Goal: Task Accomplishment & Management: Complete application form

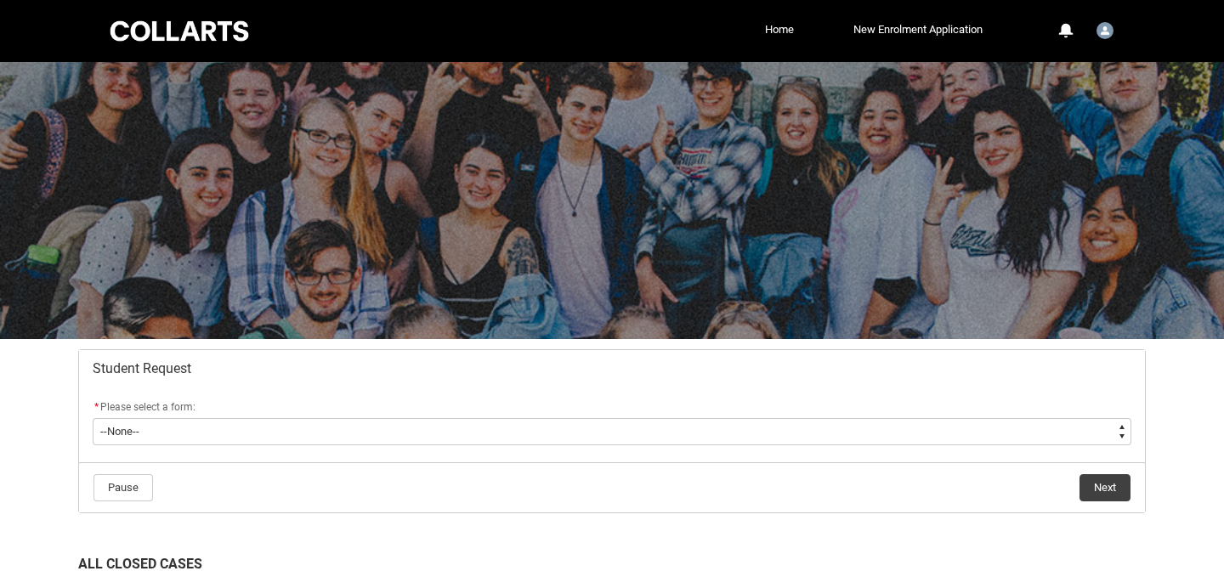
scroll to position [276, 0]
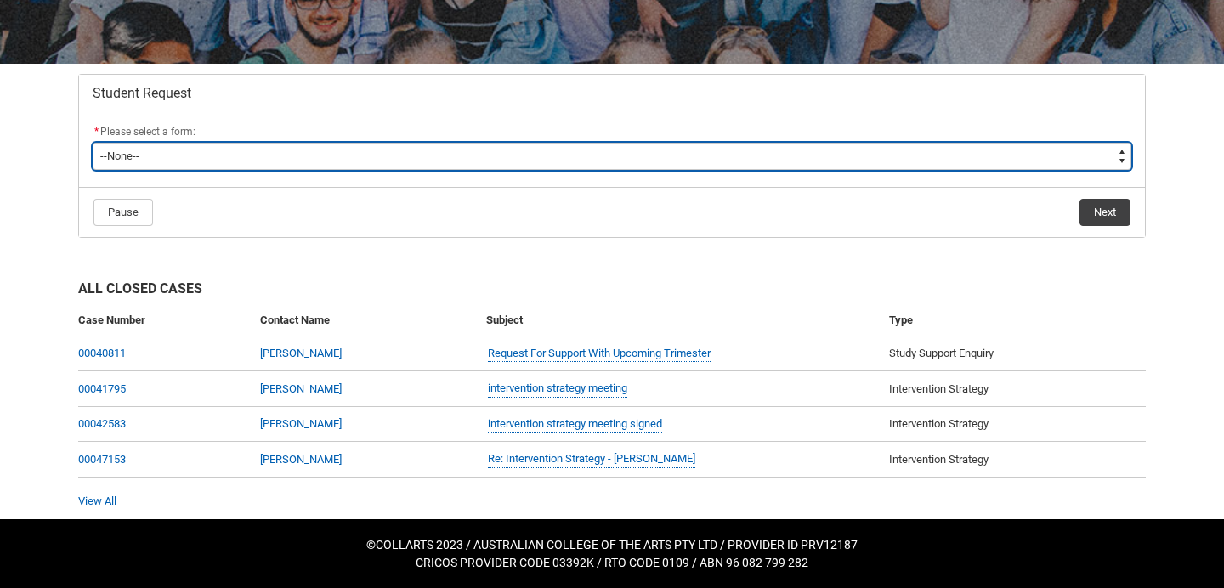
click at [132, 152] on select "--None-- Academic Transcript Application to Appeal Assignment Extension Change …" at bounding box center [612, 156] width 1038 height 27
type lightning-select "Special_Consideration_Choice"
click at [93, 143] on select "--None-- Academic Transcript Application to Appeal Assignment Extension Change …" at bounding box center [612, 156] width 1038 height 27
select select "Special_Consideration_Choice"
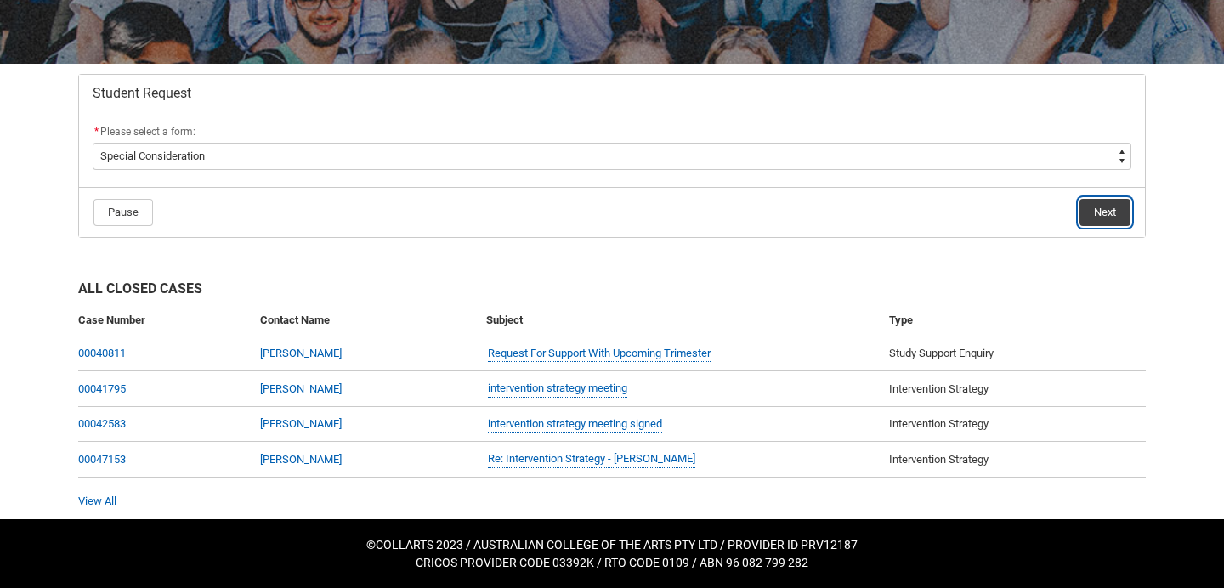
click at [1106, 209] on button "Next" at bounding box center [1104, 212] width 51 height 27
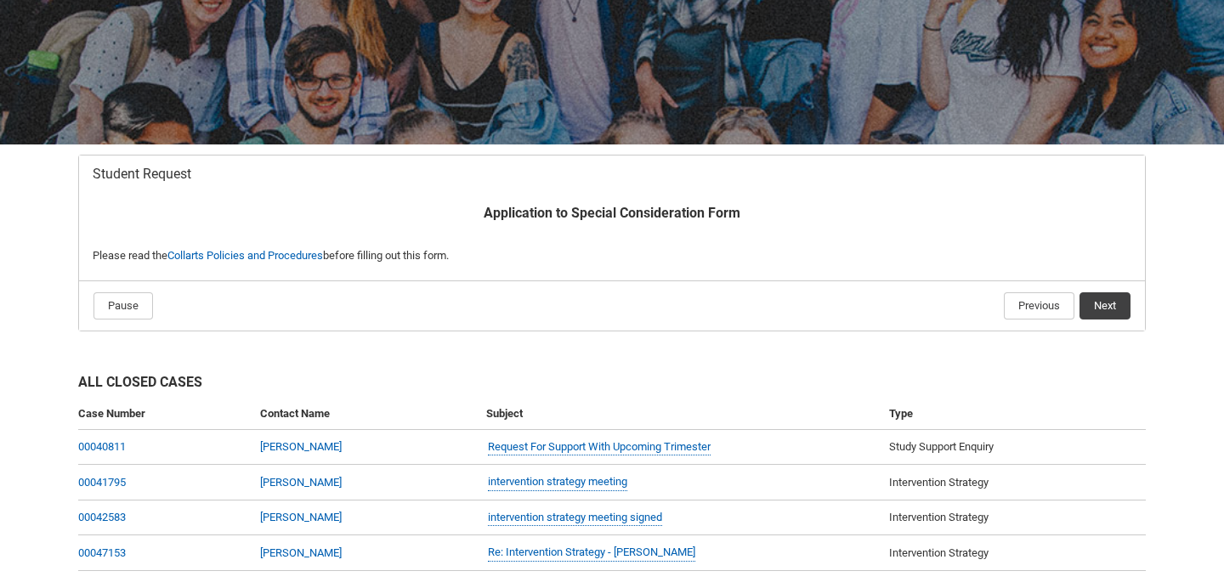
scroll to position [181, 0]
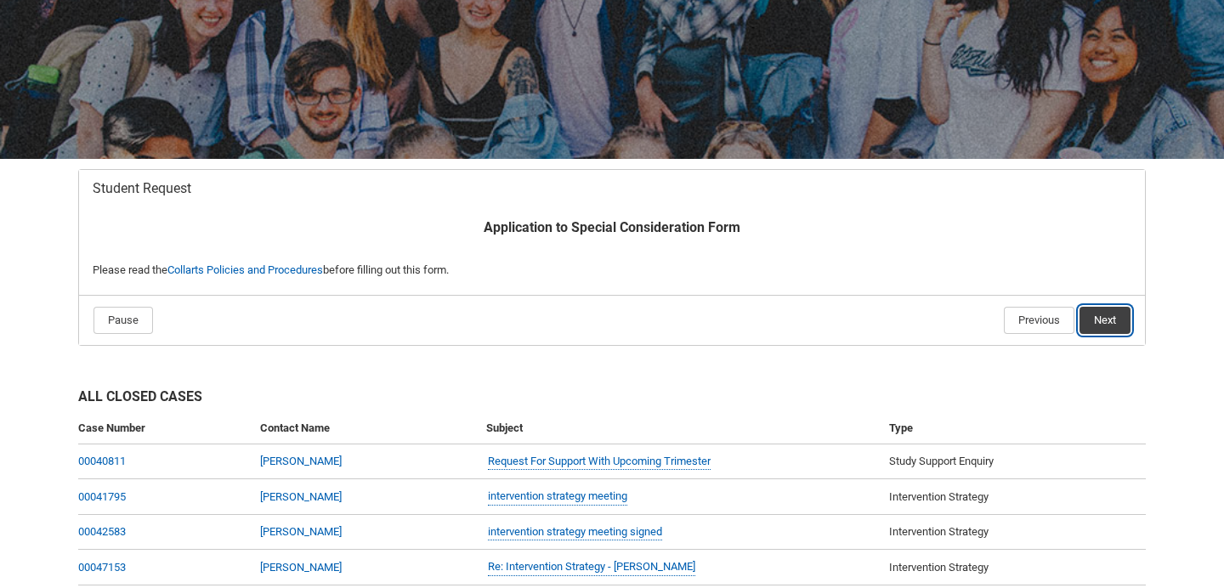
click at [1118, 315] on button "Next" at bounding box center [1104, 320] width 51 height 27
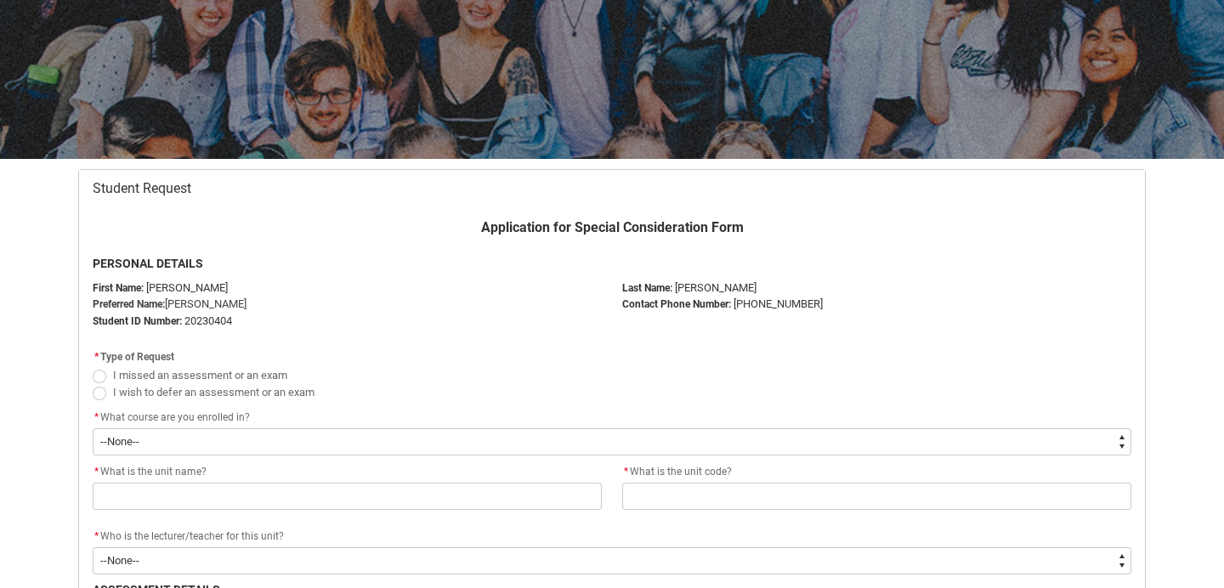
click at [106, 376] on label "I missed an assessment or an exam" at bounding box center [193, 374] width 201 height 13
click at [93, 366] on input "I missed an assessment or an exam" at bounding box center [92, 365] width 1 height 1
radio input "true"
click at [173, 456] on flowruntime-screen-field "* What course are you enrolled in? * --None-- Bachelor of Fashion Marketing (Br…" at bounding box center [611, 435] width 1059 height 54
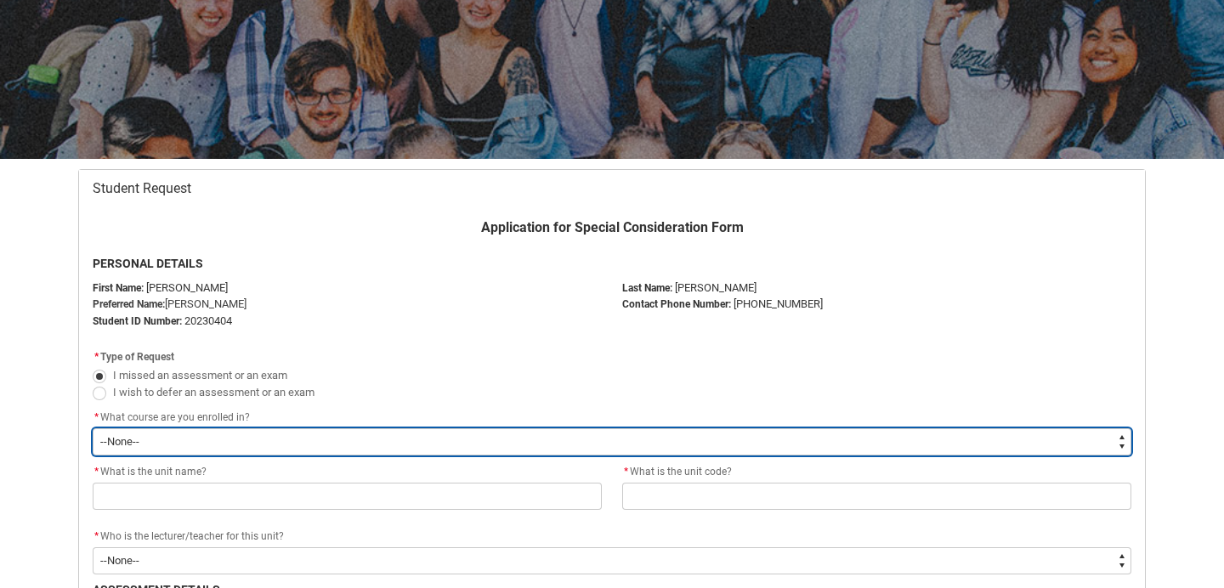
click at [166, 446] on select "--None-- Bachelor of Fashion Marketing (Branding and Communications) V1" at bounding box center [612, 441] width 1038 height 27
type lightning-select "recordPicklist_ProgramEnrollment.a0jOZ000003Is0DYAS"
click at [93, 428] on select "--None-- Bachelor of Fashion Marketing (Branding and Communications) V1" at bounding box center [612, 441] width 1038 height 27
select select "recordPicklist_ProgramEnrollment.a0jOZ000003Is0DYAS"
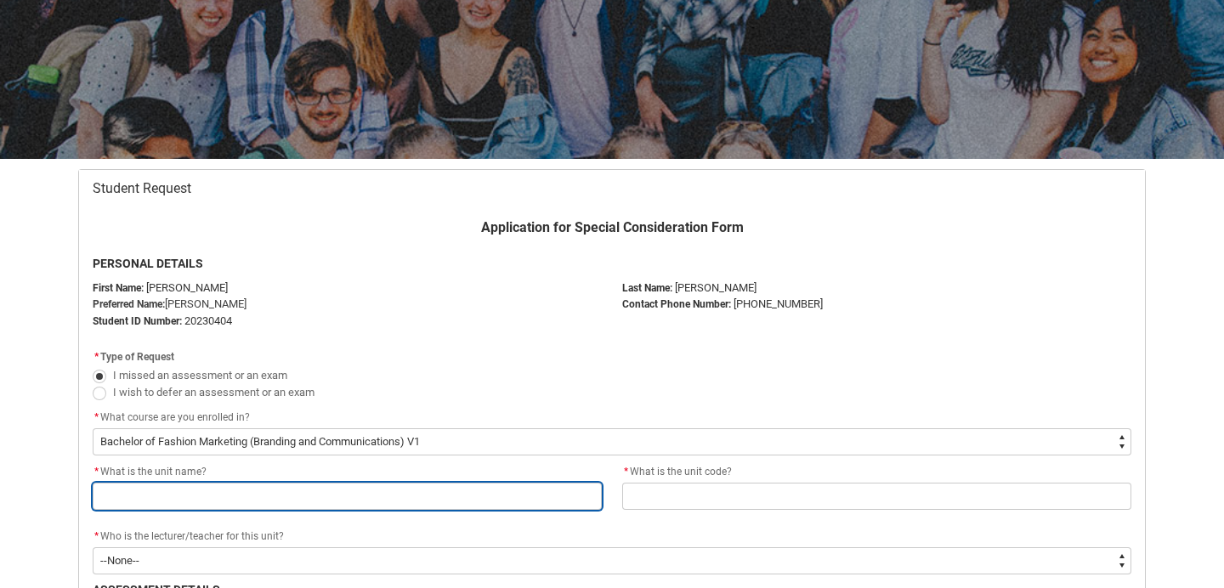
click at [161, 494] on input "Redu_Student_Request flow" at bounding box center [347, 496] width 509 height 27
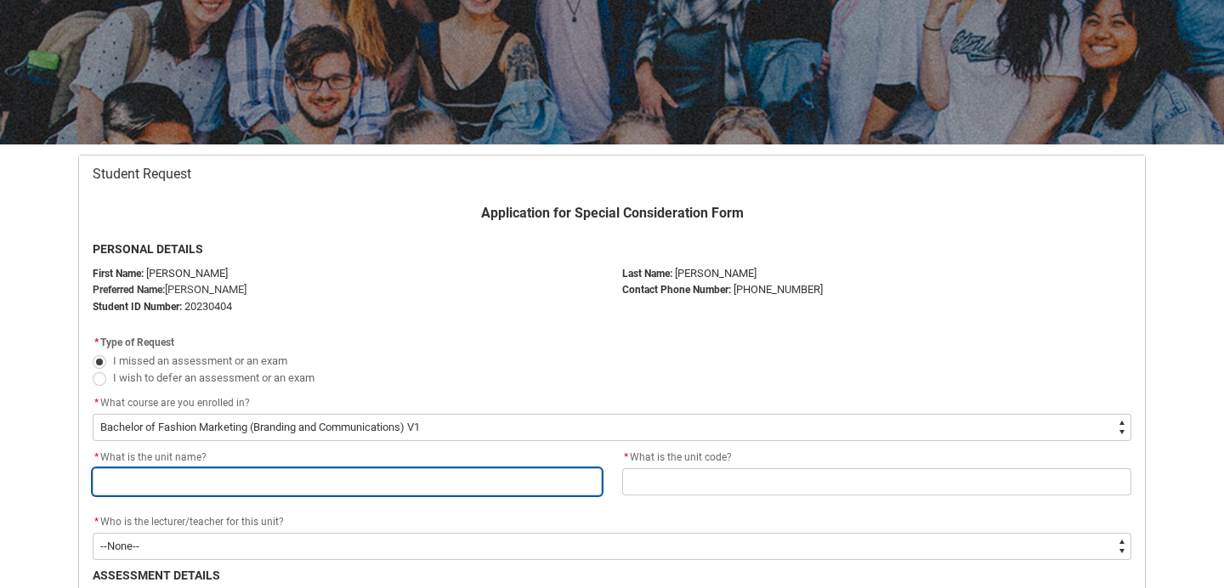
scroll to position [263, 0]
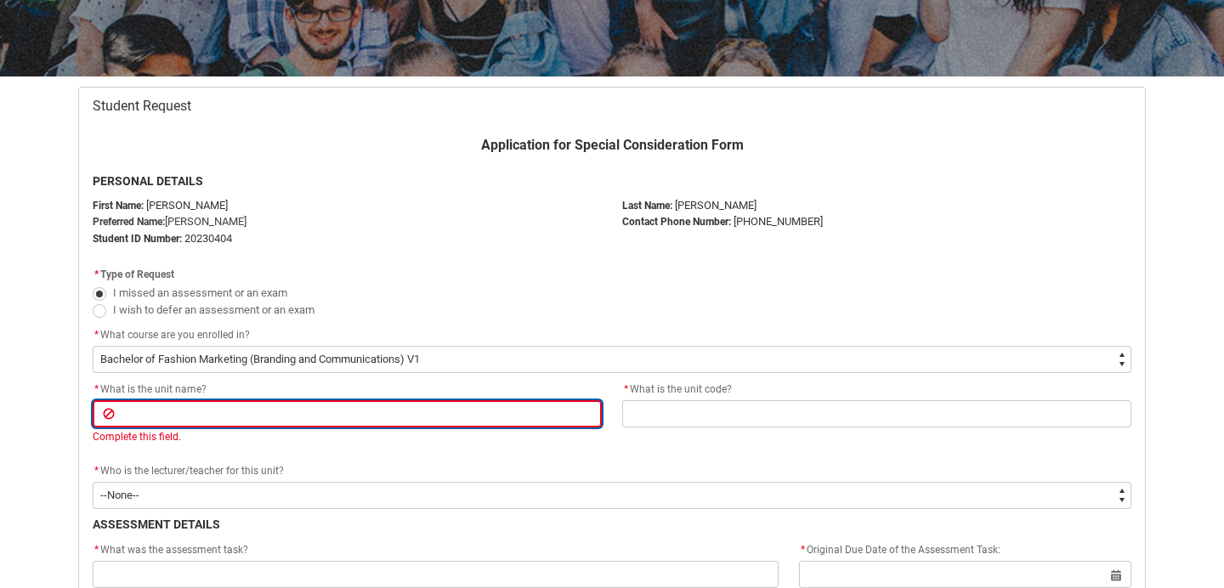
paste input "Visual Merchandising and Product Narratives"
type lightning-primitive-input-simple "Visual Merchandising and Product Narratives"
type input "Visual Merchandising and Product Narratives"
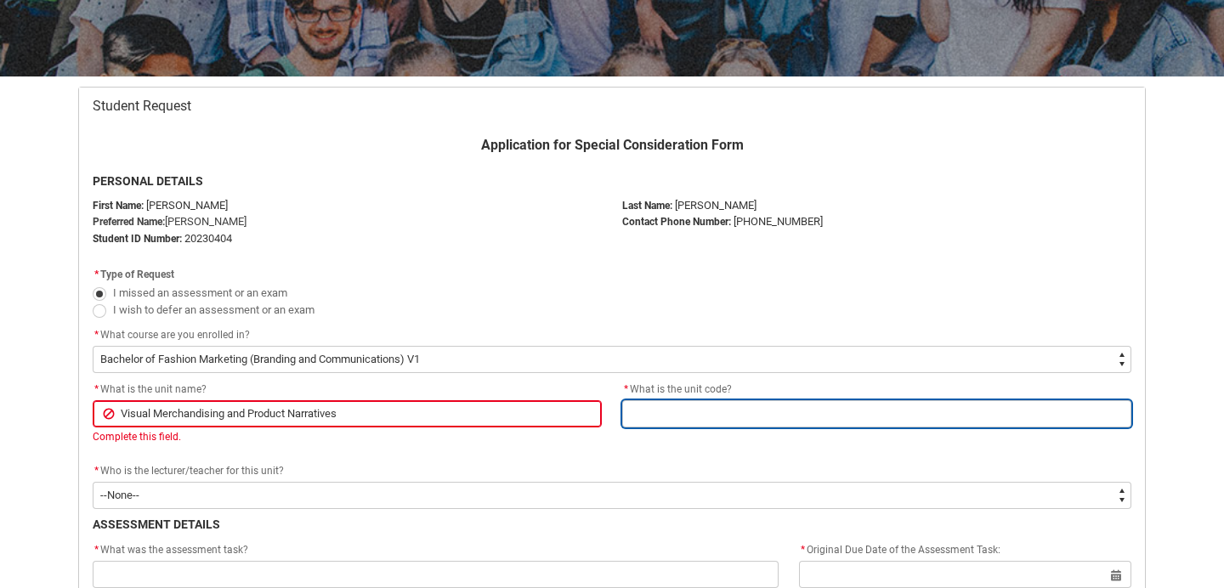
click at [694, 415] on input "Redu_Student_Request flow" at bounding box center [876, 413] width 509 height 27
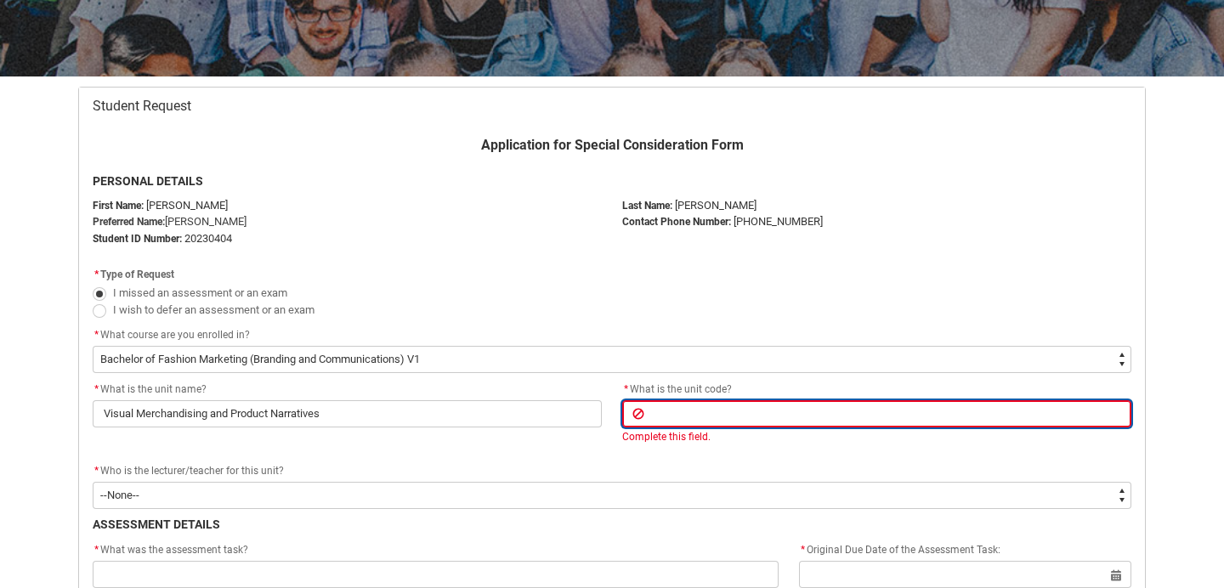
paste input "SHVMPN-CO"
type lightning-primitive-input-simple "SHVMPN-CO"
type input "SHVMPN-CO"
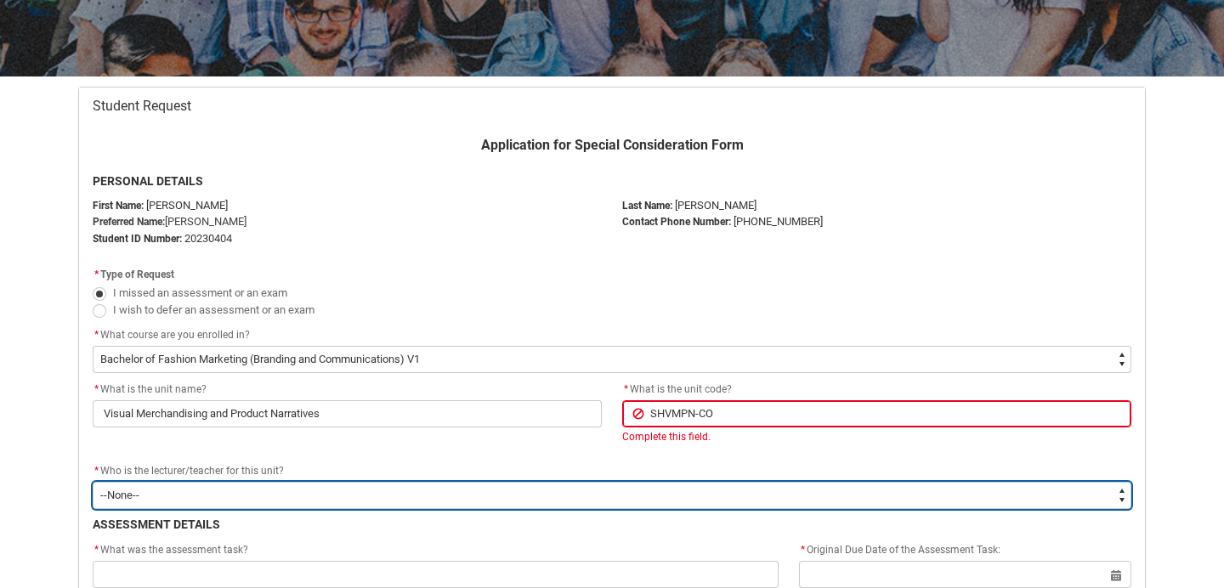
click at [238, 489] on select "--None-- [PERSON_NAME] [PERSON_NAME] [PERSON_NAME] [PERSON_NAME] [PERSON_NAME] …" at bounding box center [612, 495] width 1038 height 27
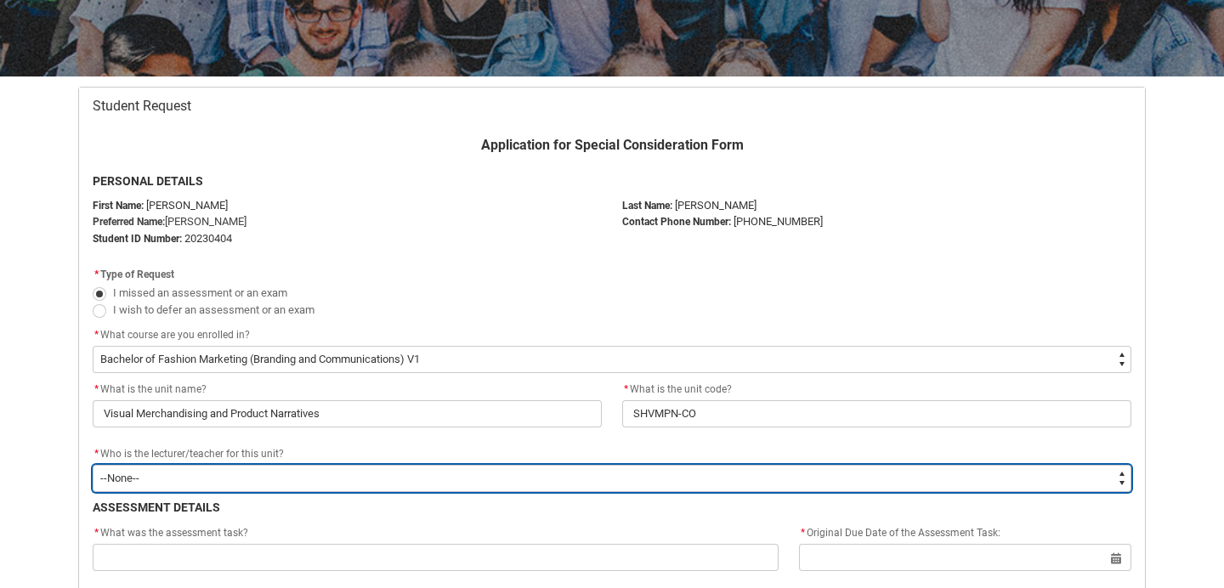
type lightning-select "Faculty_NamefromNtoZ.003OZ000008zQyfYAE"
click at [93, 465] on select "--None-- [PERSON_NAME] [PERSON_NAME] [PERSON_NAME] [PERSON_NAME] [PERSON_NAME] …" at bounding box center [612, 478] width 1038 height 27
select select "Faculty_NamefromNtoZ.003OZ000008zQyfYAE"
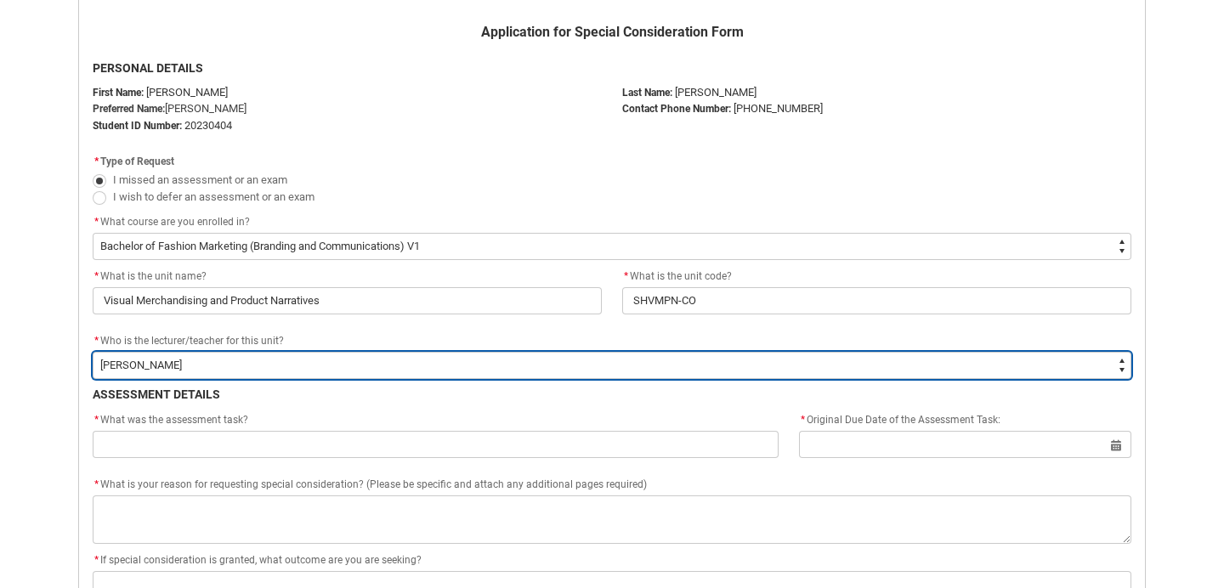
scroll to position [381, 0]
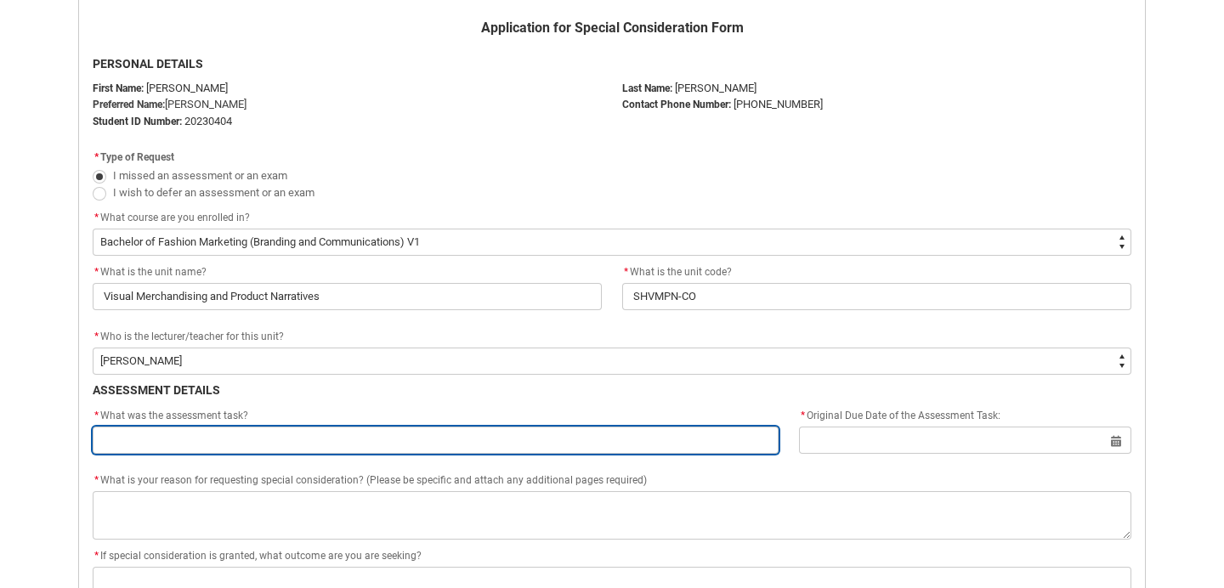
click at [192, 431] on input "Redu_Student_Request flow" at bounding box center [436, 440] width 686 height 27
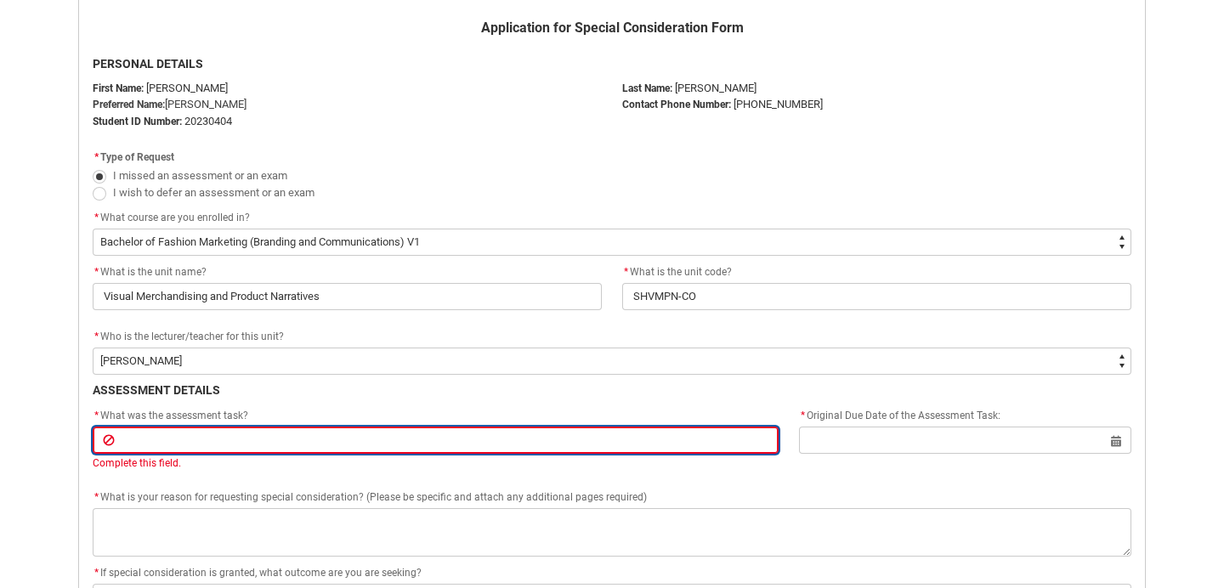
paste input "Assignment Assignment 1: Case Study Presentation"
type lightning-primitive-input-simple "Assignment Assignment 1: Case Study Presentation"
type input "Assignment Assignment 1: Case Study Presentation"
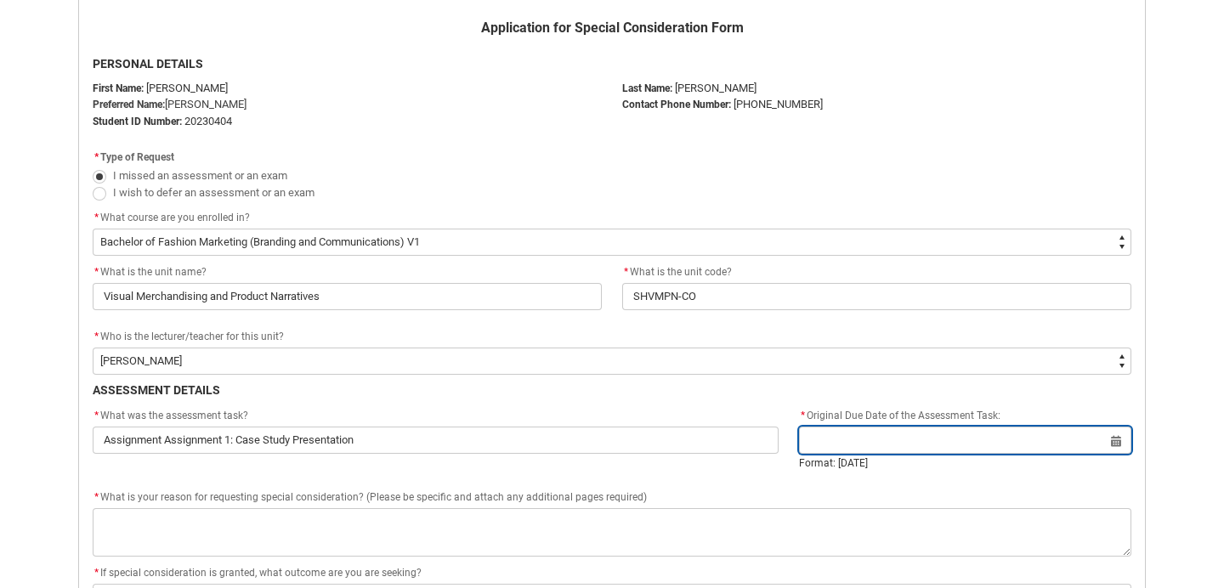
click at [860, 439] on input "Redu_Student_Request flow" at bounding box center [965, 440] width 332 height 27
select select "2025"
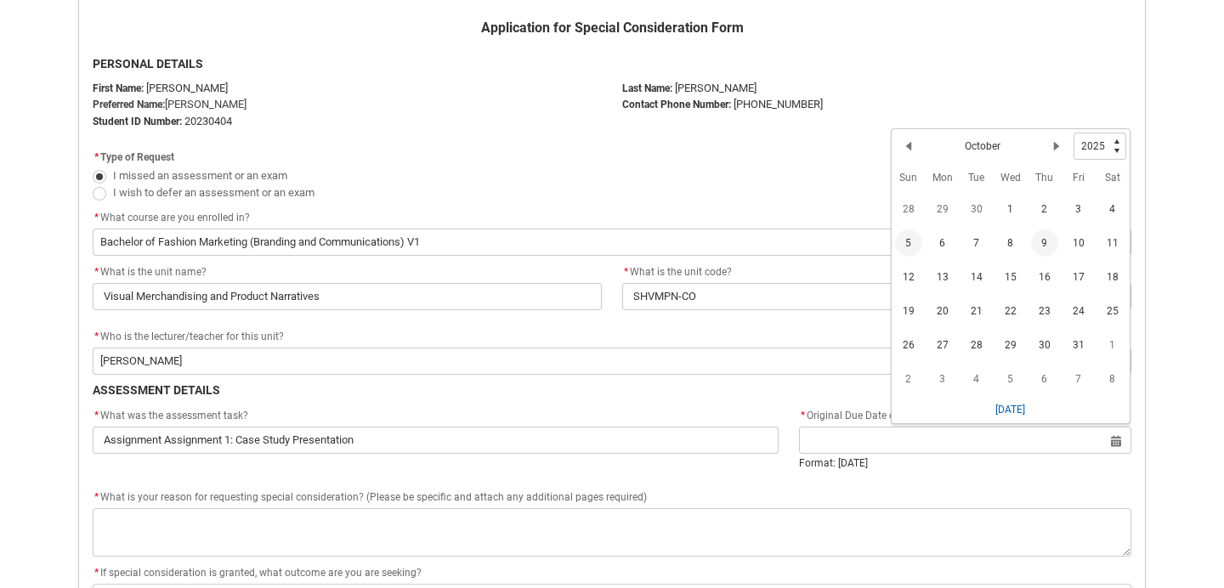
click at [910, 242] on span "5" at bounding box center [908, 242] width 27 height 27
type lightning-datepicker "[DATE]"
type lightning-input "[DATE]"
type input "[DATE]"
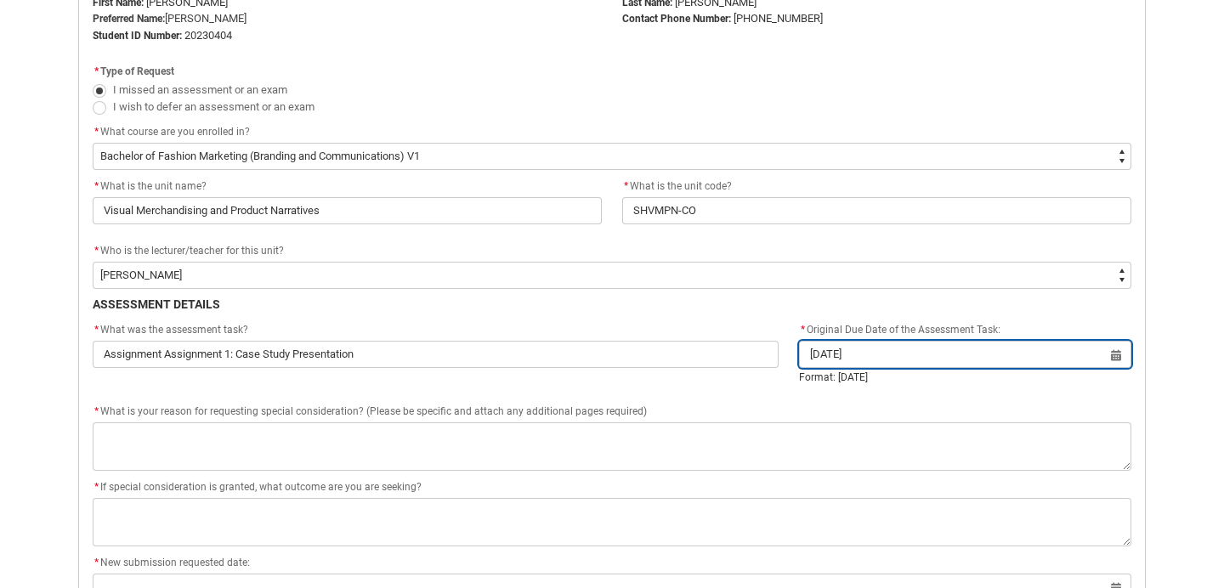
scroll to position [668, 0]
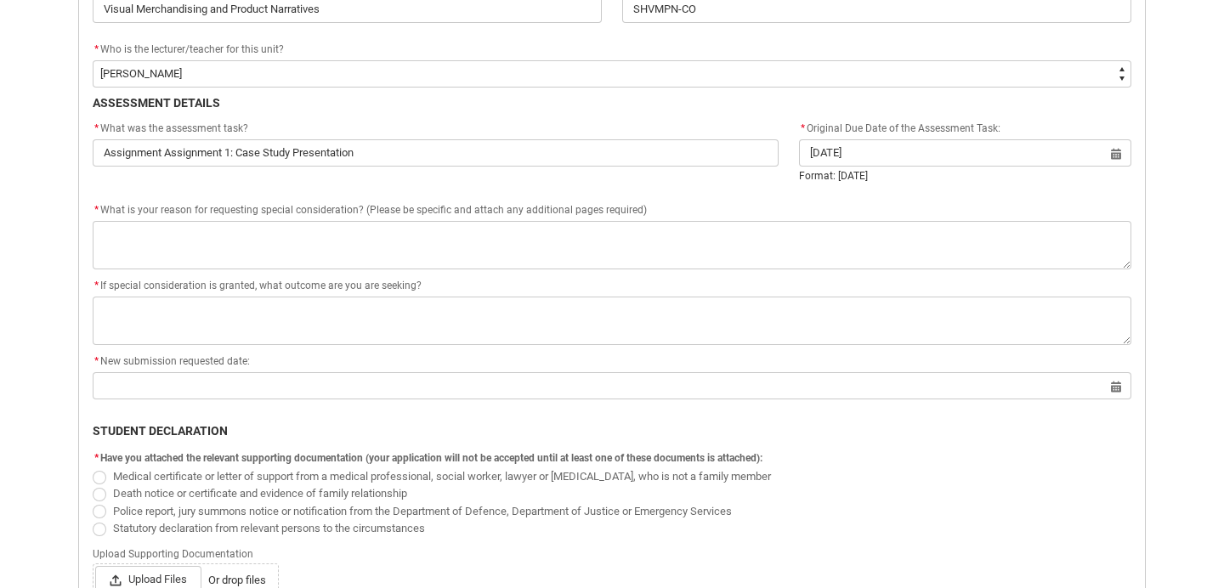
click at [196, 433] on b "STUDENT DECLARATION" at bounding box center [160, 431] width 135 height 14
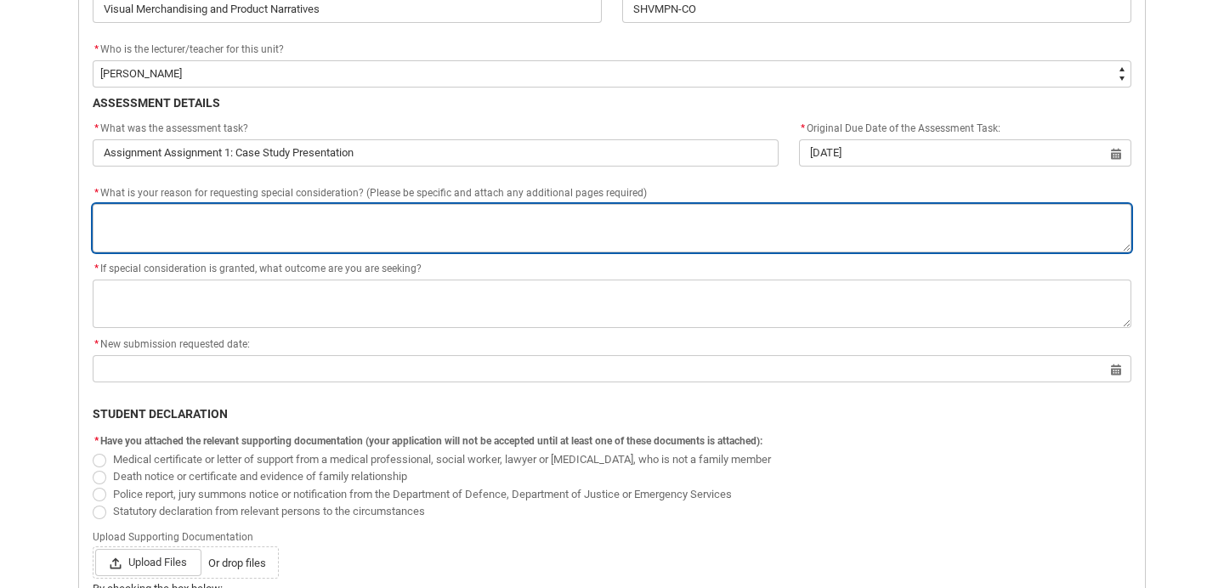
click at [134, 223] on textarea "*" at bounding box center [612, 228] width 1038 height 48
type lightning-textarea "I"
type textarea "I"
type lightning-textarea "Im"
type textarea "Im"
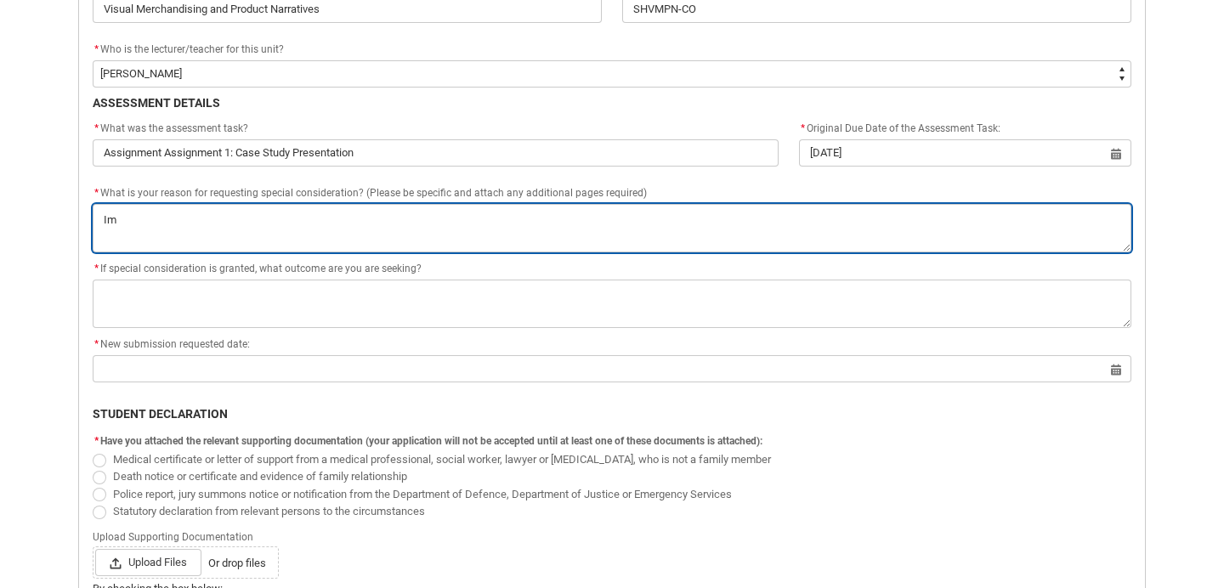
type lightning-textarea "Im"
type textarea "Im"
type lightning-textarea "Im a"
type textarea "Im a"
type lightning-textarea "Im am"
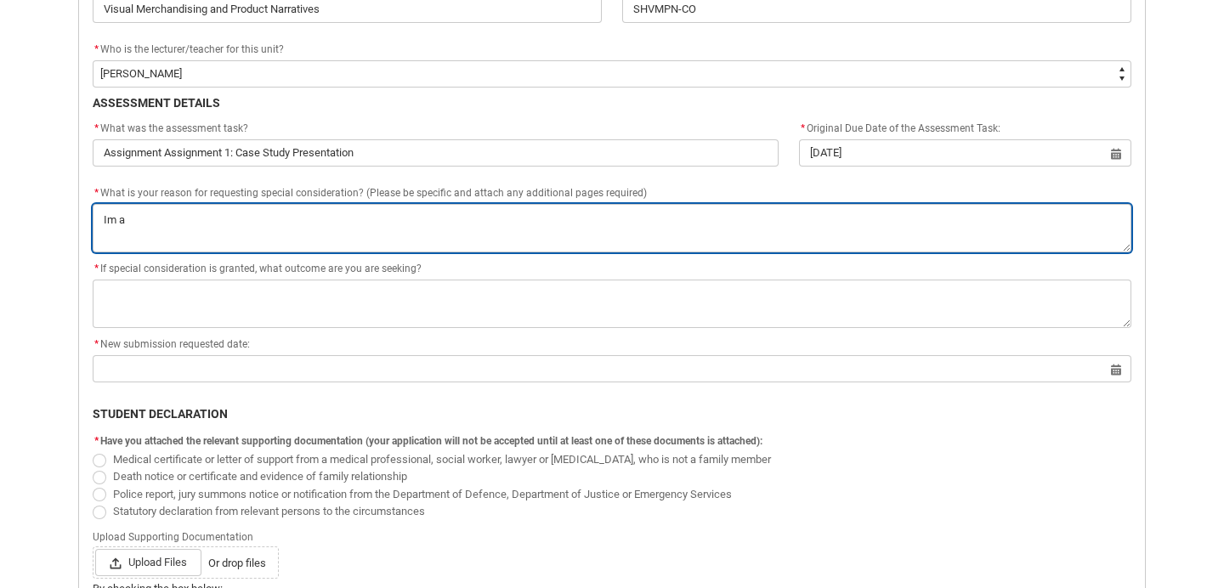
type textarea "Im am"
type lightning-textarea "Im am"
type textarea "Im am"
type lightning-textarea "Im am r"
type textarea "Im am r"
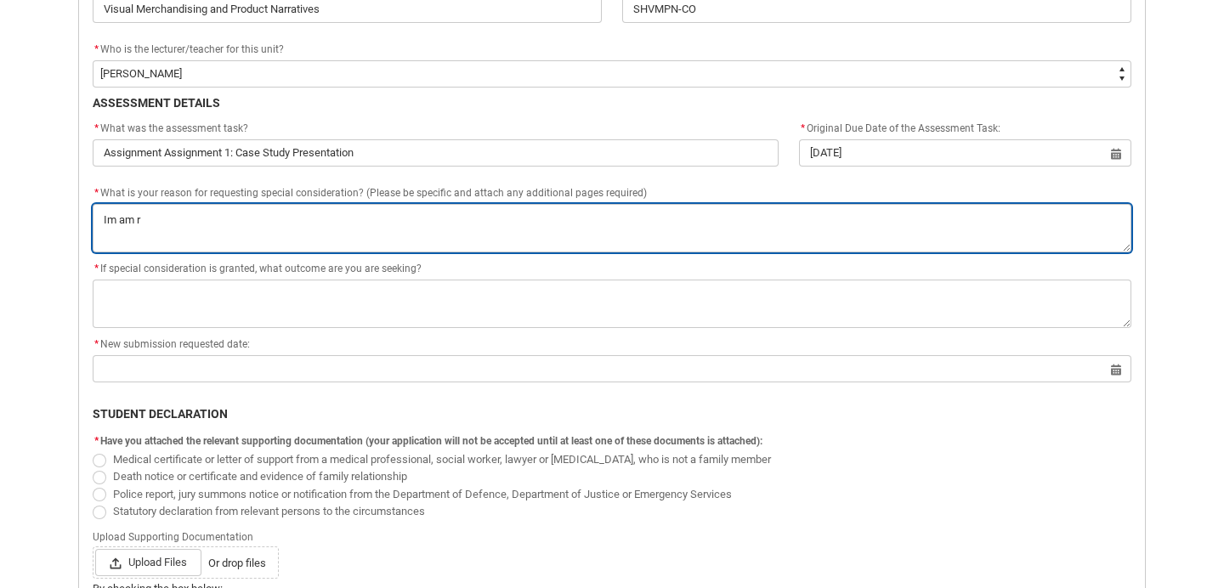
type lightning-textarea "Im am"
type textarea "Im am"
type lightning-textarea "Im am"
type textarea "Im am"
type lightning-textarea "Im a"
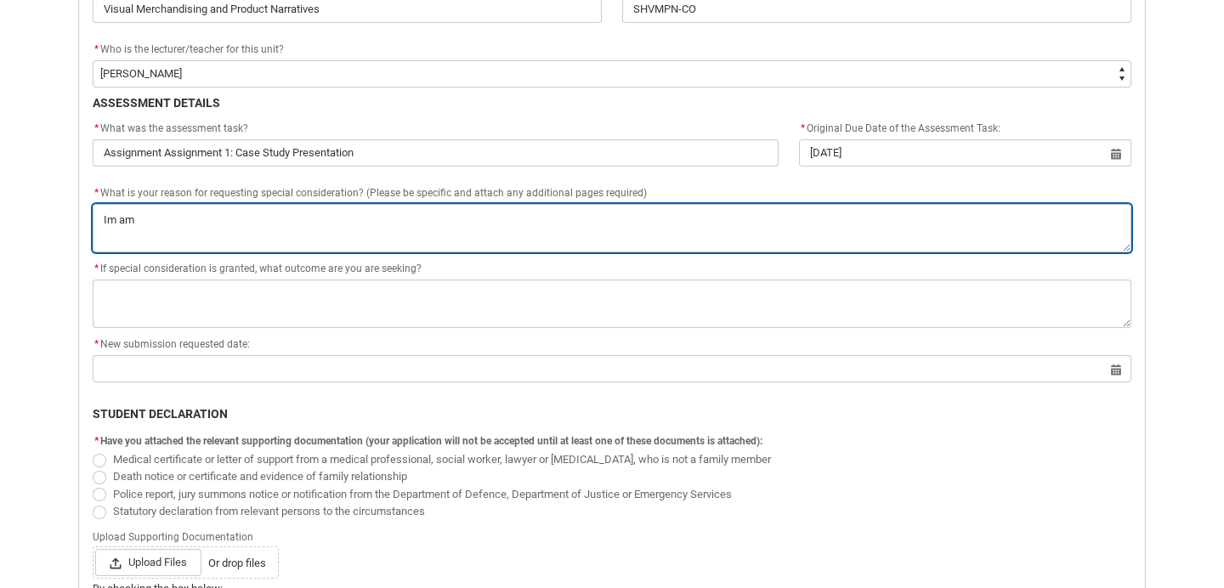
type textarea "Im a"
type lightning-textarea "Im"
type textarea "Im"
type lightning-textarea "Im"
type textarea "Im"
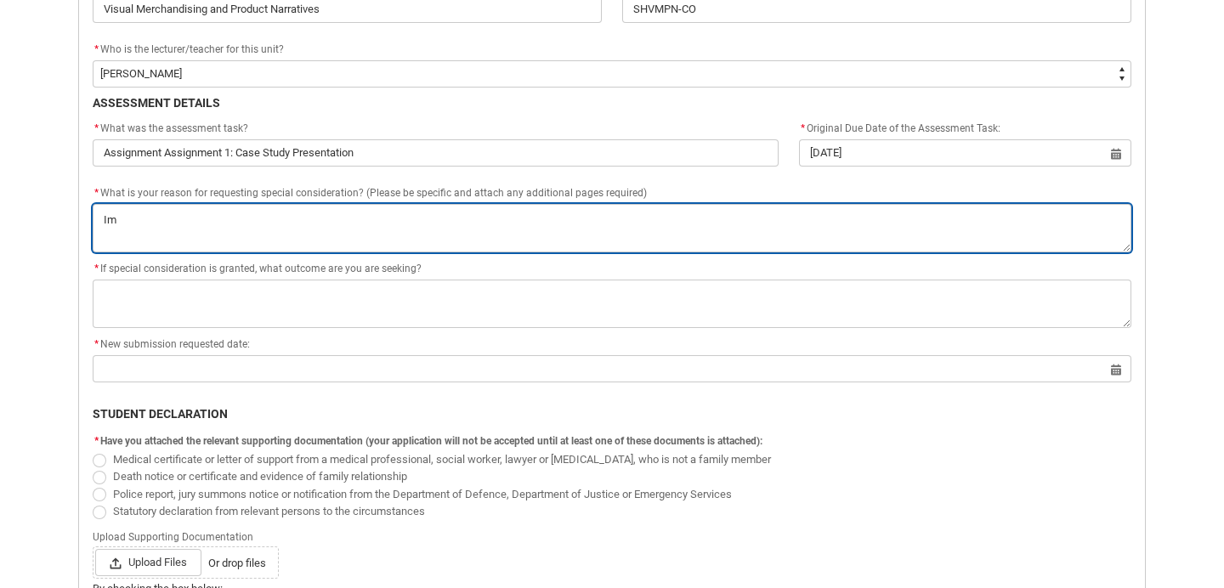
type lightning-textarea "I"
type textarea "I"
type lightning-textarea "I"
type textarea "I"
type lightning-textarea "I a"
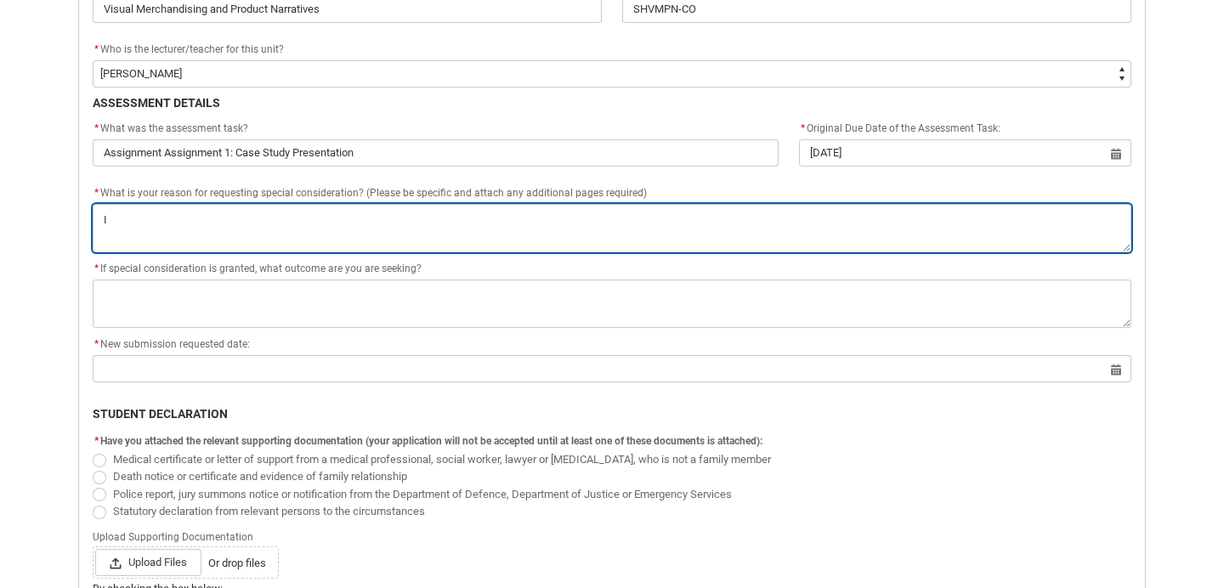
type textarea "I a"
type lightning-textarea "I an"
type textarea "I an"
type lightning-textarea "I a"
type textarea "I a"
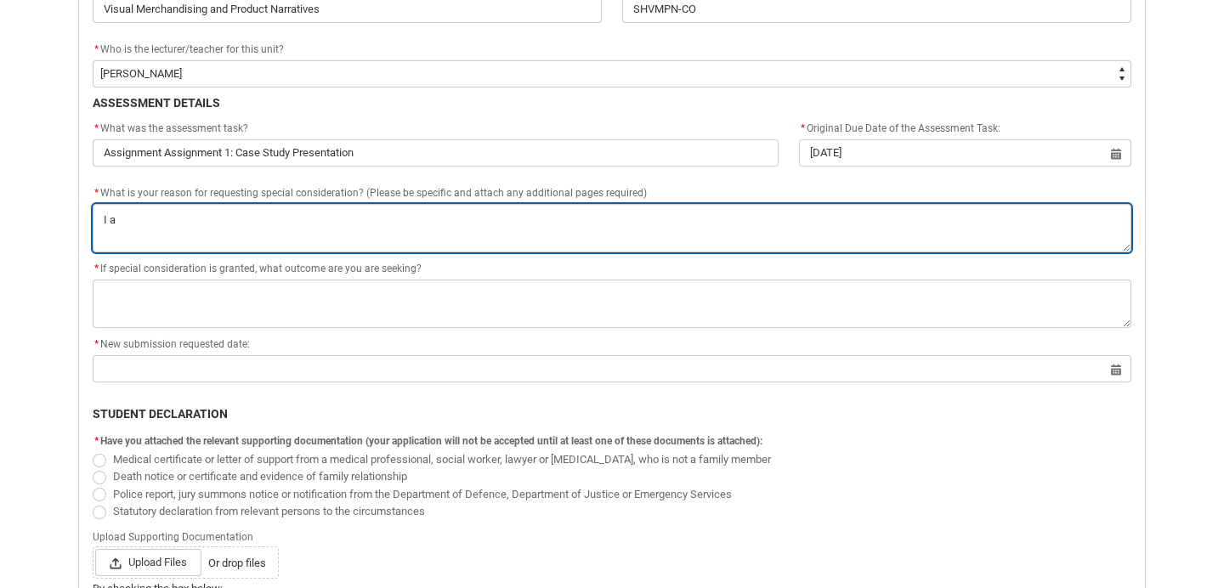
type lightning-textarea "I am"
type textarea "I am"
type lightning-textarea "I am"
type textarea "I am"
type lightning-textarea "I am r"
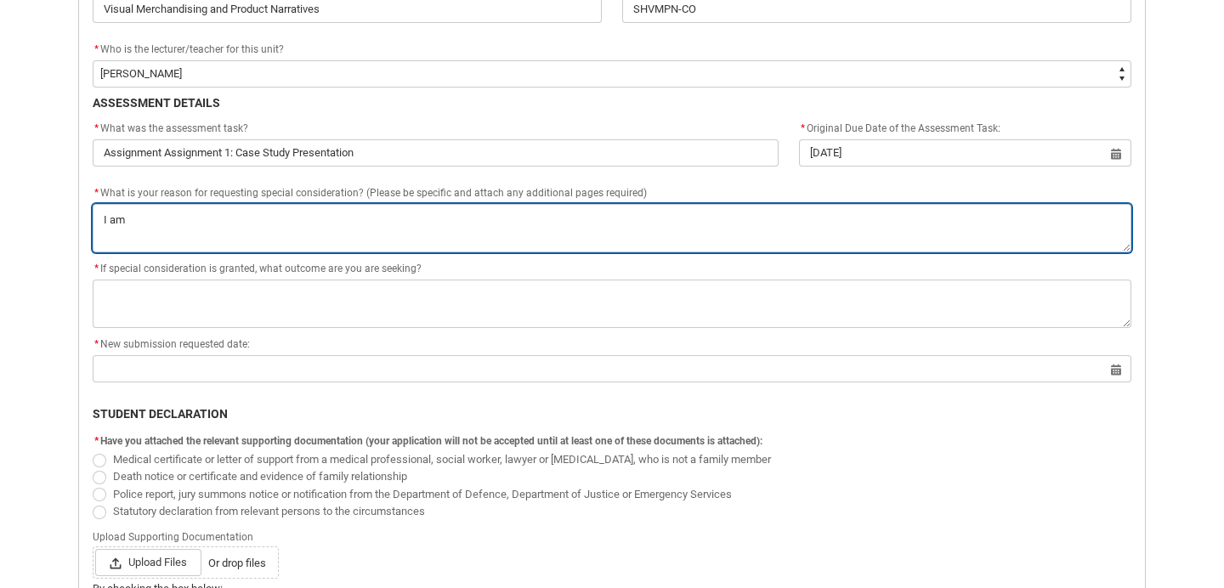
type textarea "I am r"
type lightning-textarea "I am re"
type textarea "I am re"
type lightning-textarea "I am req"
type textarea "I am req"
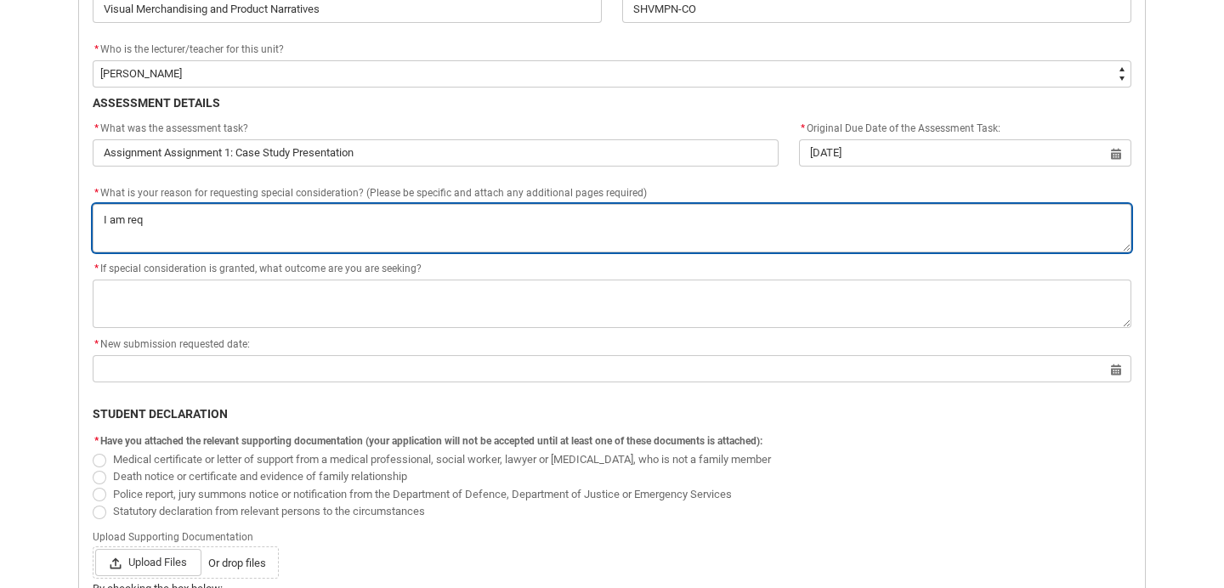
type lightning-textarea "I am requ"
type textarea "I am requ"
type lightning-textarea "I am reque"
type textarea "I am reque"
type lightning-textarea "I am reques"
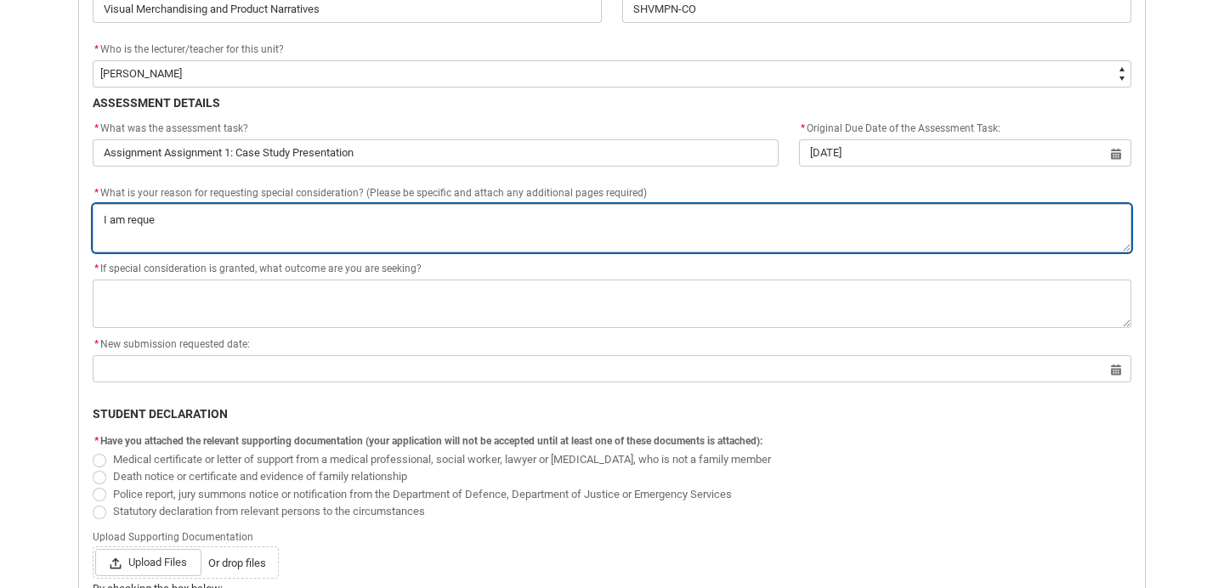
type textarea "I am reques"
type lightning-textarea "I am request"
type textarea "I am request"
type lightning-textarea "I am requesti"
type textarea "I am requesti"
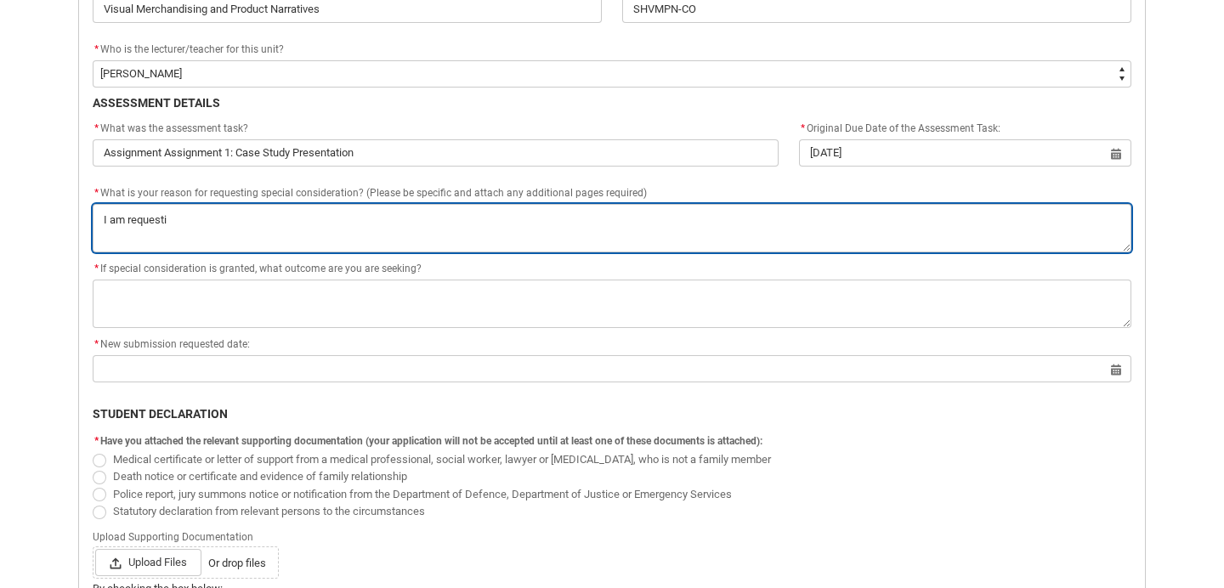
type lightning-textarea "I am requestin"
type textarea "I am requestin"
type lightning-textarea "I am requesting"
type textarea "I am requesting"
type lightning-textarea "I am requesting"
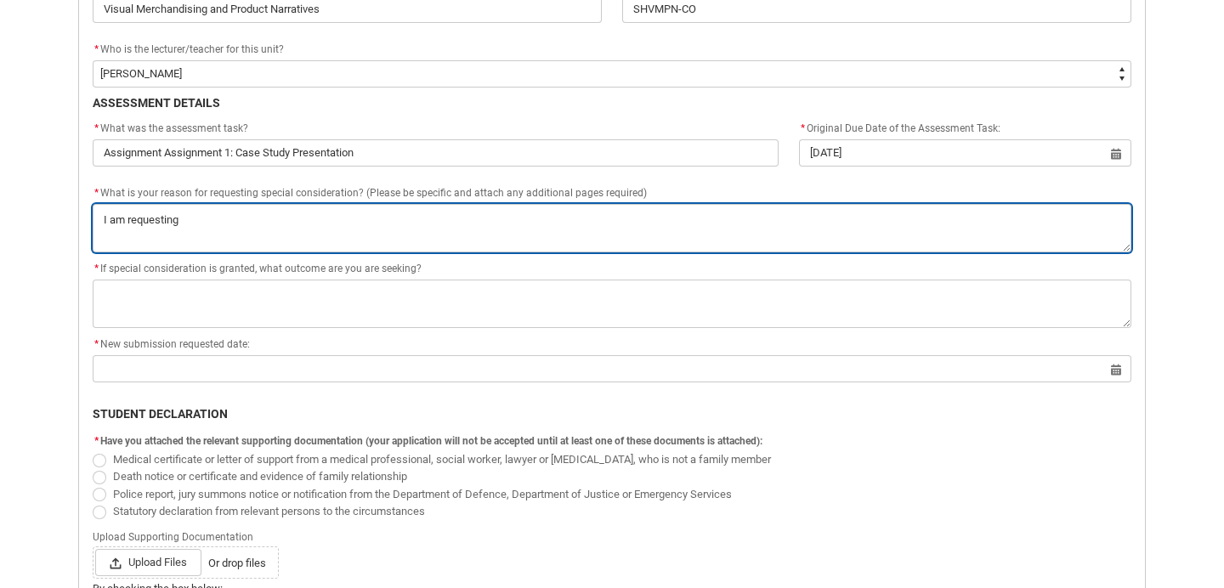
type textarea "I am requesting"
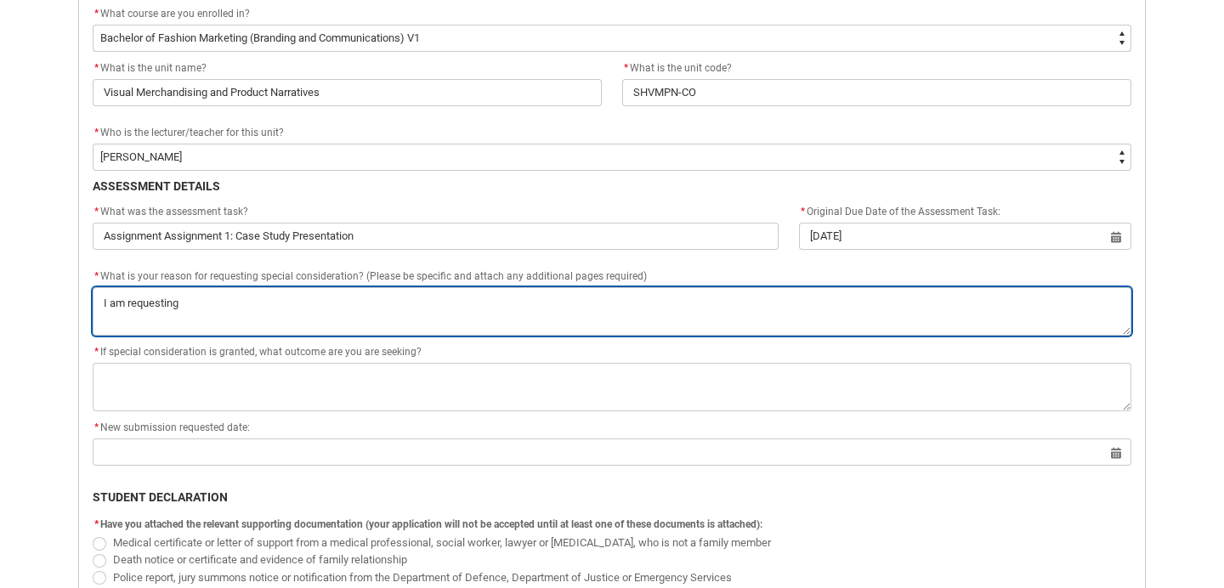
scroll to position [591, 0]
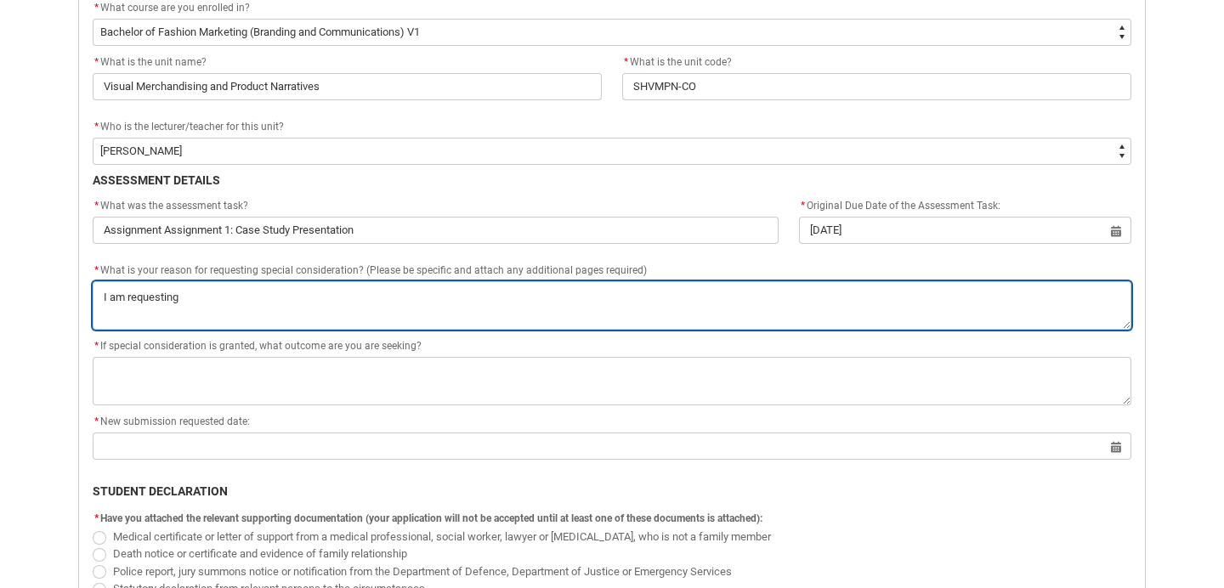
type lightning-textarea "I am requesting s"
type textarea "I am requesting s"
type lightning-textarea "I am requesting sp"
type textarea "I am requesting sp"
type lightning-textarea "I am requesting spe"
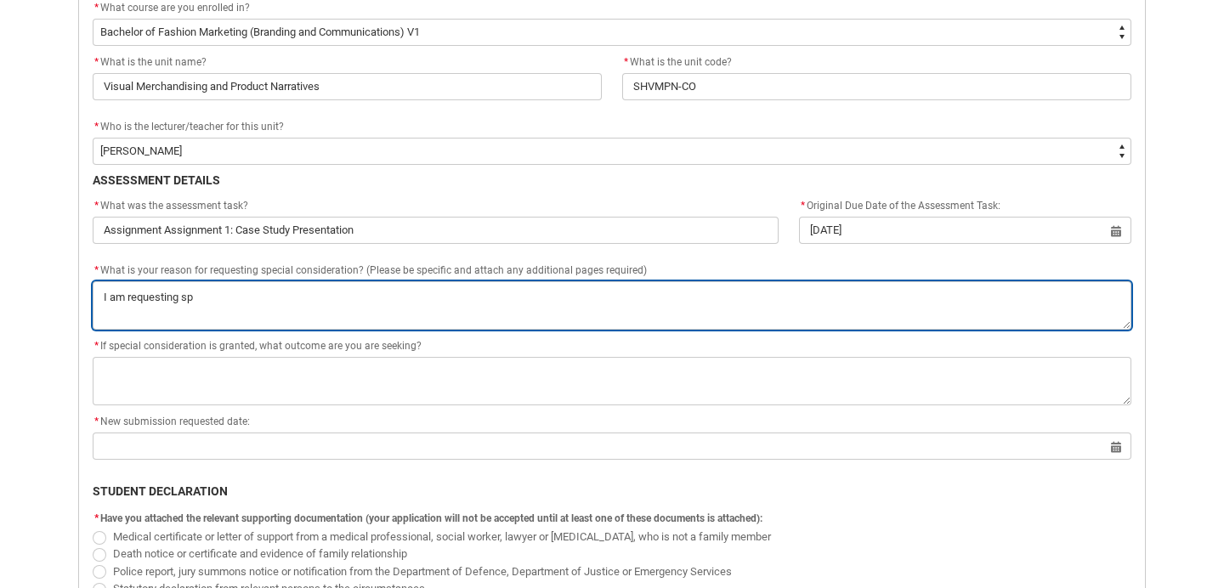
type textarea "I am requesting spe"
type lightning-textarea "I am requesting spec"
type textarea "I am requesting spec"
type lightning-textarea "I am requesting speci"
type textarea "I am requesting speci"
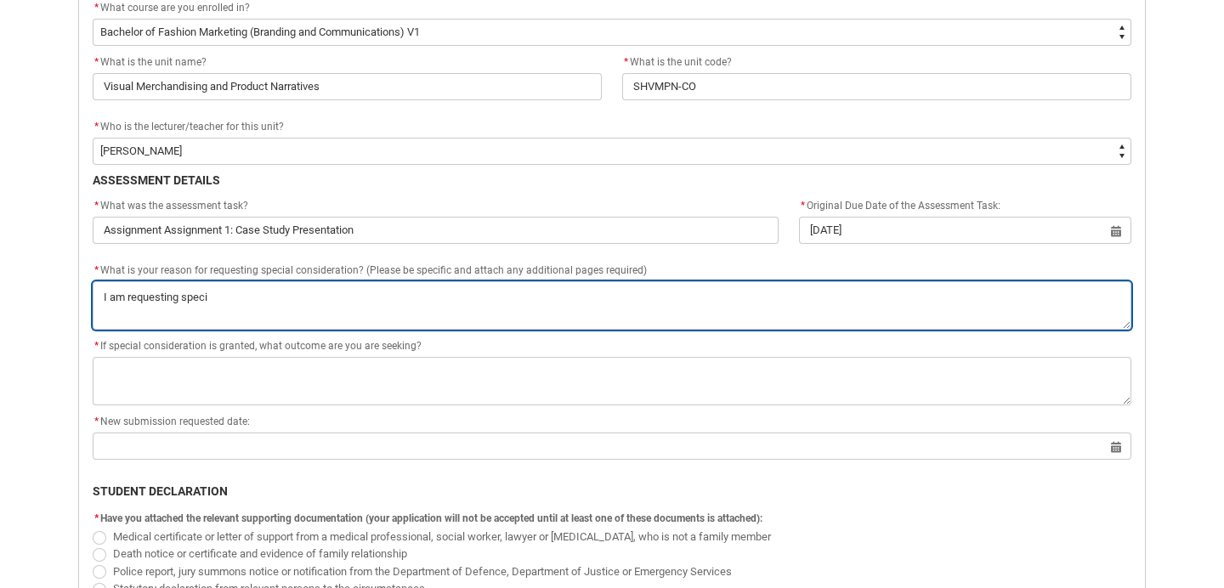
type lightning-textarea "I am requesting specia"
type textarea "I am requesting specia"
type lightning-textarea "I am requesting special"
type textarea "I am requesting special"
type lightning-textarea "I am requesting special"
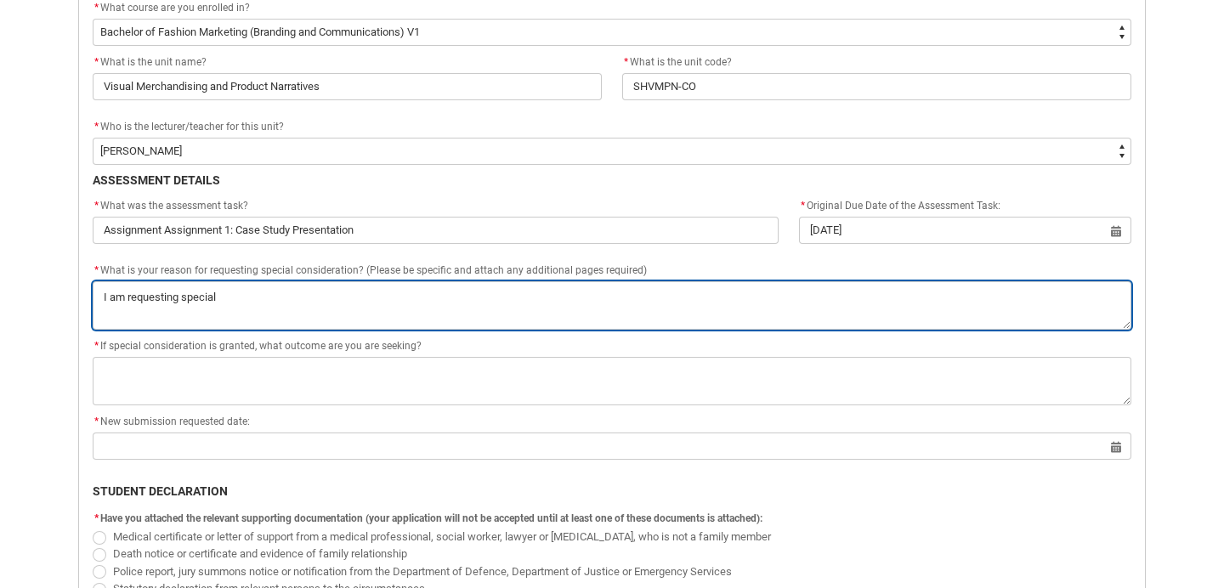
type textarea "I am requesting special"
type lightning-textarea "I am requesting special c"
type textarea "I am requesting special c"
type lightning-textarea "I am requesting special co"
type textarea "I am requesting special co"
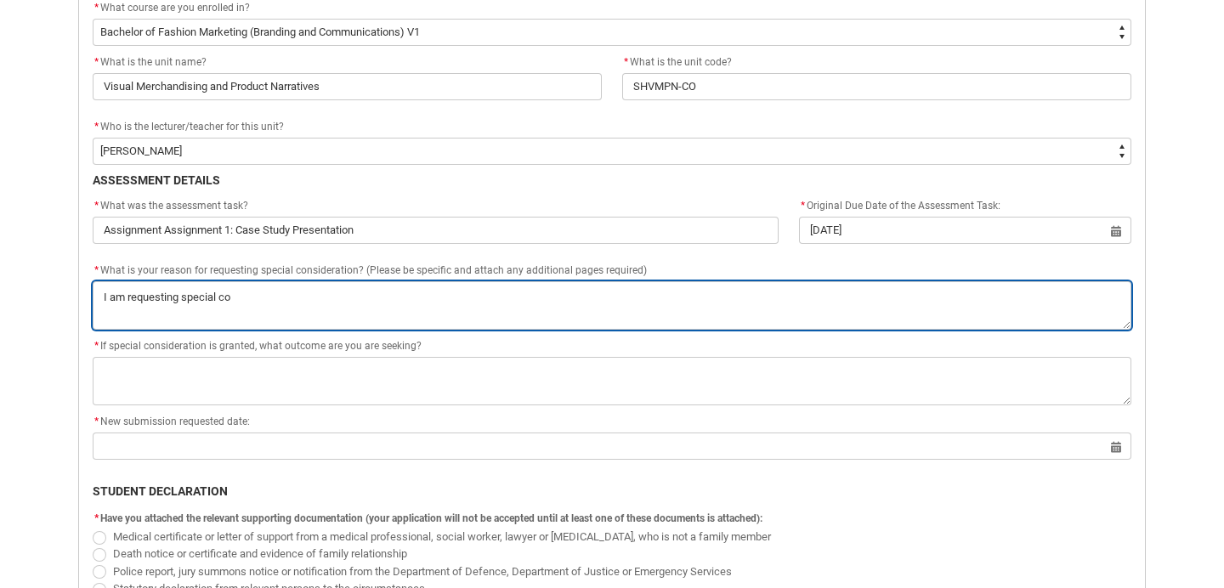
type lightning-textarea "I am requesting special con"
type textarea "I am requesting special con"
type lightning-textarea "I am requesting special cons"
type textarea "I am requesting special cons"
type lightning-textarea "I am requesting special consi"
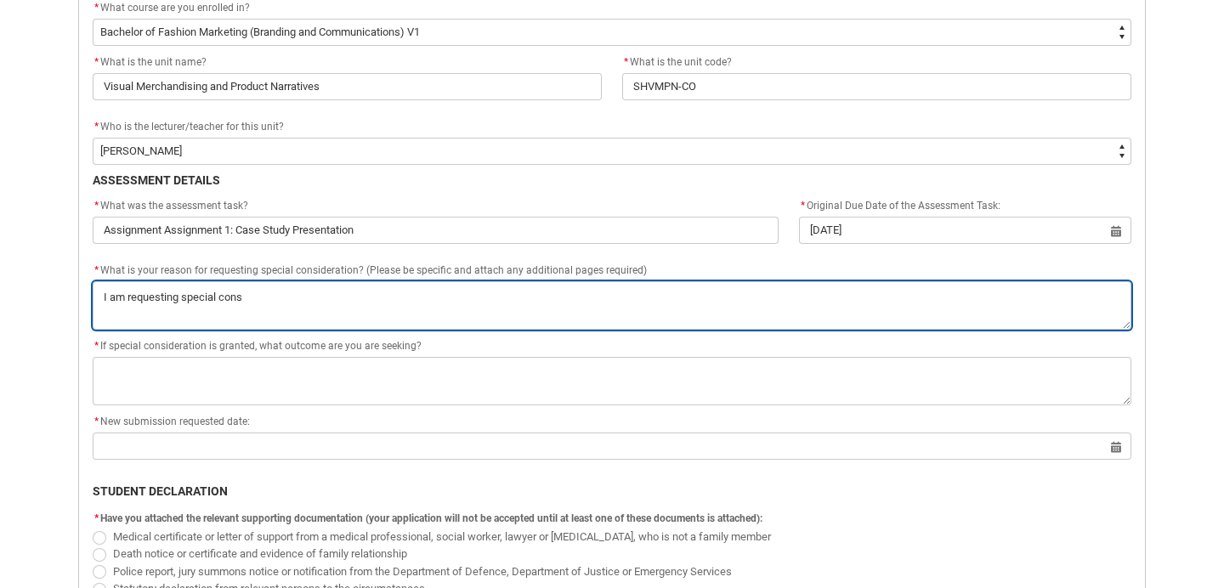
type textarea "I am requesting special consi"
type lightning-textarea "I am requesting special consid"
type textarea "I am requesting special consid"
type lightning-textarea "I am requesting special conside"
type textarea "I am requesting special conside"
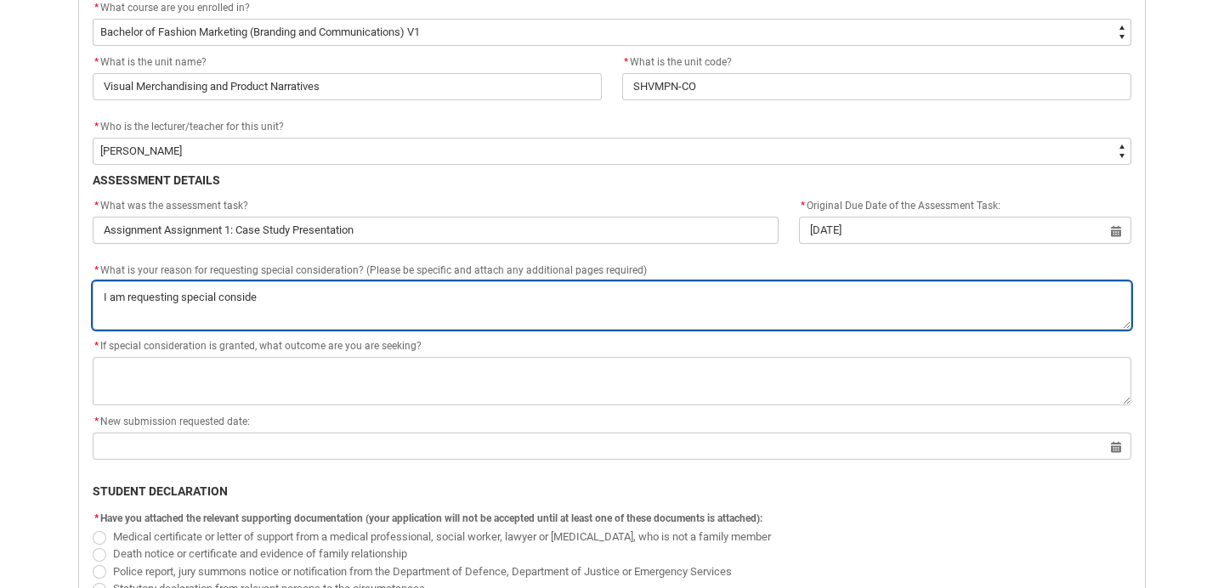
type lightning-textarea "I am requesting special consider"
type textarea "I am requesting special consider"
type lightning-textarea "I am requesting special considera"
type textarea "I am requesting special considera"
type lightning-textarea "I am requesting special considerat"
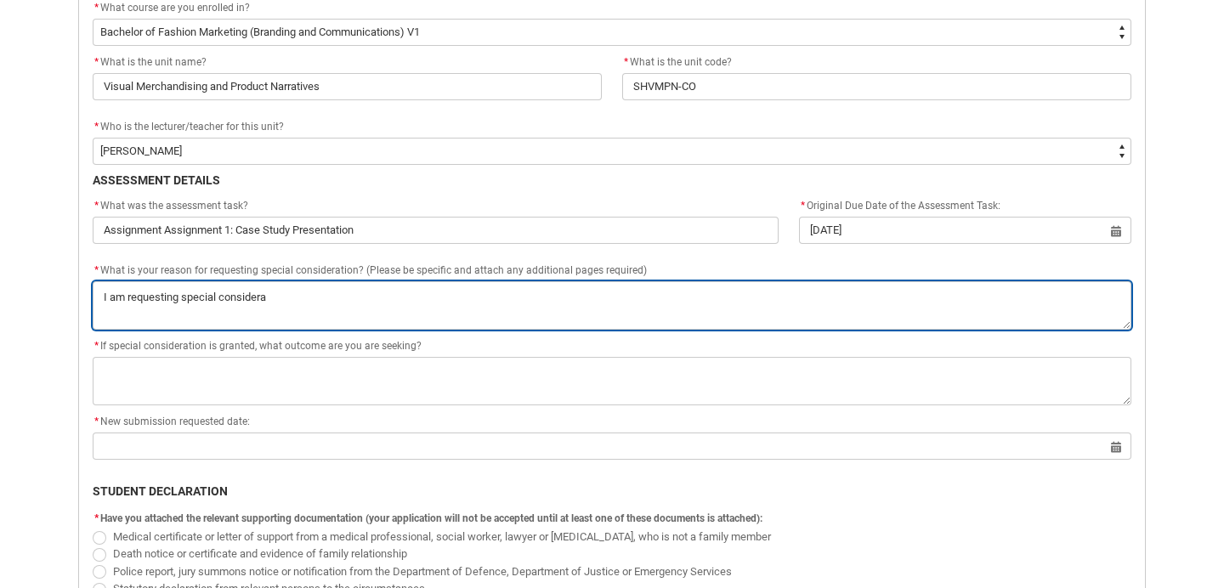
type textarea "I am requesting special considerat"
type lightning-textarea "I am requesting special considerati"
type textarea "I am requesting special considerati"
type lightning-textarea "I am requesting special consideratio"
type textarea "I am requesting special consideratio"
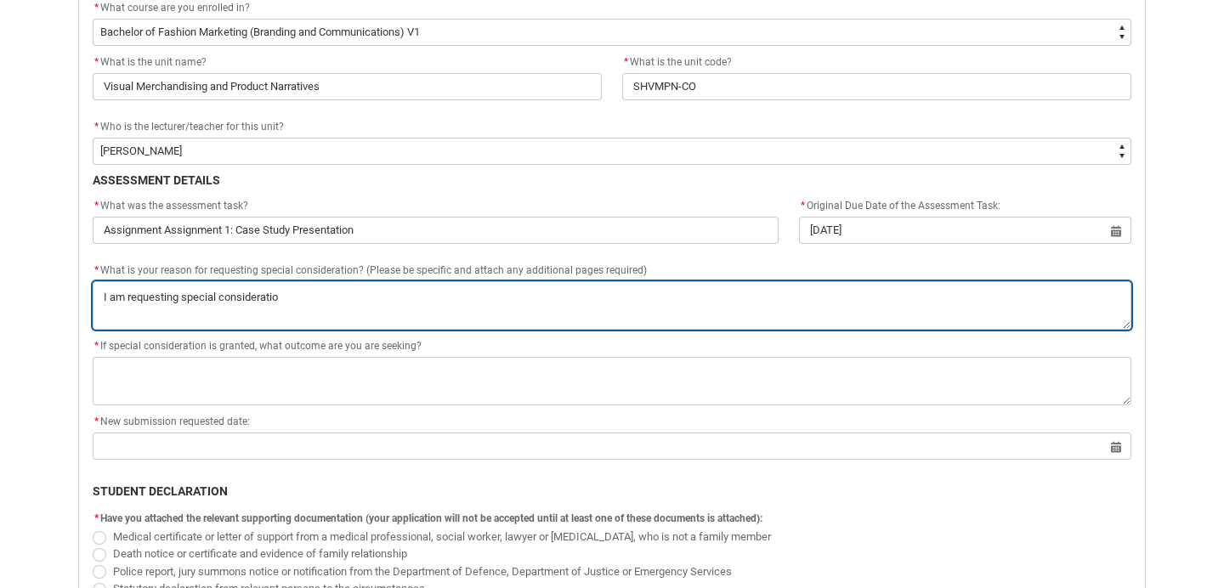
type lightning-textarea "I am requesting special consideration"
type textarea "I am requesting special consideration"
type lightning-textarea "I am requesting special consideration"
type textarea "I am requesting special consideration"
type lightning-textarea "I am requesting special consideration b"
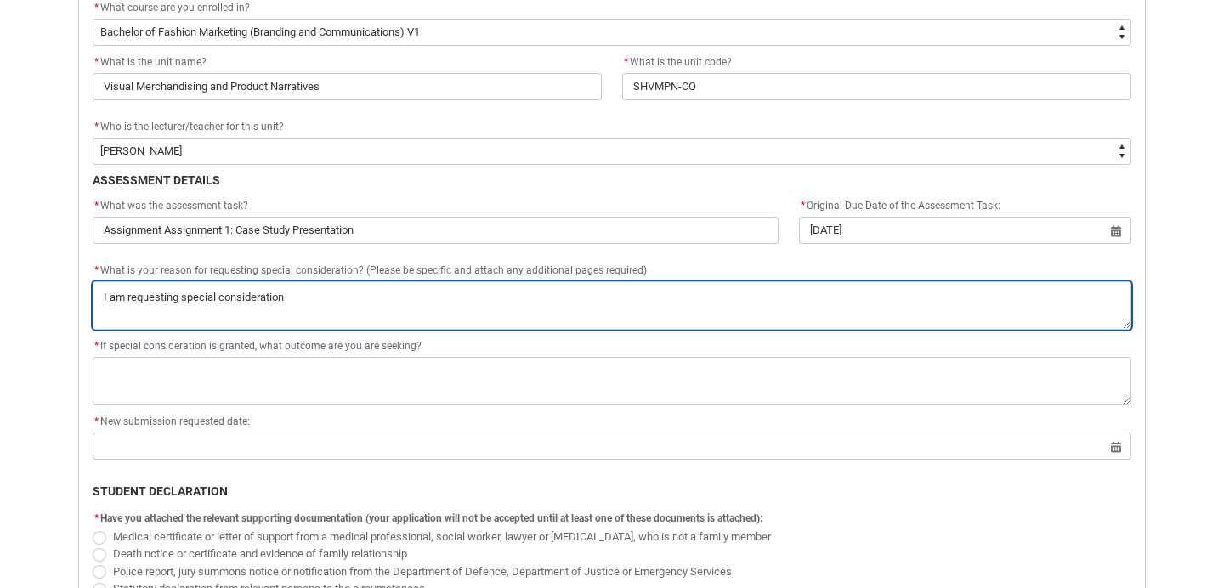
type textarea "I am requesting special consideration b"
type lightning-textarea "I am requesting special consideration be"
type textarea "I am requesting special consideration be"
type lightning-textarea "I am requesting special consideration b"
type textarea "I am requesting special consideration b"
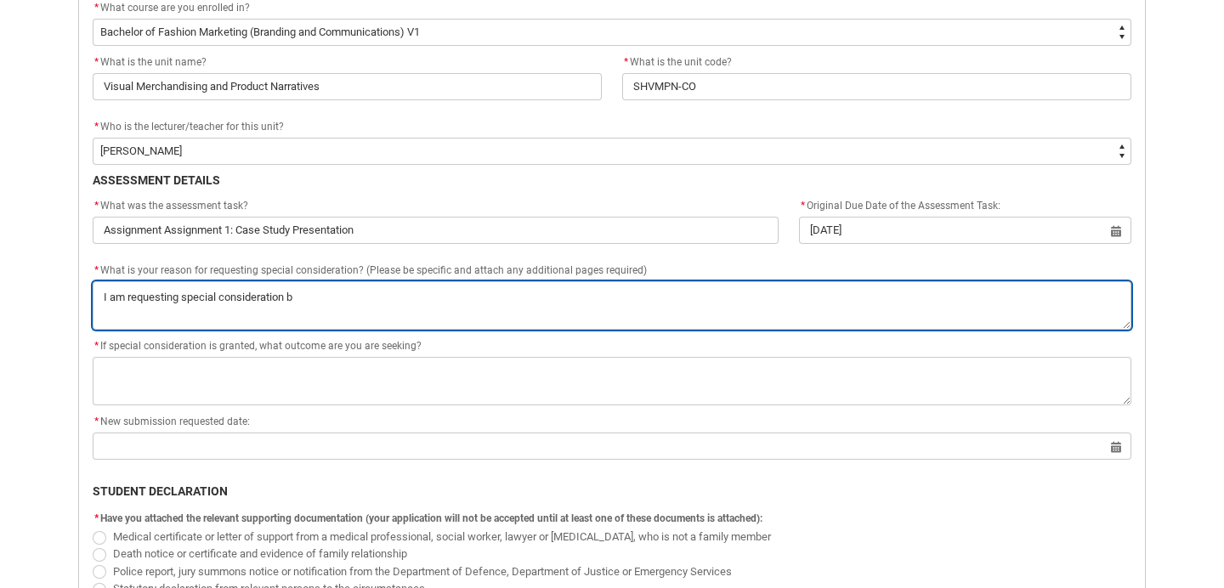
type lightning-textarea "I am requesting special consideration"
type textarea "I am requesting special consideration"
type lightning-textarea "I am requesting special consideration a"
type textarea "I am requesting special consideration a"
type lightning-textarea "I am requesting special consideration as"
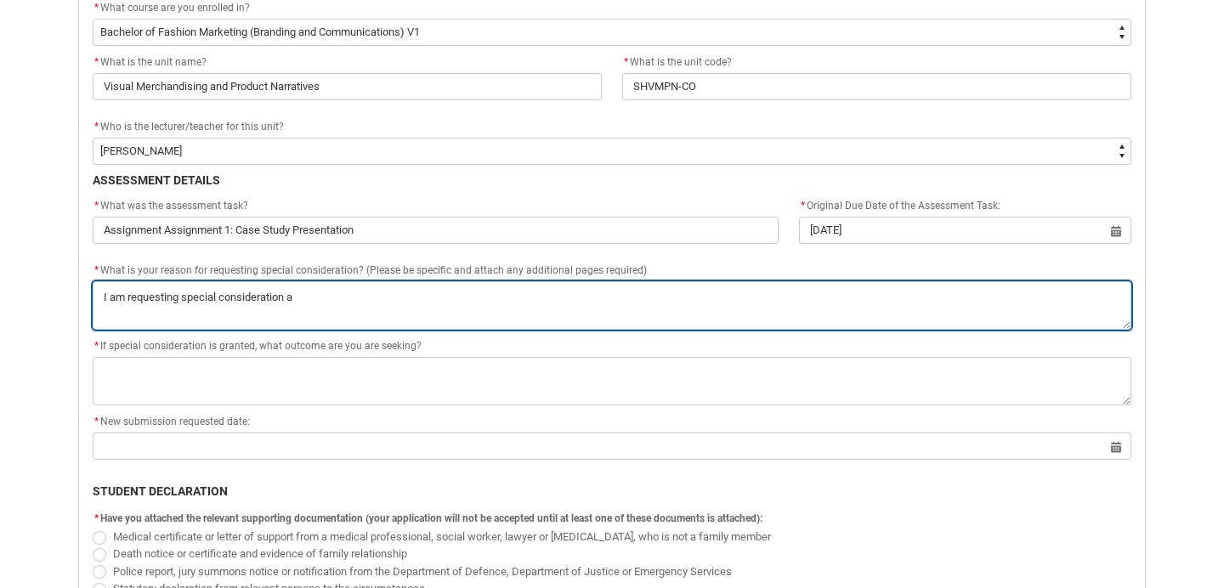
type textarea "I am requesting special consideration as"
type lightning-textarea "I am requesting special consideration as"
type textarea "I am requesting special consideration as"
type lightning-textarea "I am requesting special consideration as I"
type textarea "I am requesting special consideration as I"
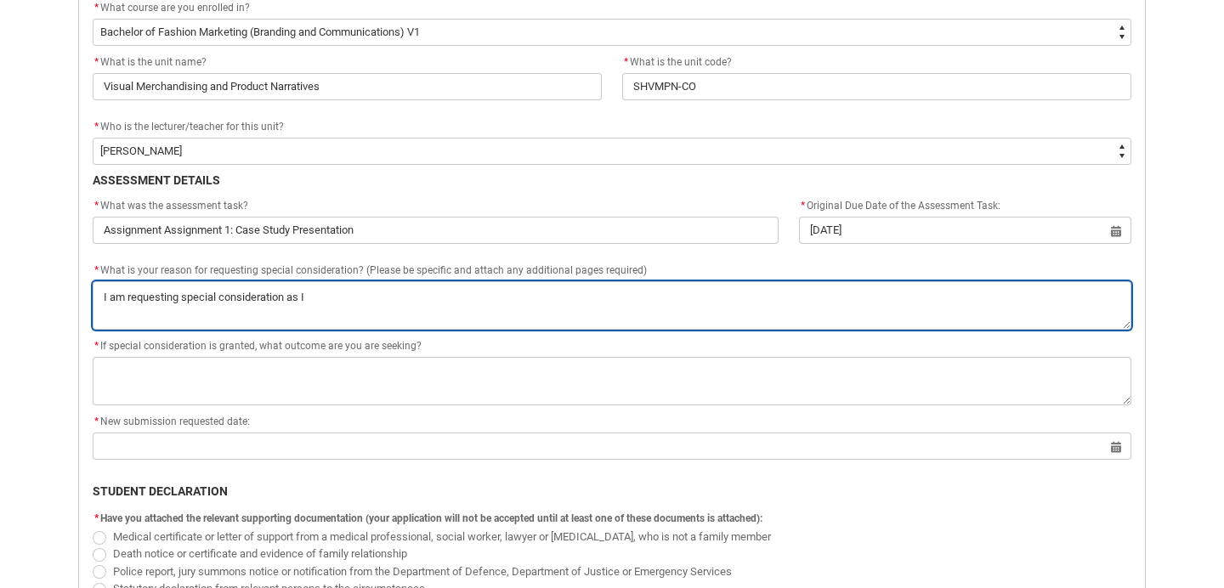
type lightning-textarea "I am requesting special consideration as I'"
type textarea "I am requesting special consideration as I'"
type lightning-textarea "I am requesting special consideration as I'v"
type textarea "I am requesting special consideration as I'v"
type lightning-textarea "I am requesting special consideration as I've"
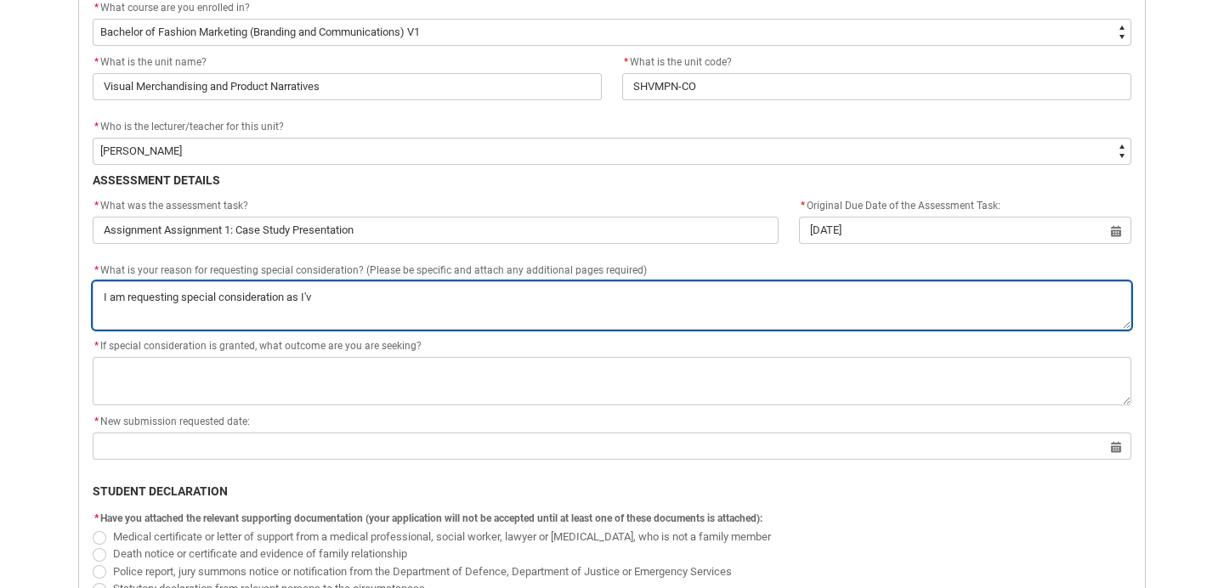
type textarea "I am requesting special consideration as I've"
type lightning-textarea "I am requesting special consideration as I've"
type textarea "I am requesting special consideration as I've"
type lightning-textarea "I am requesting special consideration as I've b"
type textarea "I am requesting special consideration as I've b"
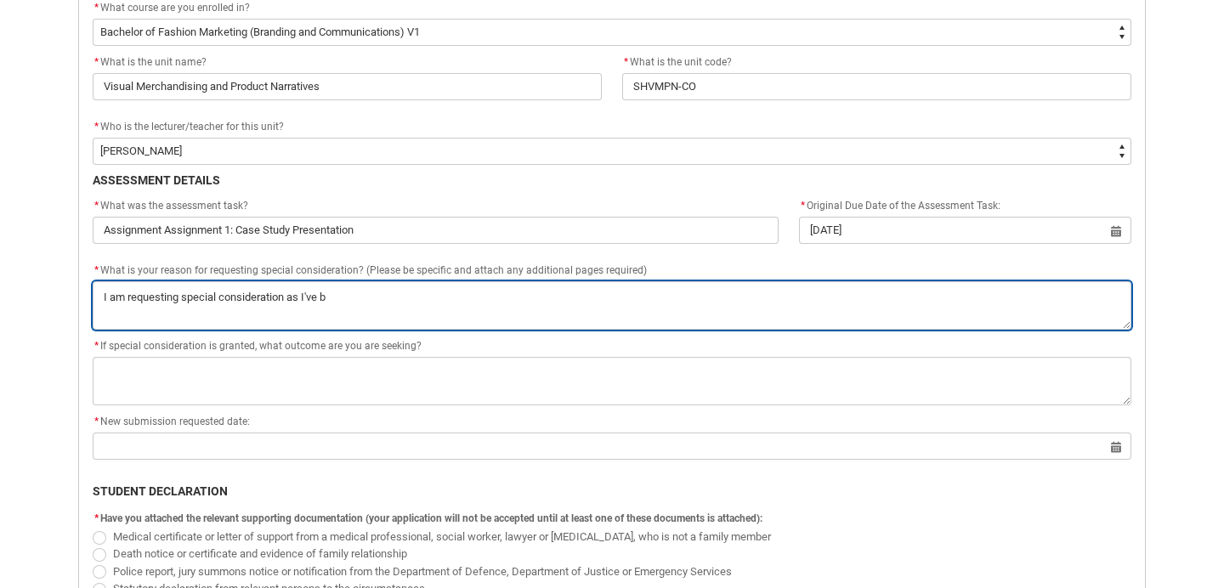
type lightning-textarea "I am requesting special consideration as I've be"
type textarea "I am requesting special consideration as I've be"
type lightning-textarea "I am requesting special consideration as I've bee"
type textarea "I am requesting special consideration as I've bee"
type lightning-textarea "I am requesting special consideration as I've been"
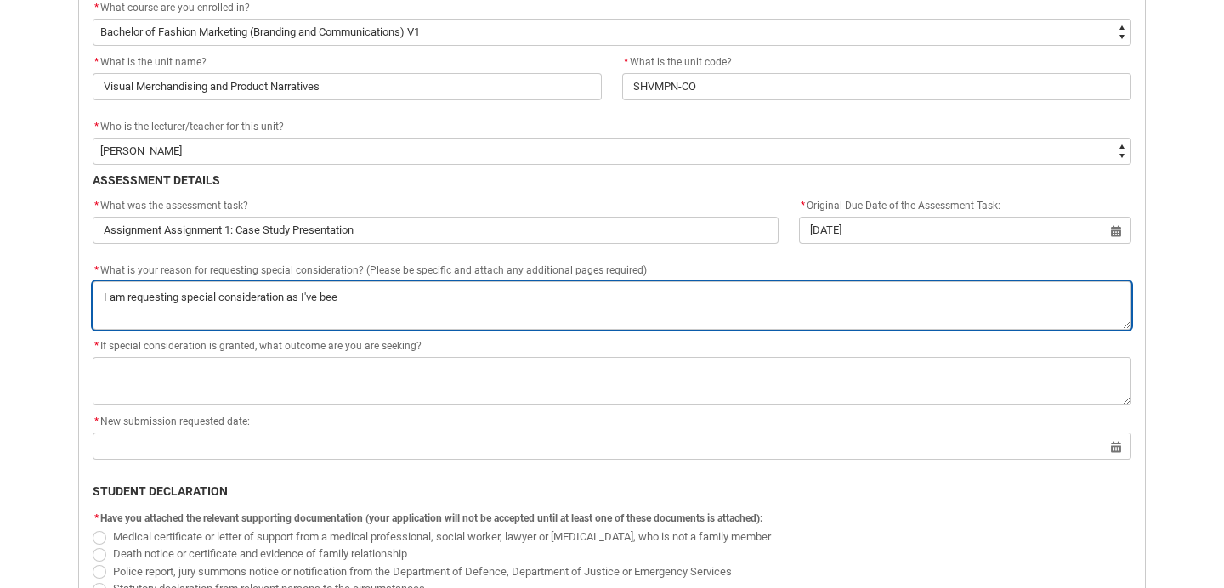
type textarea "I am requesting special consideration as I've been"
type lightning-textarea "I am requesting special consideration as I've been"
type textarea "I am requesting special consideration as I've been"
type lightning-textarea "I am requesting special consideration as I've been u"
type textarea "I am requesting special consideration as I've been u"
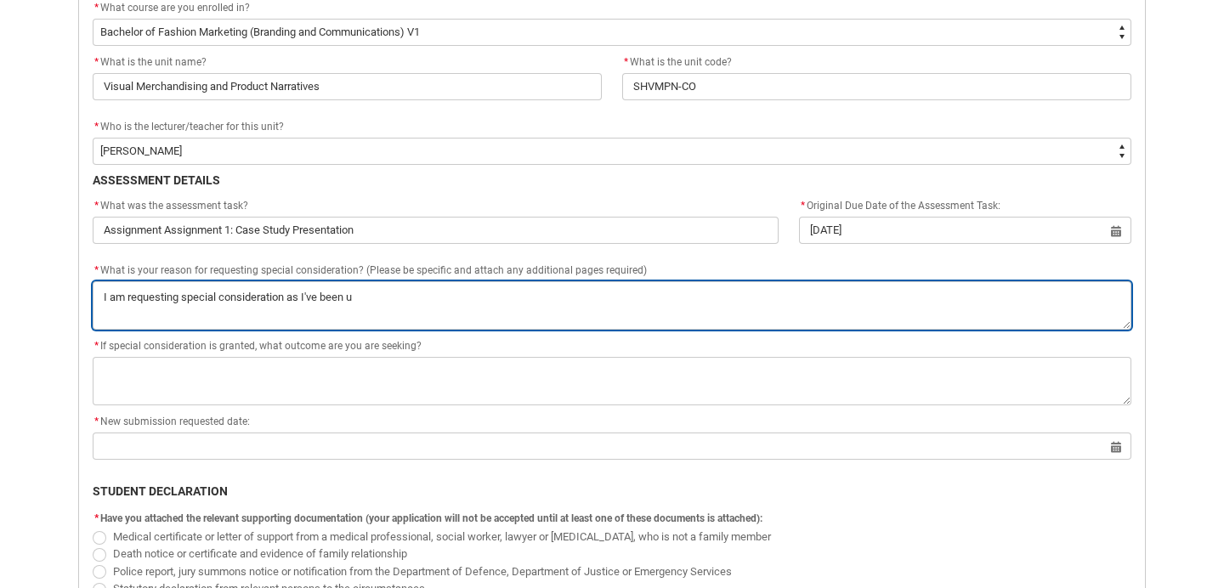
type lightning-textarea "I am requesting special consideration as I've been un"
type textarea "I am requesting special consideration as I've been un"
type lightning-textarea "I am requesting special consideration as I've been unw"
type textarea "I am requesting special consideration as I've been unw"
type lightning-textarea "I am requesting special consideration as I've been unwe"
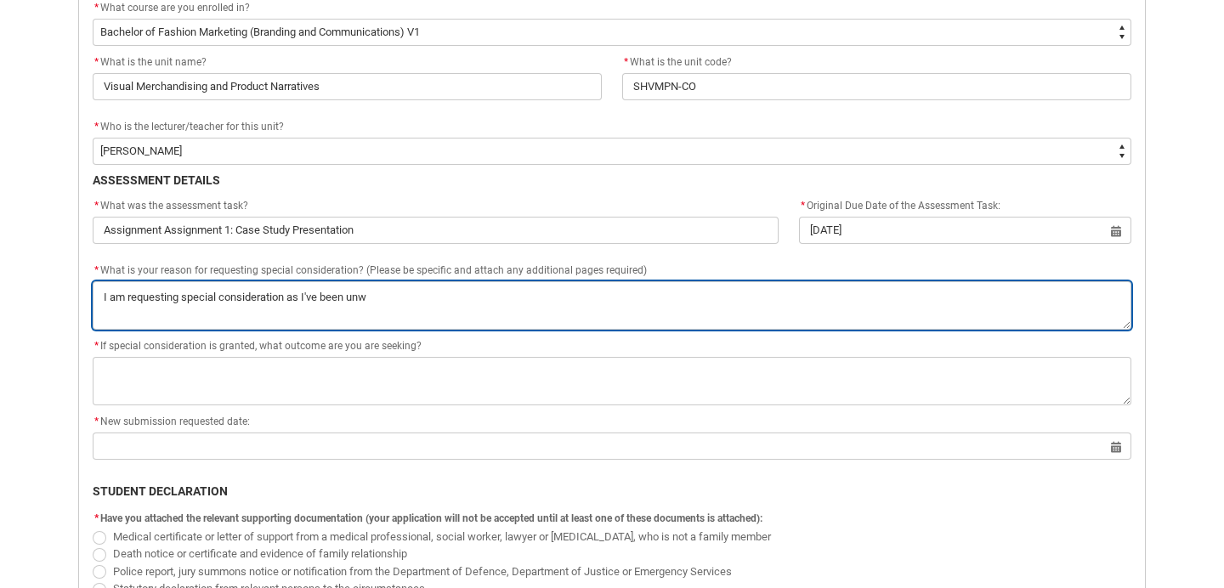
type textarea "I am requesting special consideration as I've been unwe"
type lightning-textarea "I am requesting special consideration as I've been unwel"
type textarea "I am requesting special consideration as I've been unwel"
type lightning-textarea "I am requesting special consideration as I've been unwell"
type textarea "I am requesting special consideration as I've been unwell"
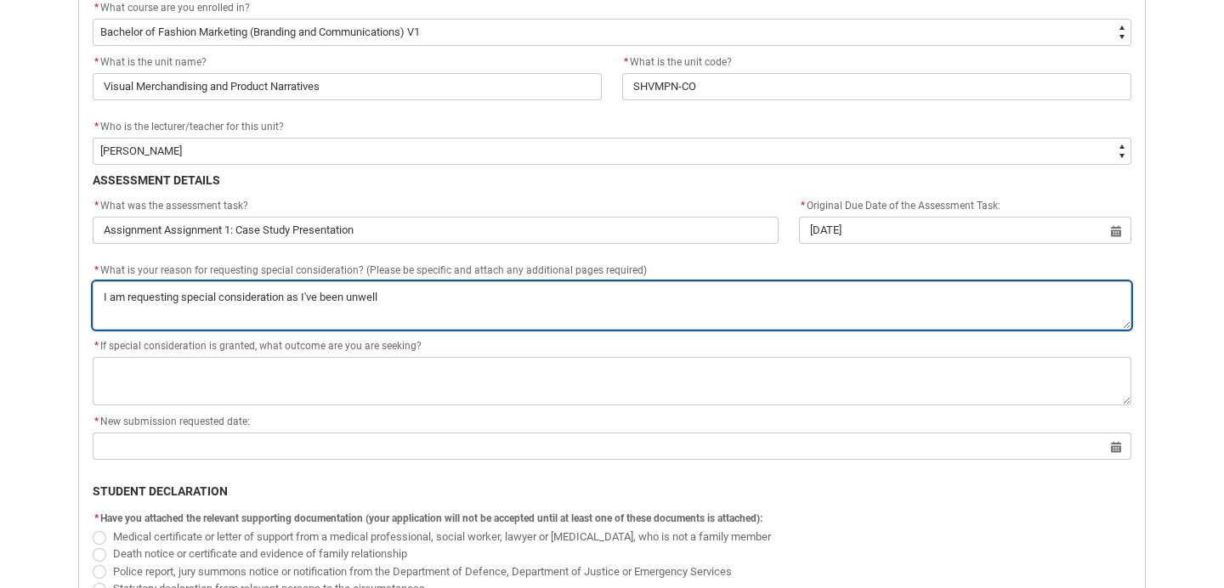
type lightning-textarea "I am requesting special consideration as I've been unwell"
type textarea "I am requesting special consideration as I've been unwell"
type lightning-textarea "I am requesting special consideration as I've been unwell i"
type textarea "I am requesting special consideration as I've been unwell i"
type lightning-textarea "I am requesting special consideration as I've been unwell in"
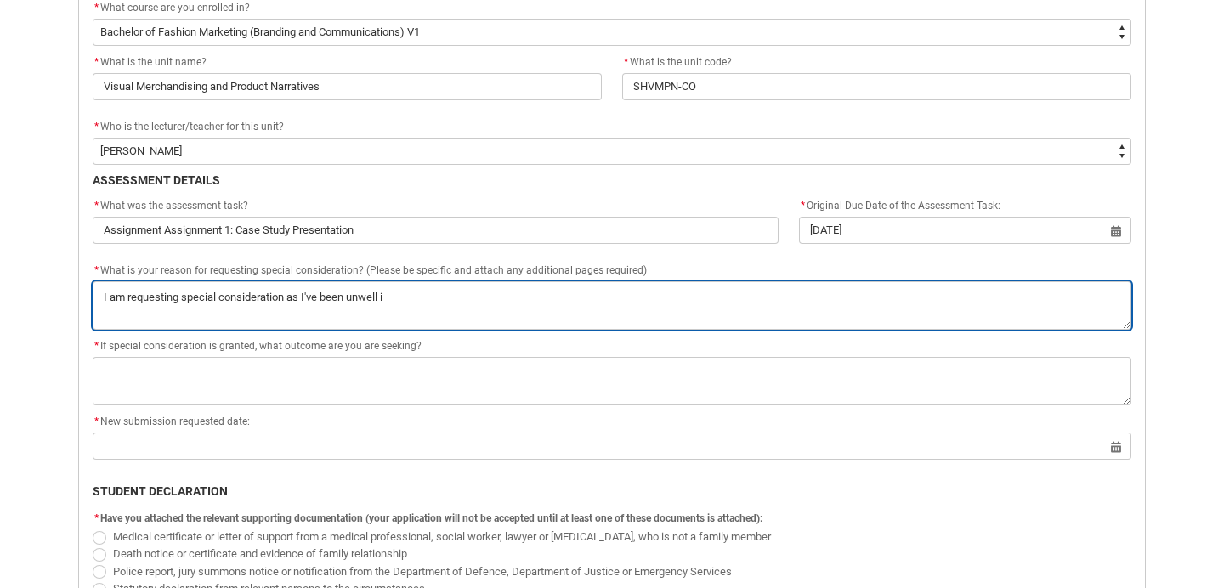
type textarea "I am requesting special consideration as I've been unwell in"
type lightning-textarea "I am requesting special consideration as I've been unwell in"
type textarea "I am requesting special consideration as I've been unwell in"
type lightning-textarea "I am requesting special consideration as I've been unwell in t"
type textarea "I am requesting special consideration as I've been unwell in t"
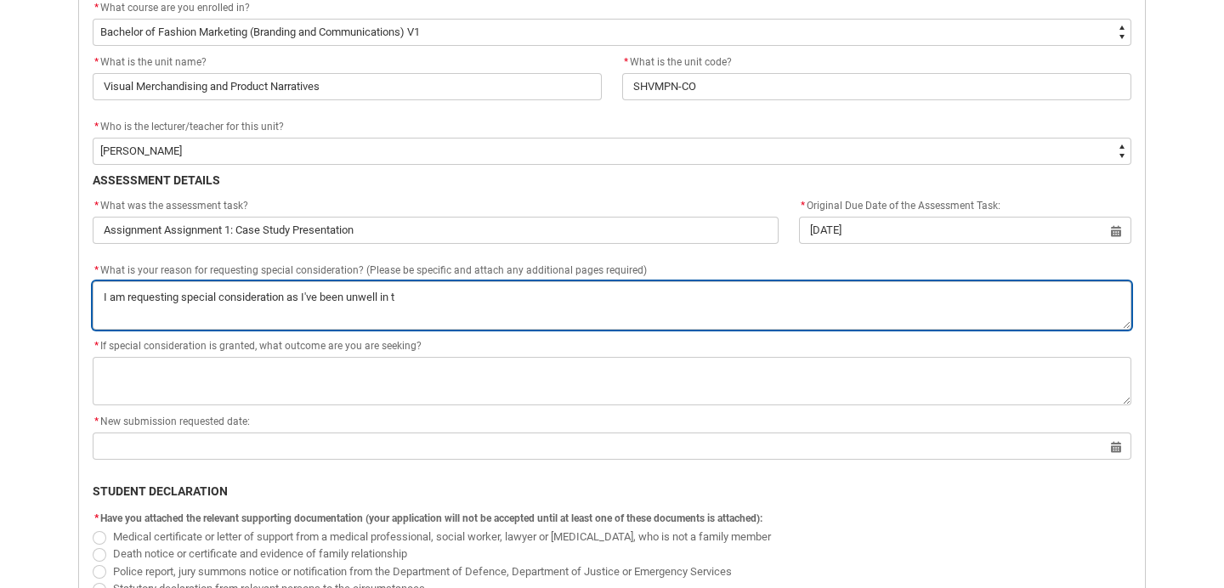
type lightning-textarea "I am requesting special consideration as I've been unwell in th"
type textarea "I am requesting special consideration as I've been unwell in th"
type lightning-textarea "I am requesting special consideration as I've been unwell in the"
type textarea "I am requesting special consideration as I've been unwell in the"
type lightning-textarea "I am requesting special consideration as I've been unwell in the"
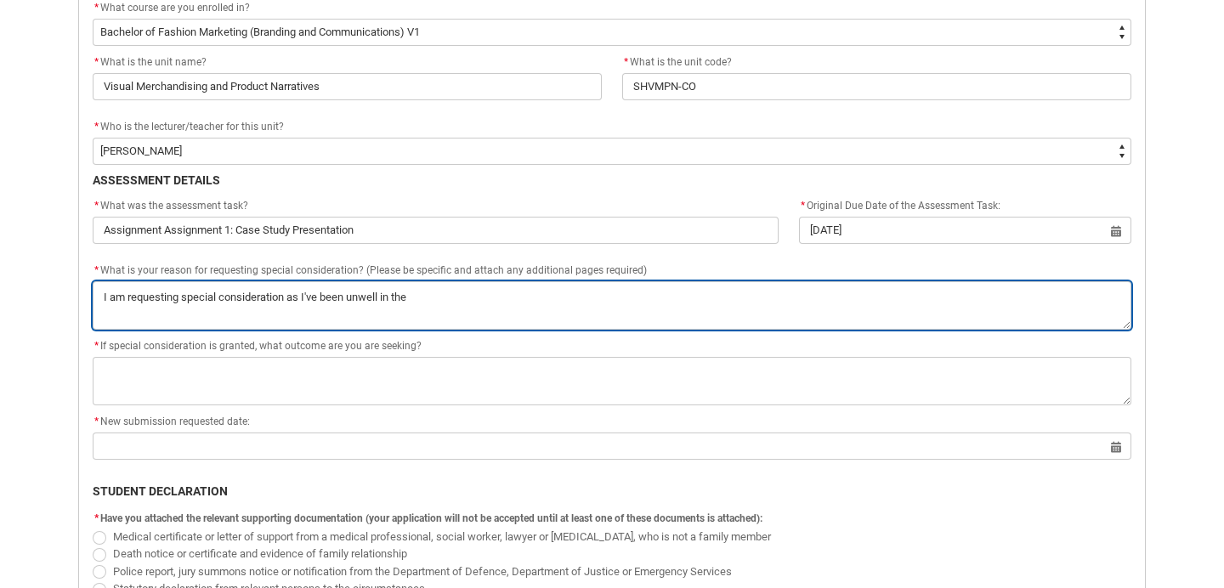
type textarea "I am requesting special consideration as I've been unwell in the"
type lightning-textarea "I am requesting special consideration as I've been unwell in the p"
type textarea "I am requesting special consideration as I've been unwell in the p"
type lightning-textarea "I am requesting special consideration as I've been unwell in the pa"
type textarea "I am requesting special consideration as I've been unwell in the pa"
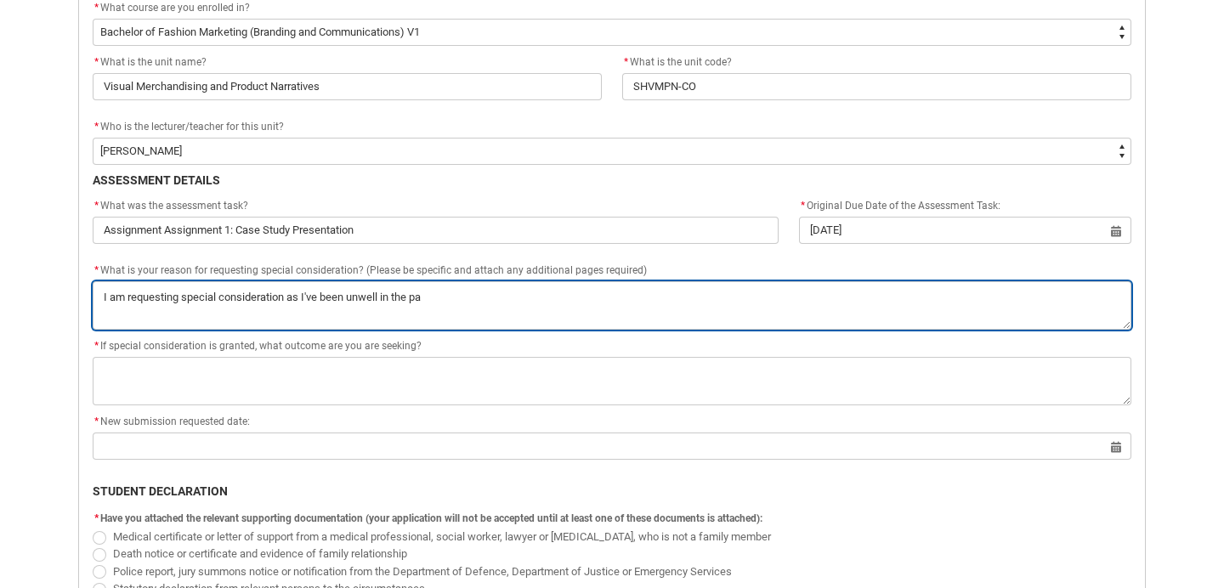
type lightning-textarea "I am requesting special consideration as I've been unwell in the pas"
type textarea "I am requesting special consideration as I've been unwell in the pas"
type lightning-textarea "I am requesting special consideration as I've been unwell in the past"
type textarea "I am requesting special consideration as I've been unwell in the past"
type lightning-textarea "I am requesting special consideration as I've been unwell in the past"
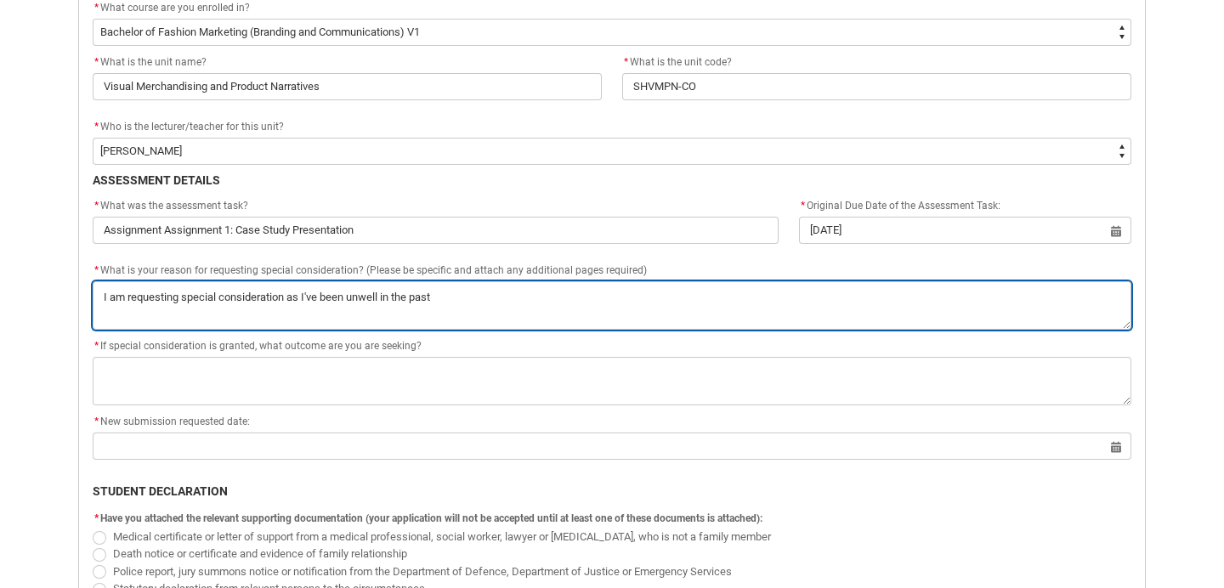
type textarea "I am requesting special consideration as I've been unwell in the past"
type lightning-textarea "I am requesting special consideration as I've been unwell in the past w"
type textarea "I am requesting special consideration as I've been unwell in the past w"
type lightning-textarea "I am requesting special consideration as I've been unwell in the past we"
type textarea "I am requesting special consideration as I've been unwell in the past we"
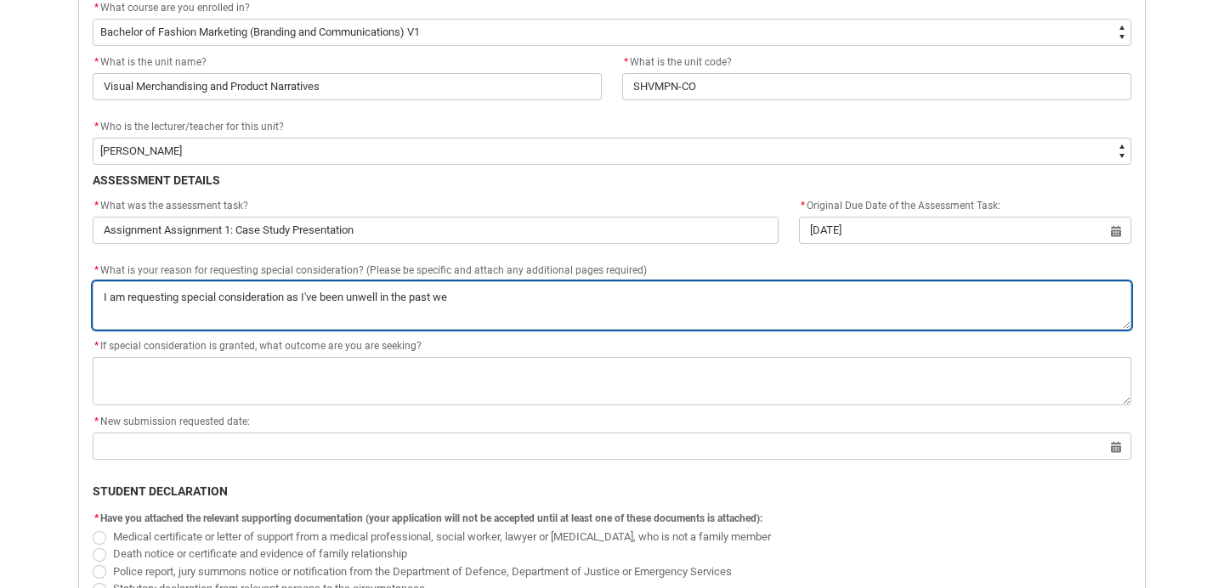
type lightning-textarea "I am requesting special consideration as I've been unwell in the past wee"
type textarea "I am requesting special consideration as I've been unwell in the past wee"
type lightning-textarea "I am requesting special consideration as I've been unwell in the past week"
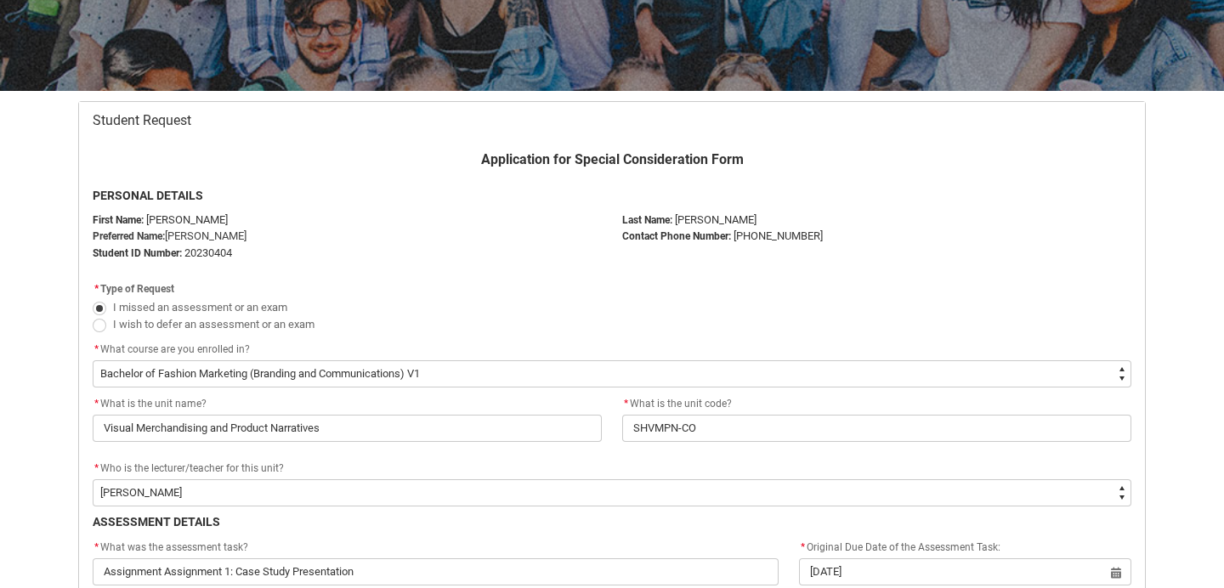
scroll to position [0, 0]
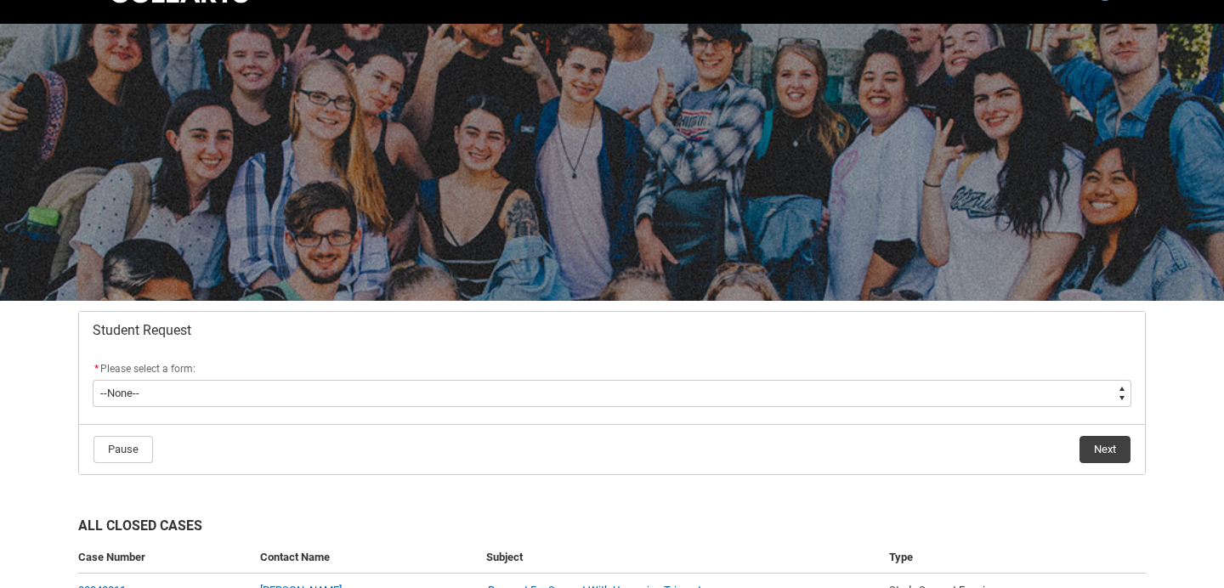
scroll to position [74, 0]
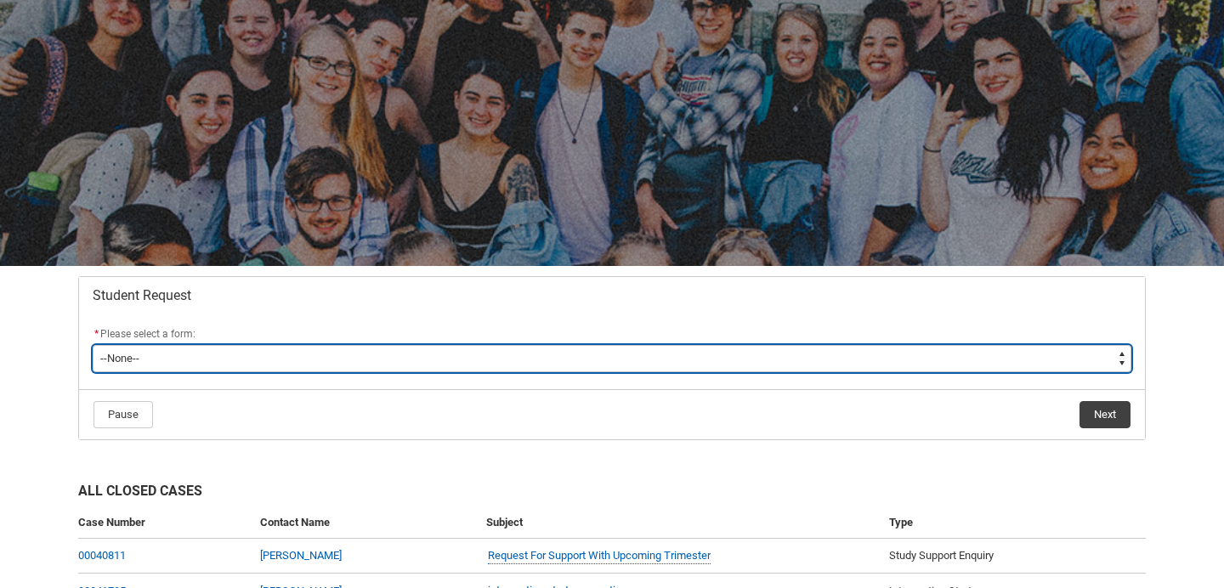
click at [380, 364] on select "--None-- Academic Transcript Application to Appeal Assignment Extension Change …" at bounding box center [612, 358] width 1038 height 27
type lightning-select "Assignment_Extension_Choice"
click at [93, 345] on select "--None-- Academic Transcript Application to Appeal Assignment Extension Change …" at bounding box center [612, 358] width 1038 height 27
select select "Assignment_Extension_Choice"
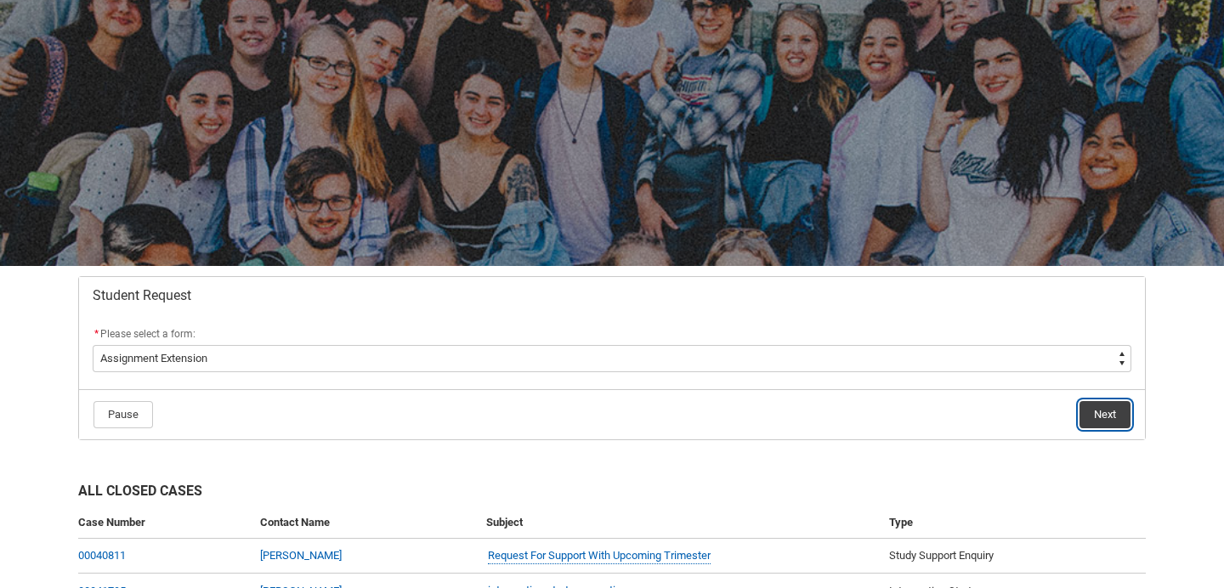
click at [1106, 413] on button "Next" at bounding box center [1104, 414] width 51 height 27
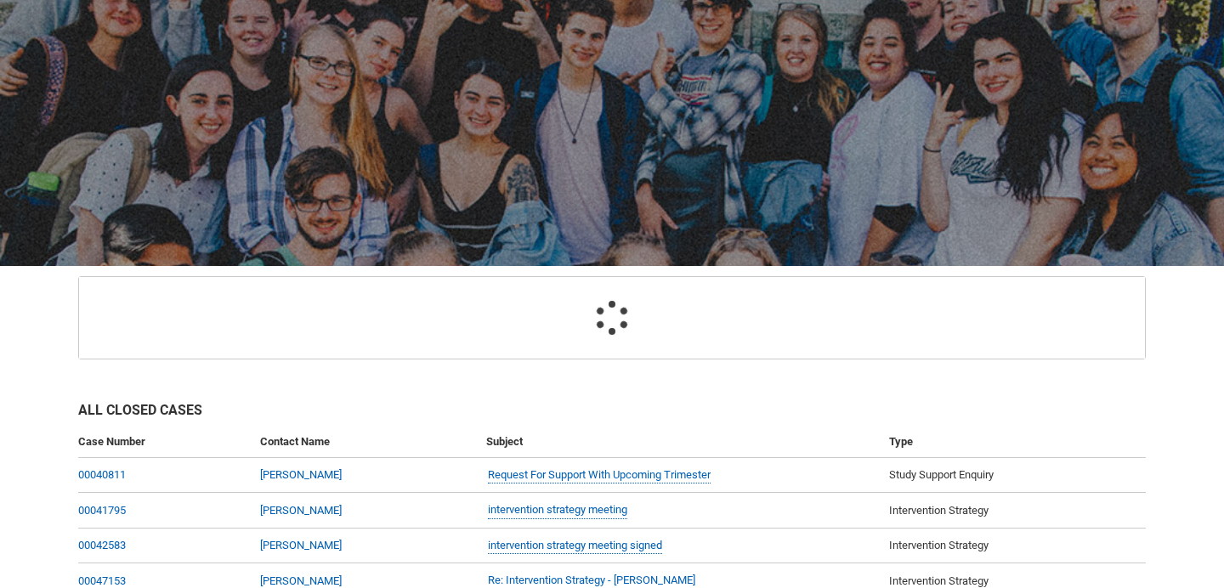
scroll to position [181, 0]
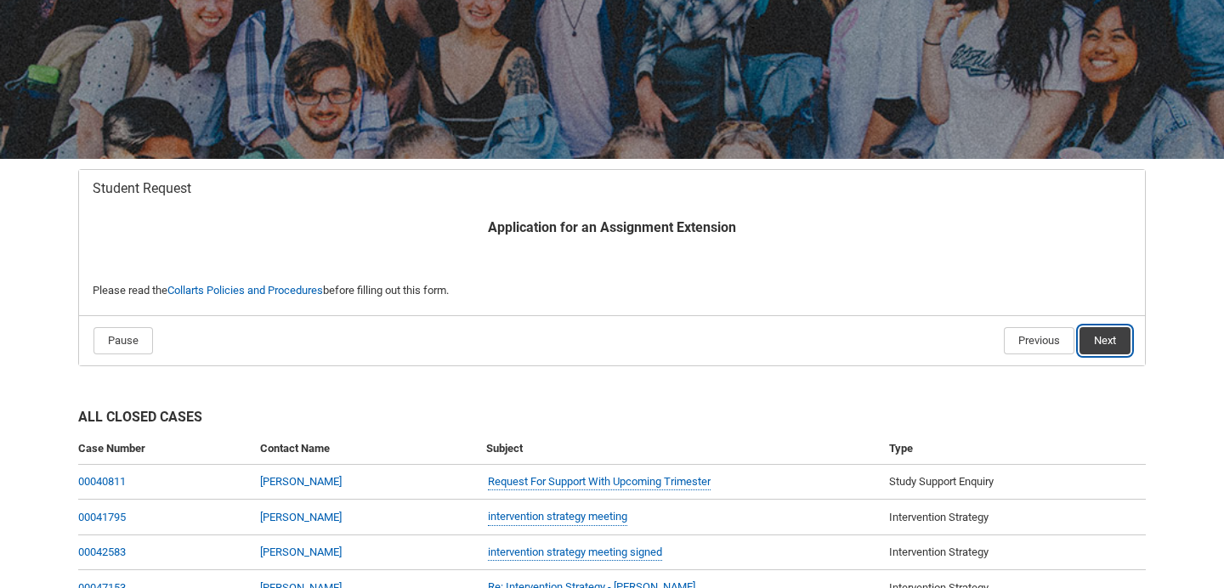
click at [1115, 341] on button "Next" at bounding box center [1104, 340] width 51 height 27
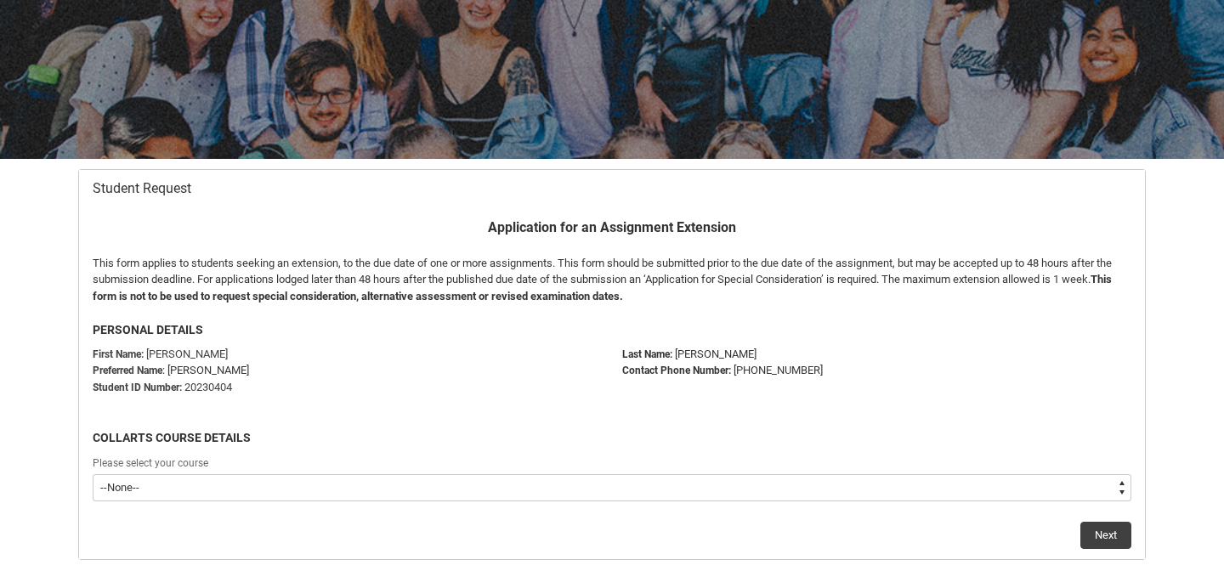
scroll to position [257, 0]
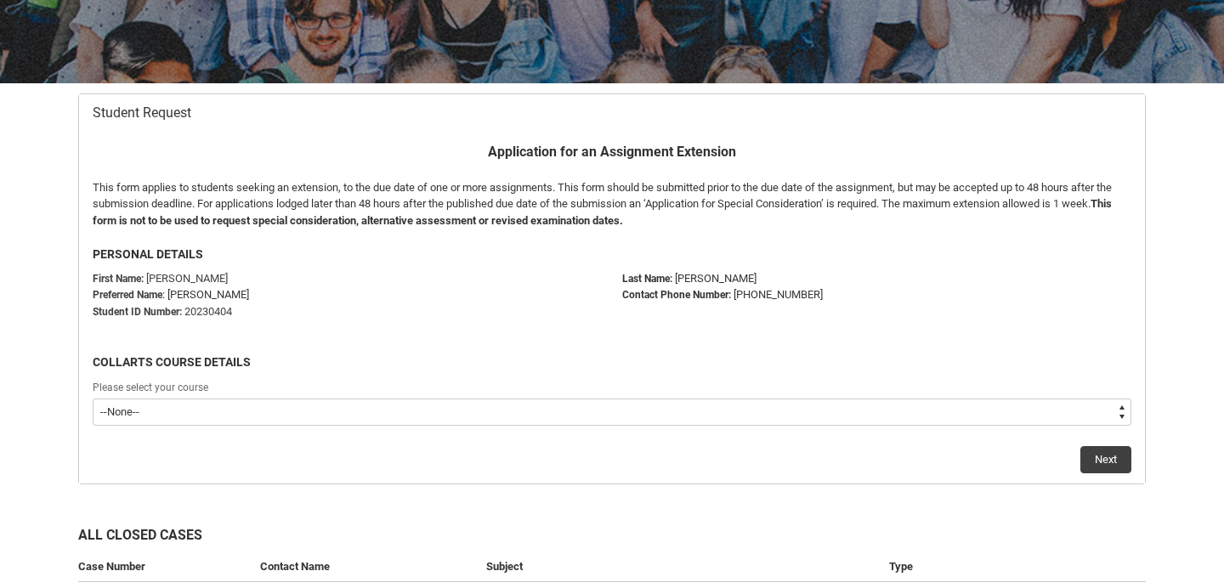
click at [506, 406] on select "--None-- Bachelor of Fashion Marketing (Branding and Communications) V1" at bounding box center [612, 412] width 1038 height 27
type lightning-select "recordPicklist_ProgramEnrollment.a0jOZ000003Is0DYAS"
click at [93, 399] on select "--None-- Bachelor of Fashion Marketing (Branding and Communications) V1" at bounding box center [612, 412] width 1038 height 27
select select "recordPicklist_ProgramEnrollment.a0jOZ000003Is0DYAS"
click at [1110, 461] on button "Next" at bounding box center [1105, 459] width 51 height 27
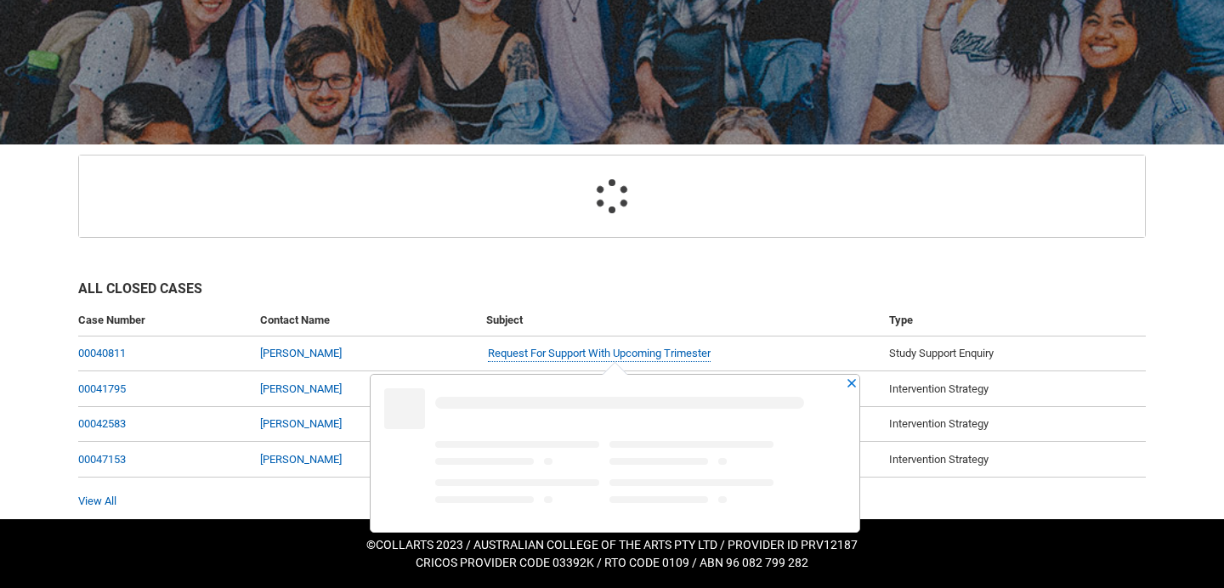
scroll to position [181, 0]
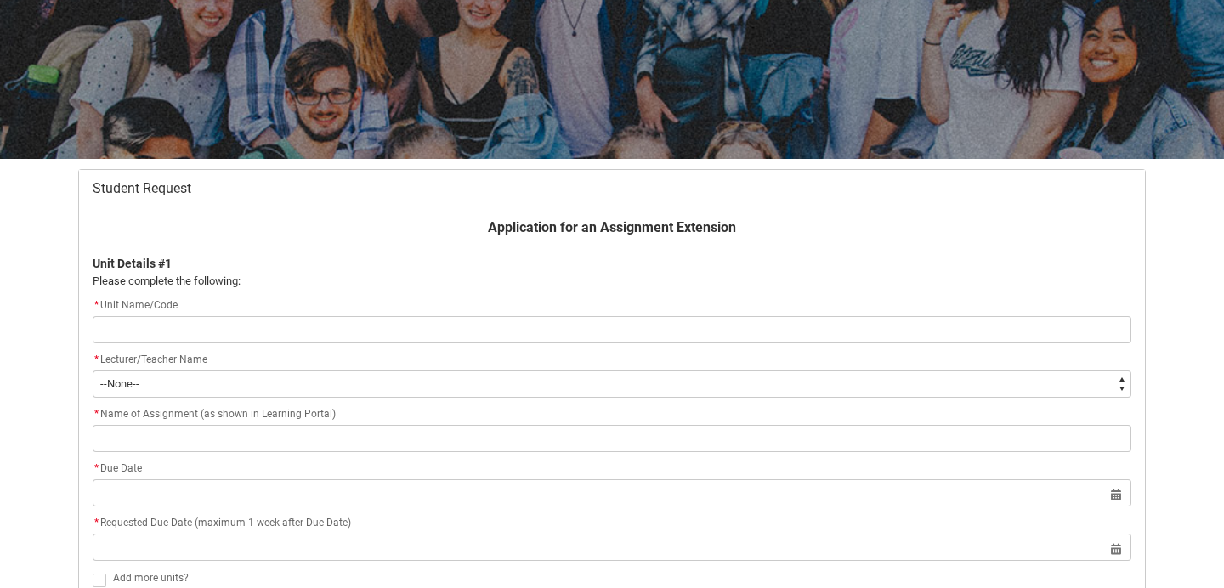
type lightning-primitive-input-simple "\"
type input "\"
type lightning-primitive-input-simple "Assignment Assignment 1: Case Study Presentation"
type input "Assignment Assignment 1: Case Study Presentation"
drag, startPoint x: 372, startPoint y: 333, endPoint x: 34, endPoint y: 317, distance: 338.6
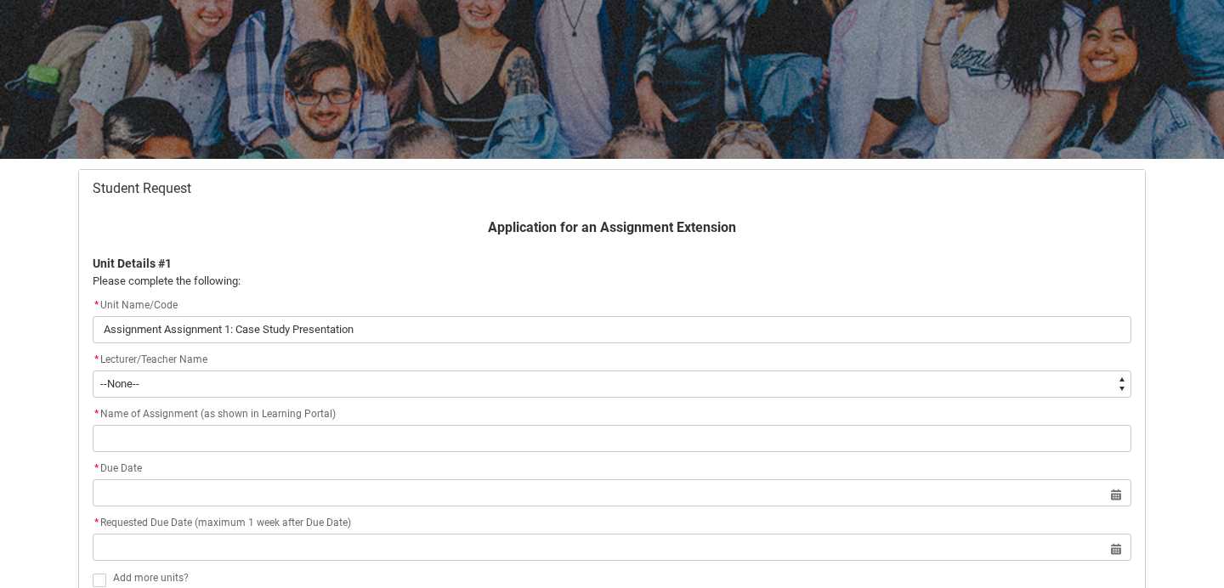
click at [34, 317] on div "Skip to Main Content Collarts Education Community Home New Enrolment Applicatio…" at bounding box center [612, 409] width 1224 height 1180
type lightning-primitive-input-simple "\"
type input "\"
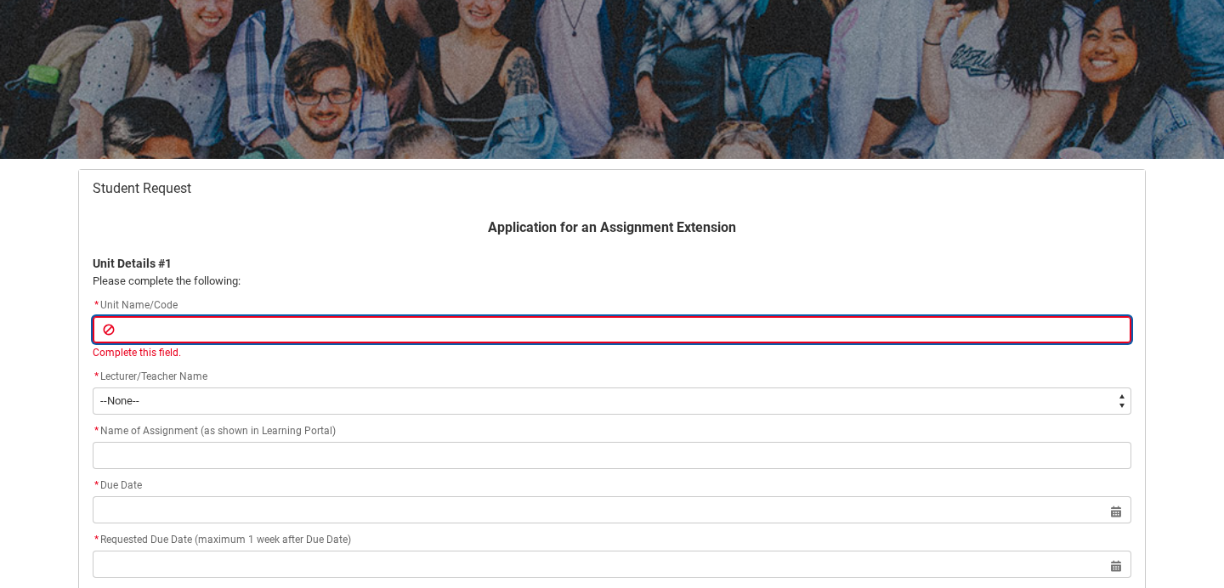
paste input "Visual Merchandising and Product Narratives"
type lightning-primitive-input-simple "Visual Merchandising and Product Narratives"
type input "Visual Merchandising and Product Narratives"
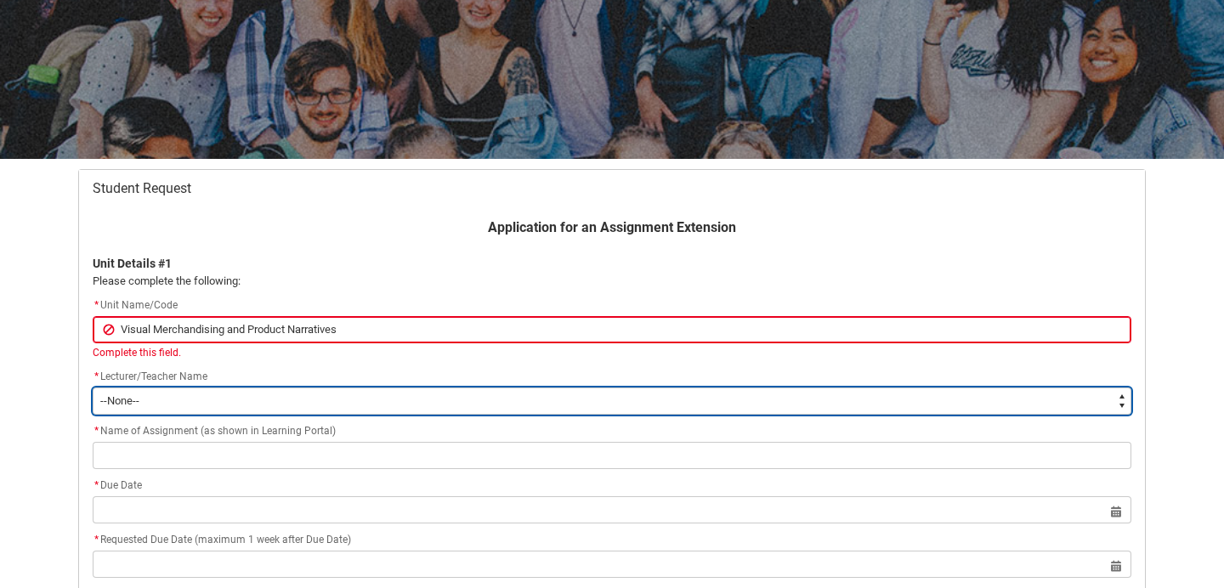
click at [191, 413] on div "Application for an Assignment Extension Unit Details #1 Please complete the fol…" at bounding box center [611, 436] width 1059 height 437
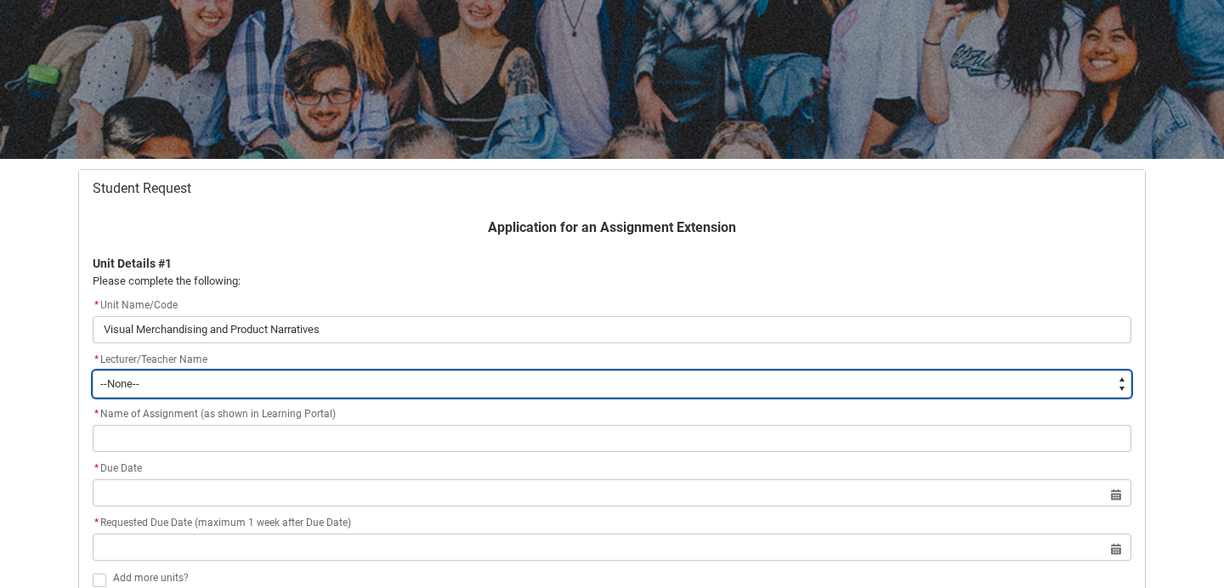
type lightning-select "Faculty_NamefromNtoZ.003OZ000008zQyfYAE"
click at [93, 371] on select "--None-- [PERSON_NAME] [PERSON_NAME] [PERSON_NAME] [PERSON_NAME] [PERSON_NAME] …" at bounding box center [612, 384] width 1038 height 27
select select "Faculty_NamefromNtoZ.003OZ000008zQyfYAE"
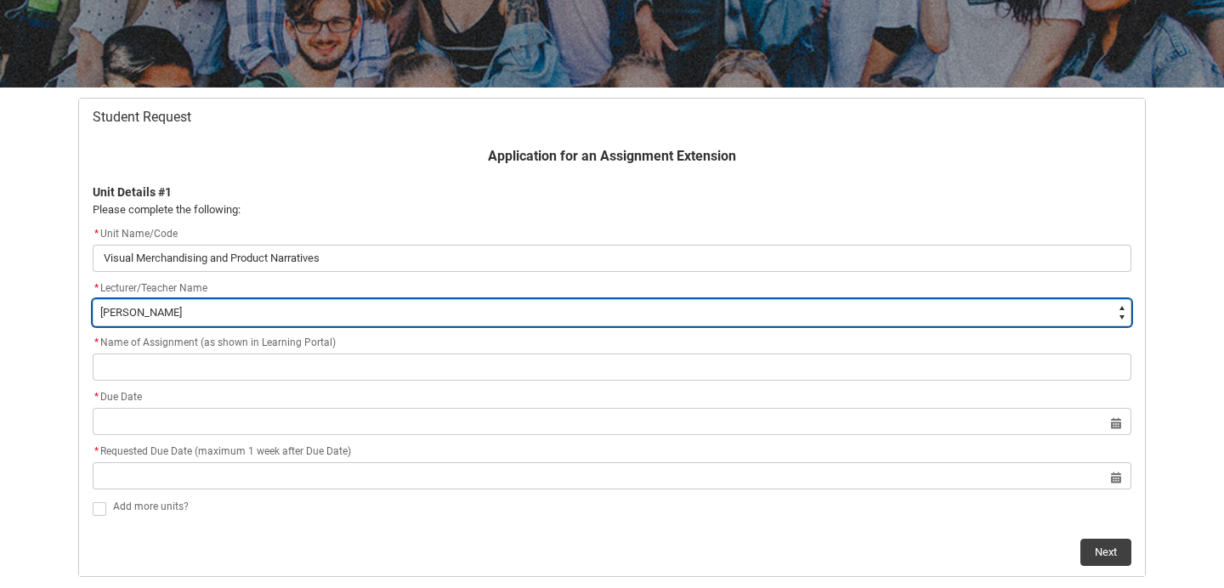
scroll to position [274, 0]
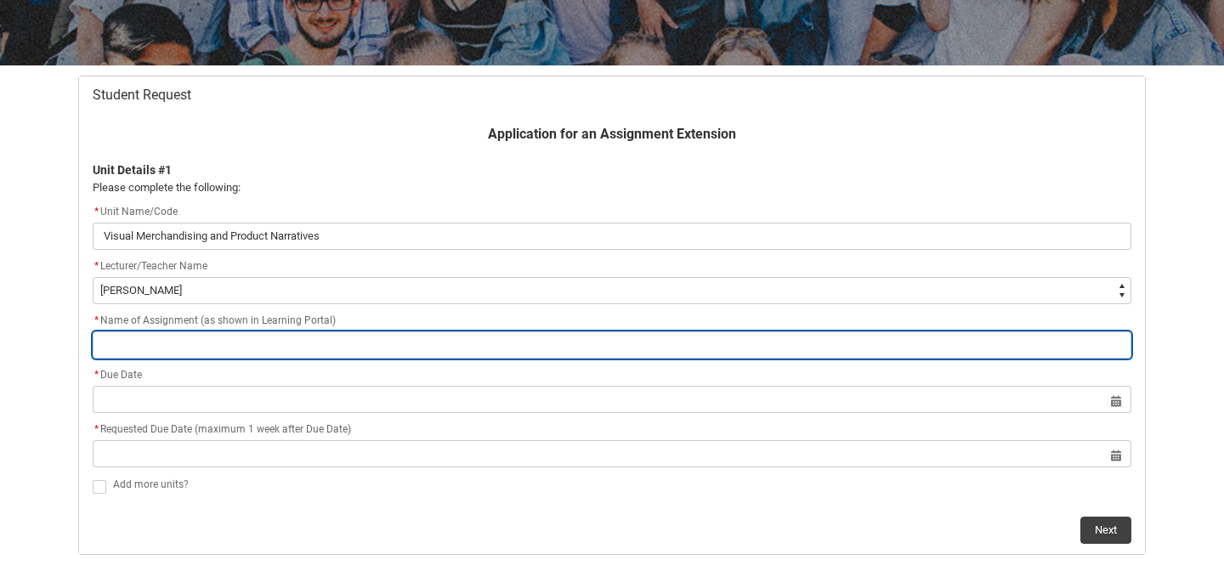
click at [172, 345] on input "Redu_Student_Request flow" at bounding box center [612, 344] width 1038 height 27
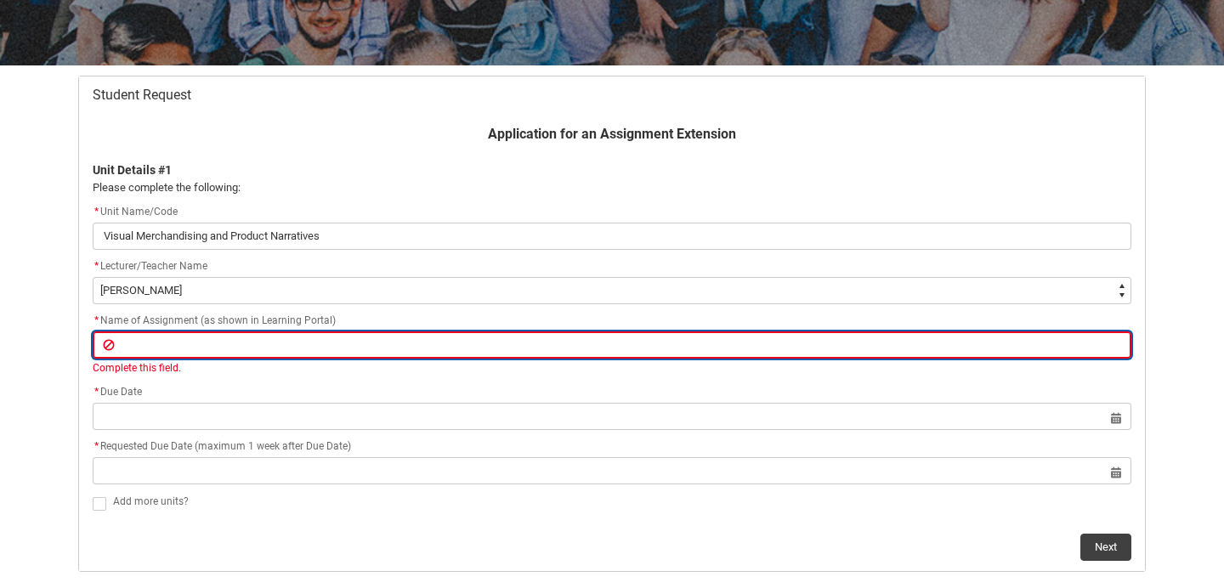
paste input "Assignment 1: Case Study Presentation"
type lightning-primitive-input-simple "Assignment 1: Case Study Presentation"
type input "Assignment 1: Case Study Presentation"
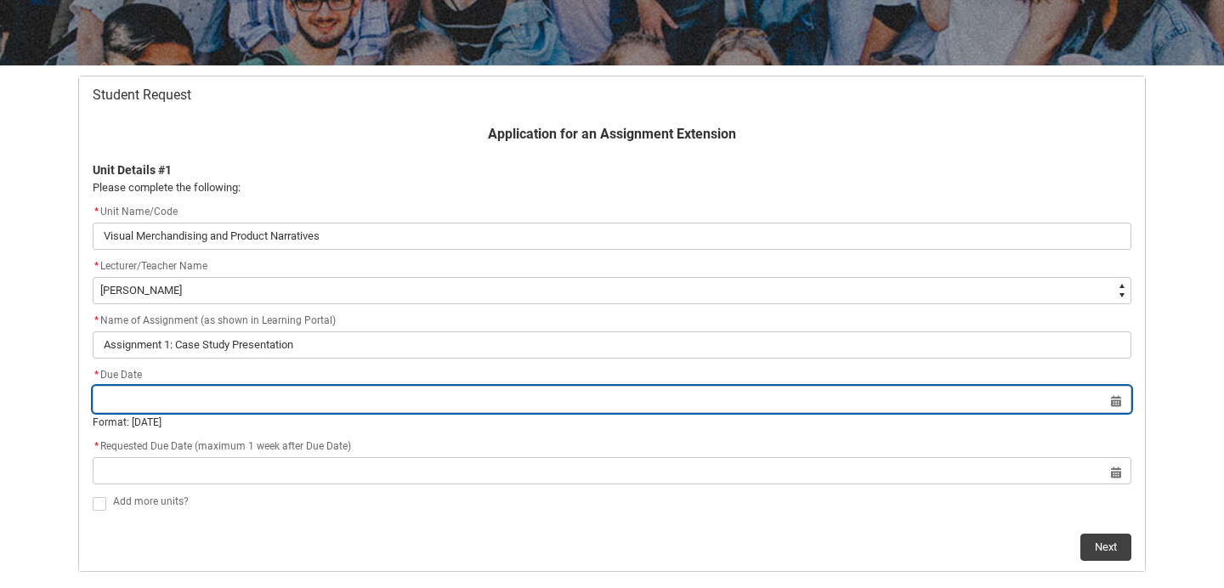
click at [125, 423] on lightning-datepicker "Select a date for Format: 31 Dec 2024" at bounding box center [612, 411] width 1038 height 37
type input "05/10/2025"
type lightning-datepicker "[DATE]"
type lightning-input "[DATE]"
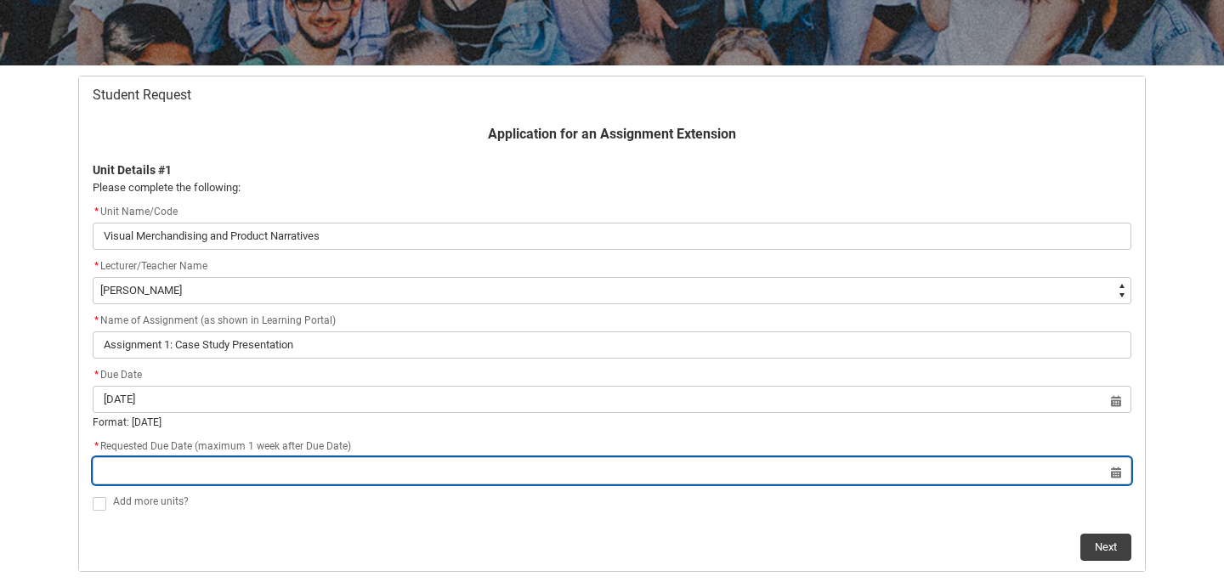
type input "[DATE]"
click at [116, 468] on input "Redu_Student_Request flow" at bounding box center [612, 470] width 1038 height 27
select select "2025"
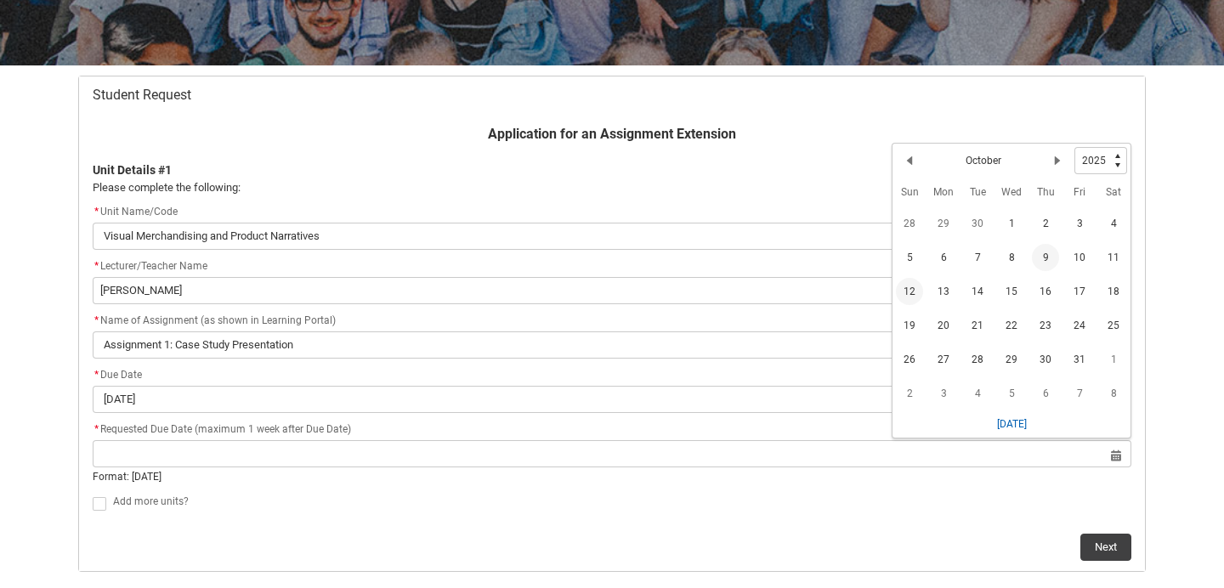
click at [907, 294] on span "12" at bounding box center [909, 291] width 27 height 27
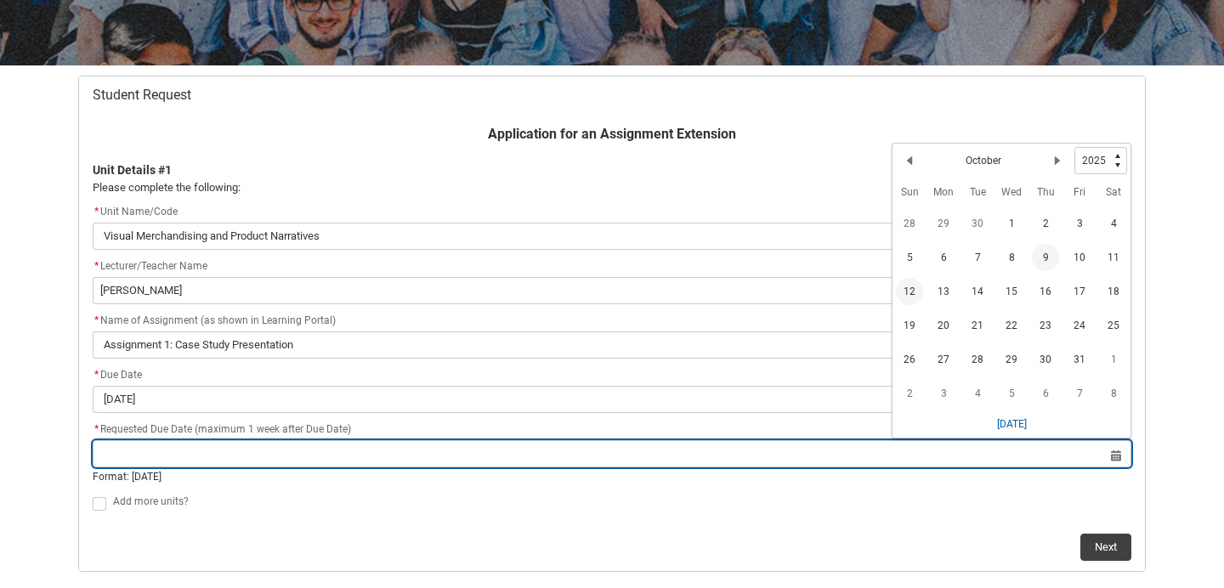
type lightning-datepicker "2025-10-12"
type lightning-input "2025-10-12"
type input "12 Oct 2025"
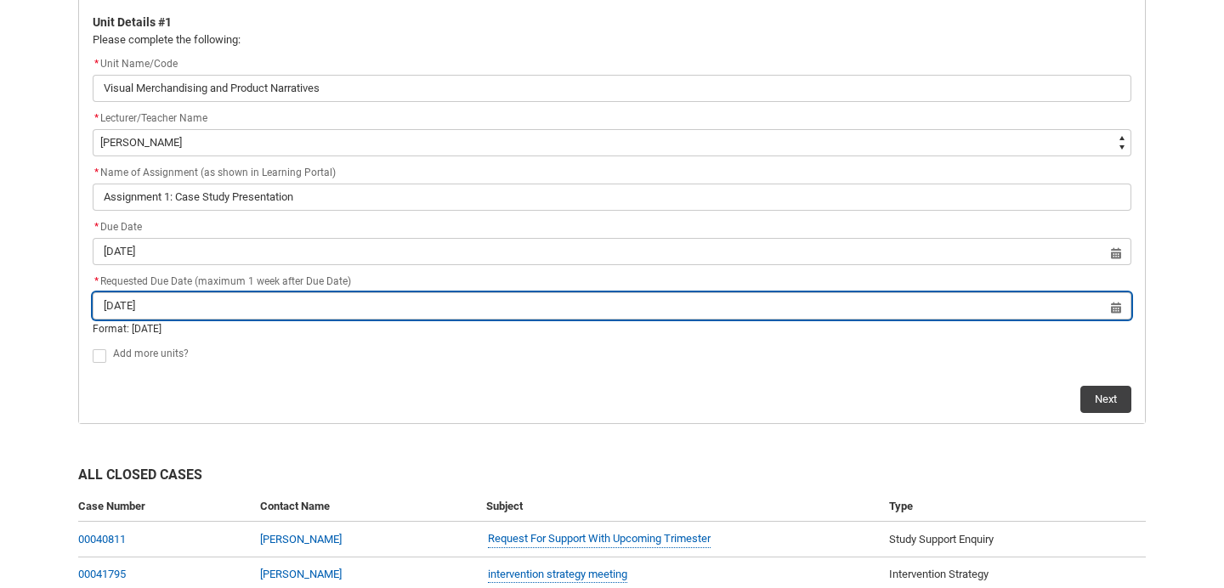
scroll to position [427, 0]
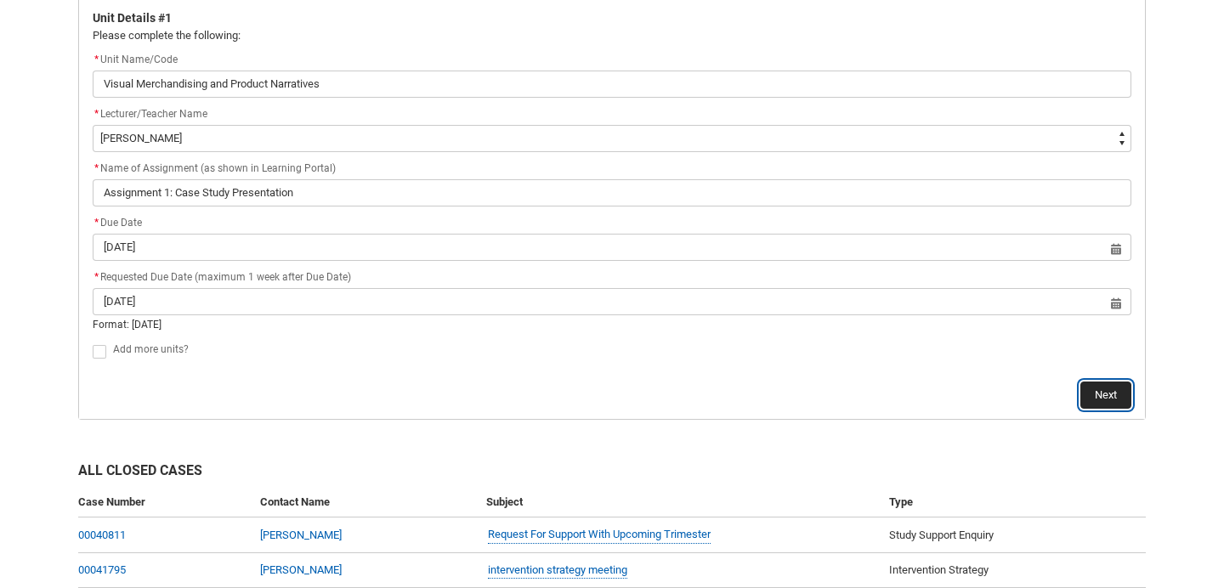
click at [1118, 399] on button "Next" at bounding box center [1105, 395] width 51 height 27
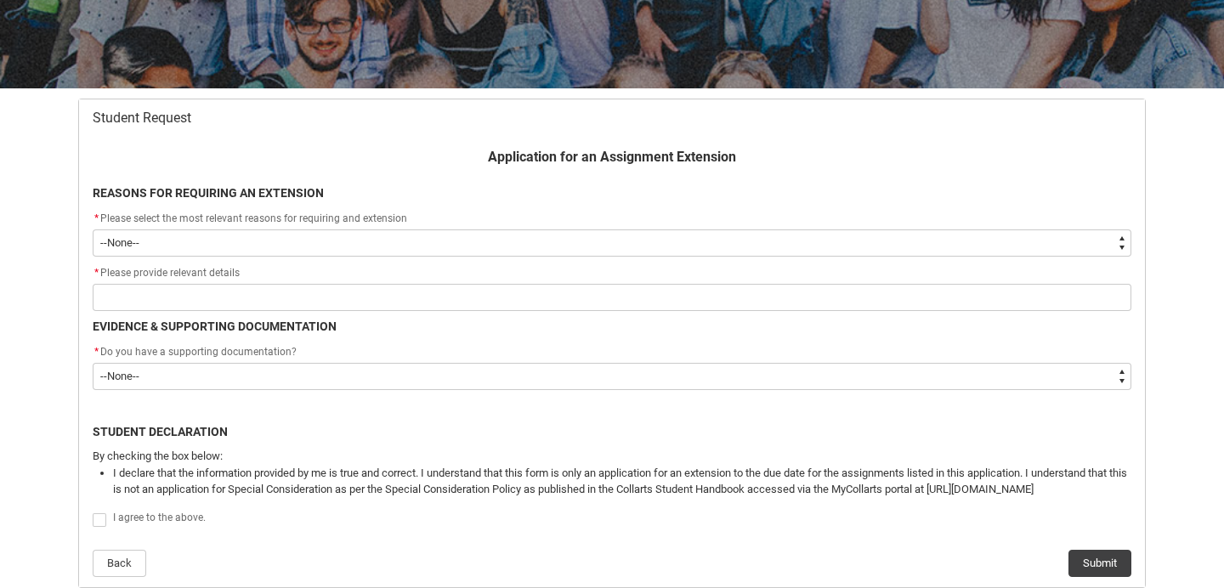
scroll to position [254, 0]
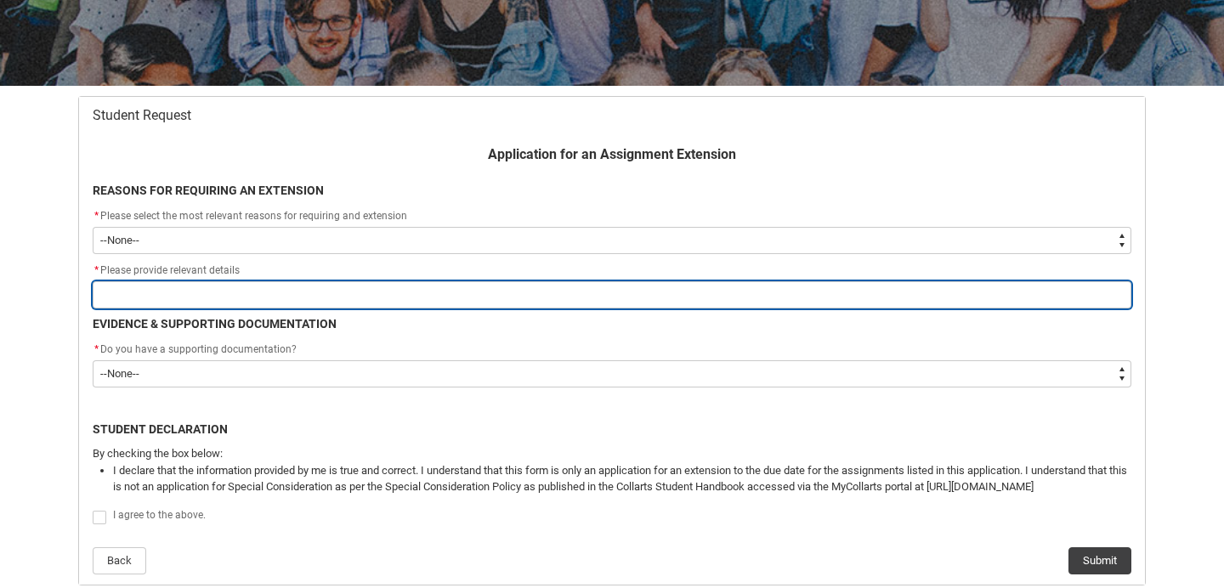
click at [243, 291] on input "Redu_Student_Request flow" at bounding box center [612, 294] width 1038 height 27
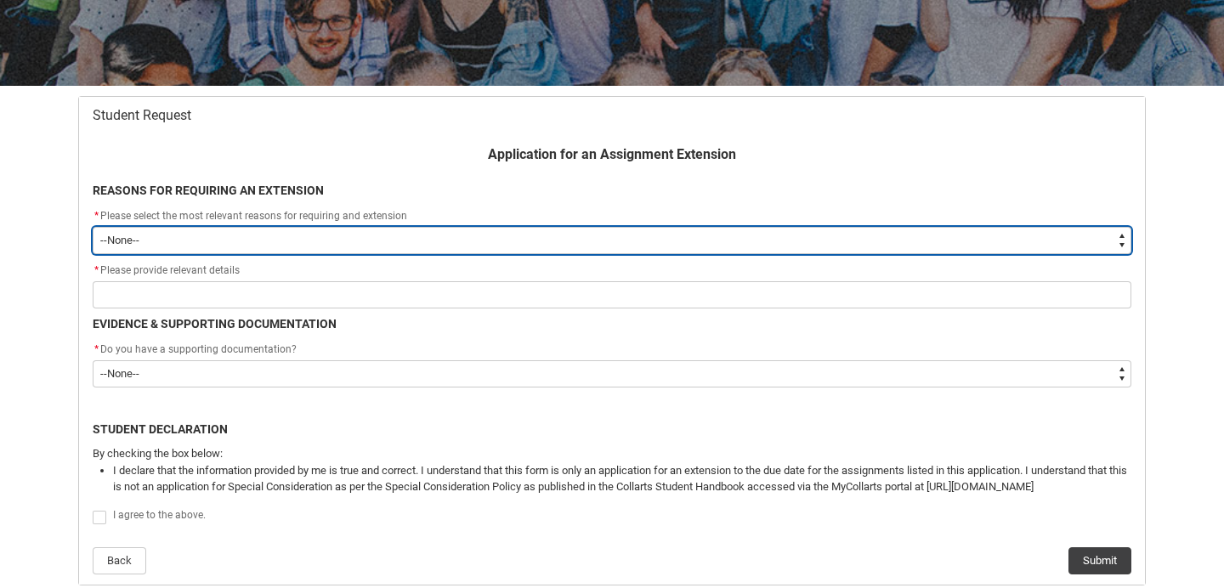
click at [211, 243] on select "--None-- Medical Reasons Work obligations Family obligations Academic Difficult…" at bounding box center [612, 240] width 1038 height 27
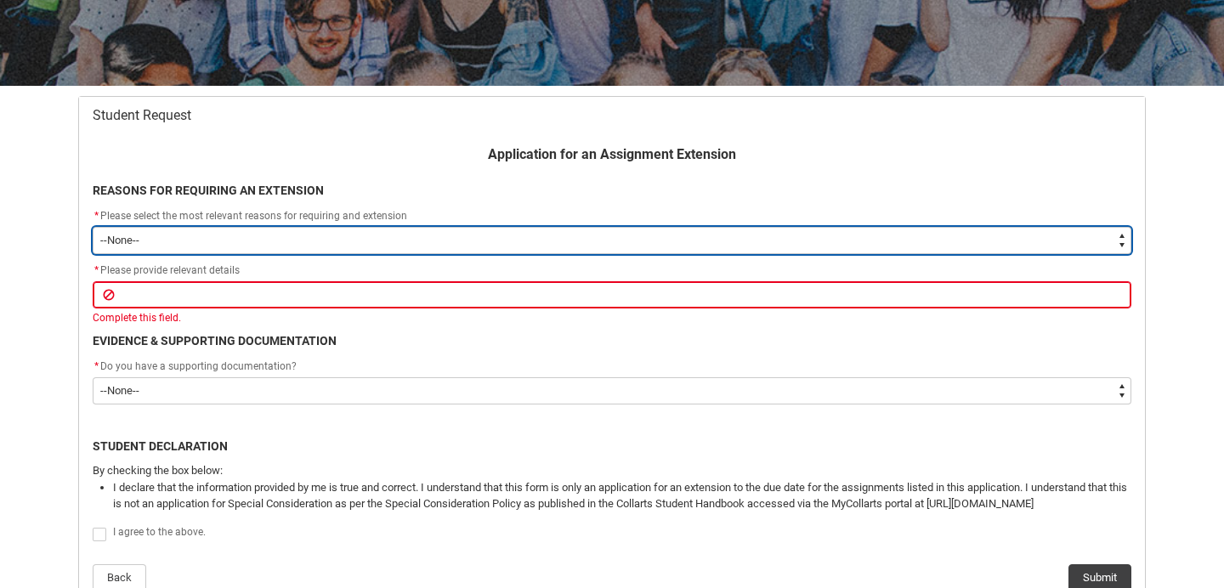
type lightning-select "choice_AssignmentExtension_Reason_MedicalReasons"
click at [93, 227] on select "--None-- Medical Reasons Work obligations Family obligations Academic Difficult…" at bounding box center [612, 240] width 1038 height 27
select select "choice_AssignmentExtension_Reason_MedicalReasons"
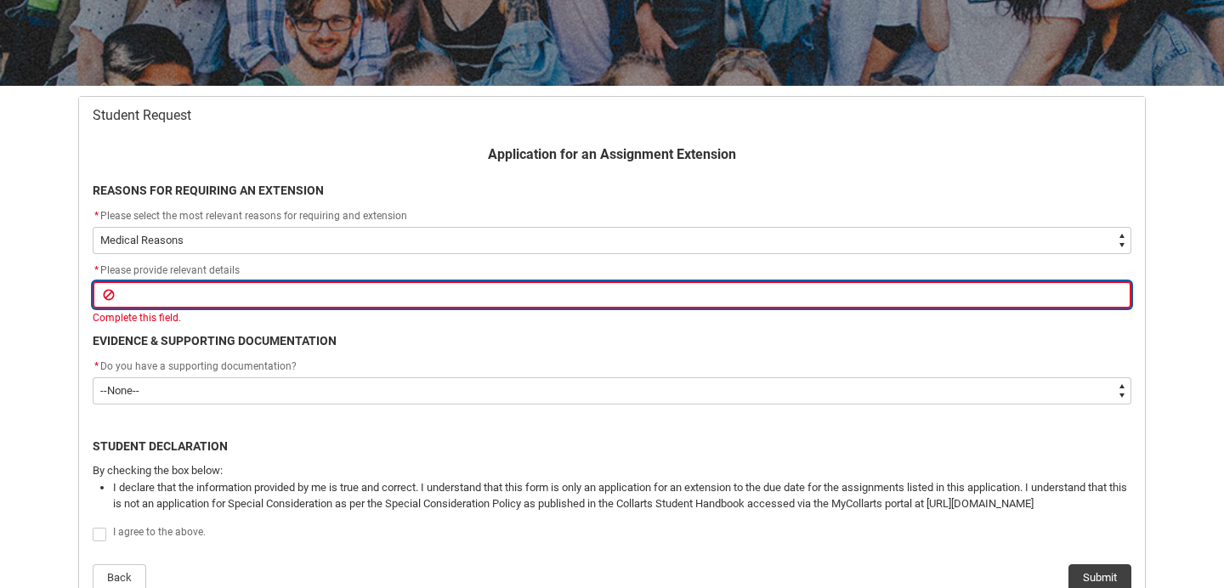
click at [174, 291] on input "Redu_Student_Request flow" at bounding box center [612, 294] width 1038 height 27
type lightning-primitive-input-simple "I"
type input "I"
type lightning-primitive-input-simple "I"
type input "I"
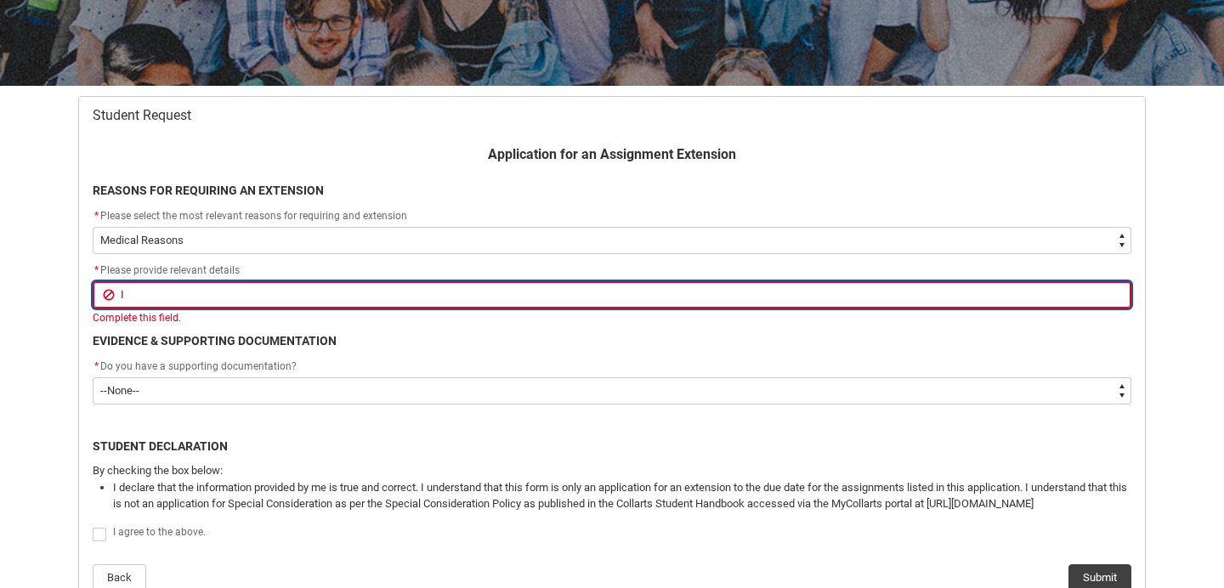
type lightning-primitive-input-simple "I w"
type input "I w"
type lightning-primitive-input-simple "I wa"
type input "I wa"
type lightning-primitive-input-simple "I was"
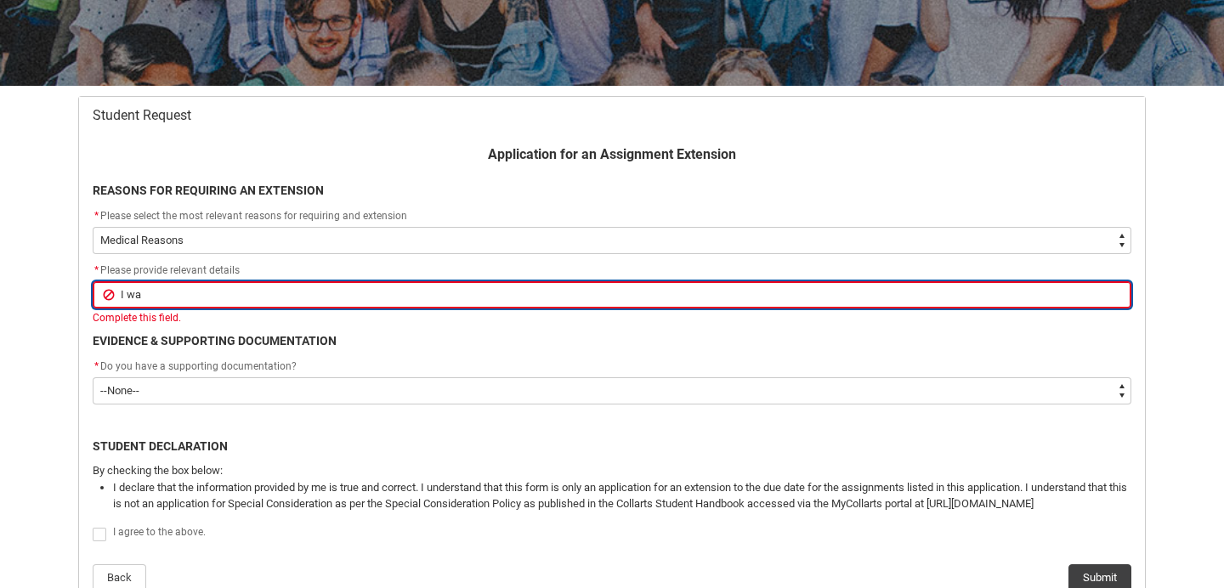
type input "I was"
type lightning-primitive-input-simple "I was"
type input "I was"
type lightning-primitive-input-simple "I was u"
type input "I was u"
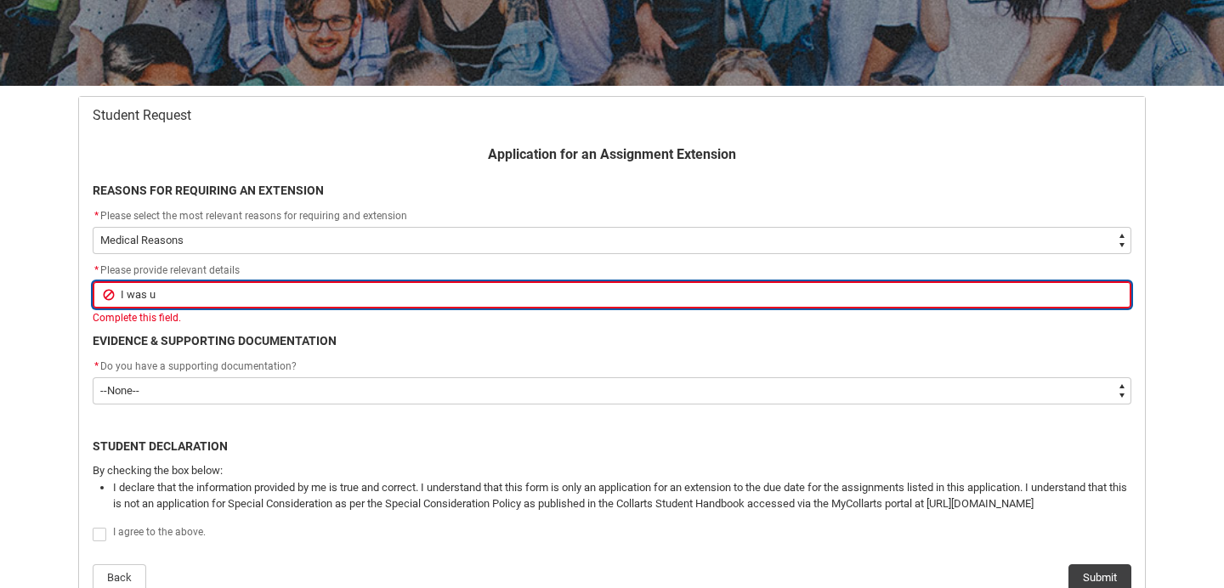
type lightning-primitive-input-simple "I was un"
type input "I was un"
type lightning-primitive-input-simple "I was unw"
type input "I was unw"
type lightning-primitive-input-simple "I was unwe"
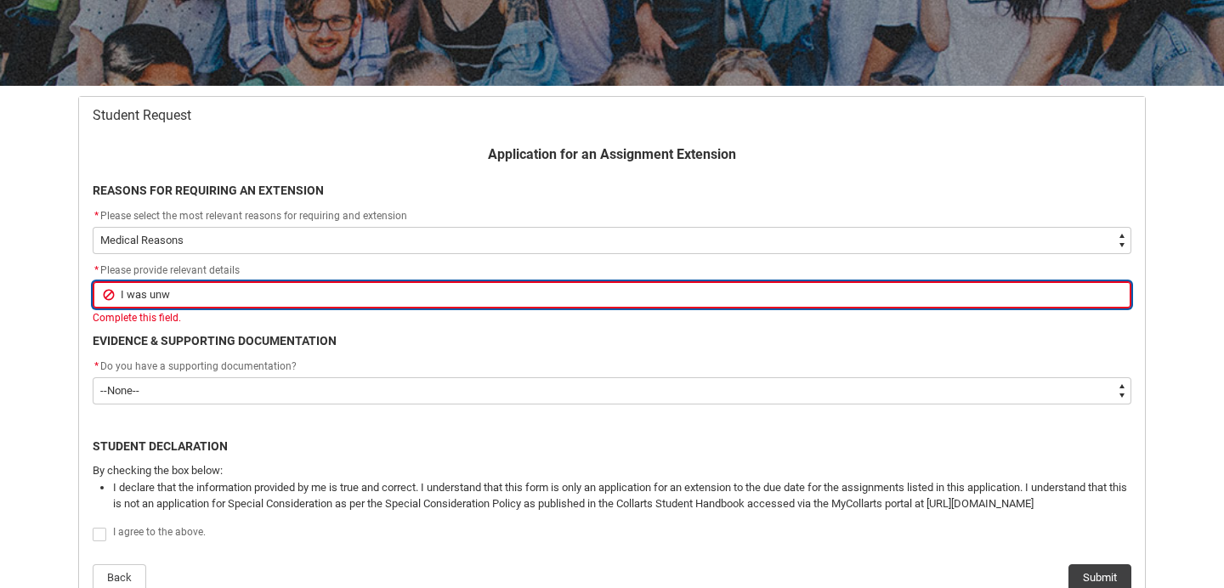
type input "I was unwe"
type lightning-primitive-input-simple "I was unwel"
type input "I was unwel"
type lightning-primitive-input-simple "I was unwell"
type input "I was unwell"
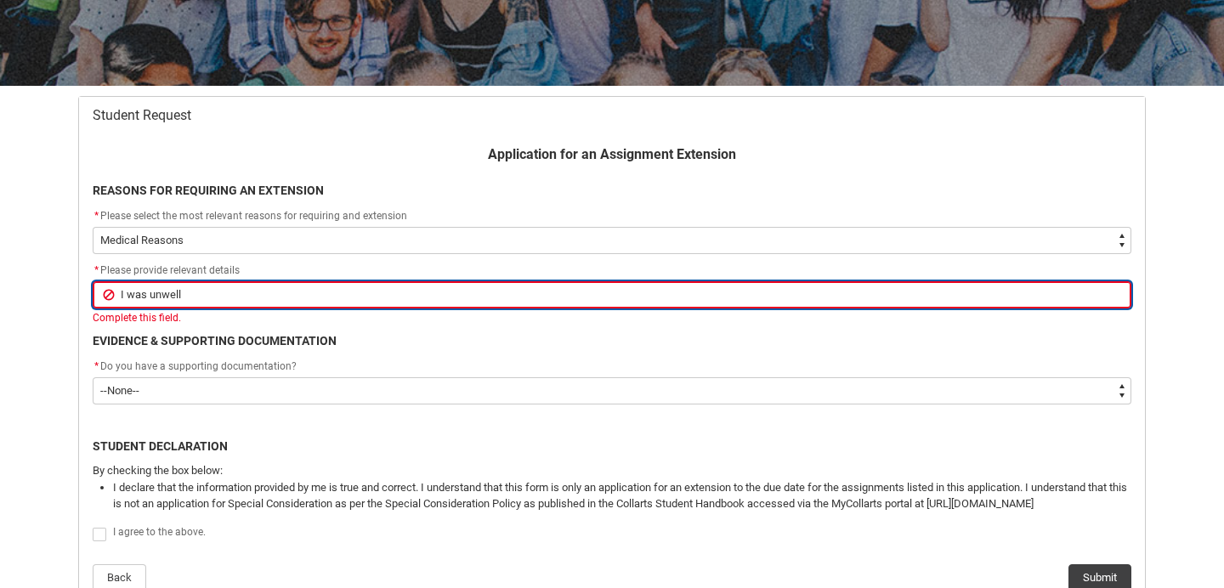
type lightning-primitive-input-simple "I was unwell"
type input "I was unwell"
type lightning-primitive-input-simple "I was unwell w"
type input "I was unwell w"
type lightning-primitive-input-simple "I was unwell wi"
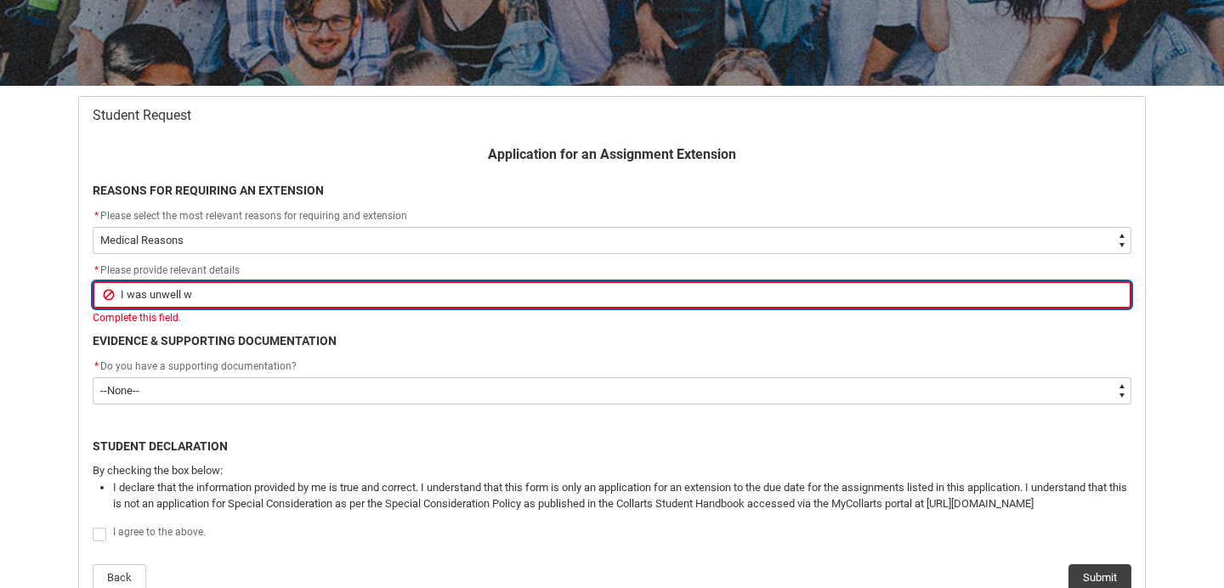
type input "I was unwell wi"
type lightning-primitive-input-simple "I was unwell wit"
type input "I was unwell wit"
type lightning-primitive-input-simple "I was unwell with"
type input "I was unwell with"
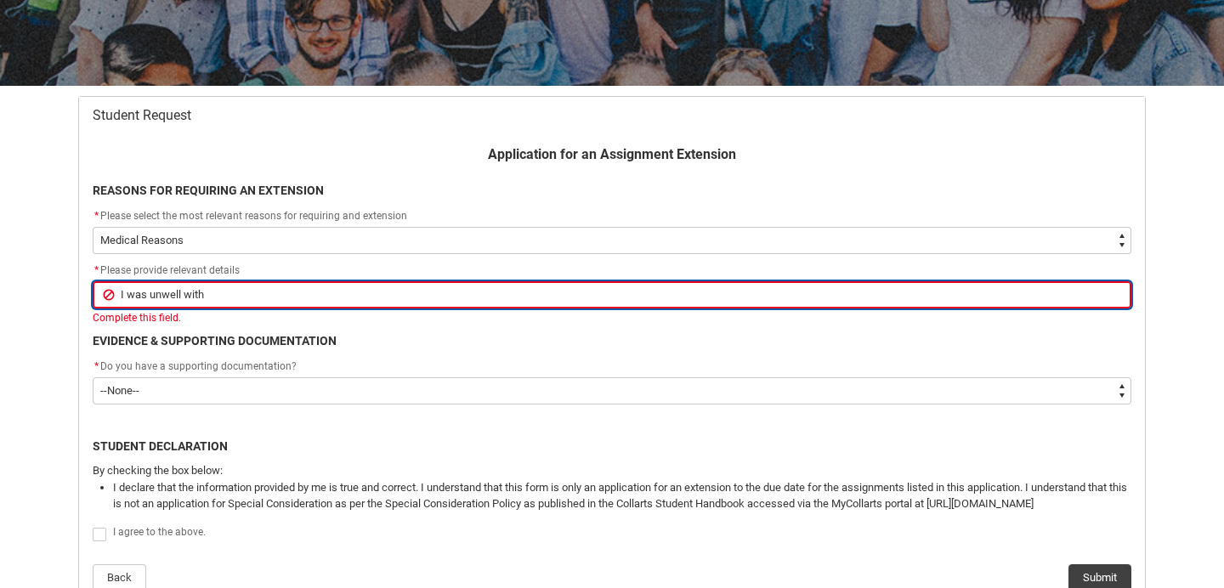
type lightning-primitive-input-simple "I was unwell with"
type input "I was unwell with"
type lightning-primitive-input-simple "I was unwell with f"
type input "I was unwell with f"
type lightning-primitive-input-simple "I was unwell with fl"
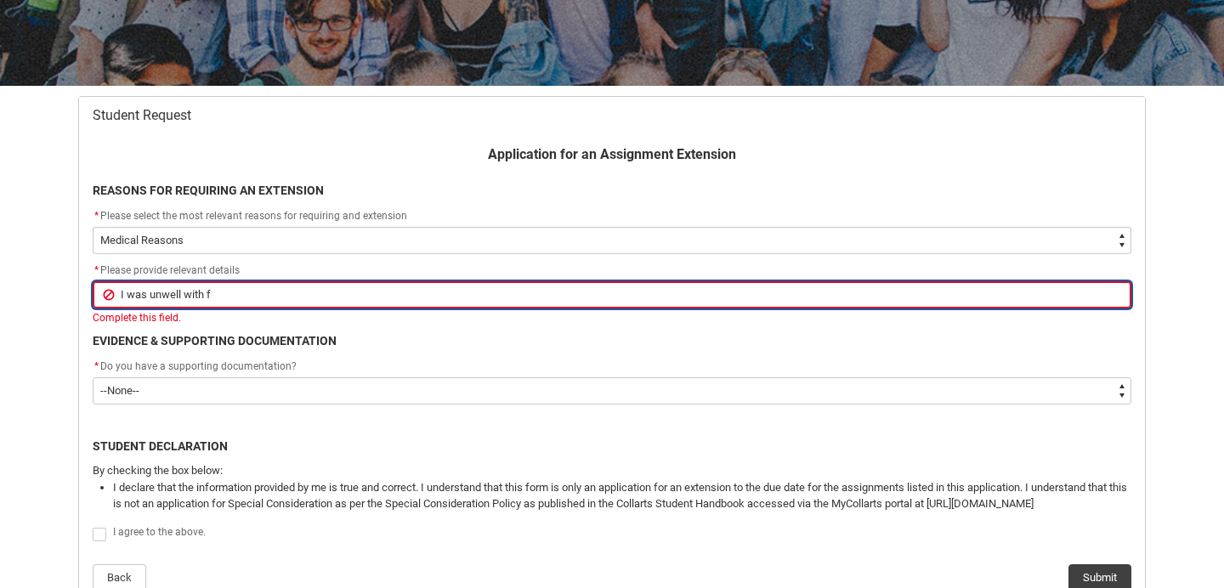
type input "I was unwell with fl"
type lightning-primitive-input-simple "I was unwell with flu"
type input "I was unwell with flu"
type lightning-primitive-input-simple "I was unwell with flu"
type input "I was unwell with flu"
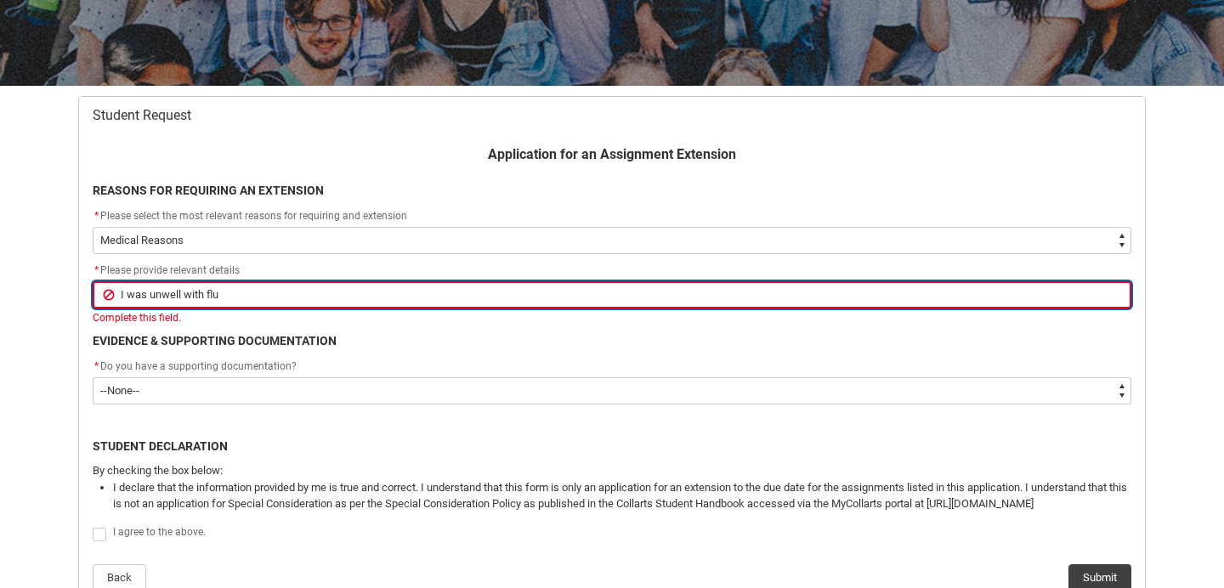
type lightning-primitive-input-simple "I was unwell with flu"
type input "I was unwell with flu"
type lightning-primitive-input-simple "I was unwell with flu-"
type input "I was unwell with flu-"
type lightning-primitive-input-simple "I was unwell with flu-l"
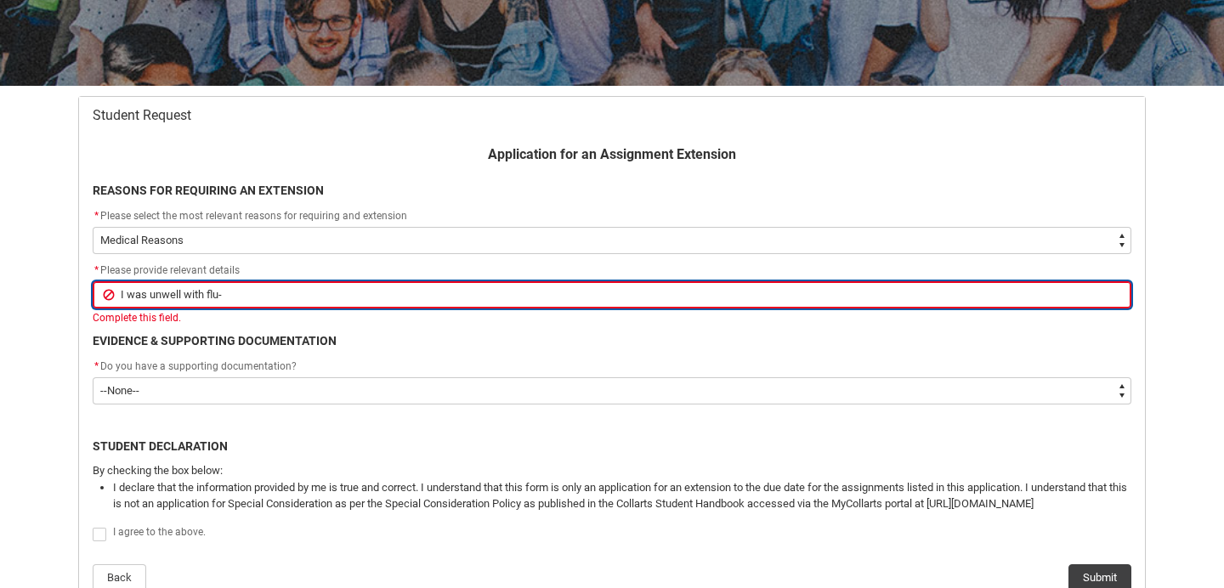
type input "I was unwell with flu-l"
type lightning-primitive-input-simple "I was unwell with flu-li"
type input "I was unwell with flu-li"
type lightning-primitive-input-simple "I was unwell with flu-lik"
type input "I was unwell with flu-lik"
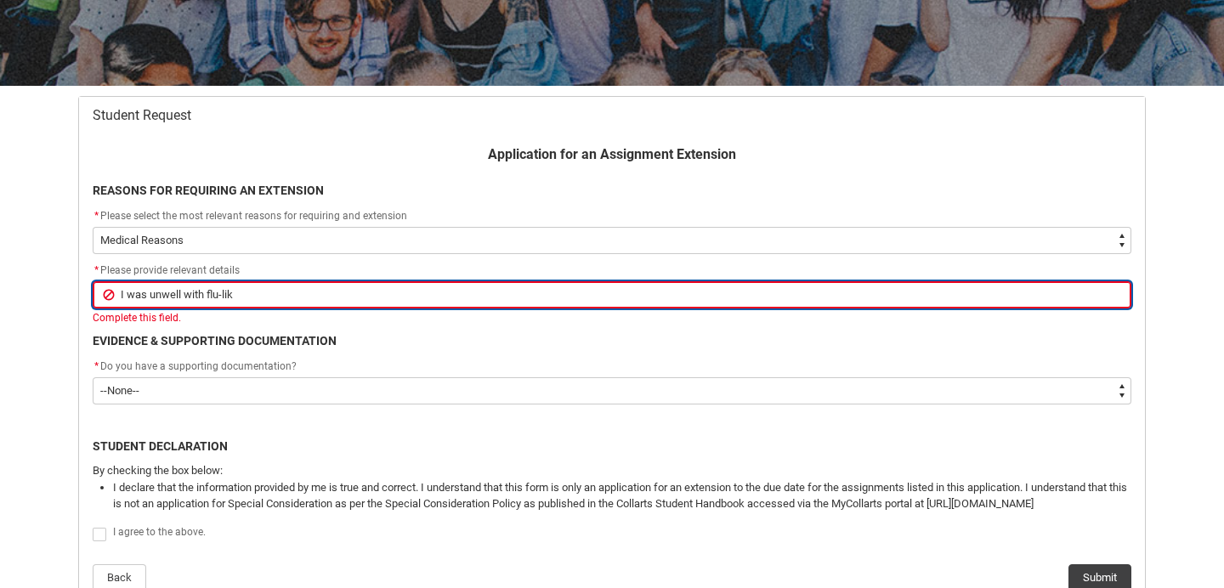
type lightning-primitive-input-simple "I was unwell with flu-like"
type input "I was unwell with flu-like"
type lightning-primitive-input-simple "I was unwell with flu-like"
type input "I was unwell with flu-like"
type lightning-primitive-input-simple "I was unwell with flu-like s"
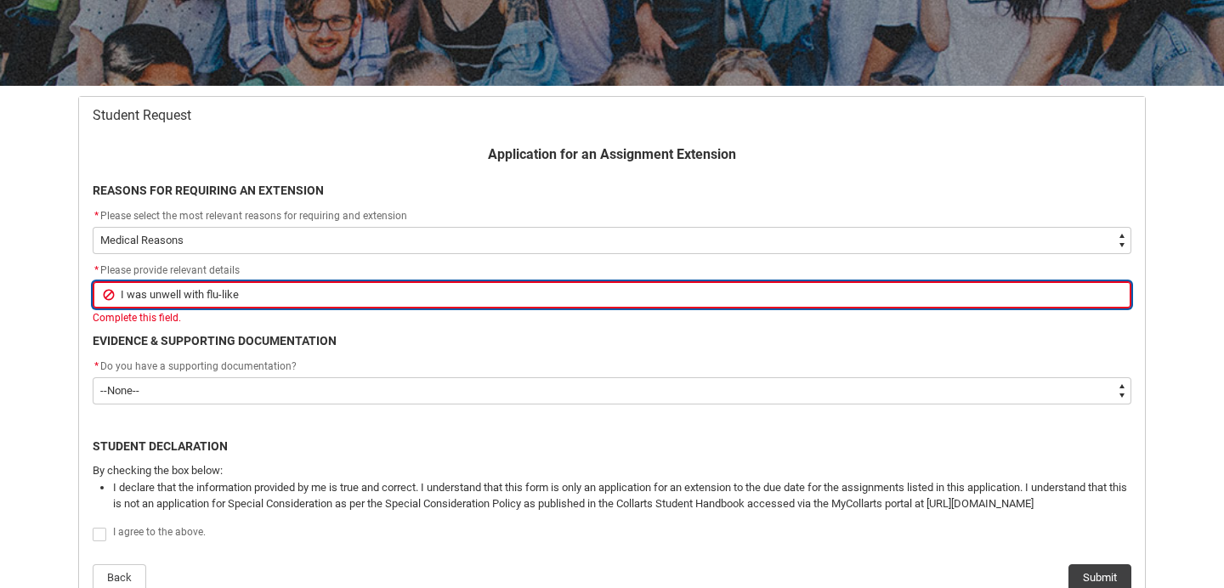
type input "I was unwell with flu-like s"
type lightning-primitive-input-simple "I was unwell with flu-like sy"
type input "I was unwell with flu-like sy"
type lightning-primitive-input-simple "I was unwell with flu-like sym"
type input "I was unwell with flu-like sym"
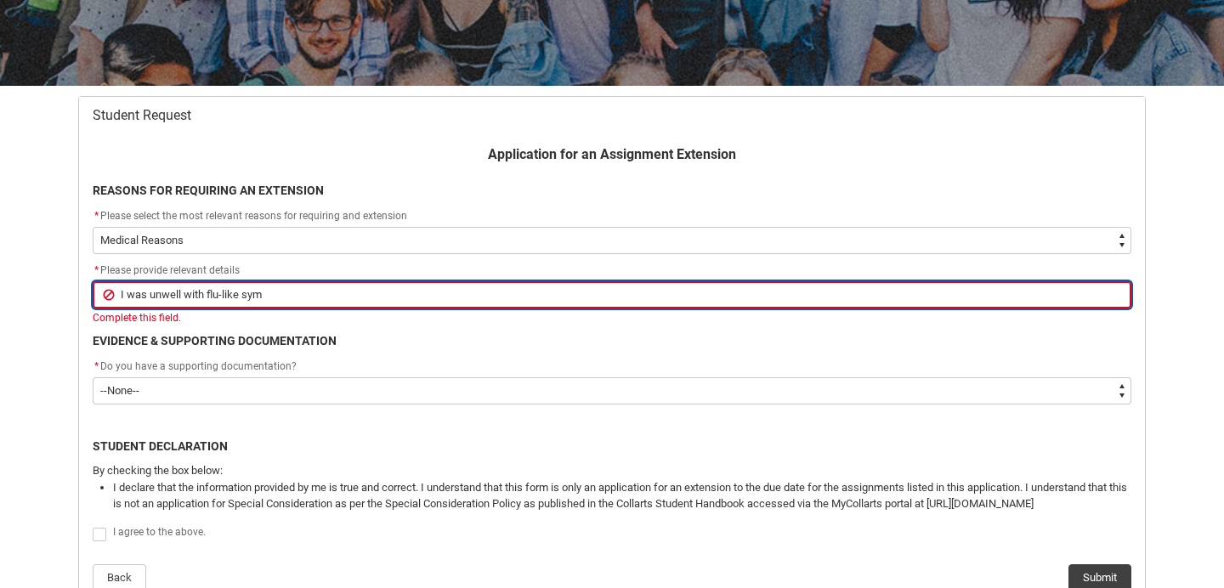
type lightning-primitive-input-simple "I was unwell with flu-like symt"
type input "I was unwell with flu-like symt"
type lightning-primitive-input-simple "I was unwell with flu-like sym"
type input "I was unwell with flu-like sym"
type lightning-primitive-input-simple "I was unwell with flu-like symp"
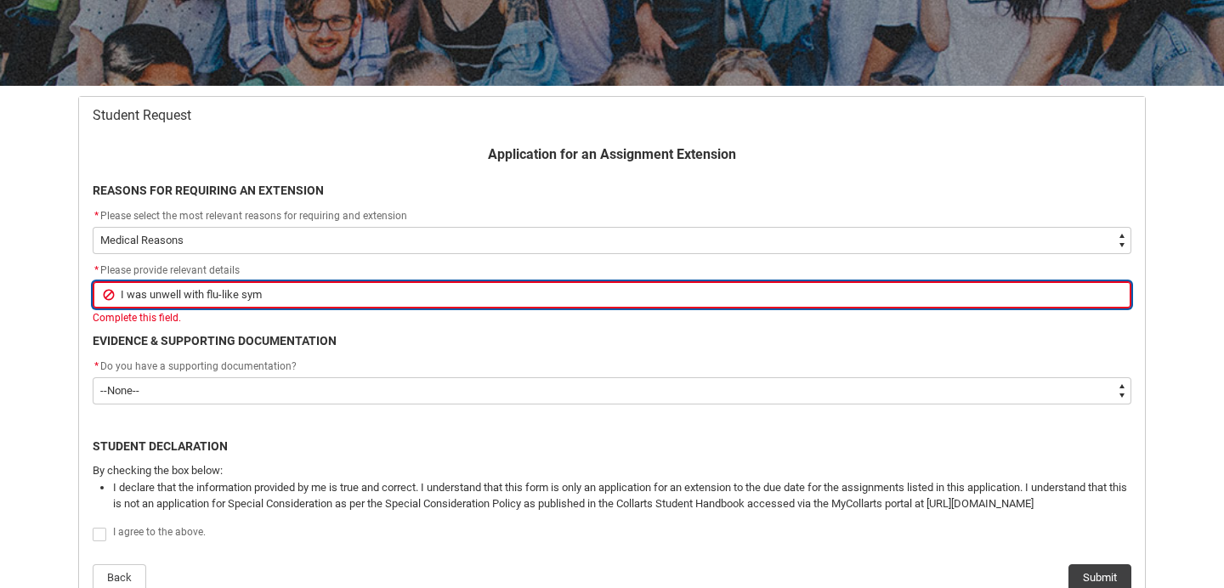
type input "I was unwell with flu-like symp"
type lightning-primitive-input-simple "I was unwell with flu-like sympt"
type input "I was unwell with flu-like sympt"
type lightning-primitive-input-simple "I was unwell with flu-like sympto"
type input "I was unwell with flu-like sympto"
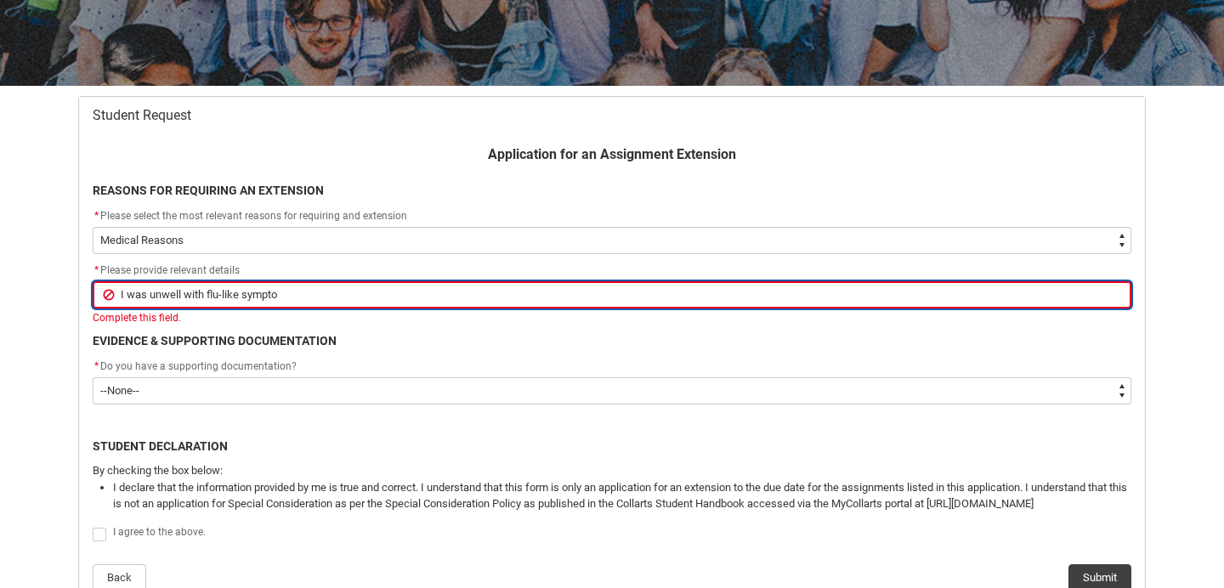
type lightning-primitive-input-simple "I was unwell with flu-like symptom"
type input "I was unwell with flu-like symptom"
type lightning-primitive-input-simple "I was unwell with flu-like symptoms"
type input "I was unwell with flu-like symptoms"
type lightning-primitive-input-simple "I was unwell with flu-like symptoms"
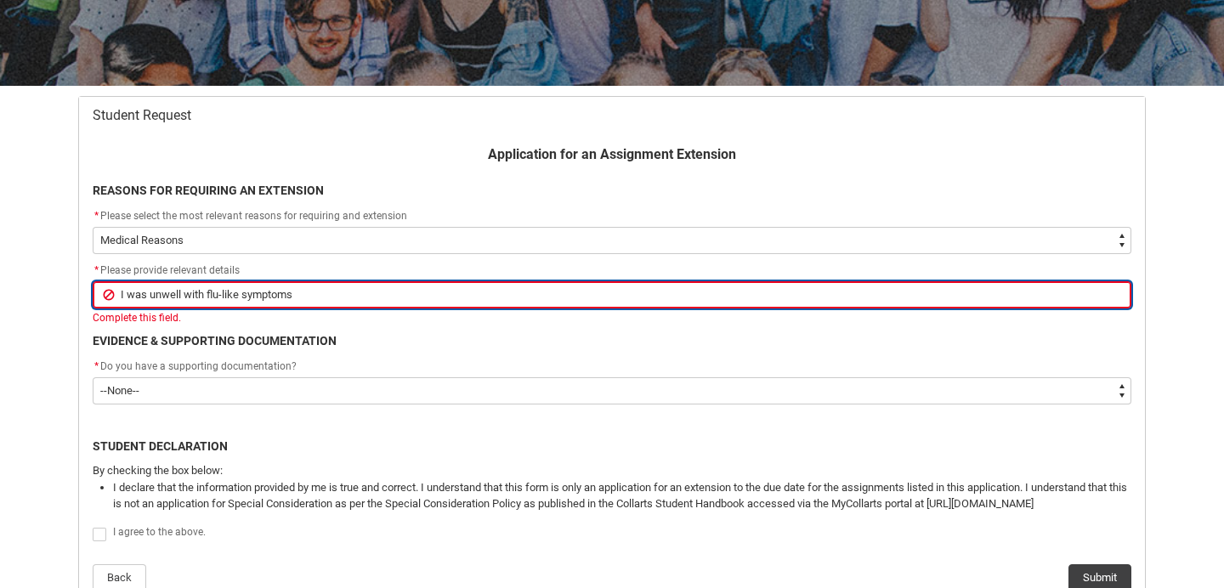
type input "I was unwell with flu-like symptoms"
type lightning-primitive-input-simple "I was unwell with flu-like symptoms l"
type input "I was unwell with flu-like symptoms l"
type lightning-primitive-input-simple "I was unwell with flu-like symptoms la"
type input "I was unwell with flu-like symptoms la"
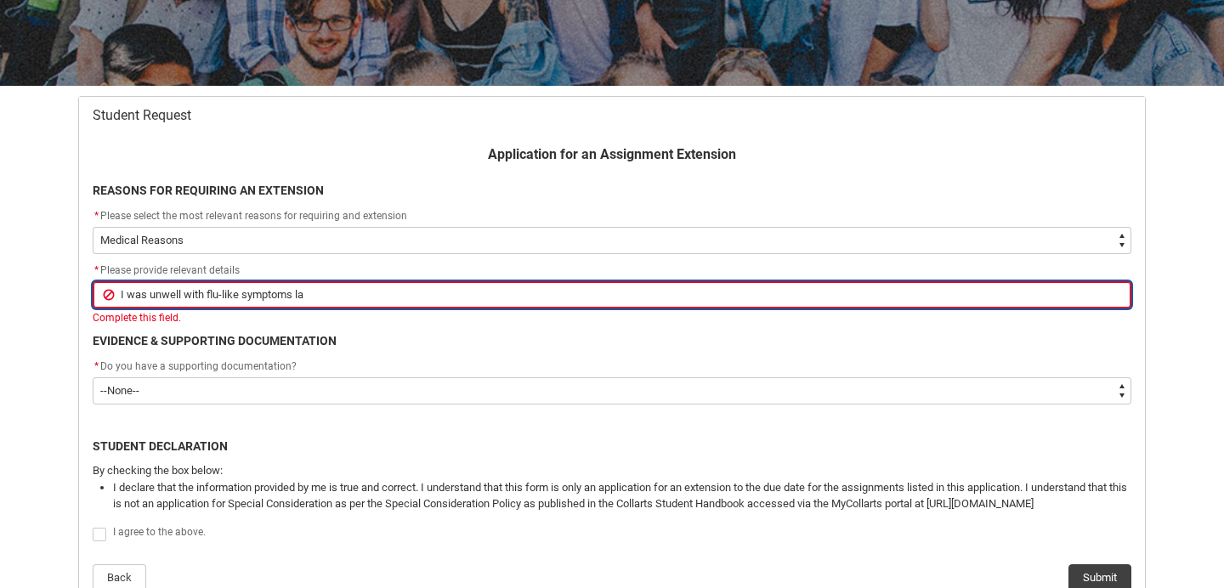
type lightning-primitive-input-simple "I was unwell with flu-like symptoms las"
type input "I was unwell with flu-like symptoms las"
type lightning-primitive-input-simple "I was unwell with flu-like symptoms last"
type input "I was unwell with flu-like symptoms last"
type lightning-primitive-input-simple "I was unwell with flu-like symptoms last"
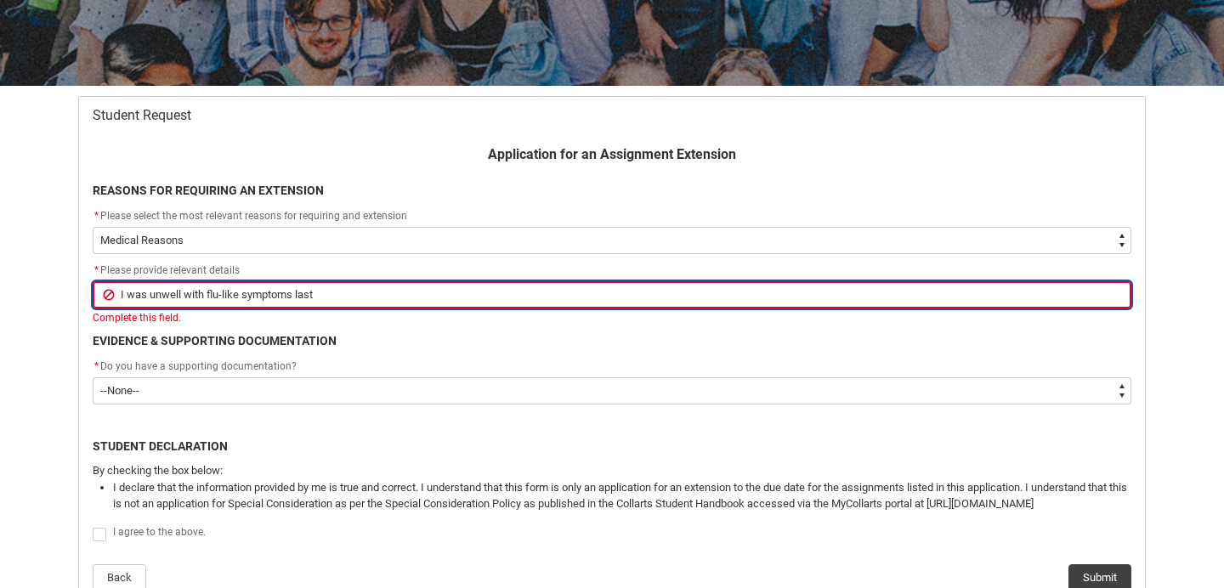
type input "I was unwell with flu-like symptoms last"
type lightning-primitive-input-simple "I was unwell with flu-like symptoms last w"
type input "I was unwell with flu-like symptoms last w"
type lightning-primitive-input-simple "I was unwell with flu-like symptoms last we"
type input "I was unwell with flu-like symptoms last we"
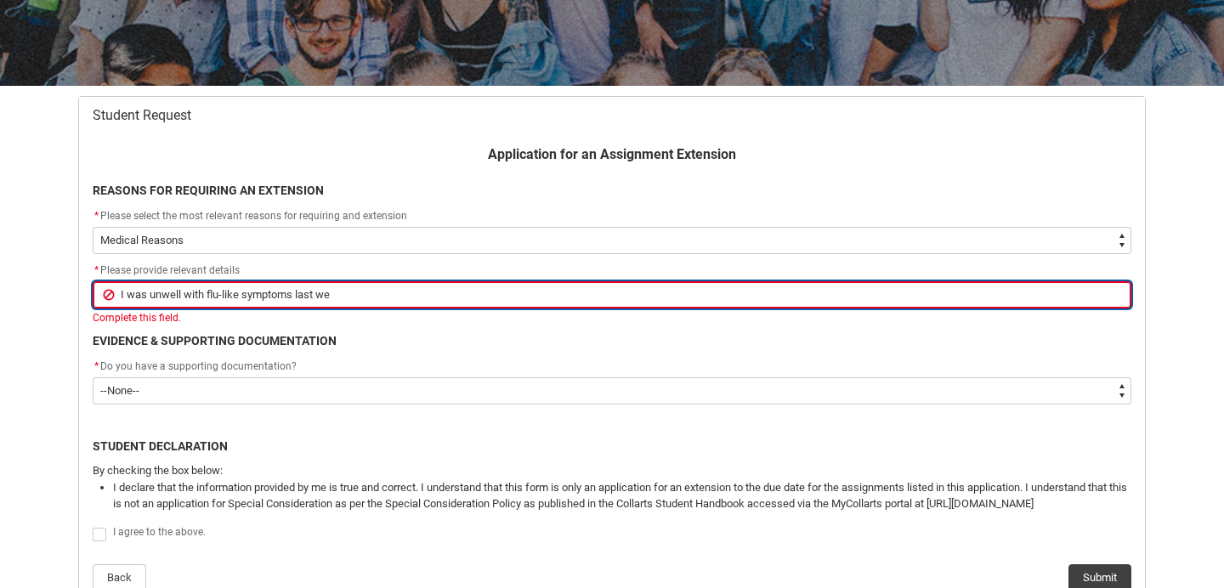
type lightning-primitive-input-simple "I was unwell with flu-like symptoms last wee"
type input "I was unwell with flu-like symptoms last wee"
type lightning-primitive-input-simple "I was unwell with flu-like symptoms last week"
type input "I was unwell with flu-like symptoms last week"
type lightning-primitive-input-simple "I was unwell with flu-like symptoms last week"
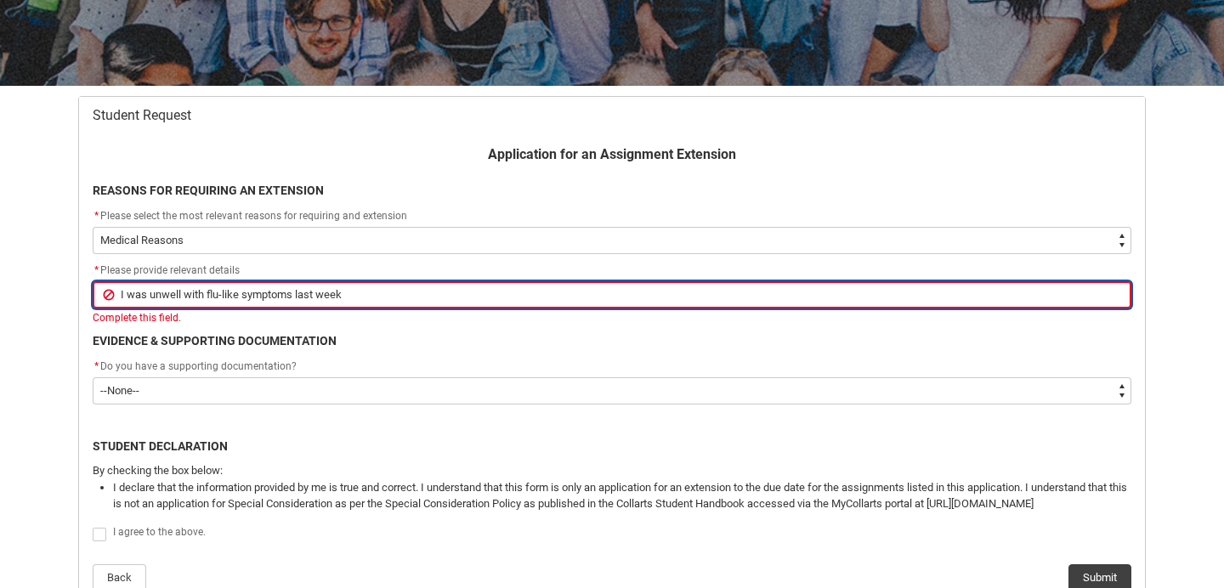
type input "I was unwell with flu-like symptoms last week"
type lightning-primitive-input-simple "I was unwell with flu-like symptoms last week a"
type input "I was unwell with flu-like symptoms last week a"
type lightning-primitive-input-simple "I was unwell with flu-like symptoms last week an"
type input "I was unwell with flu-like symptoms last week an"
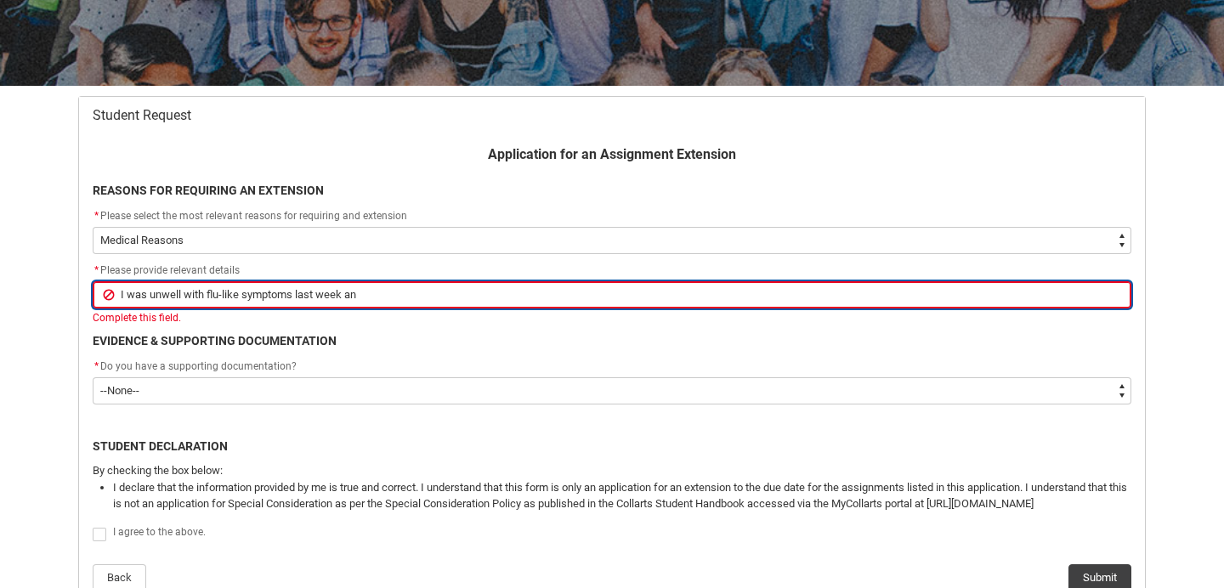
type lightning-primitive-input-simple "I was unwell with flu-like symptoms last week and"
type input "I was unwell with flu-like symptoms last week and"
type lightning-primitive-input-simple "I was unwell with flu-like symptoms last week and"
type input "I was unwell with flu-like symptoms last week and"
type lightning-primitive-input-simple "I was unwell with flu-like symptoms last week and t"
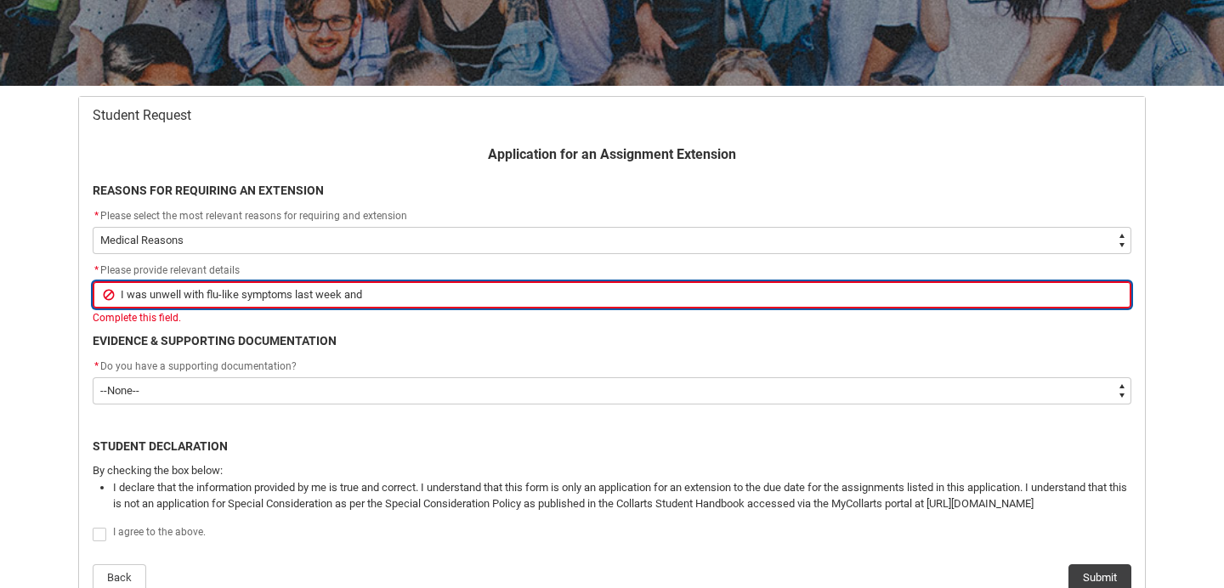
type input "I was unwell with flu-like symptoms last week and t"
type lightning-primitive-input-simple "I was unwell with flu-like symptoms last week and th"
type input "I was unwell with flu-like symptoms last week and th"
type lightning-primitive-input-simple "I was unwell with flu-like symptoms last week and the"
type input "I was unwell with flu-like symptoms last week and the"
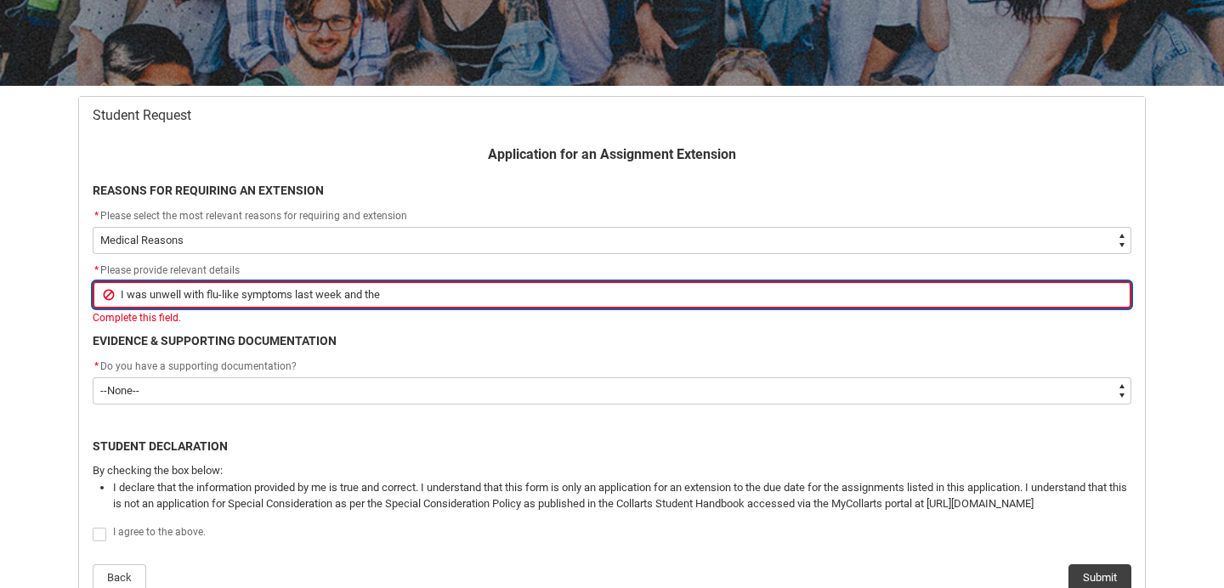
type lightning-primitive-input-simple "I was unwell with flu-like symptoms last week and then"
type input "I was unwell with flu-like symptoms last week and then"
type lightning-primitive-input-simple "I was unwell with flu-like symptoms last week and then"
type input "I was unwell with flu-like symptoms last week and then"
type lightning-primitive-input-simple "I was unwell with flu-like symptoms last week and then"
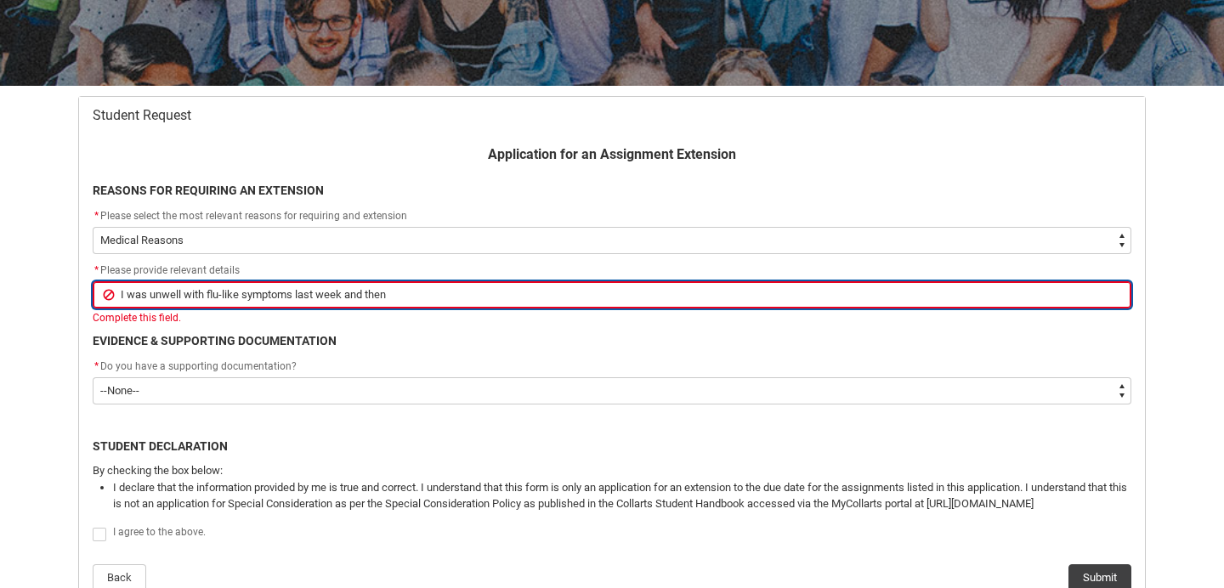
type input "I was unwell with flu-like symptoms last week and then"
type lightning-primitive-input-simple "I was unwell with flu-like symptoms last week and the"
type input "I was unwell with flu-like symptoms last week and the"
type lightning-primitive-input-simple "I was unwell with flu-like symptoms last week and th"
type input "I was unwell with flu-like symptoms last week and th"
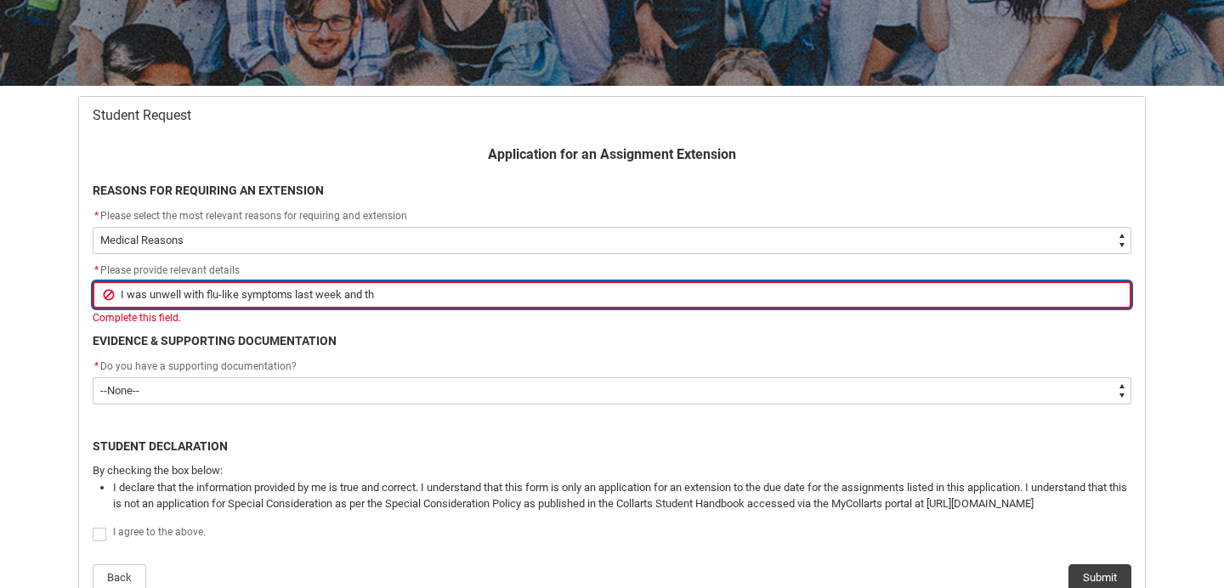
type lightning-primitive-input-simple "I was unwell with flu-like symptoms last week and t"
type input "I was unwell with flu-like symptoms last week and t"
type lightning-primitive-input-simple "I was unwell with flu-like symptoms last week and"
type input "I was unwell with flu-like symptoms last week and"
type lightning-primitive-input-simple "I was unwell with flu-like symptoms last week and h"
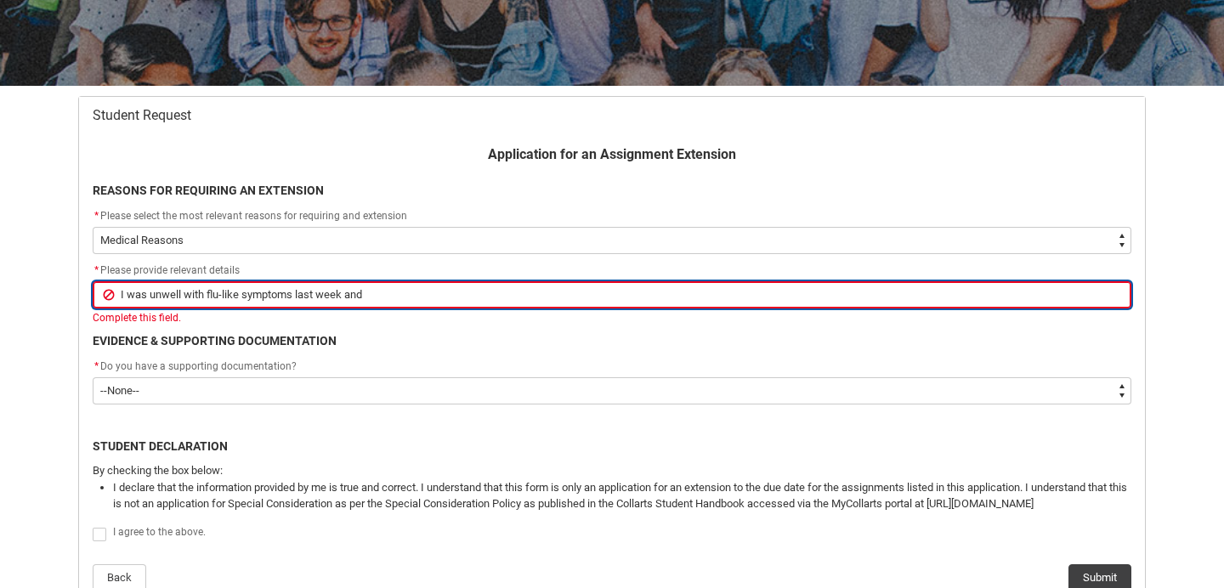
type input "I was unwell with flu-like symptoms last week and h"
type lightning-primitive-input-simple "I was unwell with flu-like symptoms last week and ha"
type input "I was unwell with flu-like symptoms last week and ha"
type lightning-primitive-input-simple "I was unwell with flu-like symptoms last week and hav"
type input "I was unwell with flu-like symptoms last week and hav"
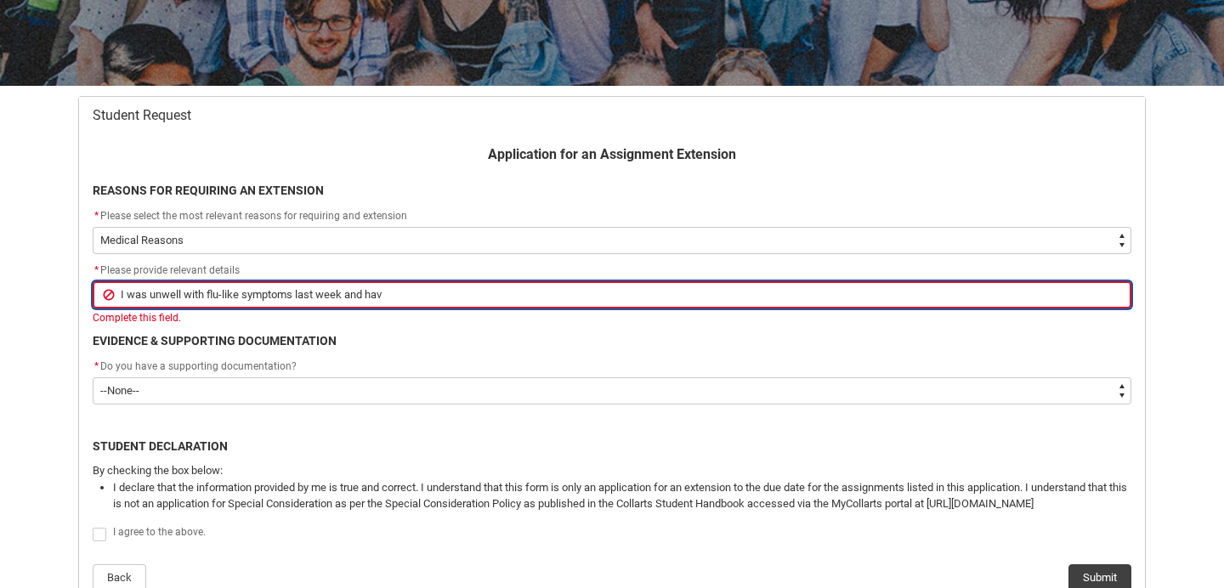
type lightning-primitive-input-simple "I was unwell with flu-like symptoms last week and have"
type input "I was unwell with flu-like symptoms last week and have"
type lightning-primitive-input-simple "I was unwell with flu-like symptoms last week and have"
type input "I was unwell with flu-like symptoms last week and have"
type lightning-primitive-input-simple "I was unwell with flu-like symptoms last week and have b"
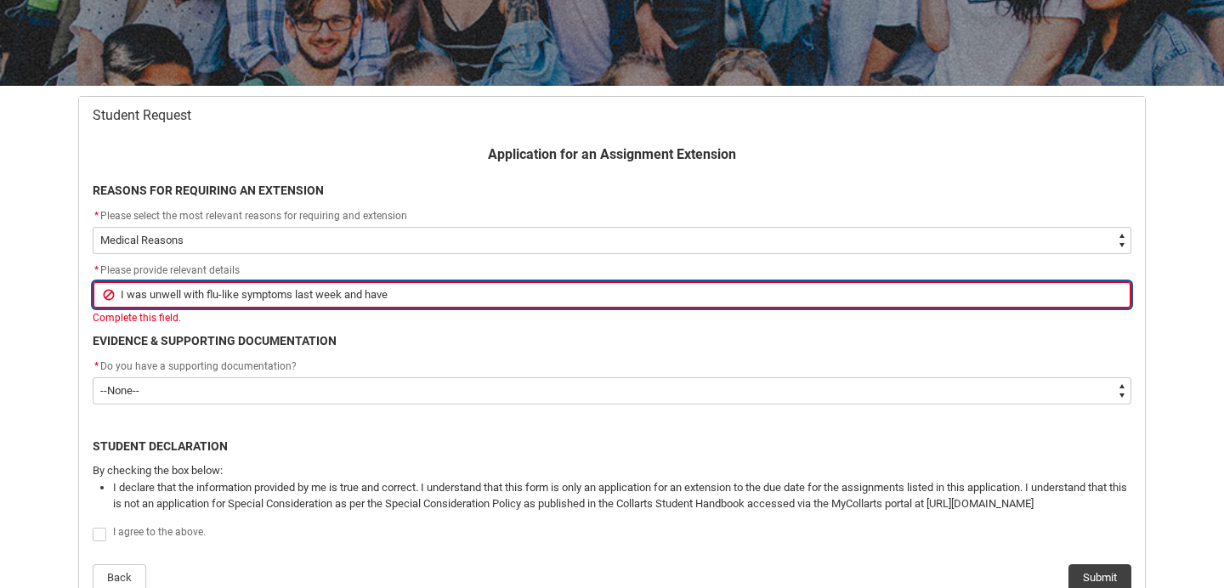
type input "I was unwell with flu-like symptoms last week and have b"
type lightning-primitive-input-simple "I was unwell with flu-like symptoms last week and have be"
type input "I was unwell with flu-like symptoms last week and have be"
type lightning-primitive-input-simple "I was unwell with flu-like symptoms last week and have bee"
type input "I was unwell with flu-like symptoms last week and have bee"
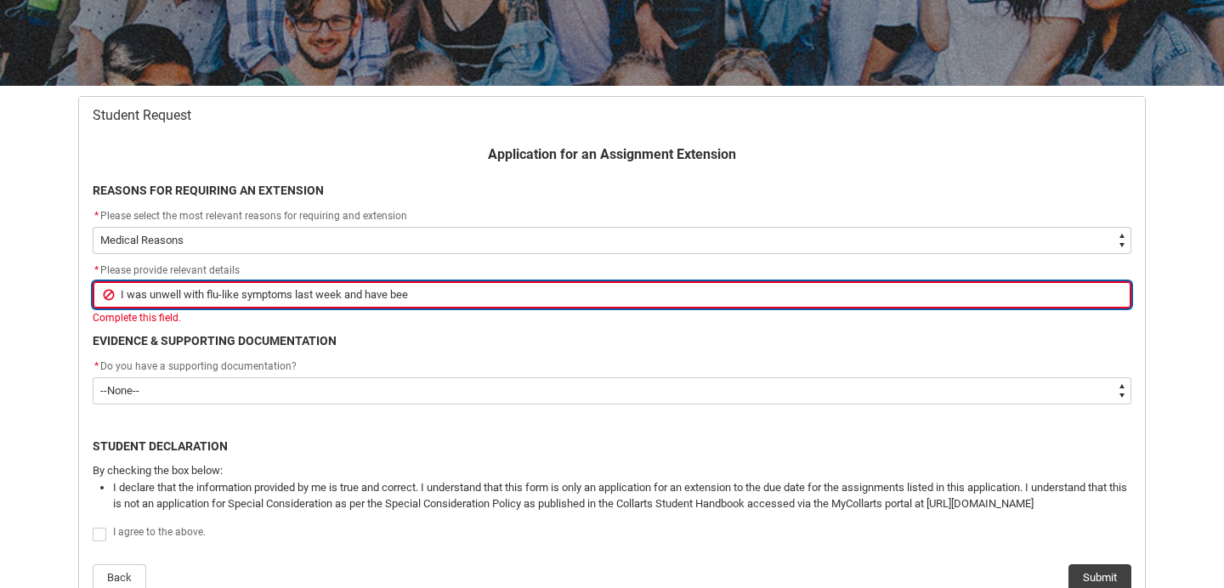
type lightning-primitive-input-simple "I was unwell with flu-like symptoms last week and have been"
type input "I was unwell with flu-like symptoms last week and have been"
type lightning-primitive-input-simple "I was unwell with flu-like symptoms last week and have been"
type input "I was unwell with flu-like symptoms last week and have been"
type lightning-primitive-input-simple "I was unwell with flu-like symptoms last week and have been s"
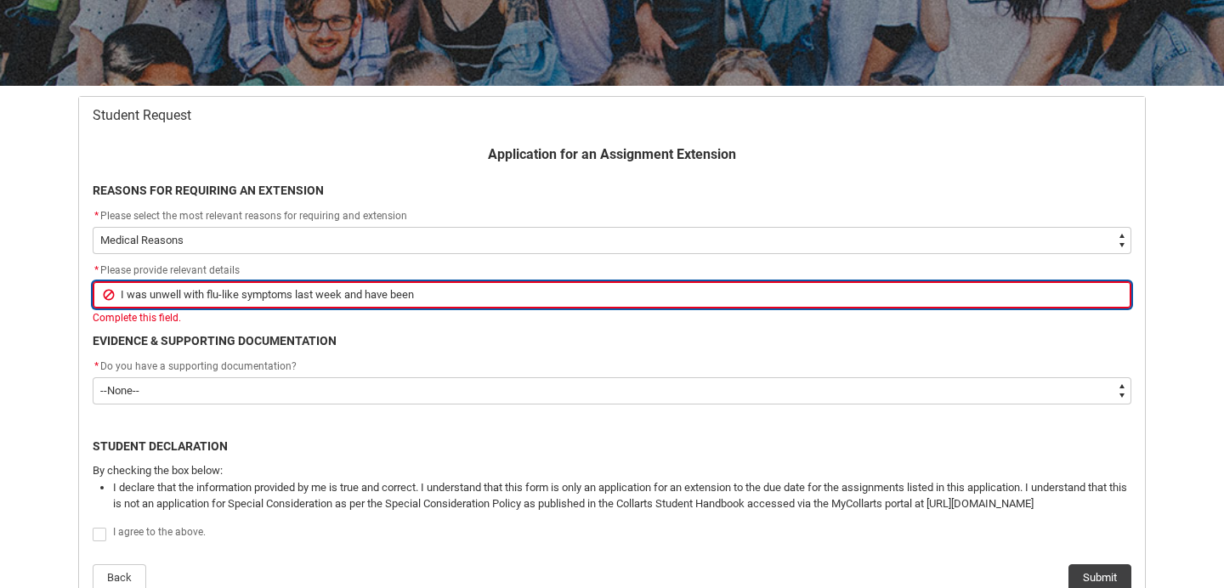
type input "I was unwell with flu-like symptoms last week and have been s"
type lightning-primitive-input-simple "I was unwell with flu-like symptoms last week and have been st"
type input "I was unwell with flu-like symptoms last week and have been st"
type lightning-primitive-input-simple "I was unwell with flu-like symptoms last week and have been str"
type input "I was unwell with flu-like symptoms last week and have been str"
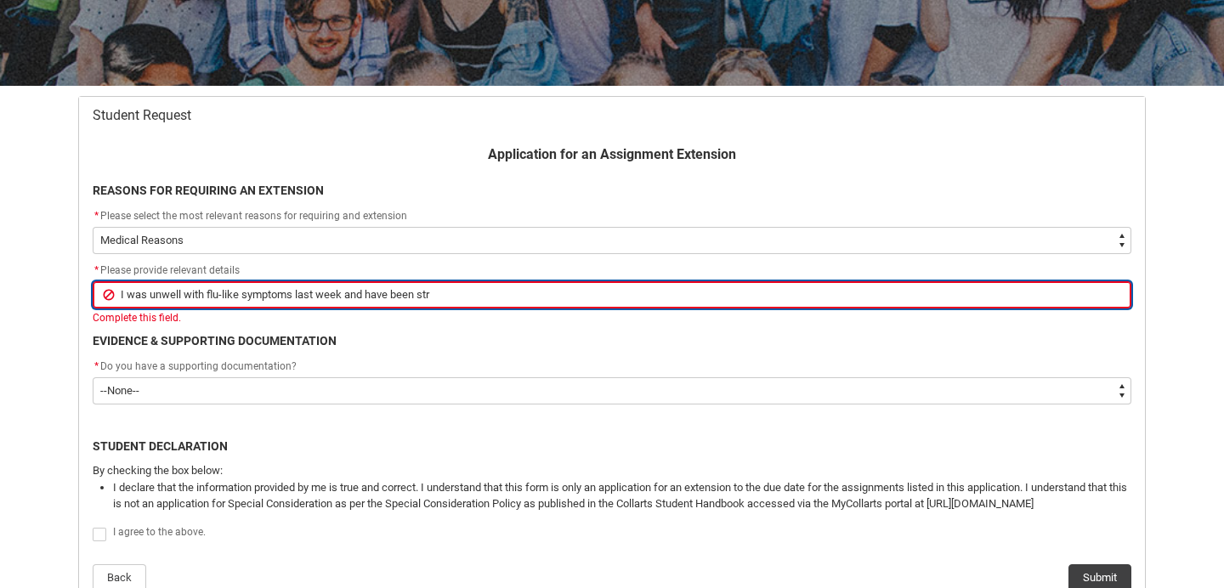
type lightning-primitive-input-simple "I was unwell with flu-like symptoms last week and have been stru"
type input "I was unwell with flu-like symptoms last week and have been stru"
type lightning-primitive-input-simple "I was unwell with flu-like symptoms last week and have been strug"
type input "I was unwell with flu-like symptoms last week and have been strug"
type lightning-primitive-input-simple "I was unwell with flu-like symptoms last week and have been strugg"
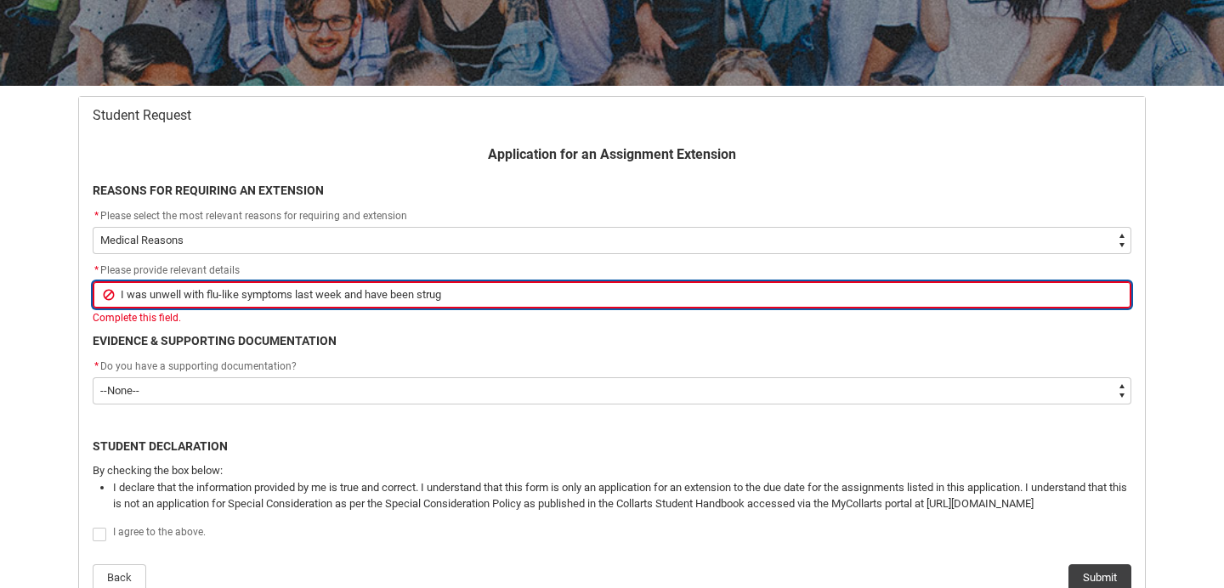
type input "I was unwell with flu-like symptoms last week and have been strugg"
type lightning-primitive-input-simple "I was unwell with flu-like symptoms last week and have been struggl"
type input "I was unwell with flu-like symptoms last week and have been struggl"
type lightning-primitive-input-simple "I was unwell with flu-like symptoms last week and have been struggli"
type input "I was unwell with flu-like symptoms last week and have been struggli"
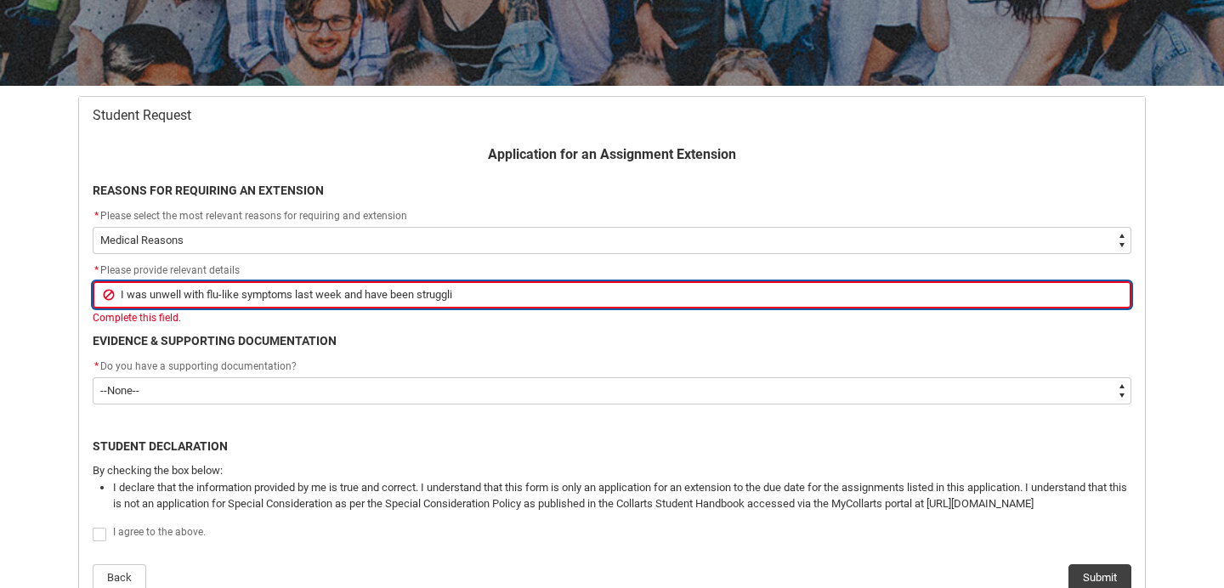
type lightning-primitive-input-simple "I was unwell with flu-like symptoms last week and have been strugglin"
type input "I was unwell with flu-like symptoms last week and have been strugglin"
type lightning-primitive-input-simple "I was unwell with flu-like symptoms last week and have been struggling"
type input "I was unwell with flu-like symptoms last week and have been struggling"
type lightning-primitive-input-simple "I was unwell with flu-like symptoms last week and have been struggling"
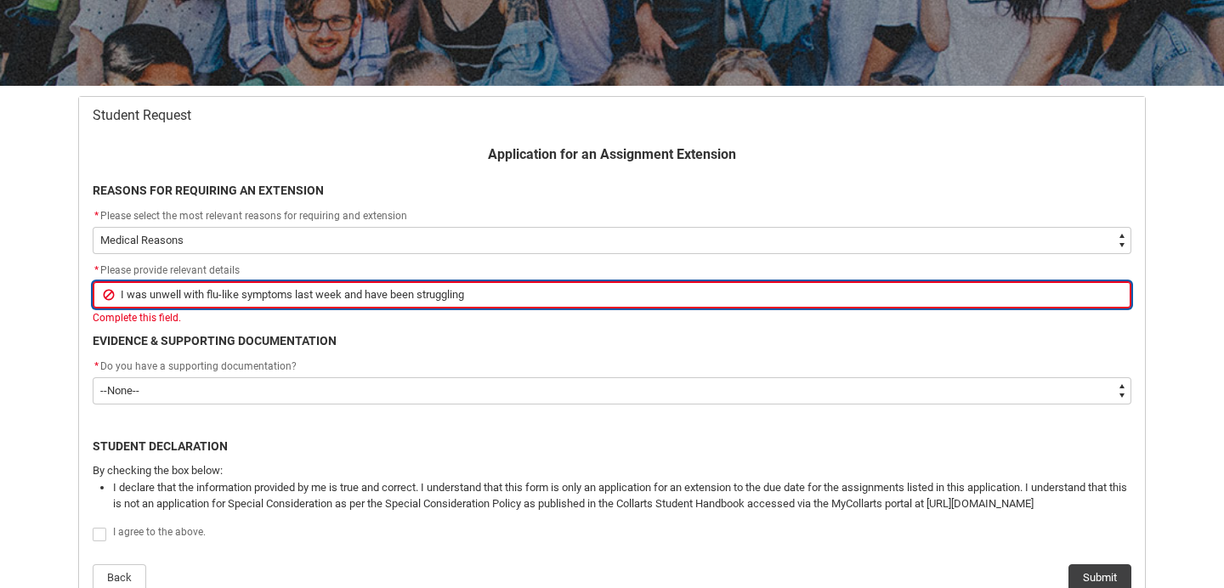
type input "I was unwell with flu-like symptoms last week and have been struggling"
click at [505, 300] on input "I was unwell with flu-like symptoms last week and have been struggling to catvh…" at bounding box center [612, 294] width 1038 height 27
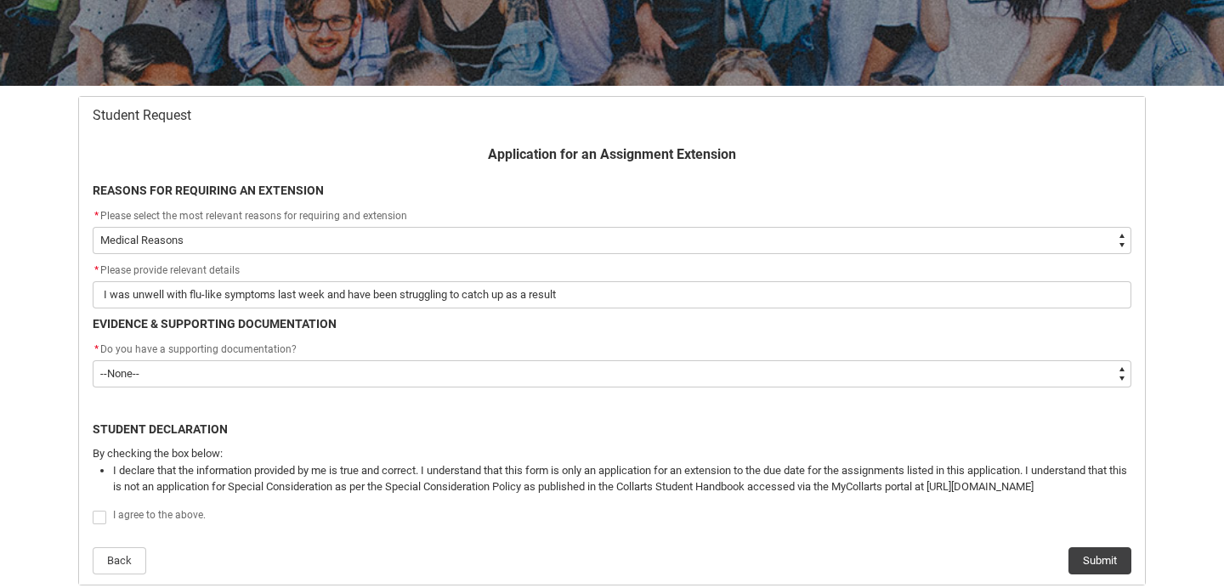
click at [378, 376] on div "* Do you have a supporting documentation? * --None-- Yes No" at bounding box center [612, 364] width 1038 height 48
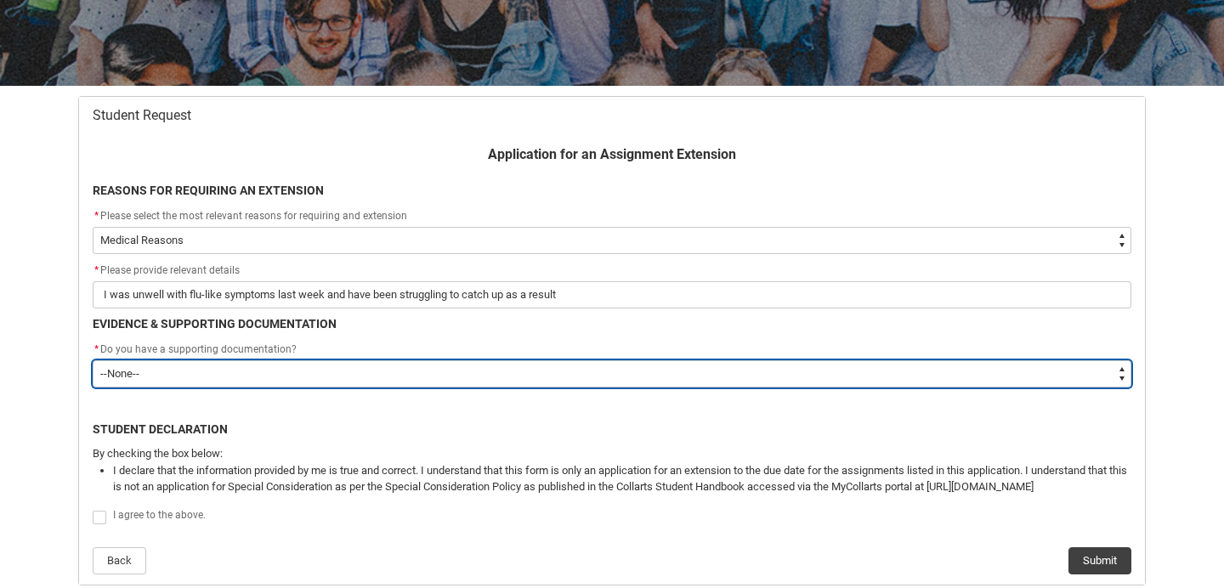
click at [333, 364] on select "--None-- Yes No" at bounding box center [612, 373] width 1038 height 27
click at [93, 360] on select "--None-- Yes No" at bounding box center [612, 373] width 1038 height 27
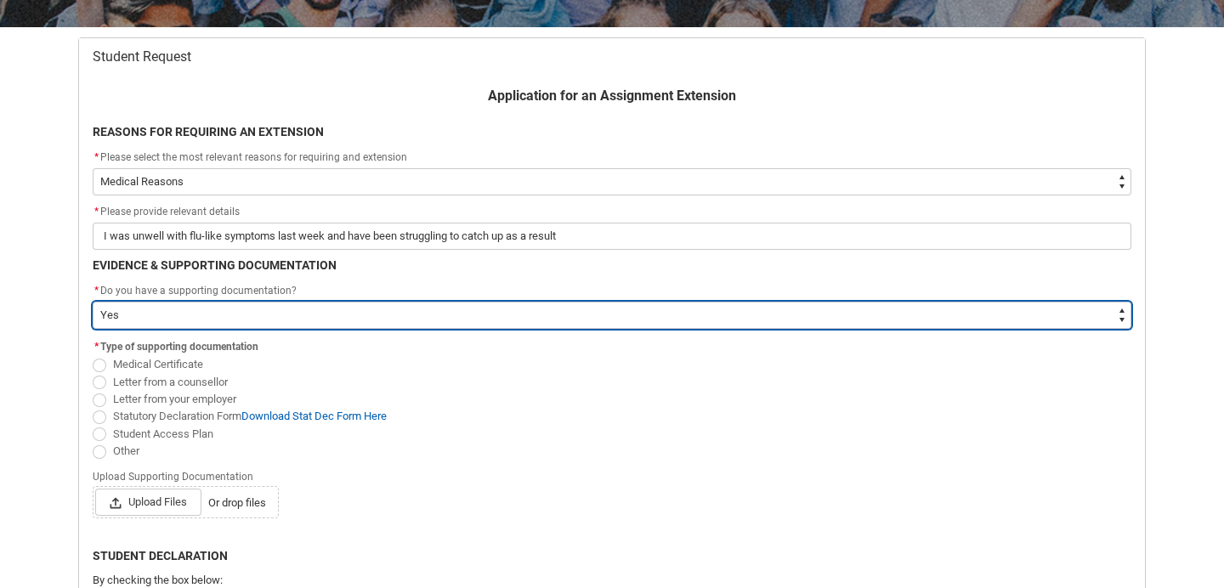
scroll to position [316, 0]
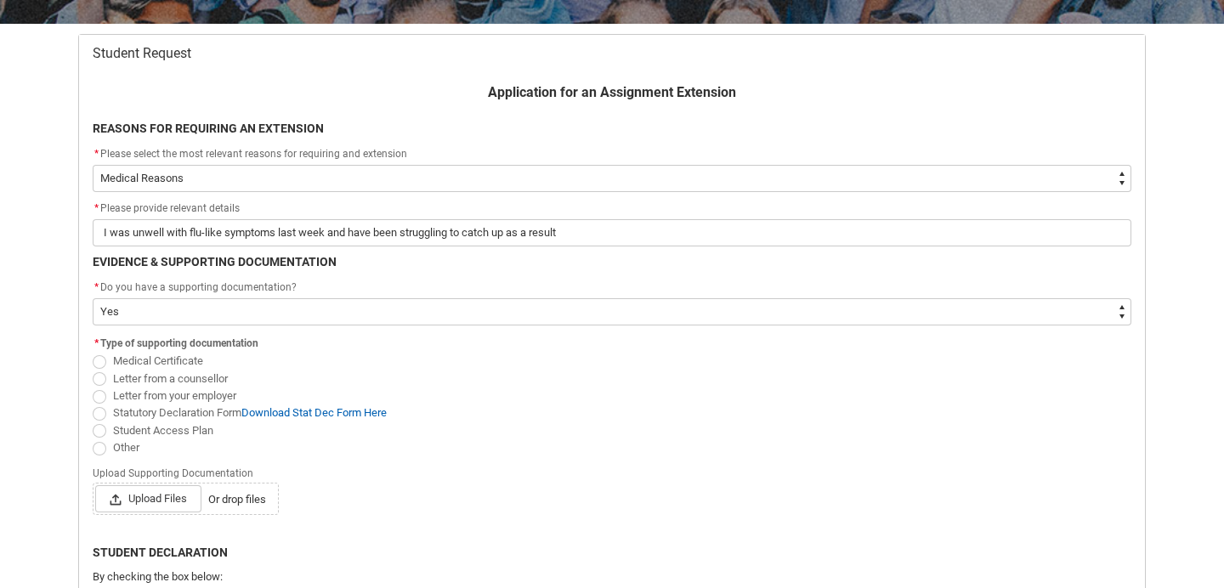
click at [102, 357] on span "Redu_Student_Request flow" at bounding box center [100, 362] width 14 height 14
click at [93, 353] on input "Medical Certificate" at bounding box center [92, 352] width 1 height 1
click at [152, 502] on span "Upload Files" at bounding box center [148, 498] width 106 height 27
click at [95, 485] on input "Upload Files Or drop files" at bounding box center [94, 484] width 1 height 1
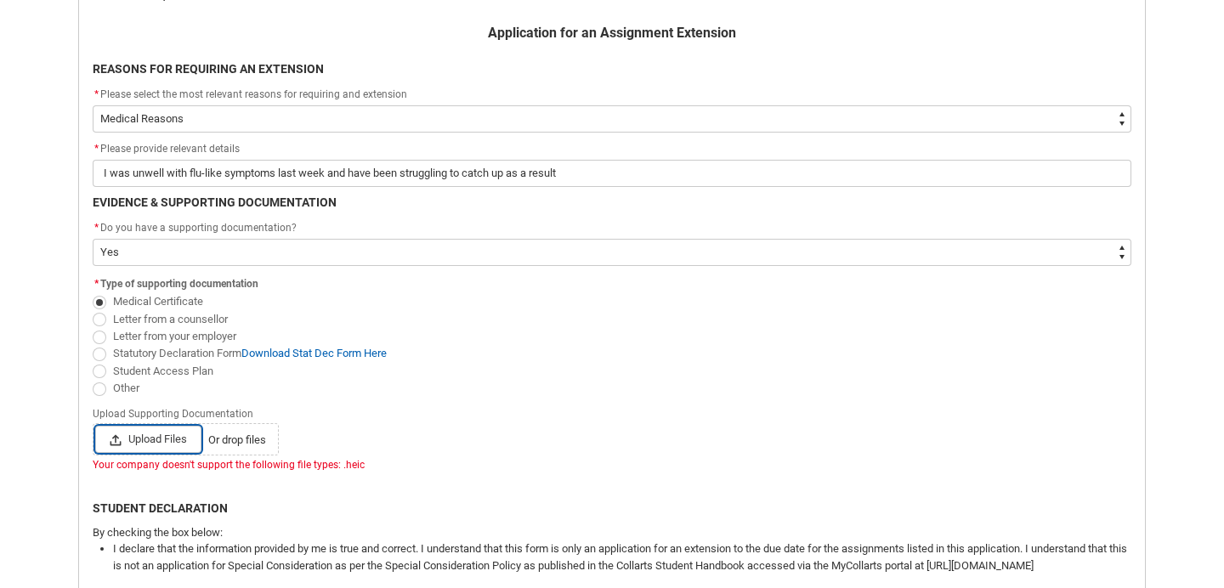
scroll to position [393, 0]
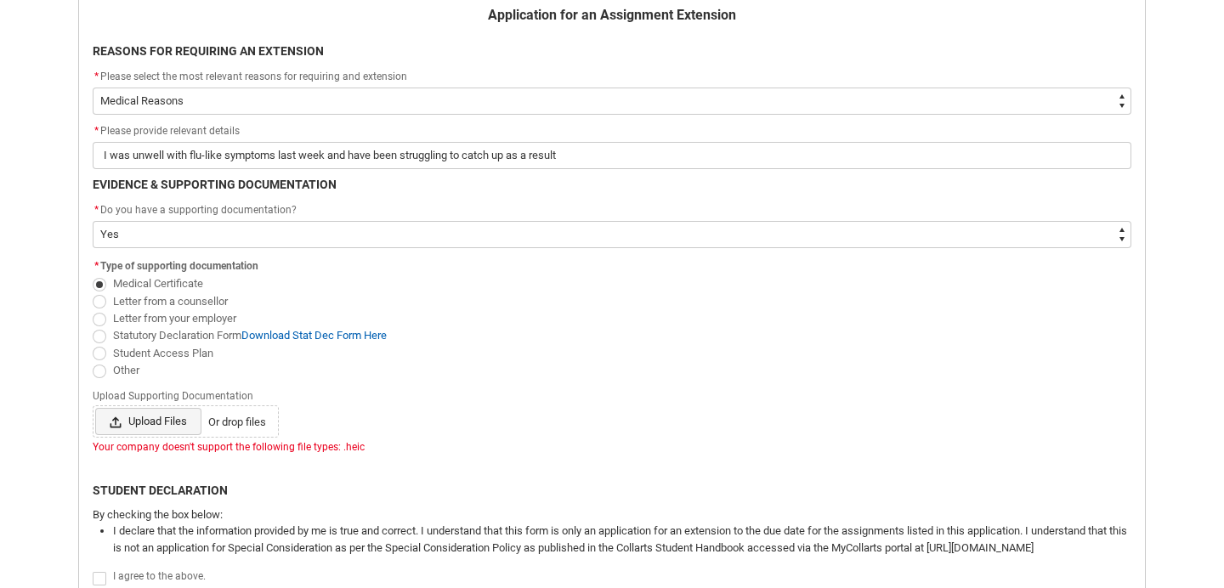
click at [150, 423] on span "Upload Files" at bounding box center [148, 421] width 106 height 27
click at [95, 408] on input "Upload Files Or drop files" at bounding box center [94, 407] width 1 height 1
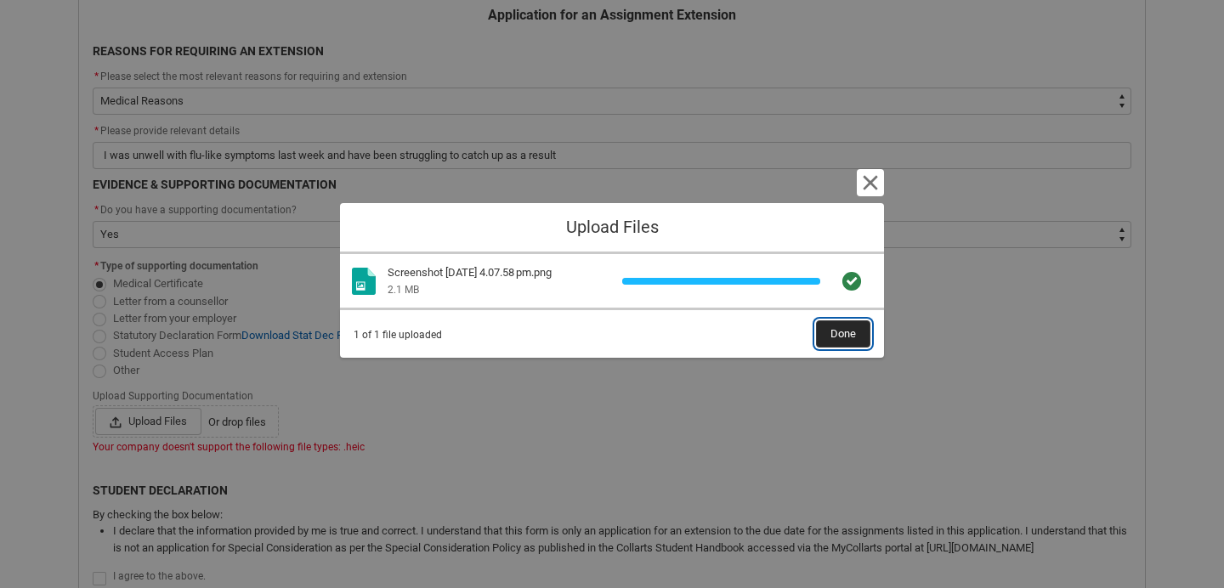
click at [848, 338] on span "Done" at bounding box center [842, 333] width 25 height 25
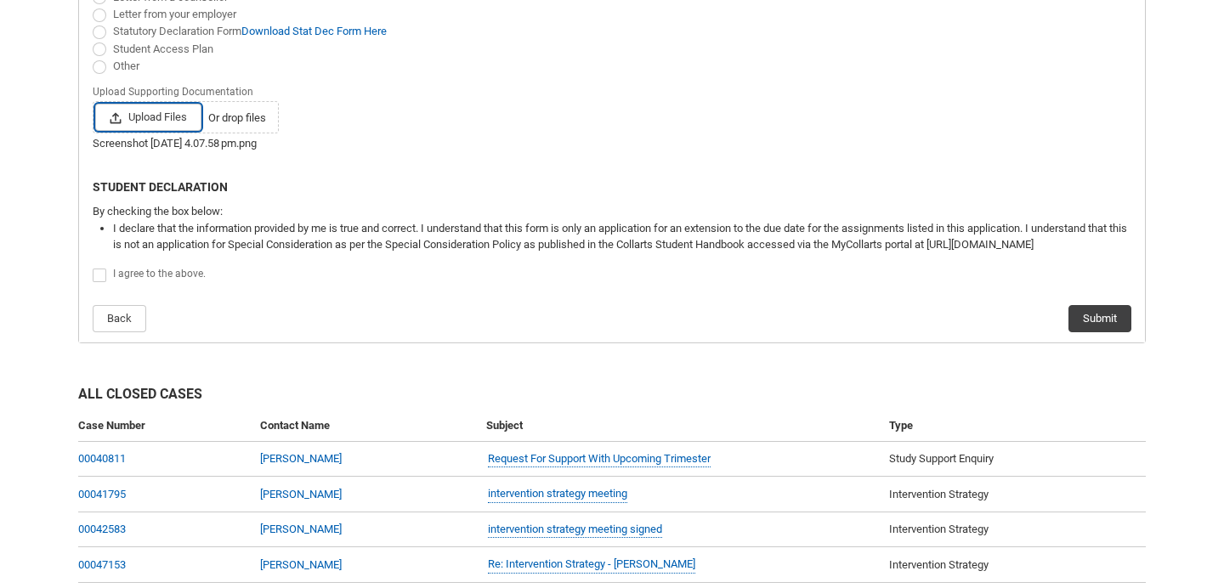
scroll to position [710, 0]
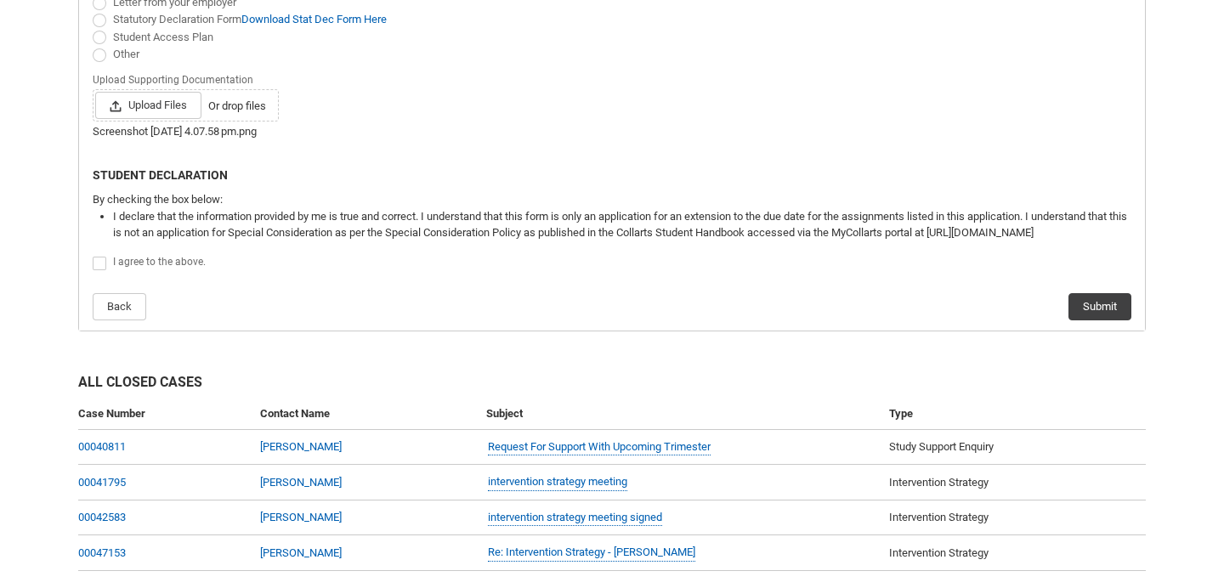
click at [105, 257] on label "Redu_Student_Request flow" at bounding box center [103, 263] width 20 height 13
click at [93, 255] on input "Redu_Student_Request flow" at bounding box center [92, 254] width 1 height 1
click at [1105, 301] on button "Submit" at bounding box center [1099, 306] width 63 height 27
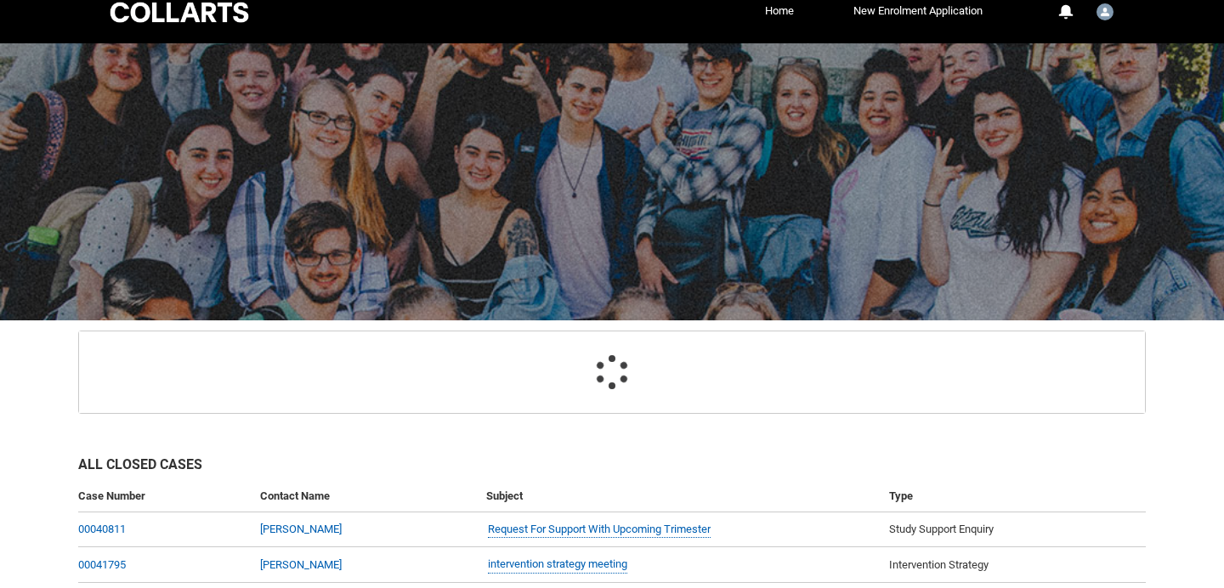
scroll to position [181, 0]
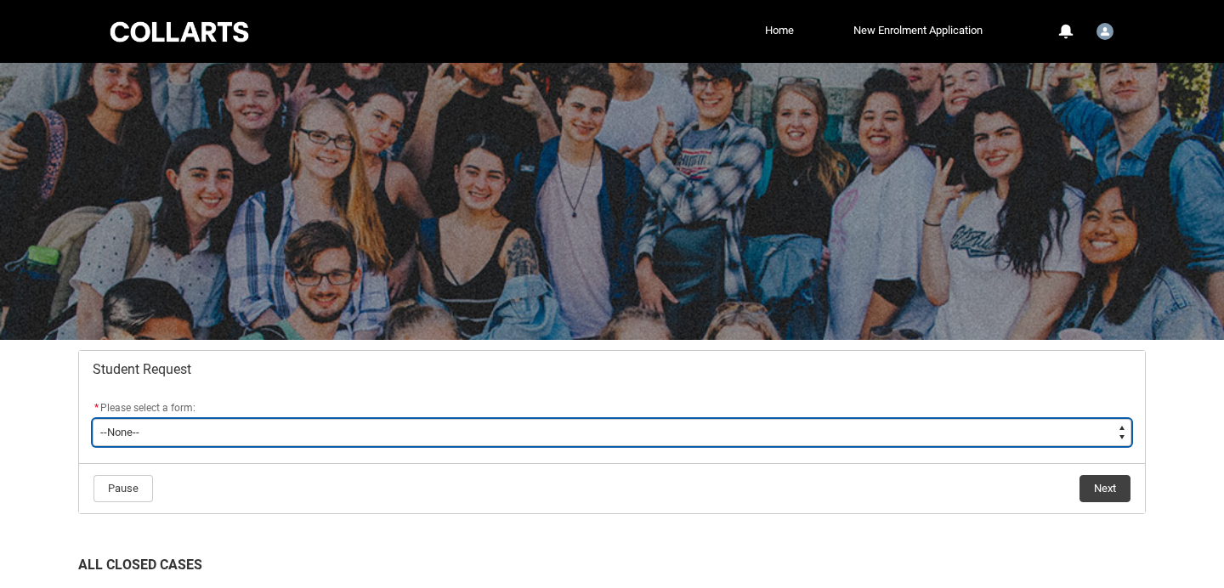
click at [466, 427] on select "--None-- Academic Transcript Application to Appeal Assignment Extension Change …" at bounding box center [612, 432] width 1038 height 27
type lightning-select "Special_Consideration_Choice"
click at [93, 419] on select "--None-- Academic Transcript Application to Appeal Assignment Extension Change …" at bounding box center [612, 432] width 1038 height 27
select select "Special_Consideration_Choice"
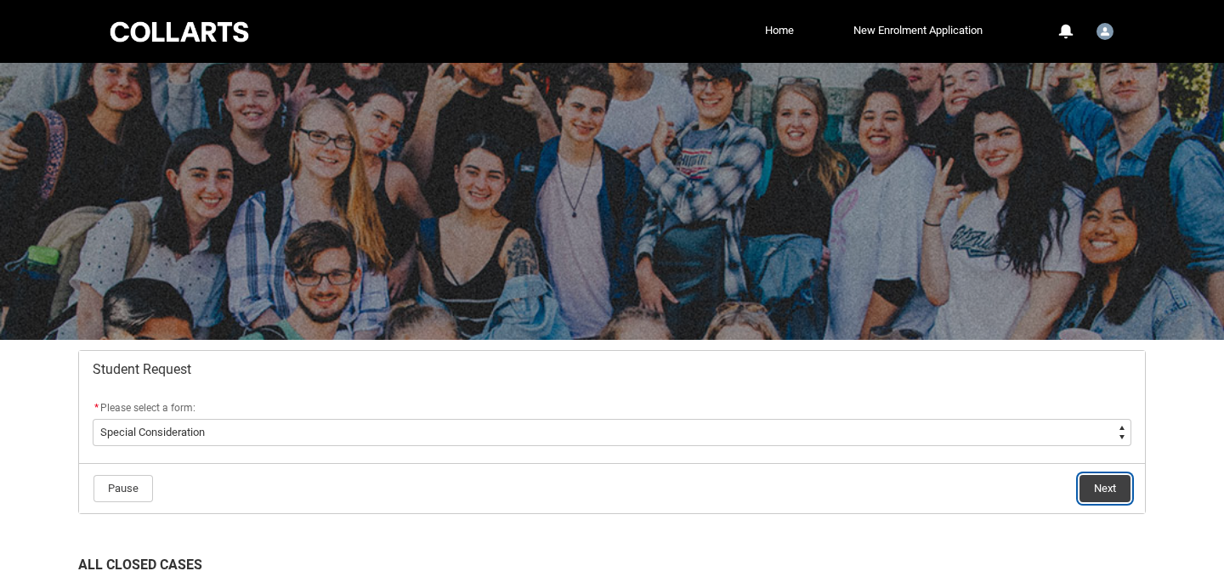
click at [1108, 490] on button "Next" at bounding box center [1104, 488] width 51 height 27
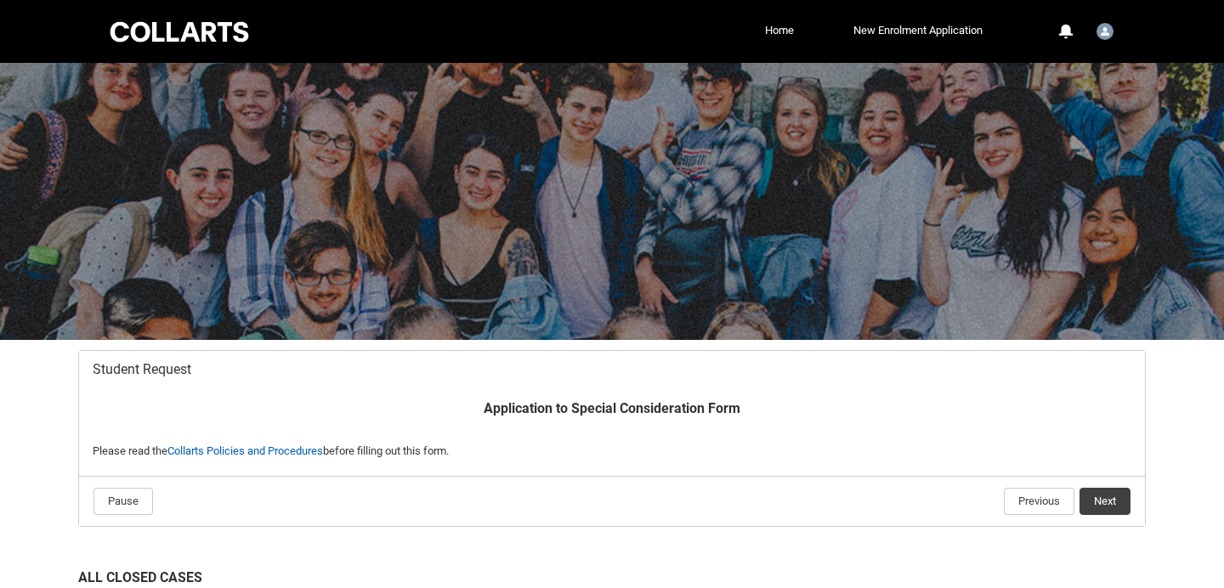
scroll to position [181, 0]
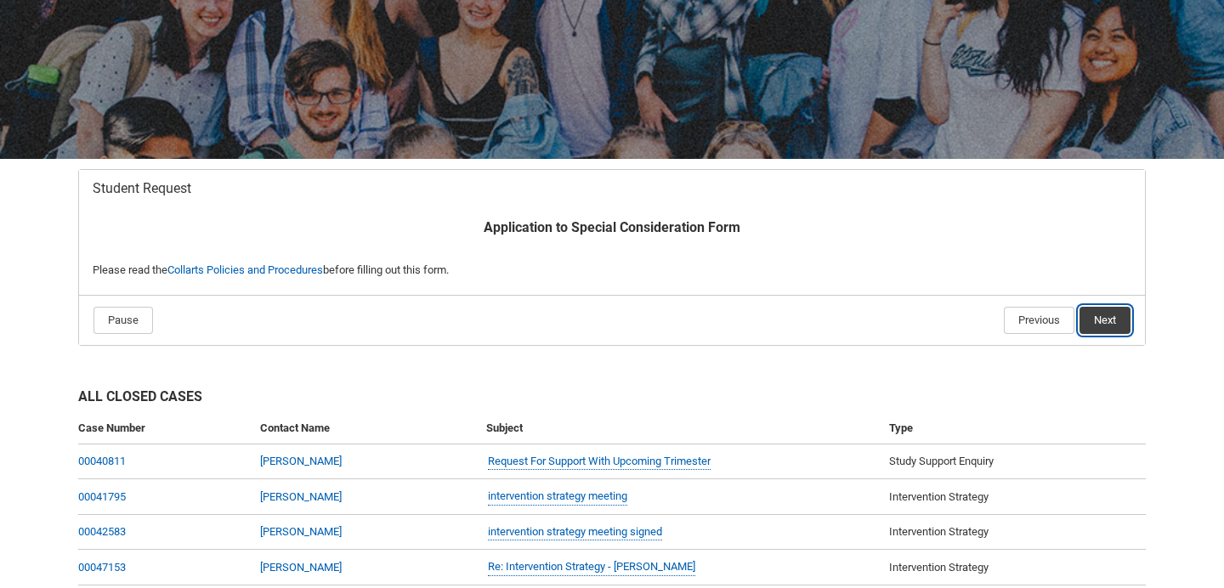
click at [1112, 322] on button "Next" at bounding box center [1104, 320] width 51 height 27
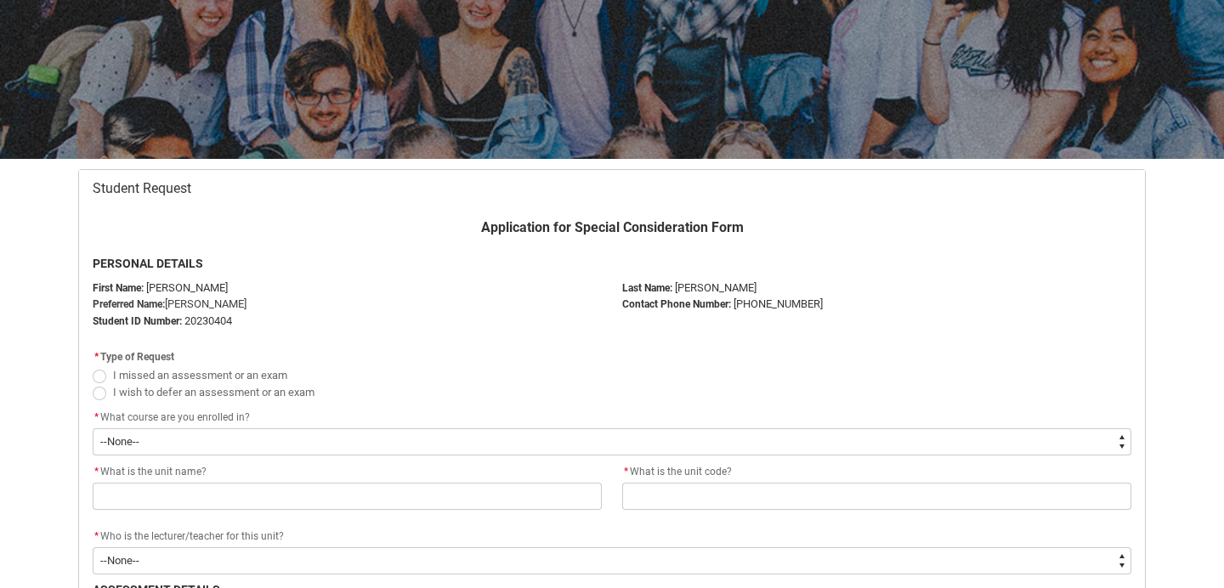
click at [98, 378] on span "Redu_Student_Request flow" at bounding box center [100, 377] width 14 height 14
click at [93, 366] on input "I missed an assessment or an exam" at bounding box center [92, 365] width 1 height 1
radio input "true"
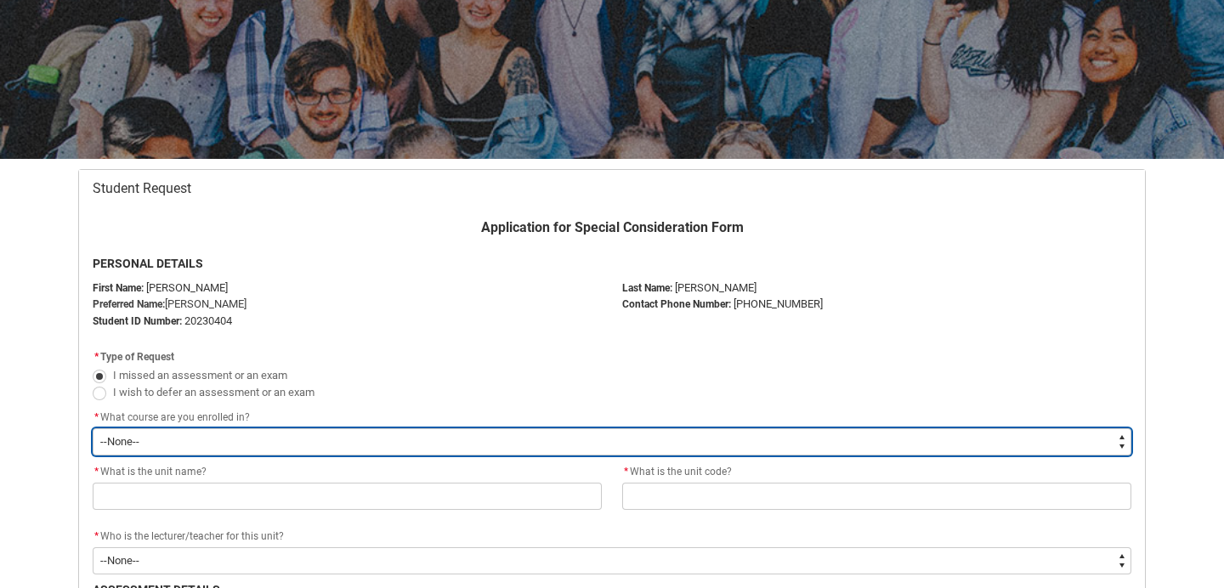
click at [139, 433] on select "--None-- Bachelor of Fashion Marketing (Branding and Communications) V1" at bounding box center [612, 441] width 1038 height 27
type lightning-select "recordPicklist_ProgramEnrollment.a0jOZ000003Is0DYAS"
click at [93, 428] on select "--None-- Bachelor of Fashion Marketing (Branding and Communications) V1" at bounding box center [612, 441] width 1038 height 27
select select "recordPicklist_ProgramEnrollment.a0jOZ000003Is0DYAS"
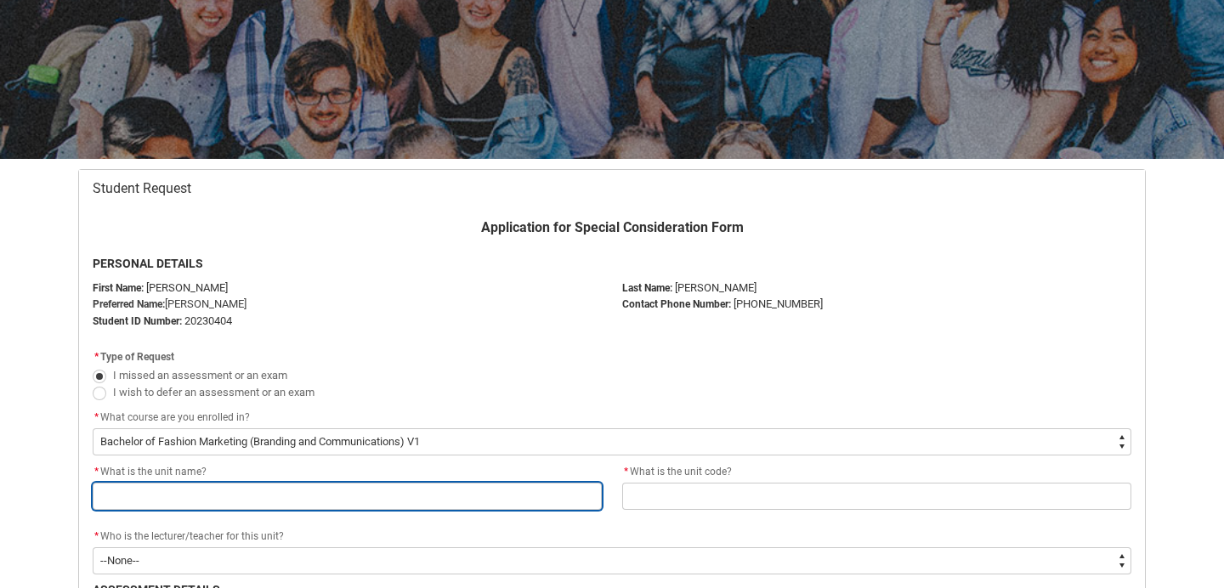
click at [148, 489] on input "Redu_Student_Request flow" at bounding box center [347, 496] width 509 height 27
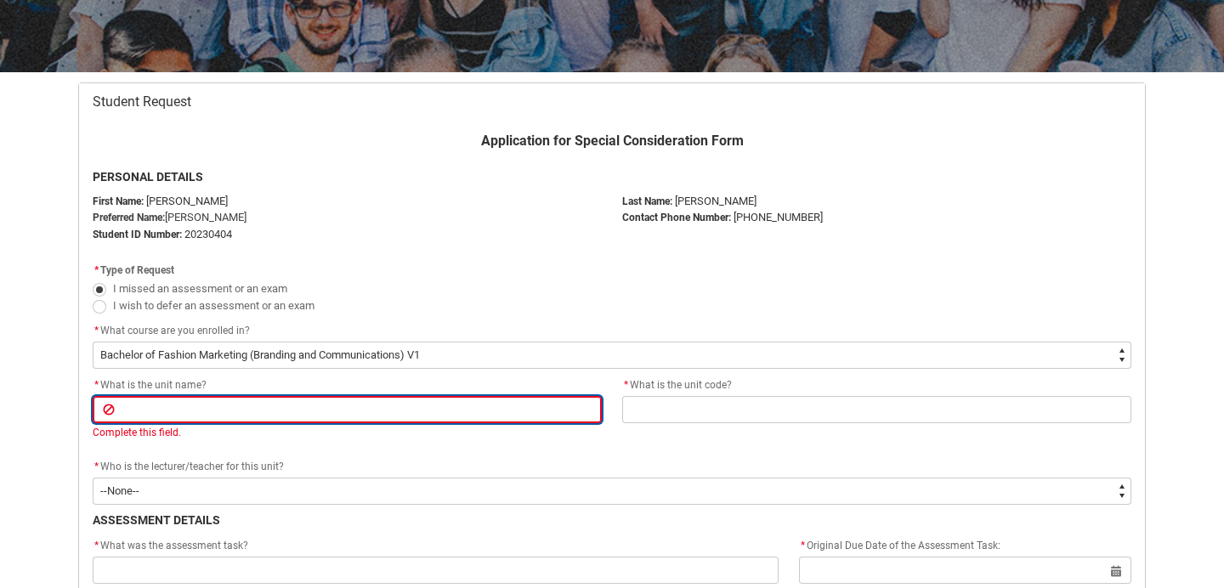
scroll to position [269, 0]
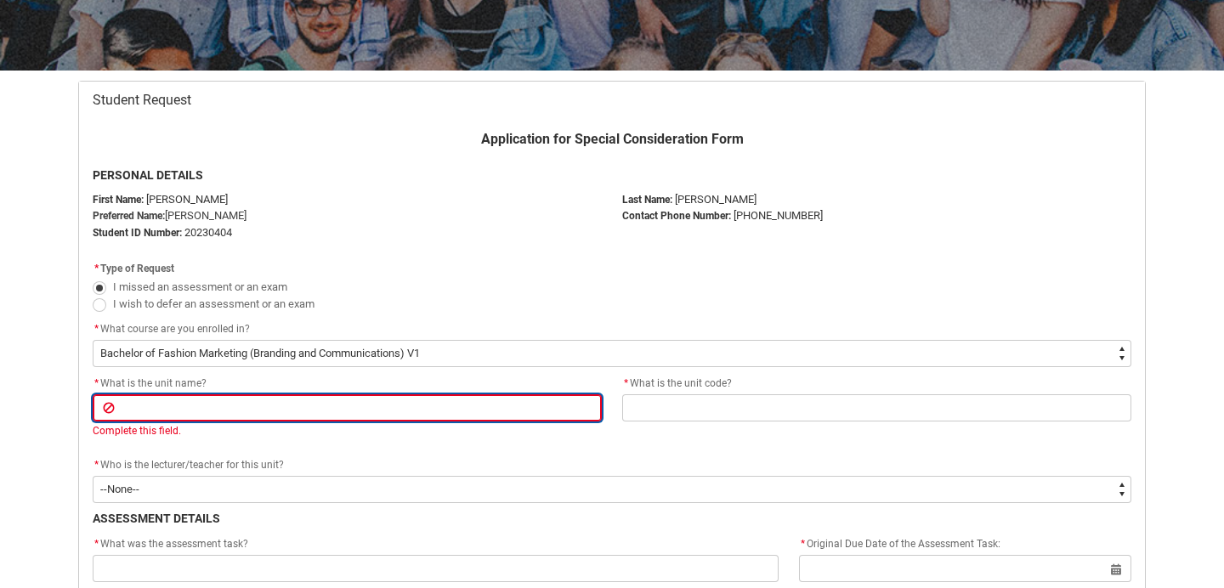
paste input "Assignment 1: Exploratory Drawing Folio"
type lightning-primitive-input-simple "Assignment 1: Exploratory Drawing Folio"
type input "Assignment 1: Exploratory Drawing Folio"
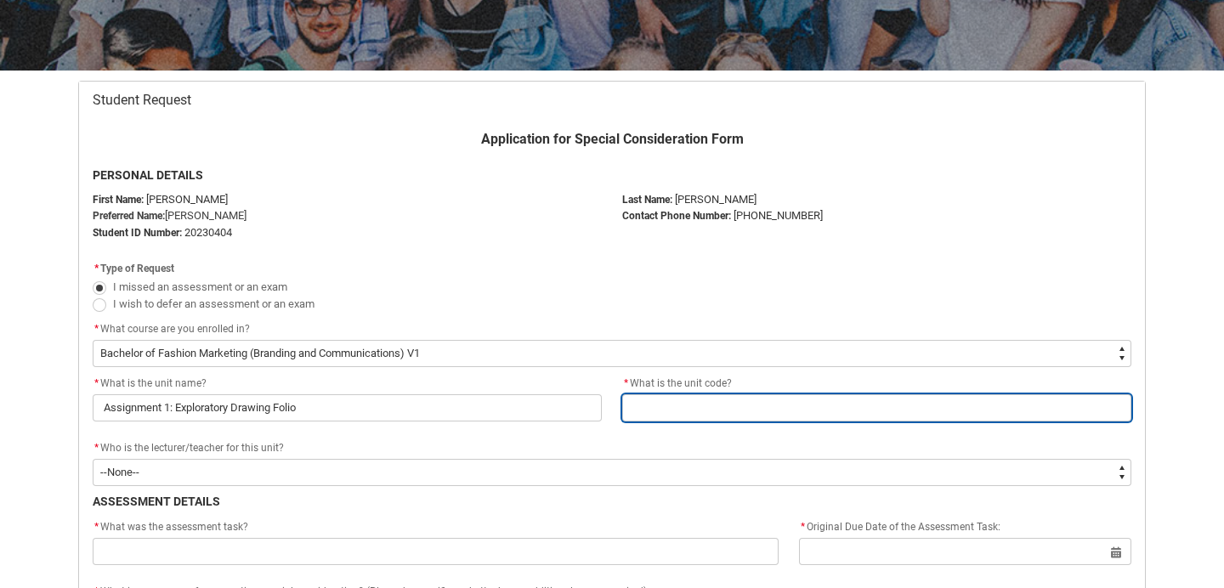
click at [692, 407] on input "Redu_Student_Request flow" at bounding box center [876, 407] width 509 height 27
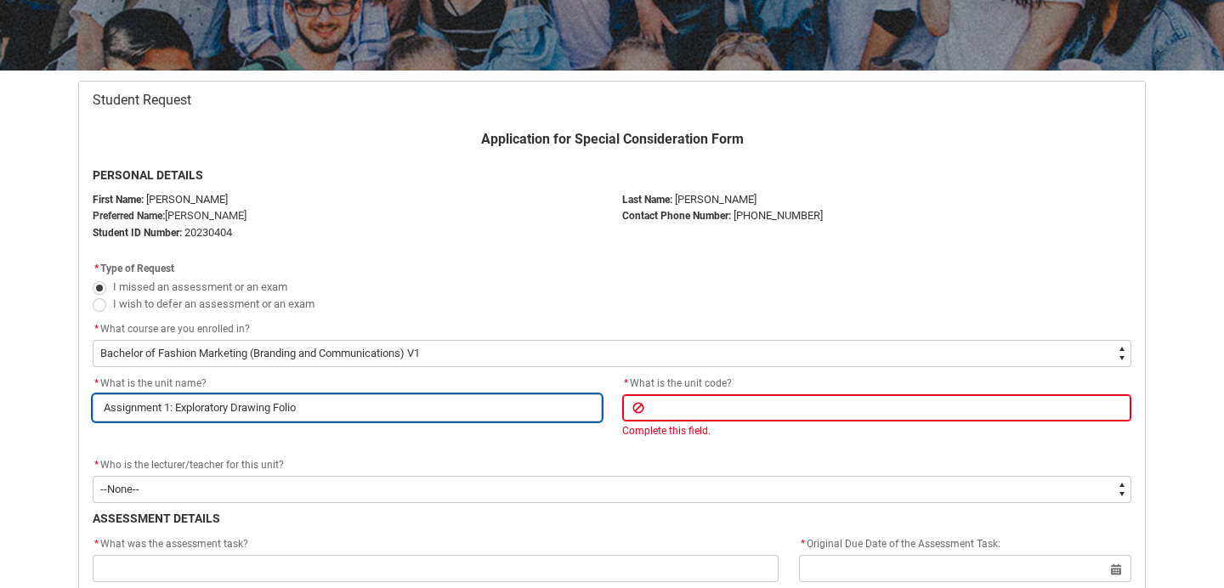
drag, startPoint x: 329, startPoint y: 418, endPoint x: 48, endPoint y: 404, distance: 281.6
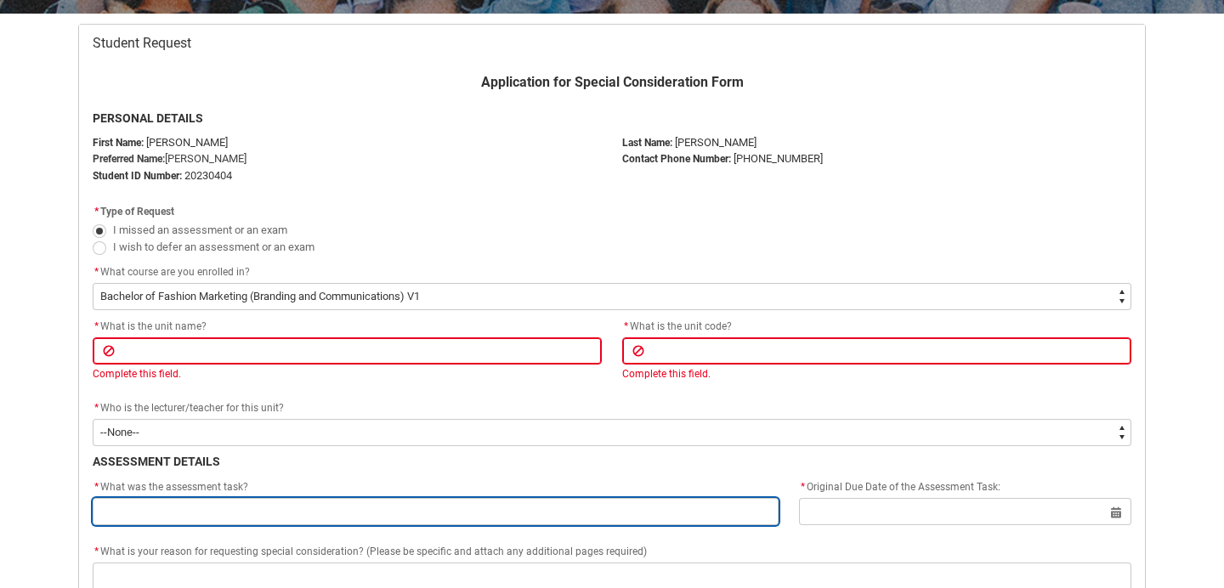
click at [209, 519] on input "Redu_Student_Request flow" at bounding box center [436, 511] width 686 height 27
paste input "Assignment 1: Exploratory Drawing Folio"
type lightning-primitive-input-simple "Assignment 1: Exploratory Drawing Folio"
type input "Assignment 1: Exploratory Drawing Folio"
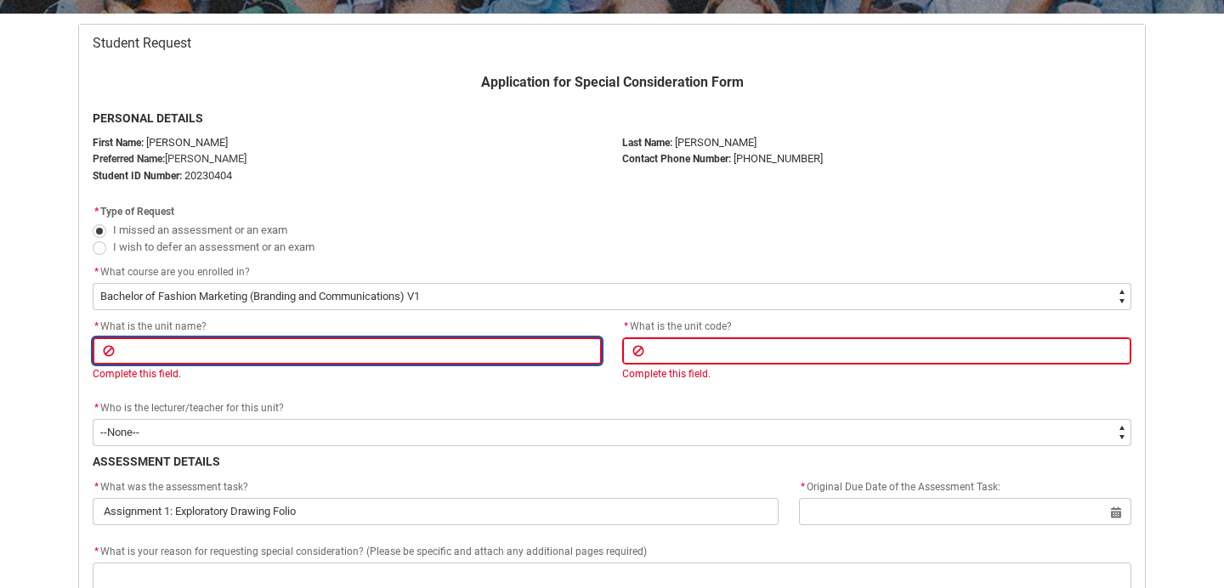
click at [173, 355] on input "Redu_Student_Request flow" at bounding box center [347, 350] width 509 height 27
paste input "Design Drawing 1"
type lightning-primitive-input-simple "Design Drawing 1"
type input "Design Drawing 1"
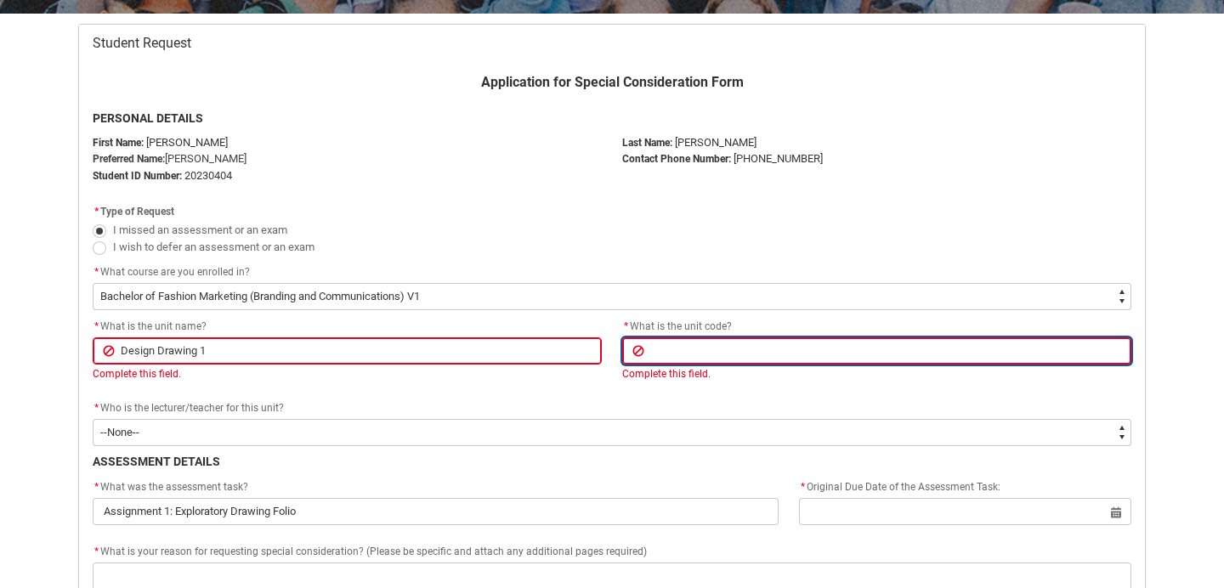
click at [683, 354] on input "Redu_Student_Request flow" at bounding box center [876, 350] width 509 height 27
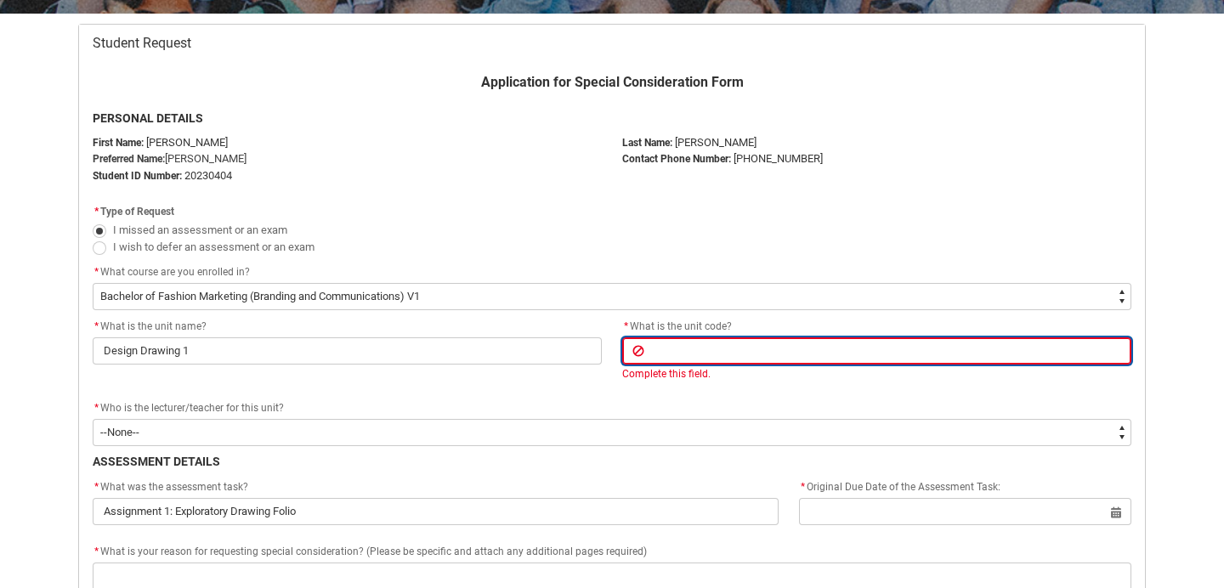
paste input "INDDED1-CO"
type lightning-primitive-input-simple "INDDED1-CO"
type input "INDDED1-CO"
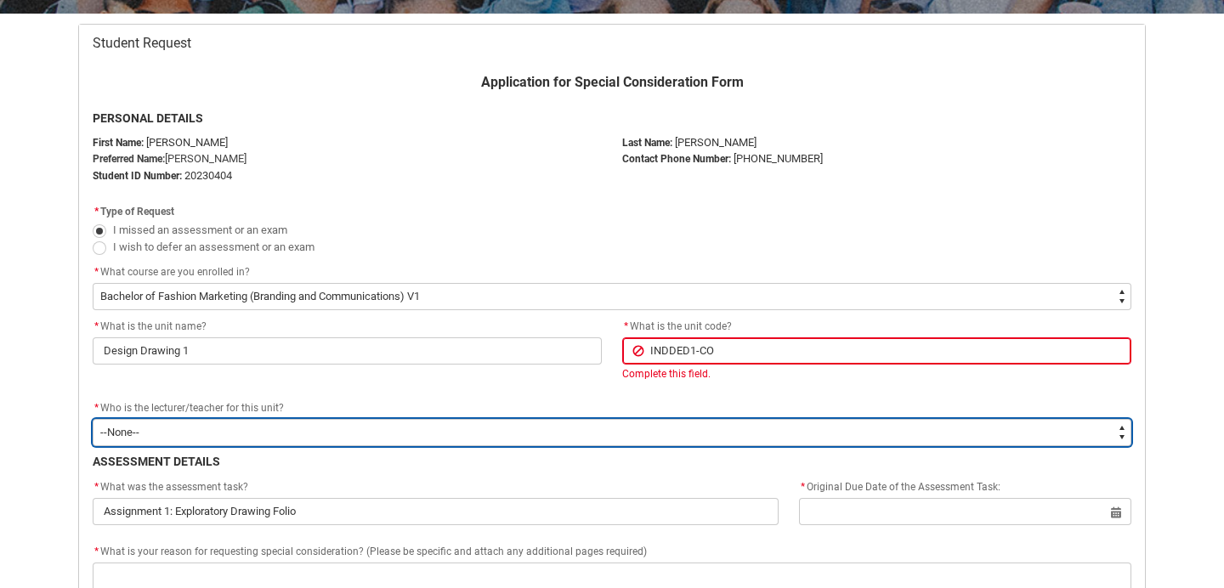
click at [527, 441] on div "Application for Special Consideration Form PERSONAL DETAILS First Name: [PERSON…" at bounding box center [611, 570] width 1059 height 996
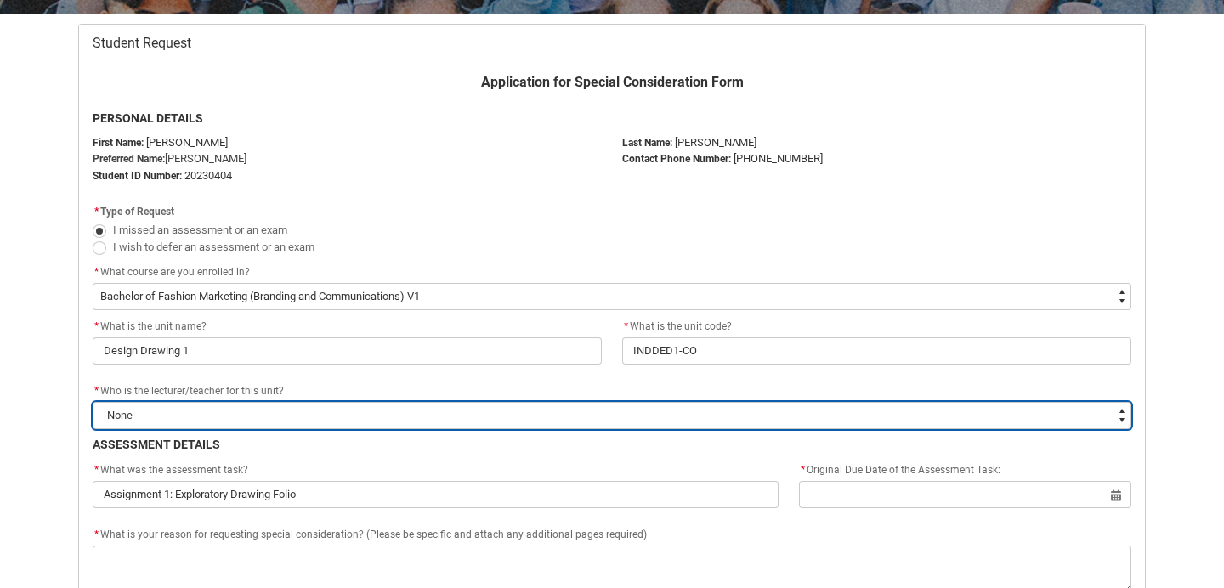
click at [246, 416] on select "--None-- [PERSON_NAME] [PERSON_NAME] [PERSON_NAME] [PERSON_NAME] [PERSON_NAME] …" at bounding box center [612, 415] width 1038 height 27
type lightning-select "Faculty_NamefromAtoM.0035g00000b9AYHAA2"
click at [93, 402] on select "--None-- [PERSON_NAME] [PERSON_NAME] [PERSON_NAME] [PERSON_NAME] [PERSON_NAME] …" at bounding box center [612, 415] width 1038 height 27
select select "Faculty_NamefromAtoM.0035g00000b9AYHAA2"
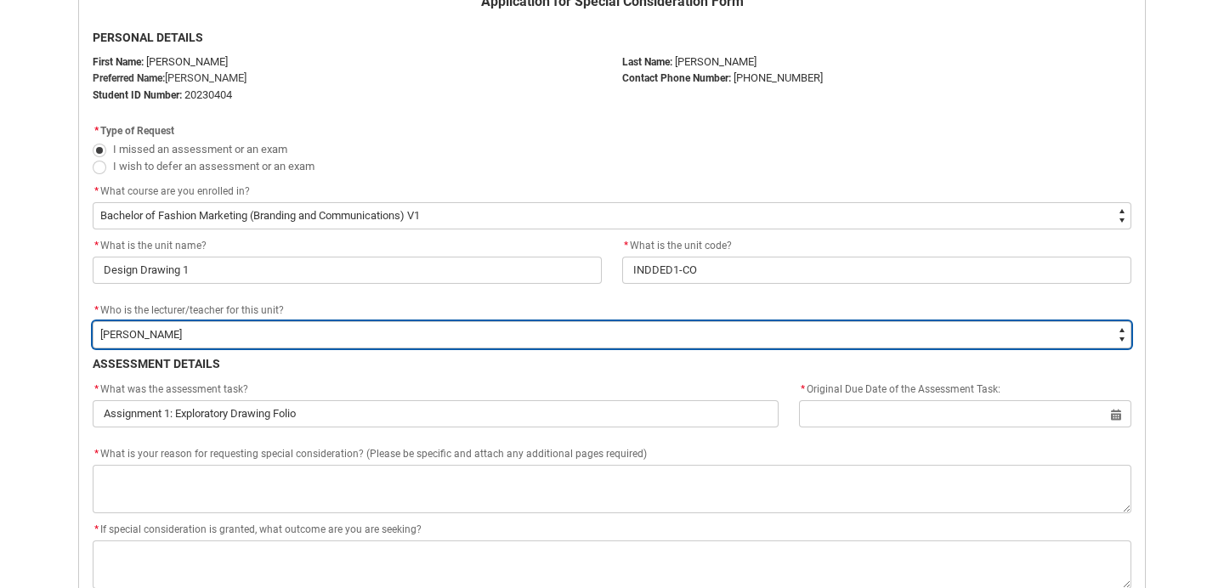
scroll to position [416, 0]
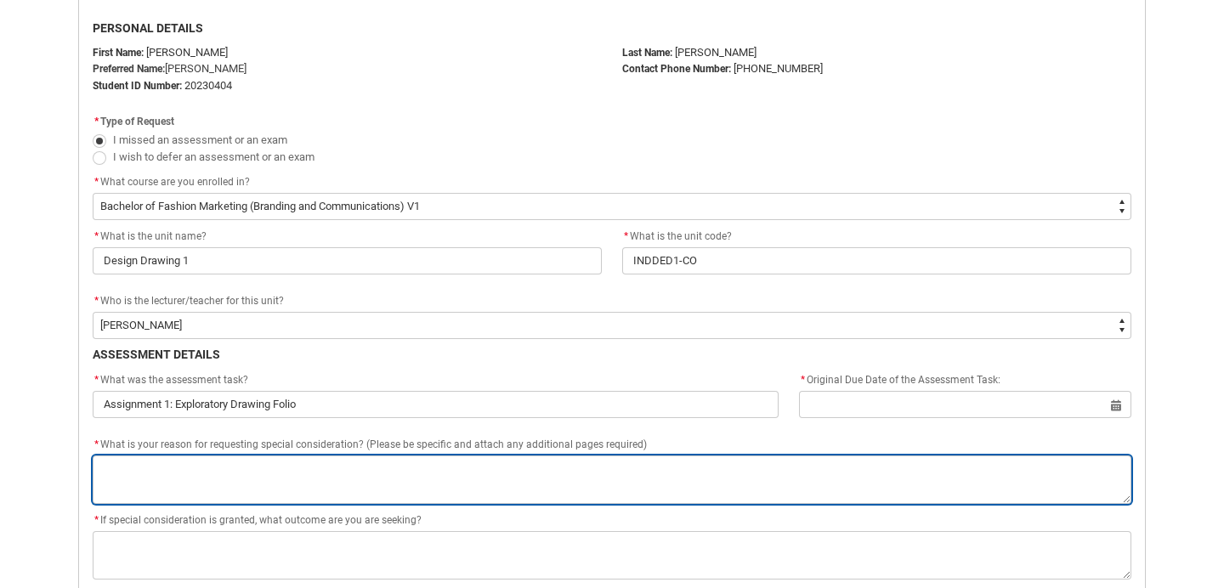
click at [280, 473] on textarea "*" at bounding box center [612, 479] width 1038 height 48
type lightning-textarea "I"
type textarea "I"
type lightning-textarea "I"
type textarea "I"
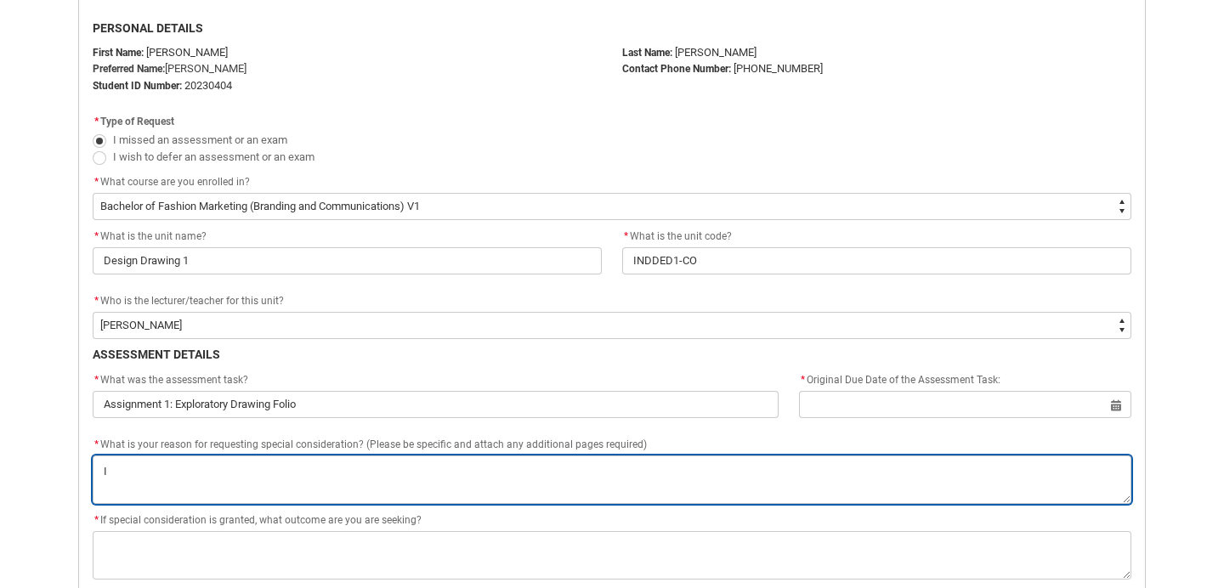
type lightning-textarea "I a"
type textarea "I a"
type lightning-textarea "I am"
type textarea "I am"
type lightning-textarea "I am"
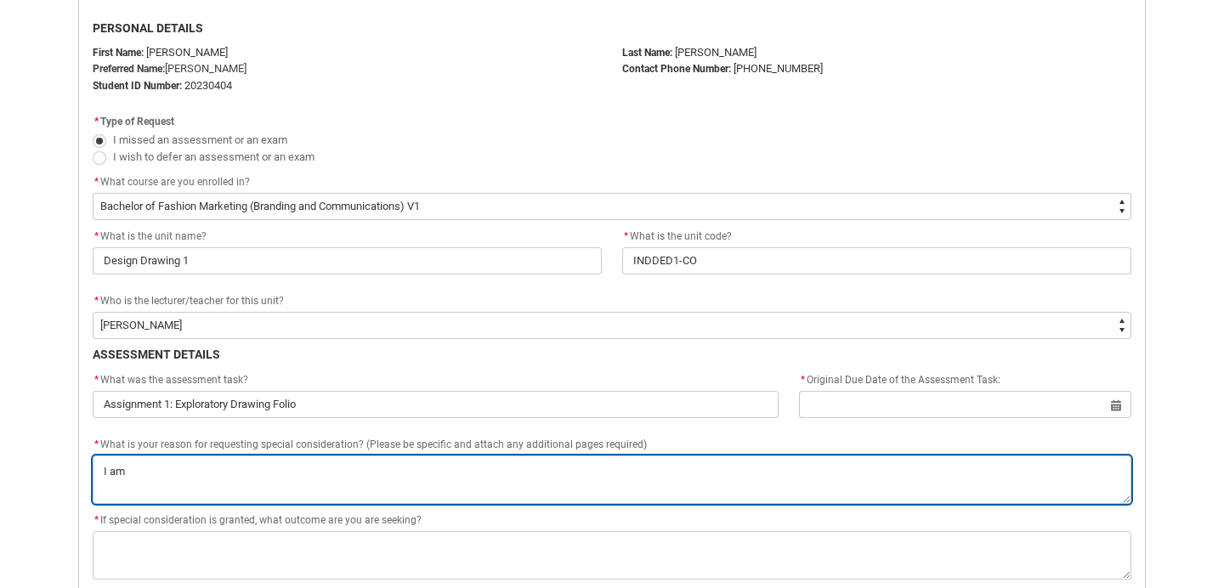
type textarea "I am"
type lightning-textarea "I am r"
type textarea "I am r"
type lightning-textarea "I am re"
type textarea "I am re"
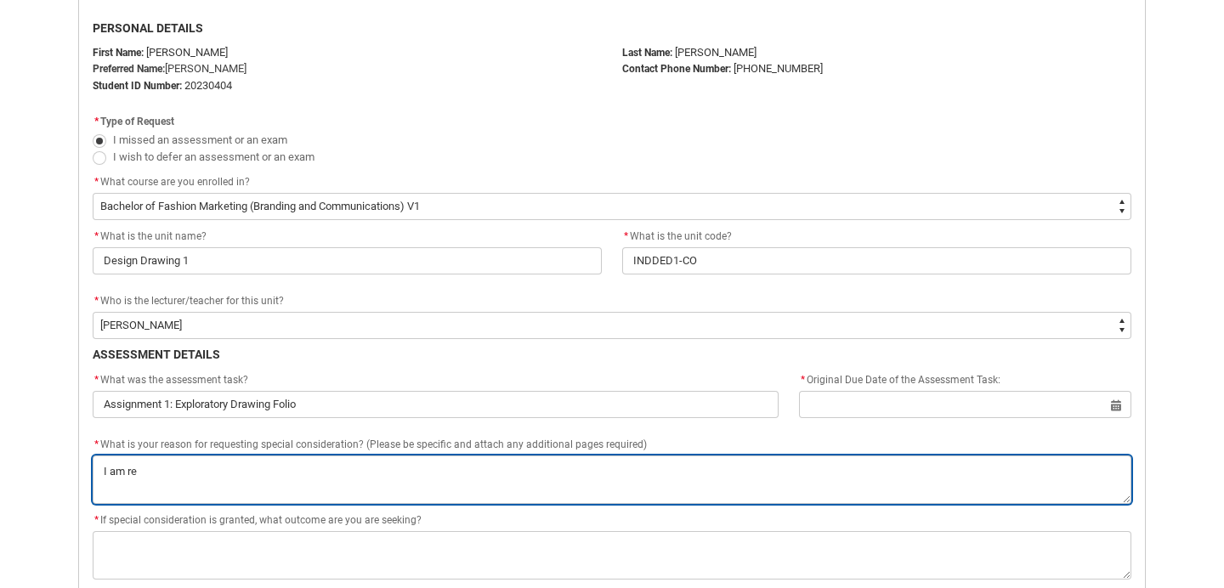
type lightning-textarea "I am req"
type textarea "I am req"
type lightning-textarea "I am requ"
type textarea "I am requ"
type lightning-textarea "I am reque"
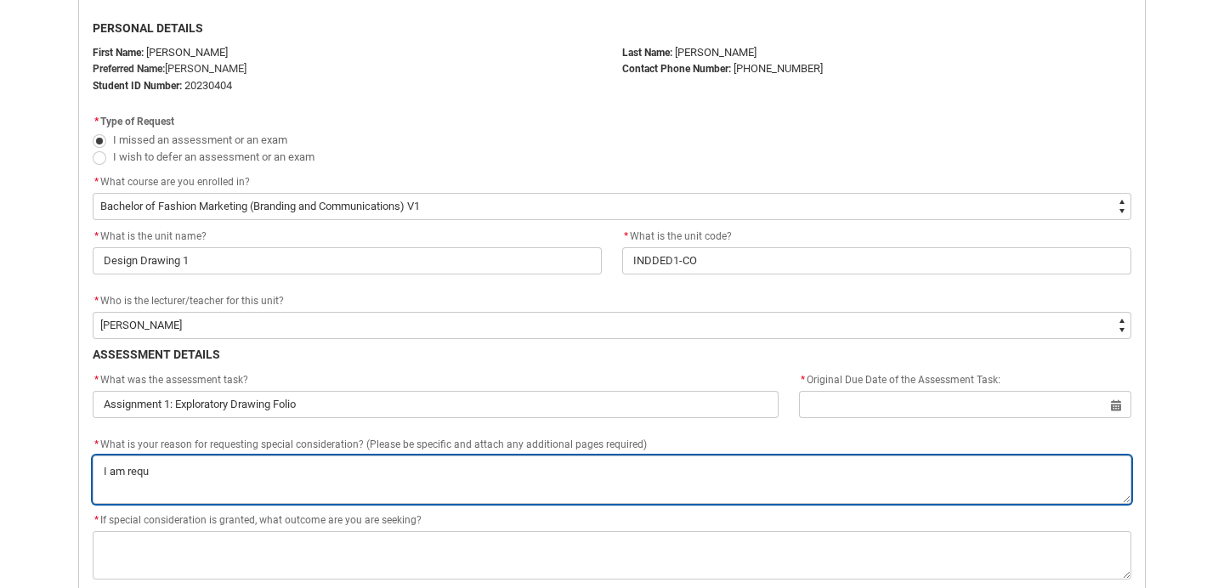
type textarea "I am reque"
type lightning-textarea "I am reques"
type textarea "I am reques"
type lightning-textarea "I am request"
type textarea "I am request"
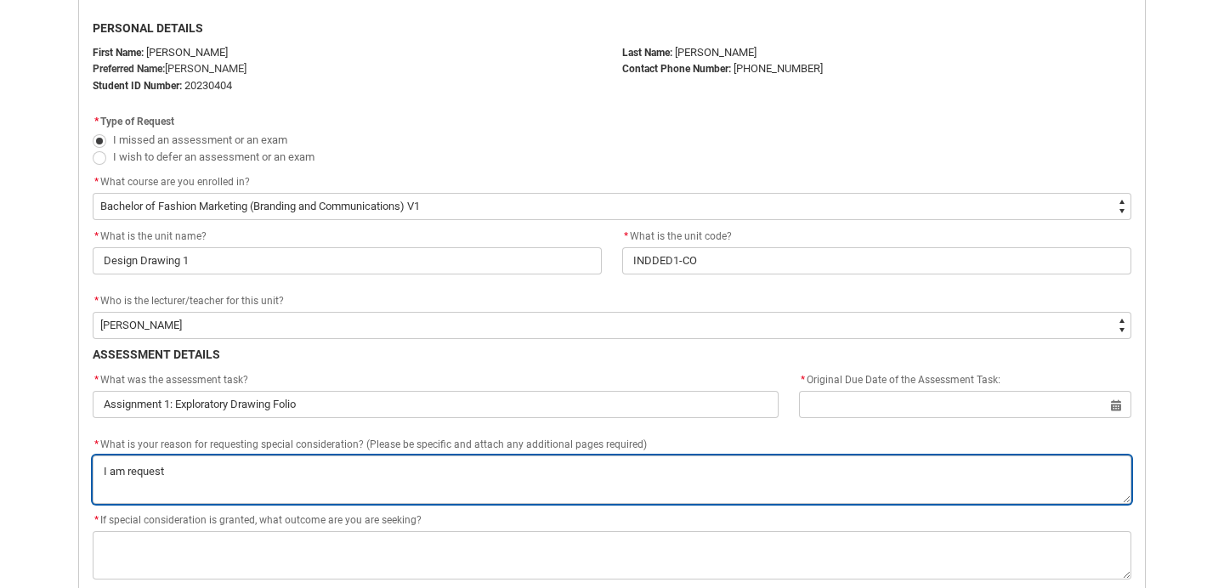
type lightning-textarea "I am requesti"
type textarea "I am requesti"
type lightning-textarea "I am requestin"
type textarea "I am requestin"
type lightning-textarea "I am requesting"
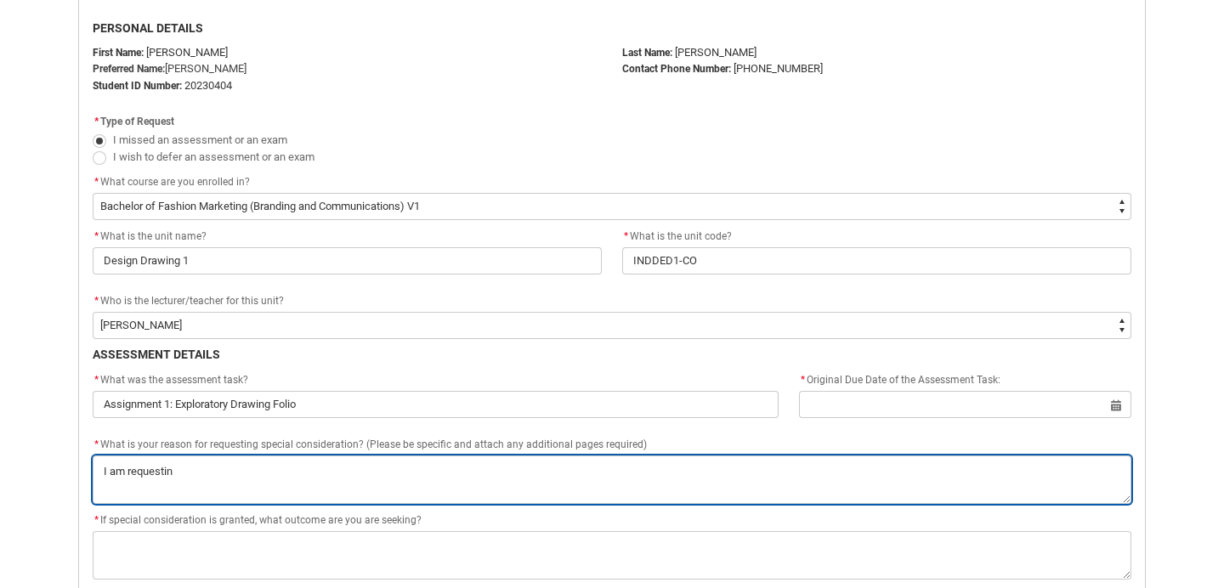
type textarea "I am requesting"
type lightning-textarea "I am requesting"
type textarea "I am requesting"
type lightning-textarea "I am requesting s"
type textarea "I am requesting s"
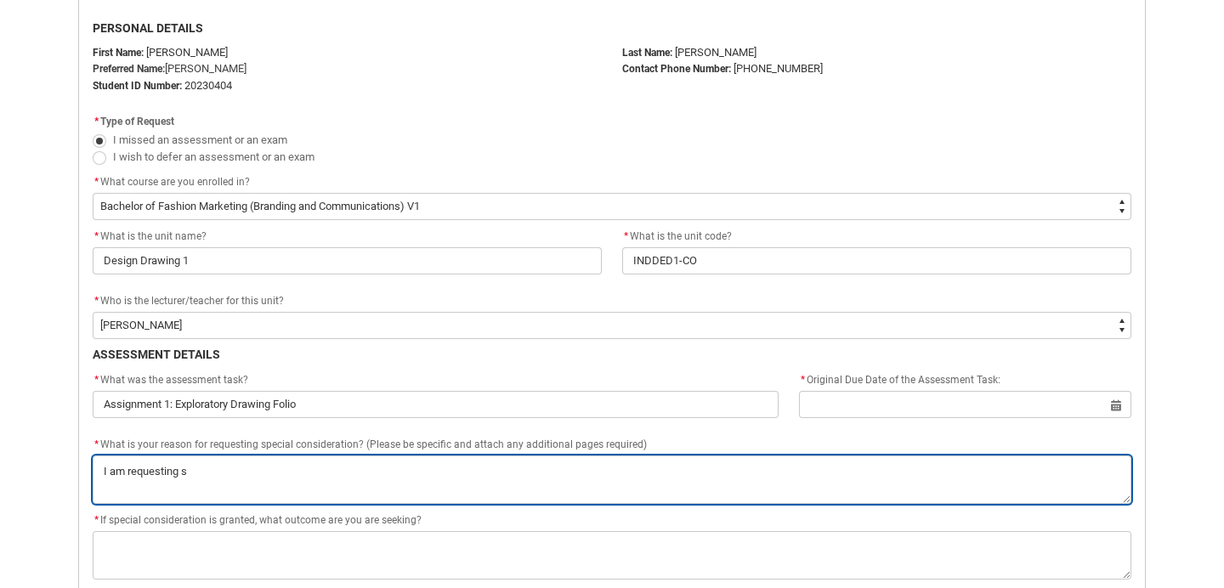
type lightning-textarea "I am requesting sp"
type textarea "I am requesting sp"
type lightning-textarea "I am requesting spe"
type textarea "I am requesting spe"
type lightning-textarea "I am requesting spec"
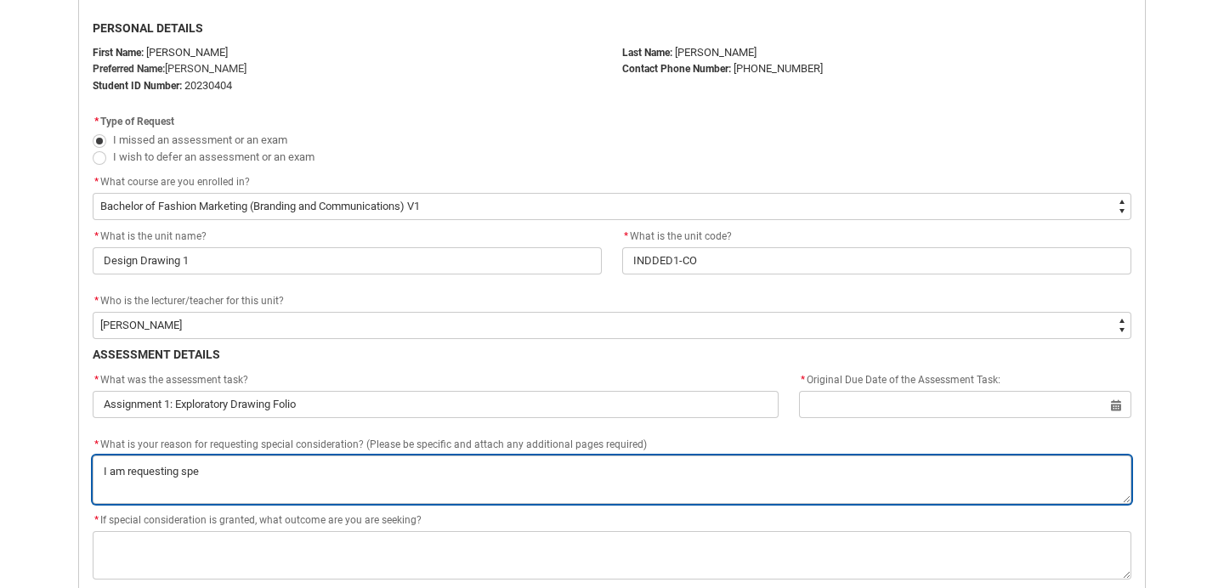
type textarea "I am requesting spec"
type lightning-textarea "I am requesting speci"
type textarea "I am requesting speci"
type lightning-textarea "I am requesting specia"
type textarea "I am requesting specia"
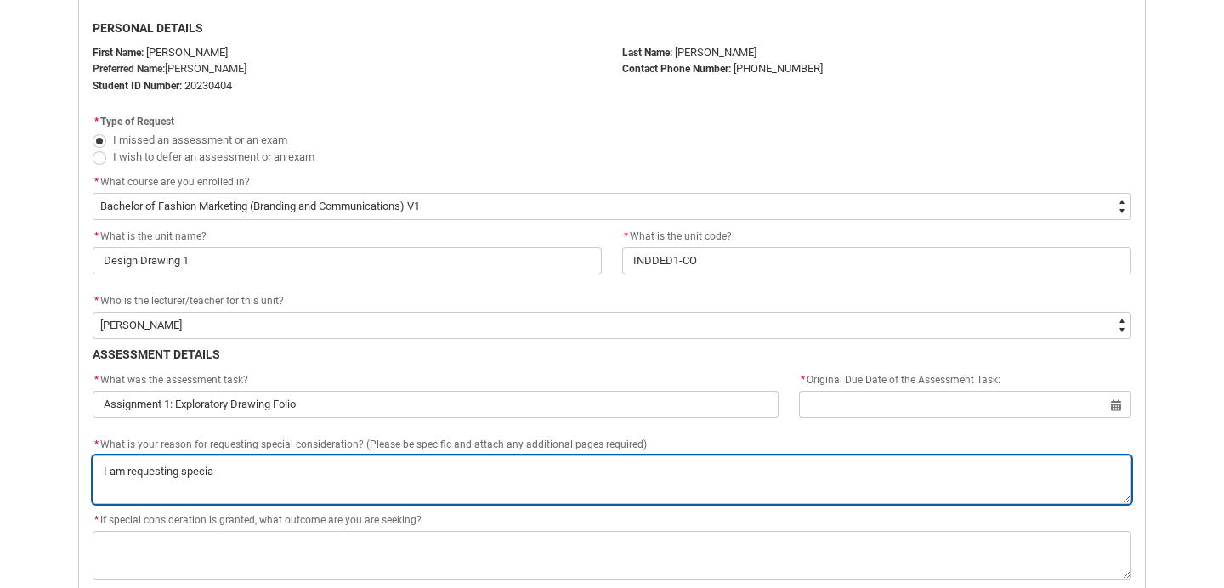
type lightning-textarea "I am requesting special"
type textarea "I am requesting special"
type lightning-textarea "I am requesting special"
type textarea "I am requesting special"
type lightning-textarea "I am requesting special c"
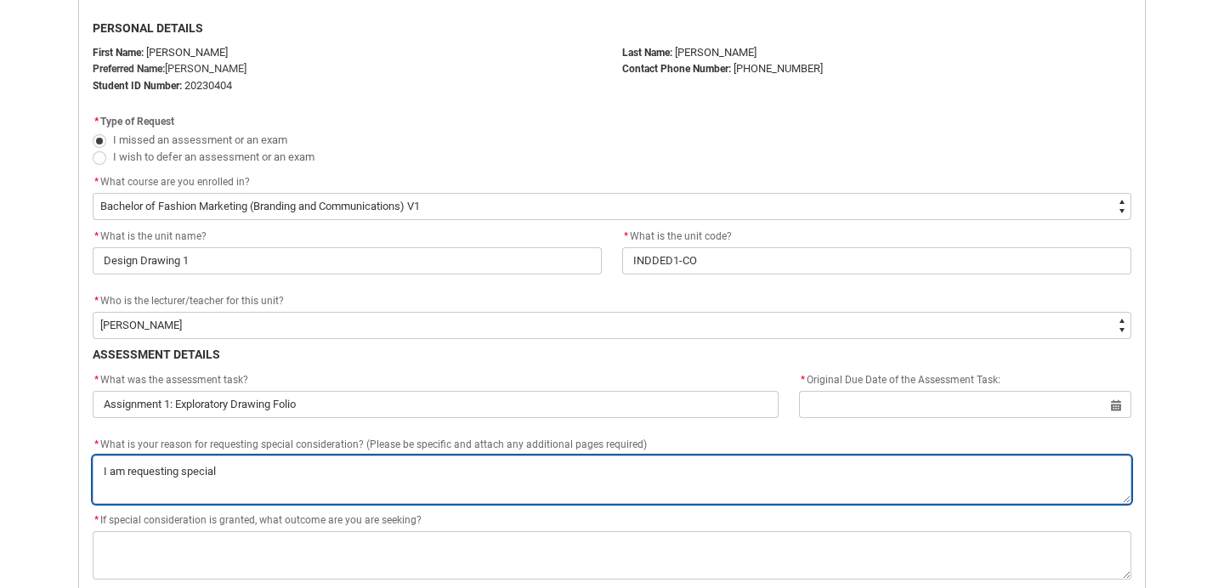
type textarea "I am requesting special c"
type lightning-textarea "I am requesting special co"
type textarea "I am requesting special co"
type lightning-textarea "I am requesting special con"
type textarea "I am requesting special con"
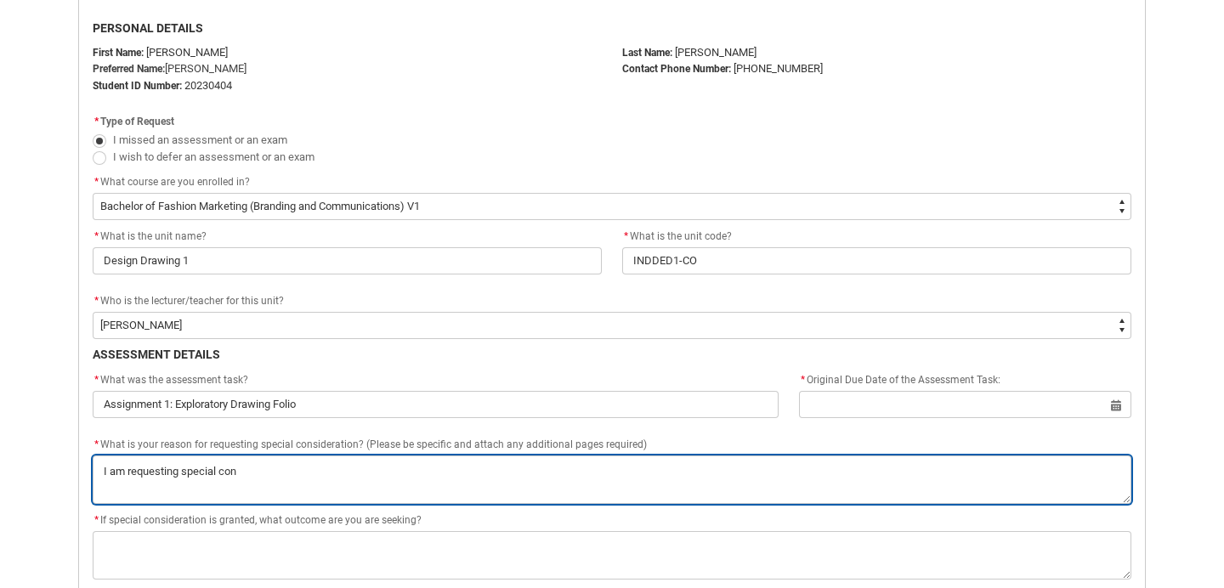
type lightning-textarea "I am requesting special cons"
type textarea "I am requesting special cons"
type lightning-textarea "I am requesting special consi"
type textarea "I am requesting special consi"
type lightning-textarea "I am requesting special consid"
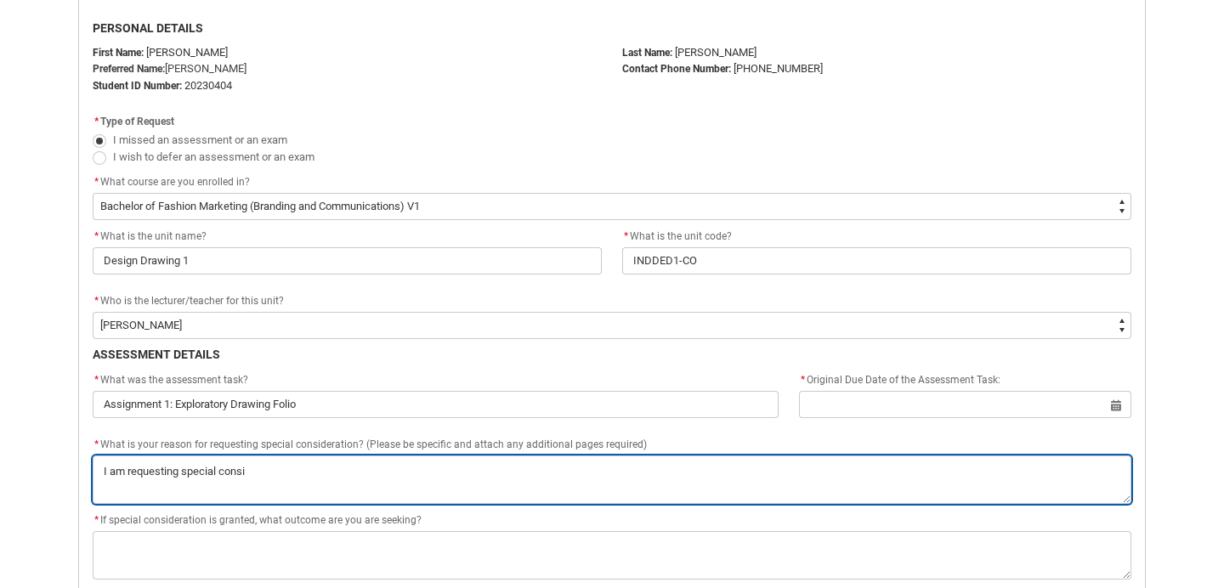
type textarea "I am requesting special consid"
type lightning-textarea "I am requesting special conside"
type textarea "I am requesting special conside"
type lightning-textarea "I am requesting special consider"
type textarea "I am requesting special consider"
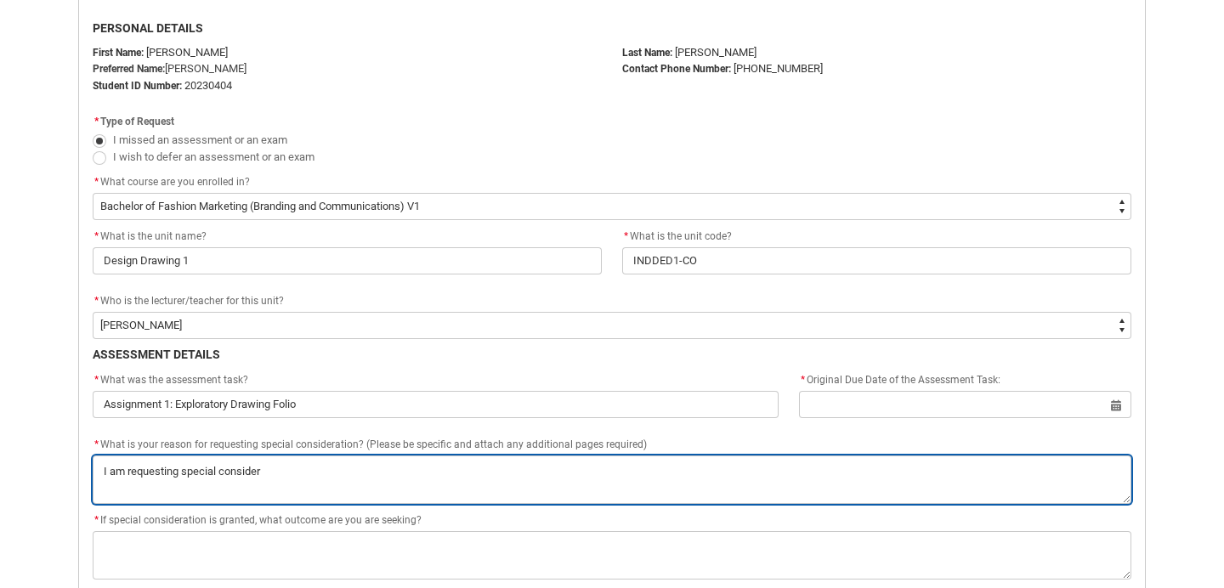
type lightning-textarea "I am requesting special considera"
type textarea "I am requesting special considera"
type lightning-textarea "I am requesting special considerai"
type textarea "I am requesting special considerai"
type lightning-textarea "I am requesting special consideraio"
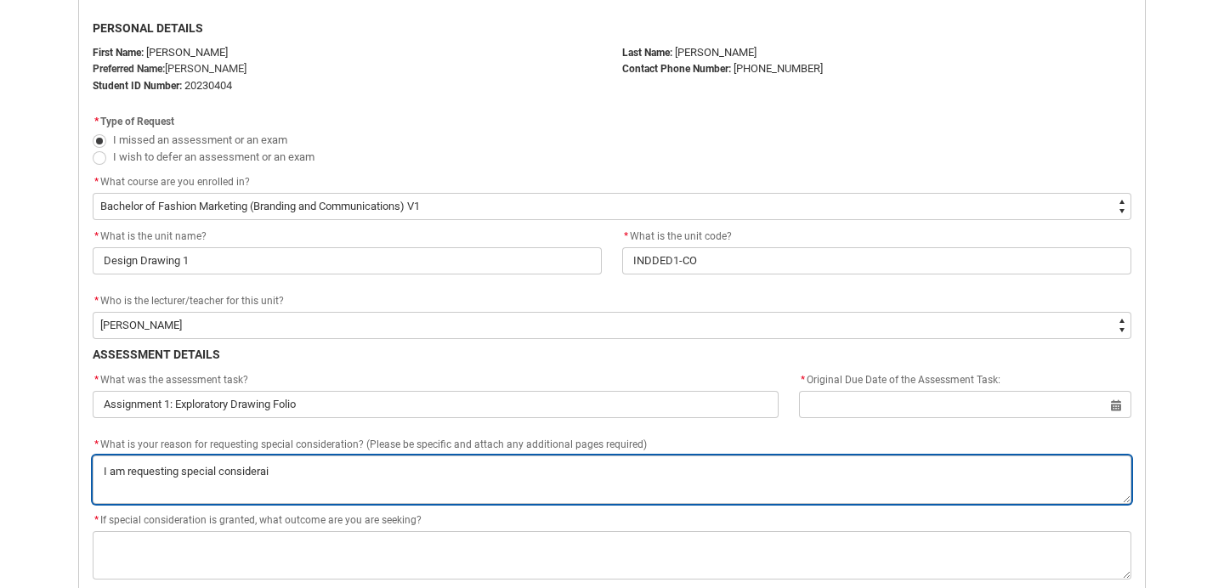
type textarea "I am requesting special consideraio"
type lightning-textarea "I am requesting special consideraion"
type textarea "I am requesting special consideraion"
type lightning-textarea "I am requesting special consideraion"
type textarea "I am requesting special consideraion"
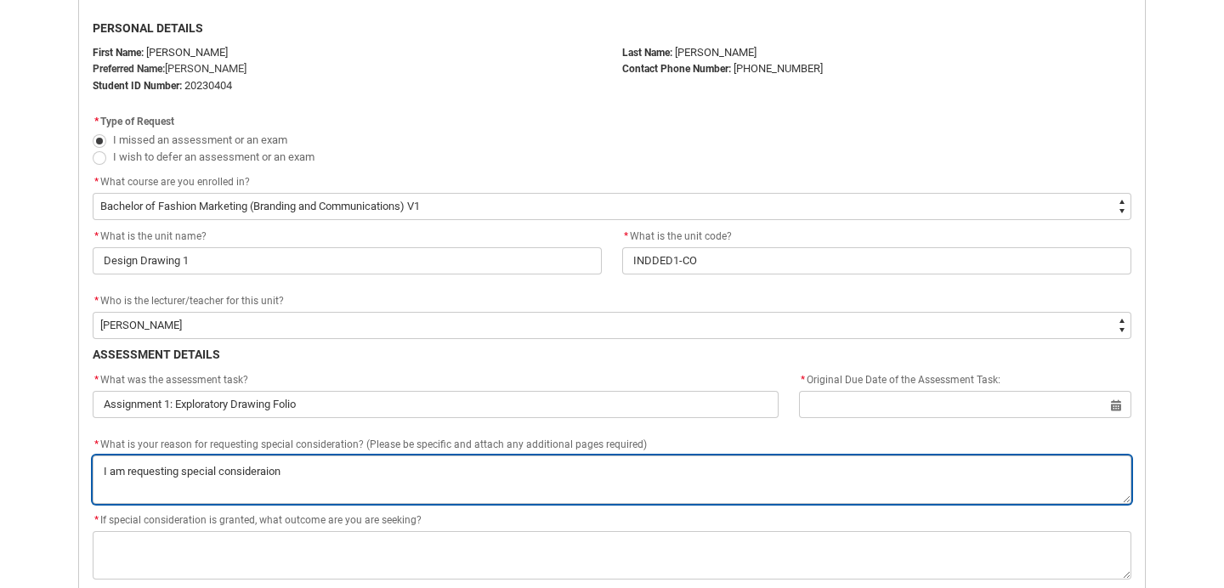
type lightning-textarea "I am requesting special consideraion"
type textarea "I am requesting special consideraion"
type lightning-textarea "I am requesting special consideraio"
type textarea "I am requesting special consideraio"
type lightning-textarea "I am requesting special considerai"
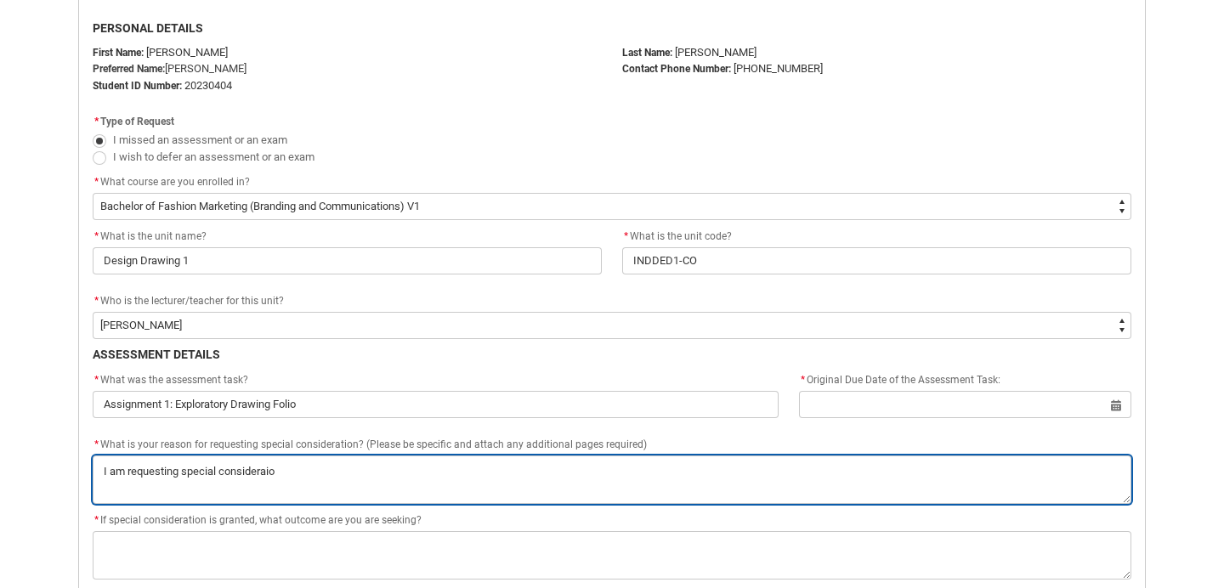
type textarea "I am requesting special considerai"
type lightning-textarea "I am requesting special considera"
type textarea "I am requesting special considera"
type lightning-textarea "I am requesting special considerat"
type textarea "I am requesting special considerat"
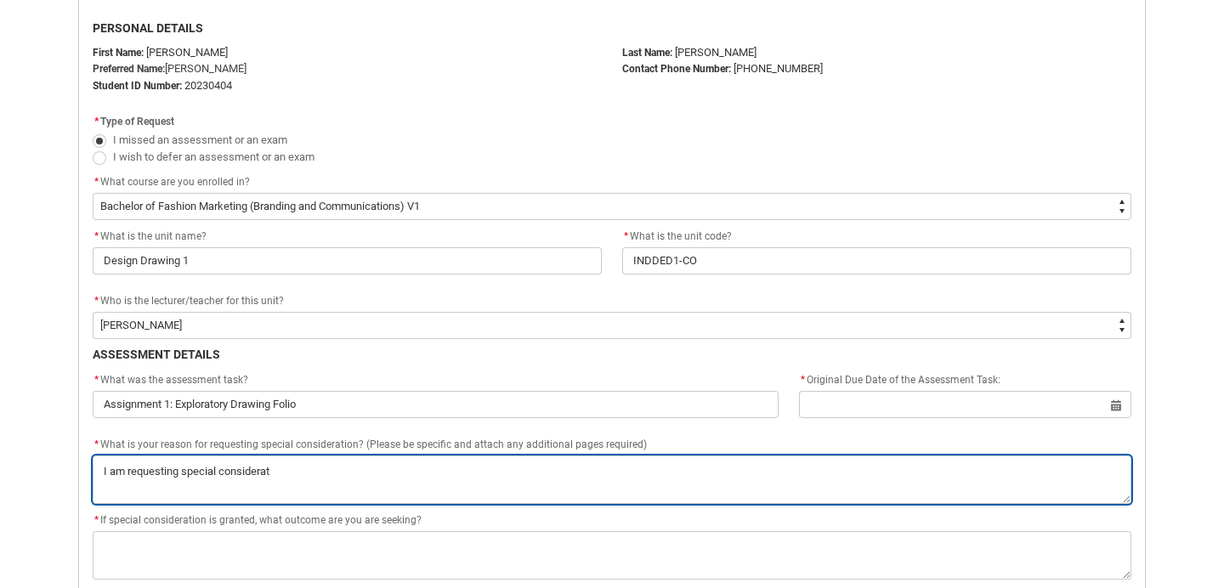
type lightning-textarea "I am requesting special considerati"
type textarea "I am requesting special considerati"
type lightning-textarea "I am requesting special consideratio"
type textarea "I am requesting special consideratio"
type lightning-textarea "I am requesting special consideration"
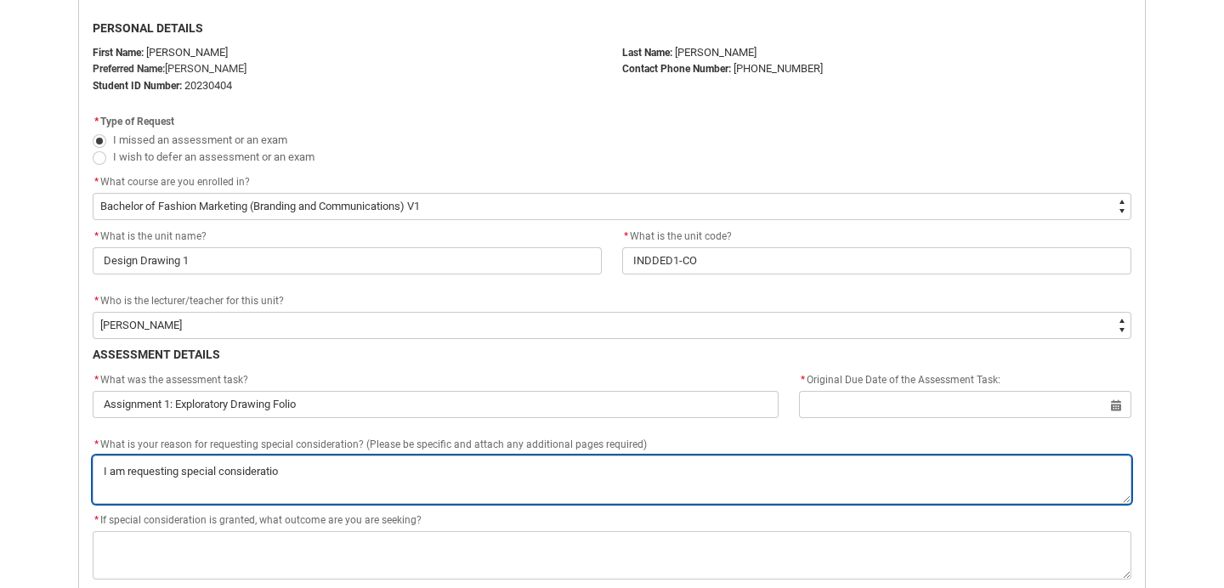
type textarea "I am requesting special consideration"
type lightning-textarea "I am requesting special consideration"
type textarea "I am requesting special consideration"
type lightning-textarea "I am requesting special consideration d"
type textarea "I am requesting special consideration d"
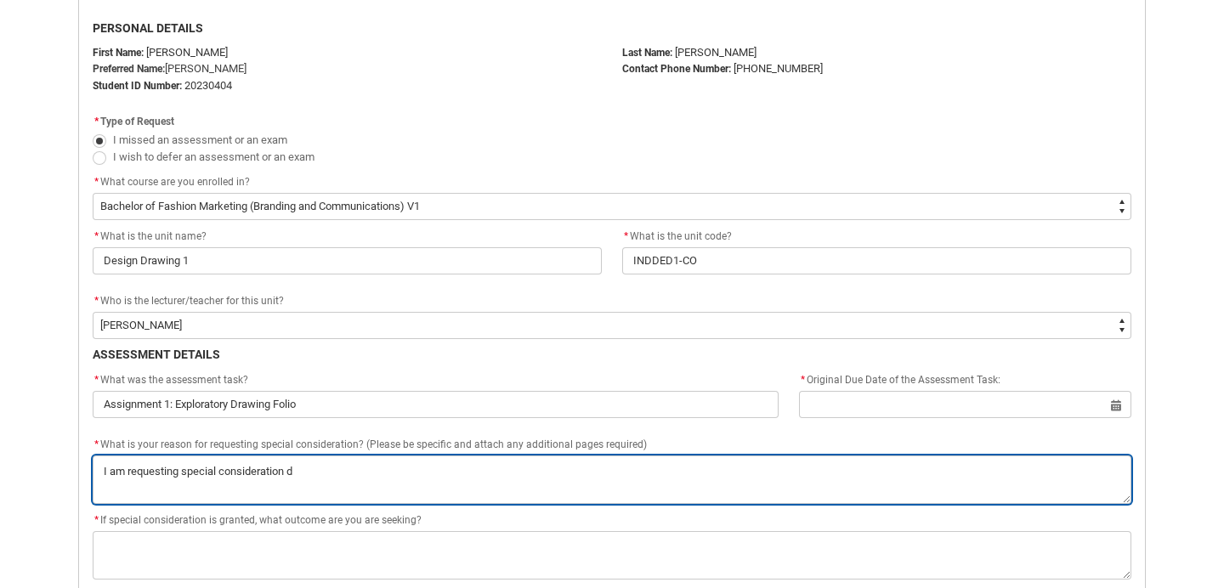
type lightning-textarea "I am requesting special consideration du"
type textarea "I am requesting special consideration du"
type lightning-textarea "I am requesting special consideration due"
type textarea "I am requesting special consideration due"
type lightning-textarea "I am requesting special consideration due"
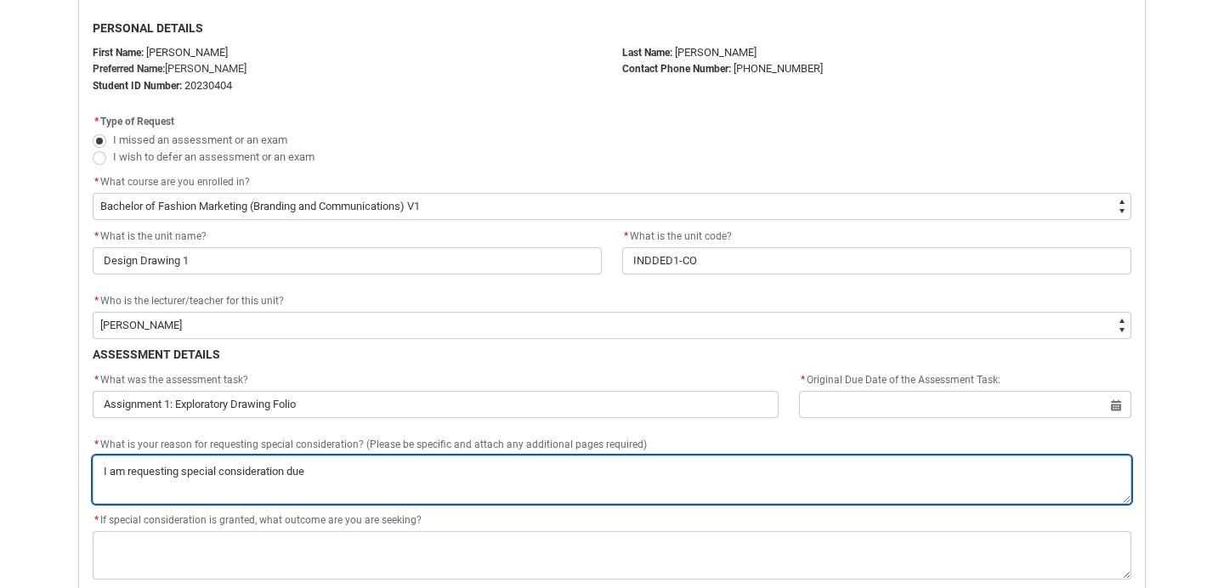
type textarea "I am requesting special consideration due"
type lightning-textarea "I am requesting special consideration due t"
type textarea "I am requesting special consideration due t"
type lightning-textarea "I am requesting special consideration due to"
type textarea "I am requesting special consideration due to"
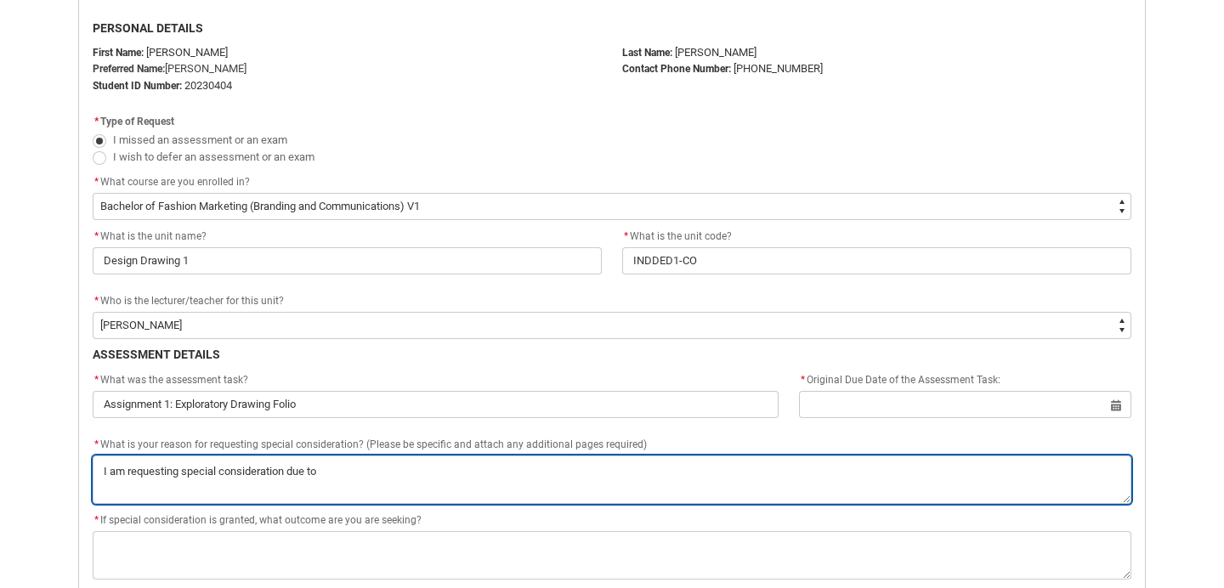
type lightning-textarea "I am requesting special consideration due to"
type textarea "I am requesting special consideration due to"
type lightning-textarea "I am requesting special consideration due to b"
type textarea "I am requesting special consideration due to b"
type lightning-textarea "I am requesting special consideration due to be"
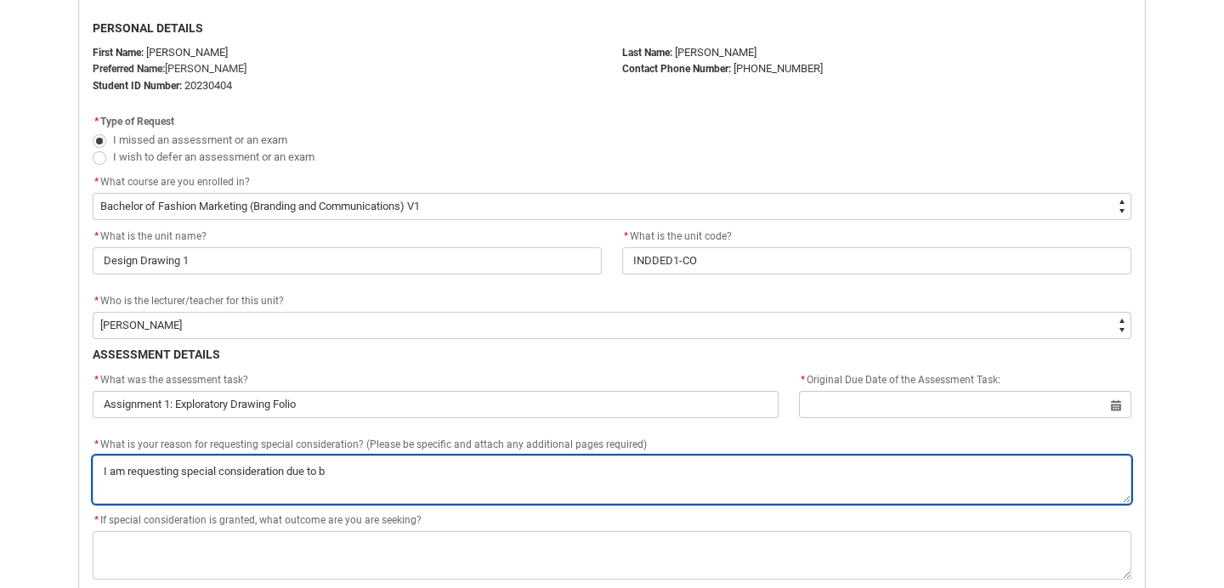
type textarea "I am requesting special consideration due to be"
type lightning-textarea "I am requesting special consideration due to bei"
type textarea "I am requesting special consideration due to bei"
type lightning-textarea "I am requesting special consideration due to bein"
type textarea "I am requesting special consideration due to bein"
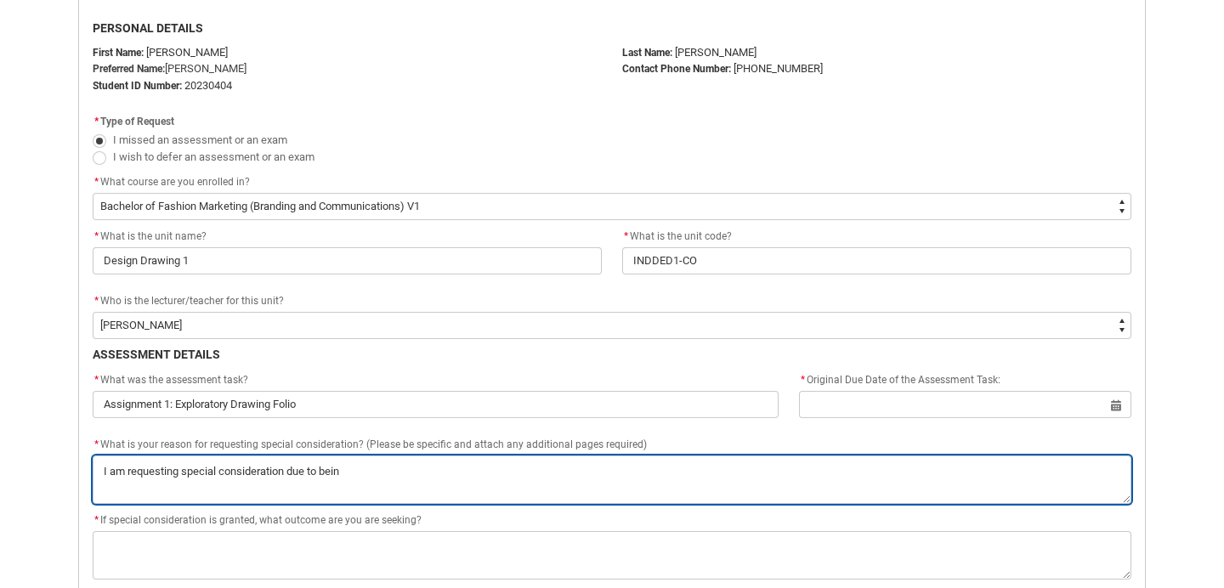
type lightning-textarea "I am requesting special consideration due to being"
type textarea "I am requesting special consideration due to being"
type lightning-textarea "I am requesting special consideration due to being"
type textarea "I am requesting special consideration due to being"
type lightning-textarea "I am requesting special consideration due to being u"
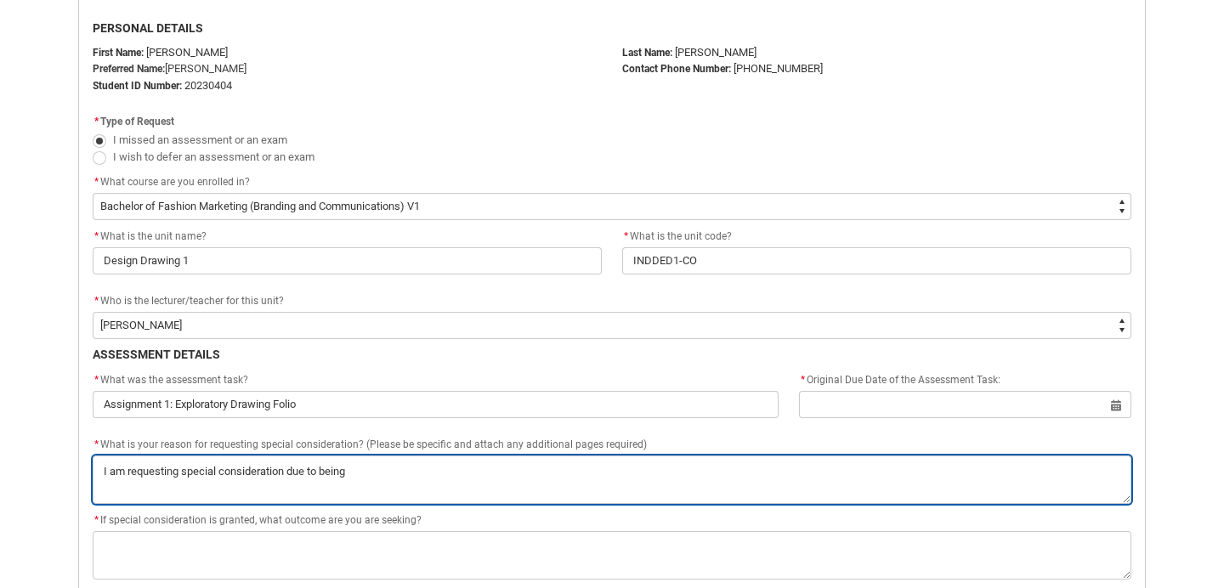
type textarea "I am requesting special consideration due to being u"
type lightning-textarea "I am requesting special consideration due to being un"
type textarea "I am requesting special consideration due to being un"
type lightning-textarea "I am requesting special consideration due to being unw"
type textarea "I am requesting special consideration due to being unw"
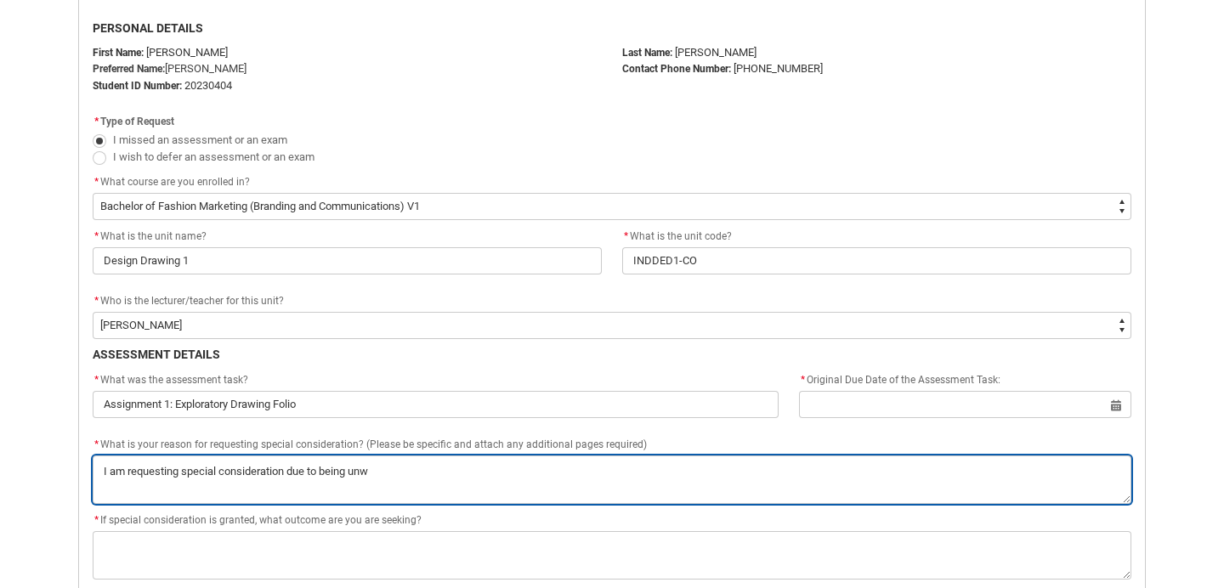
type lightning-textarea "I am requesting special consideration due to being unwe"
type textarea "I am requesting special consideration due to being unwe"
type lightning-textarea "I am requesting special consideration due to being unwel"
type textarea "I am requesting special consideration due to being unwel"
type lightning-textarea "I am requesting special consideration due to being unwell"
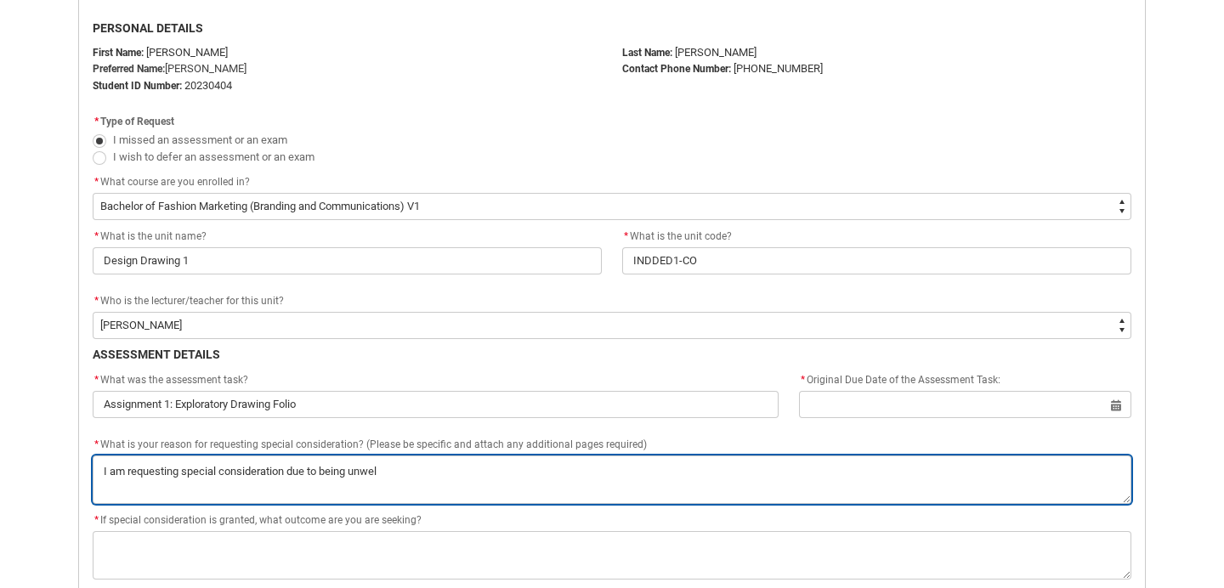
type textarea "I am requesting special consideration due to being unwell"
type lightning-textarea "I am requesting special consideration due to being unwell"
type textarea "I am requesting special consideration due to being unwell"
type lightning-textarea "I am requesting special consideration due to being unwell i"
type textarea "I am requesting special consideration due to being unwell i"
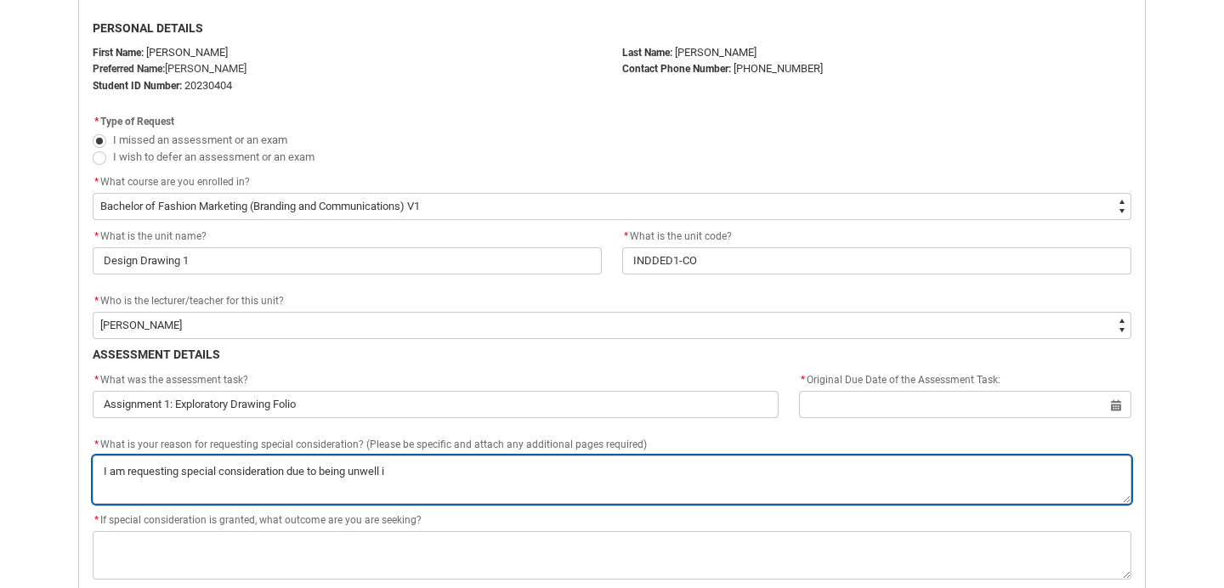
type lightning-textarea "I am requesting special consideration due to being unwell in"
type textarea "I am requesting special consideration due to being unwell in"
type lightning-textarea "I am requesting special consideration due to being unwell in"
type textarea "I am requesting special consideration due to being unwell in"
type lightning-textarea "I am requesting special consideration due to being unwell in t"
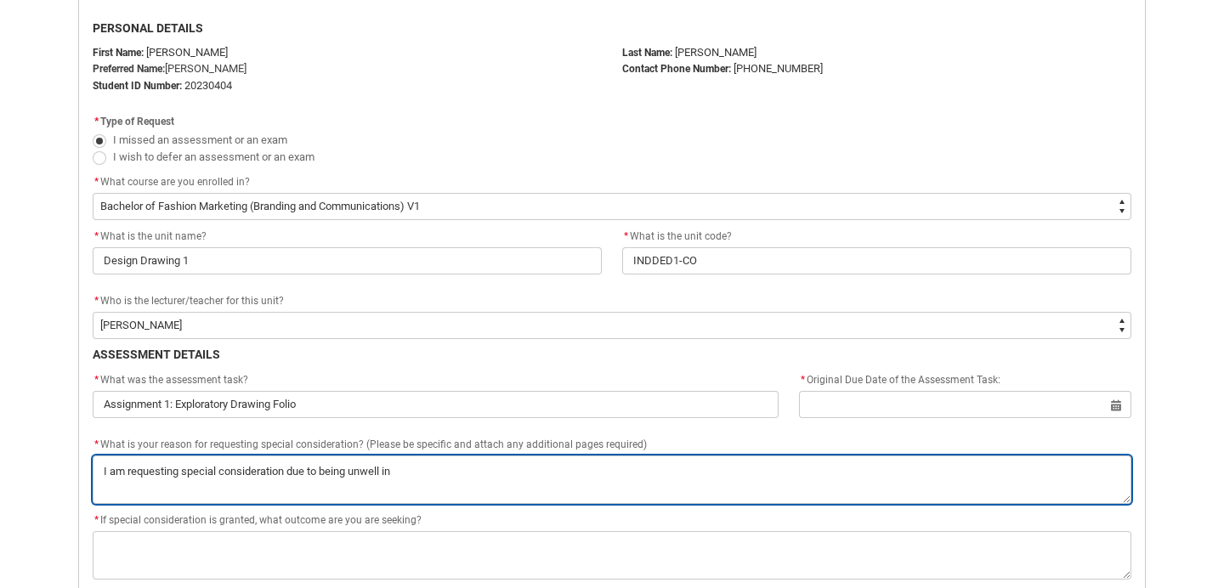
type textarea "I am requesting special consideration due to being unwell in t"
type lightning-textarea "I am requesting special consideration due to being unwell in th"
type textarea "I am requesting special consideration due to being unwell in th"
type lightning-textarea "I am requesting special consideration due to being unwell in the"
type textarea "I am requesting special consideration due to being unwell in the"
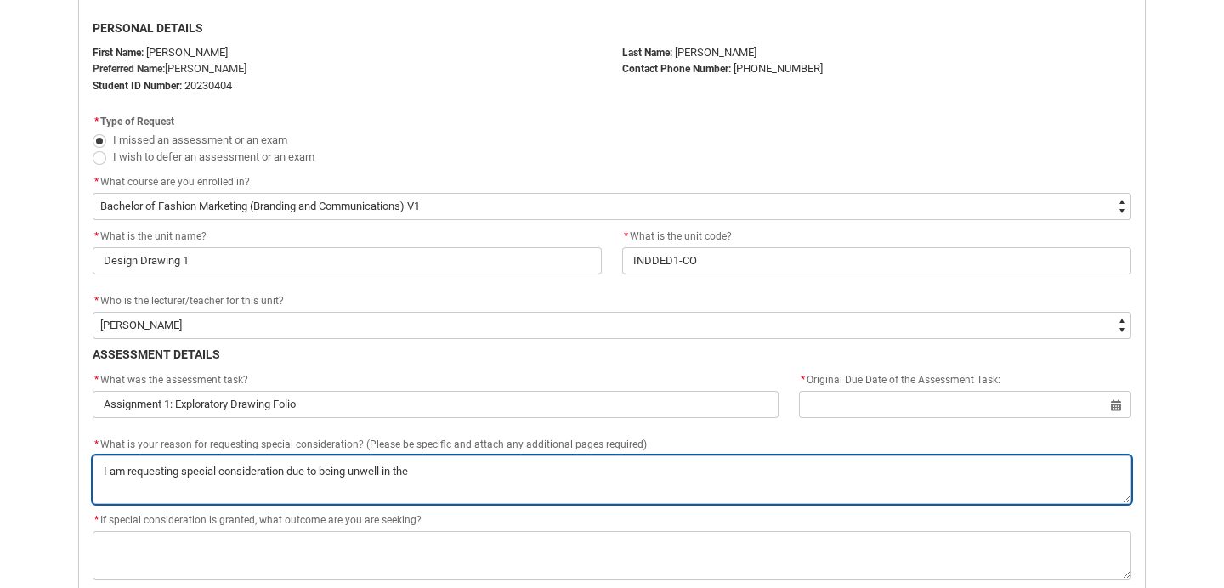
type lightning-textarea "I am requesting special consideration due to being unwell in the"
type textarea "I am requesting special consideration due to being unwell in the"
type lightning-textarea "I am requesting special consideration due to being unwell in the p"
type textarea "I am requesting special consideration due to being unwell in the p"
type lightning-textarea "I am requesting special consideration due to being unwell in the pa"
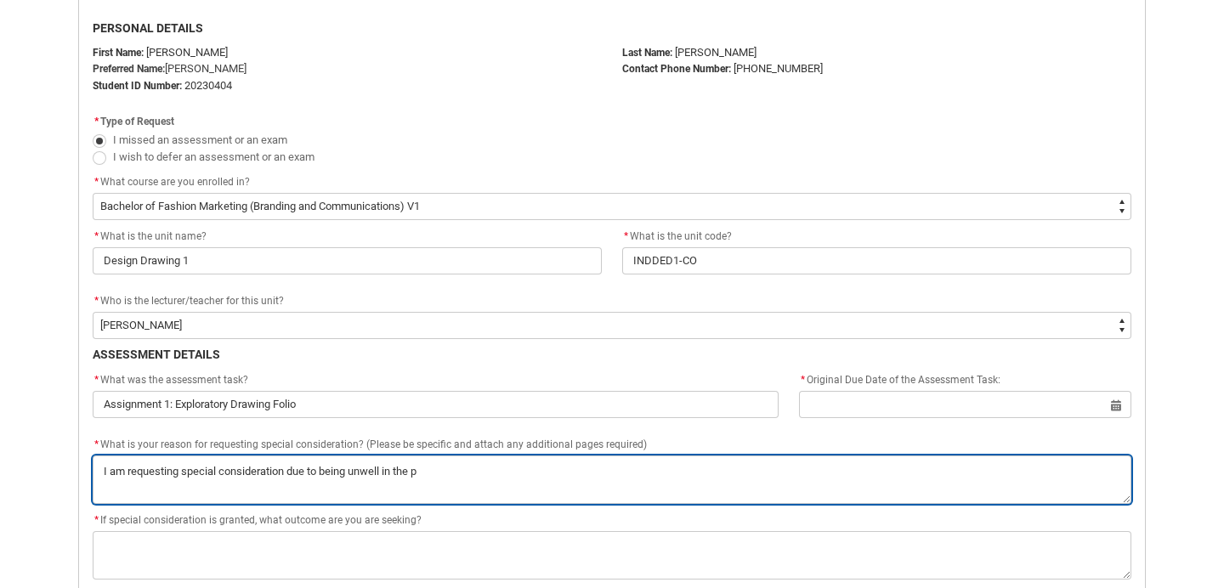
type textarea "I am requesting special consideration due to being unwell in the pa"
type lightning-textarea "I am requesting special consideration due to being unwell in the pas"
type textarea "I am requesting special consideration due to being unwell in the pas"
type lightning-textarea "I am requesting special consideration due to being unwell in the past"
type textarea "I am requesting special consideration due to being unwell in the past"
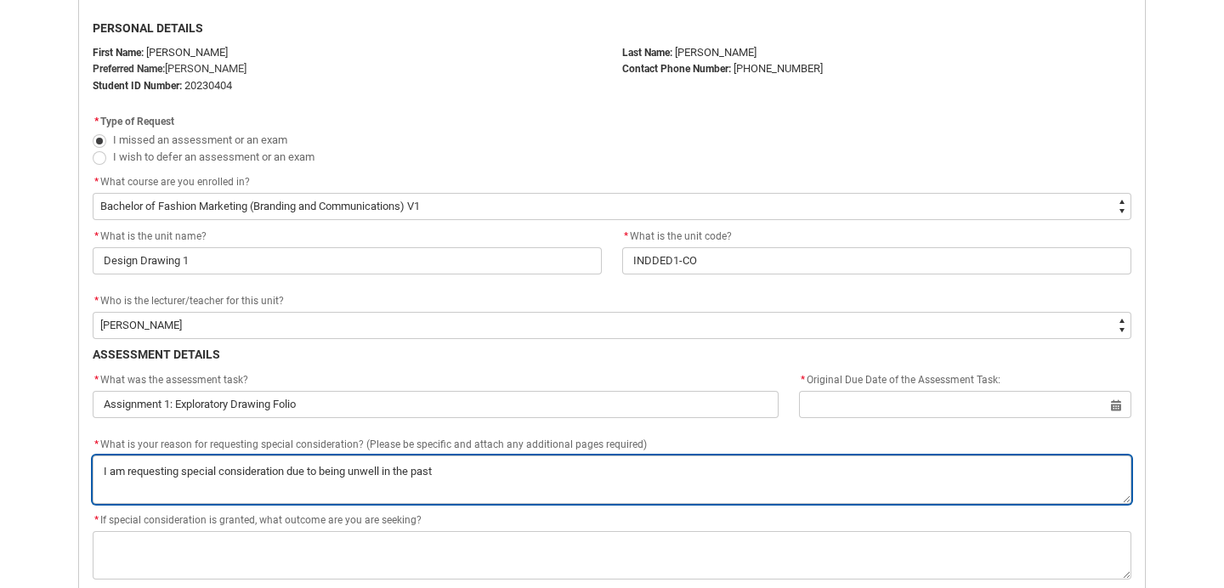
type lightning-textarea "I am requesting special consideration due to being unwell in the past"
type textarea "I am requesting special consideration due to being unwell in the past"
type lightning-textarea "I am requesting special consideration due to being unwell in the past w"
type textarea "I am requesting special consideration due to being unwell in the past w"
type lightning-textarea "I am requesting special consideration due to being unwell in the past we"
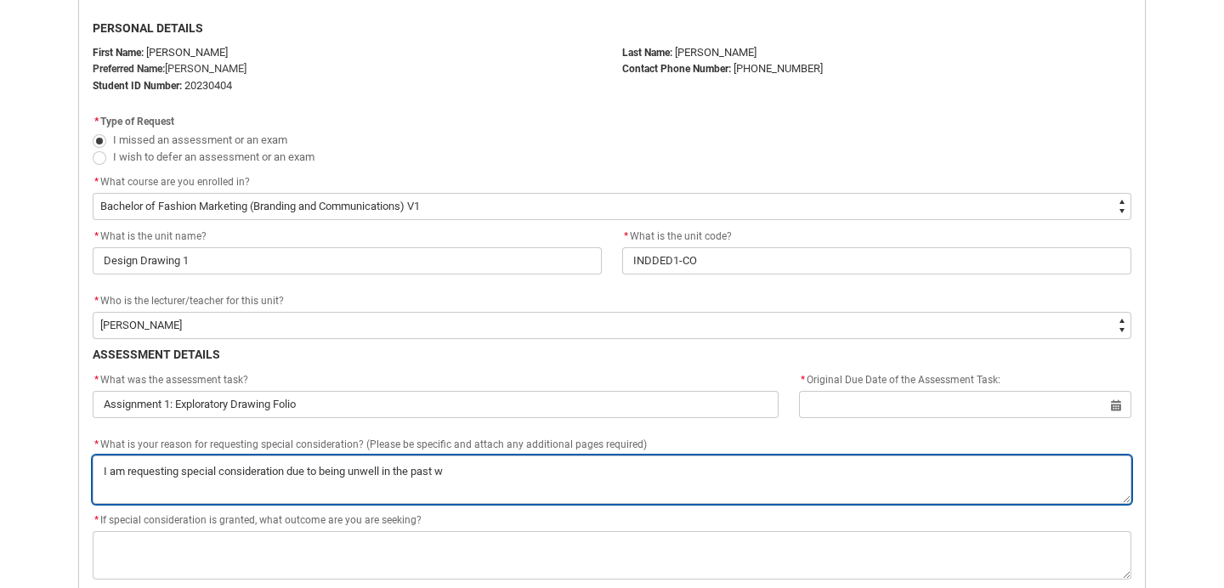
type textarea "I am requesting special consideration due to being unwell in the past we"
type lightning-textarea "I am requesting special consideration due to being unwell in the past wee"
type textarea "I am requesting special consideration due to being unwell in the past wee"
type lightning-textarea "I am requesting special consideration due to being unwell in the past week"
type textarea "I am requesting special consideration due to being unwell in the past week"
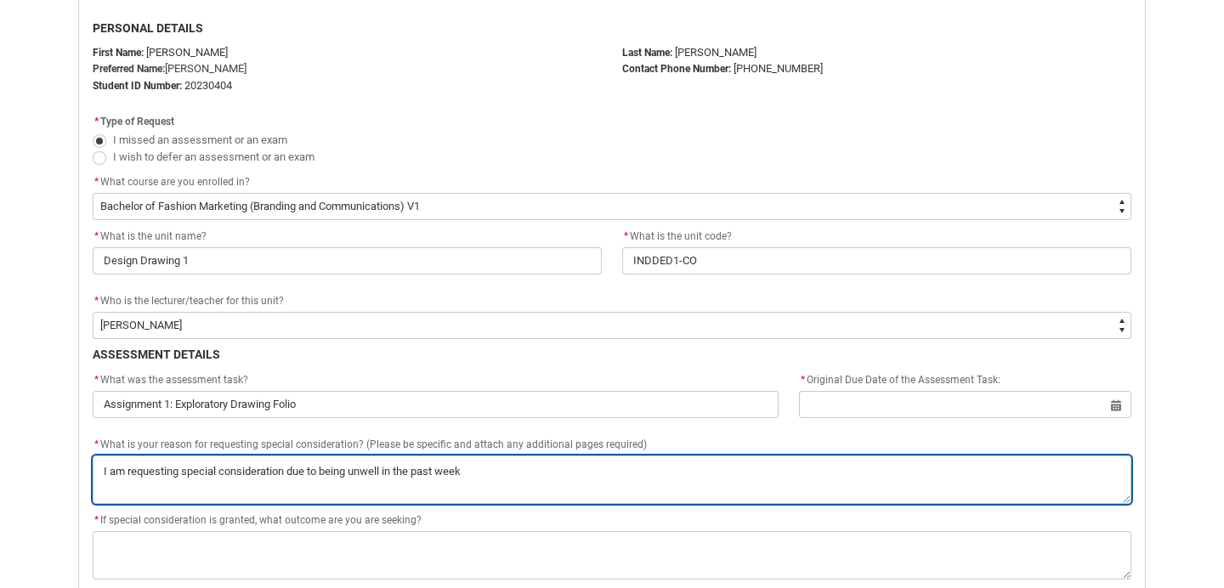
type lightning-textarea "I am requesting special consideration due to being unwell in the past week,"
type textarea "I am requesting special consideration due to being unwell in the past week,"
type lightning-textarea "I am requesting special consideration due to being unwell in the past week,"
type textarea "I am requesting special consideration due to being unwell in the past week,"
type lightning-textarea "I am requesting special consideration due to being unwell in the past week, l"
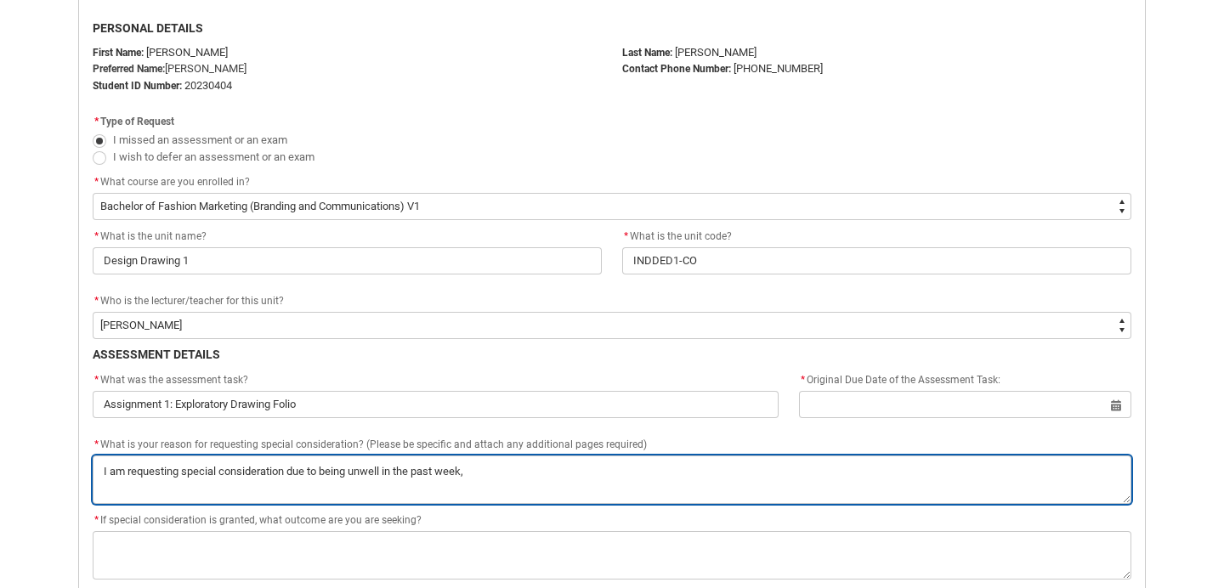
type textarea "I am requesting special consideration due to being unwell in the past week, l"
type lightning-textarea "I am requesting special consideration due to being unwell in the past week, le"
type textarea "I am requesting special consideration due to being unwell in the past week, le"
type lightning-textarea "I am requesting special consideration due to being unwell in the past week, lea"
type textarea "I am requesting special consideration due to being unwell in the past week, lea"
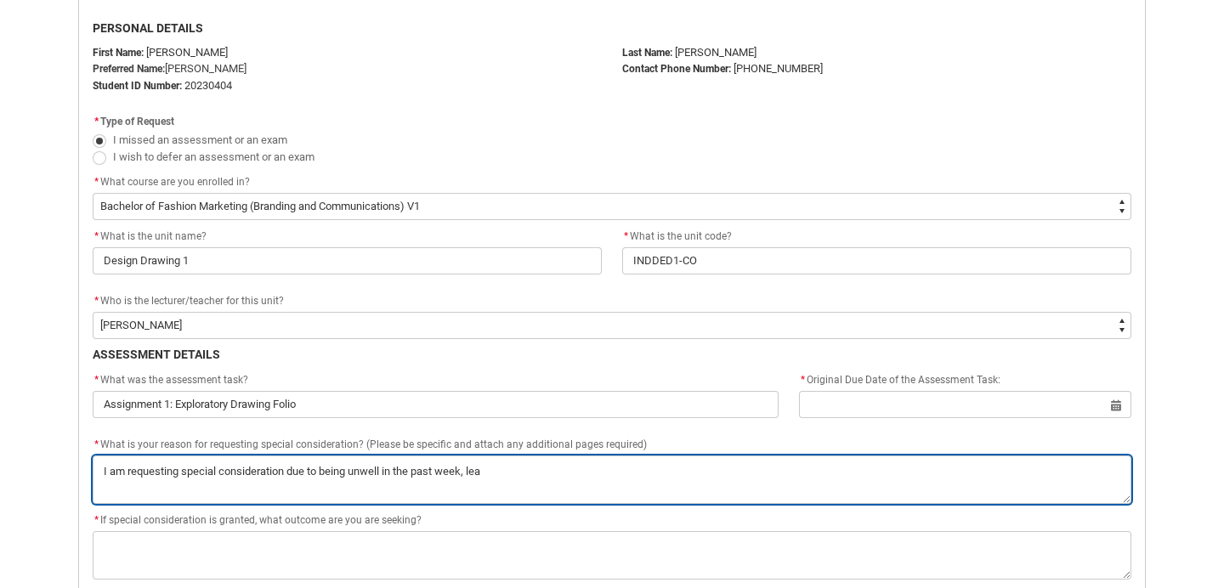
type lightning-textarea "I am requesting special consideration due to being unwell in the past week, lead"
type textarea "I am requesting special consideration due to being unwell in the past week, lead"
type lightning-textarea "I am requesting special consideration due to being unwell in the past week, lea…"
type textarea "I am requesting special consideration due to being unwell in the past week, lea…"
type lightning-textarea "I am requesting special consideration due to being unwell in the past week, lea…"
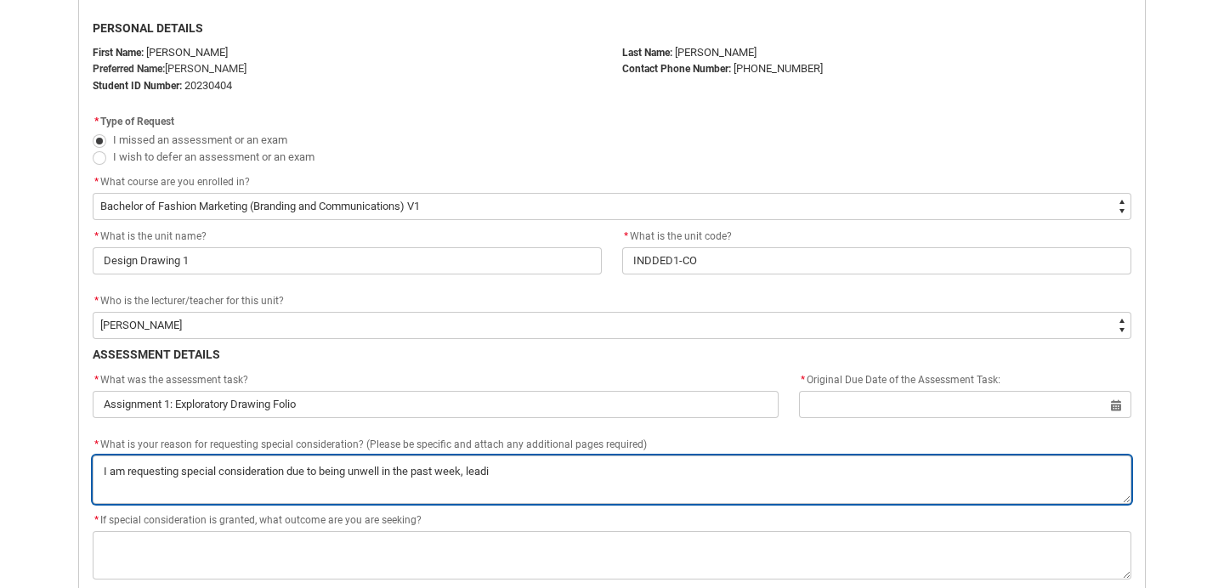
type textarea "I am requesting special consideration due to being unwell in the past week, lea…"
type lightning-textarea "I am requesting special consideration due to being unwell in the past week, lea…"
type textarea "I am requesting special consideration due to being unwell in the past week, lea…"
type lightning-textarea "I am requesting special consideration due to being unwell in the past week, lea…"
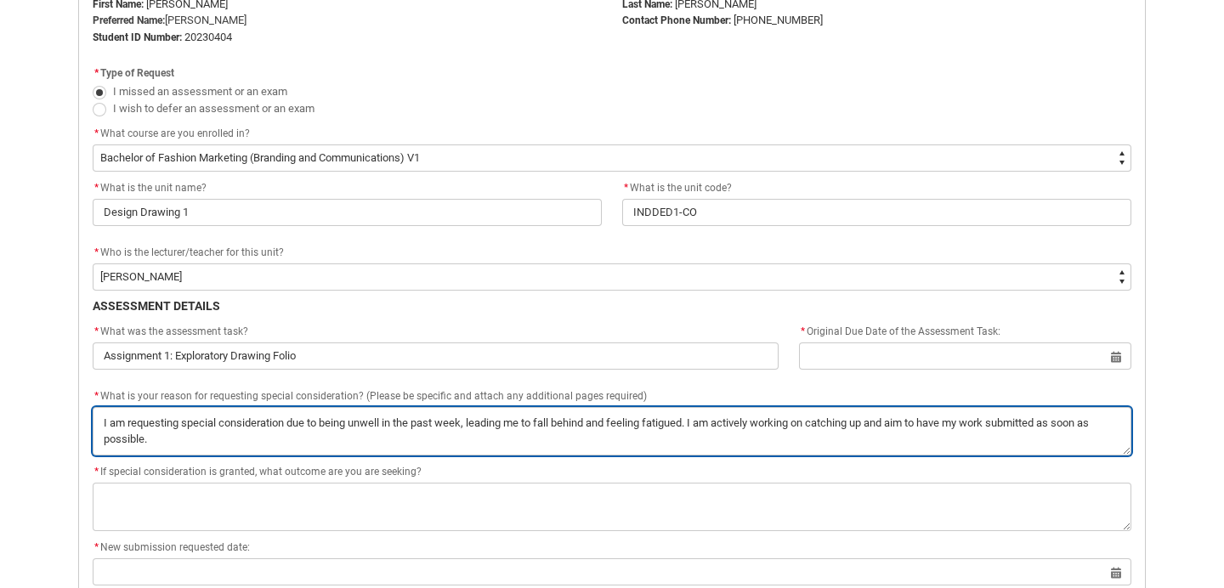
scroll to position [469, 0]
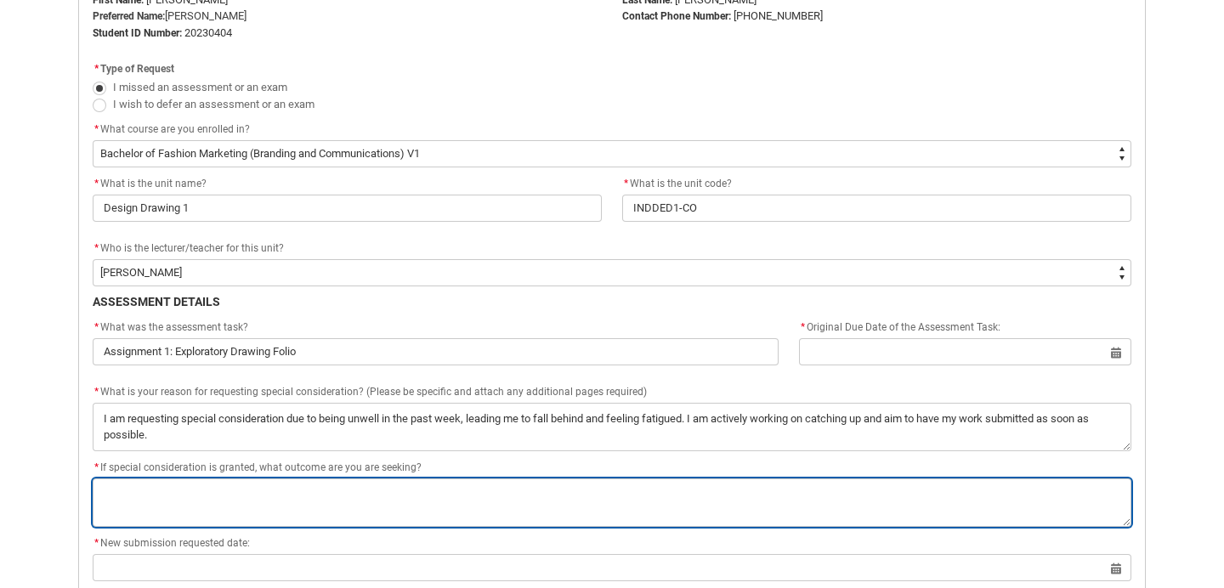
click at [165, 497] on textarea "*" at bounding box center [612, 502] width 1038 height 48
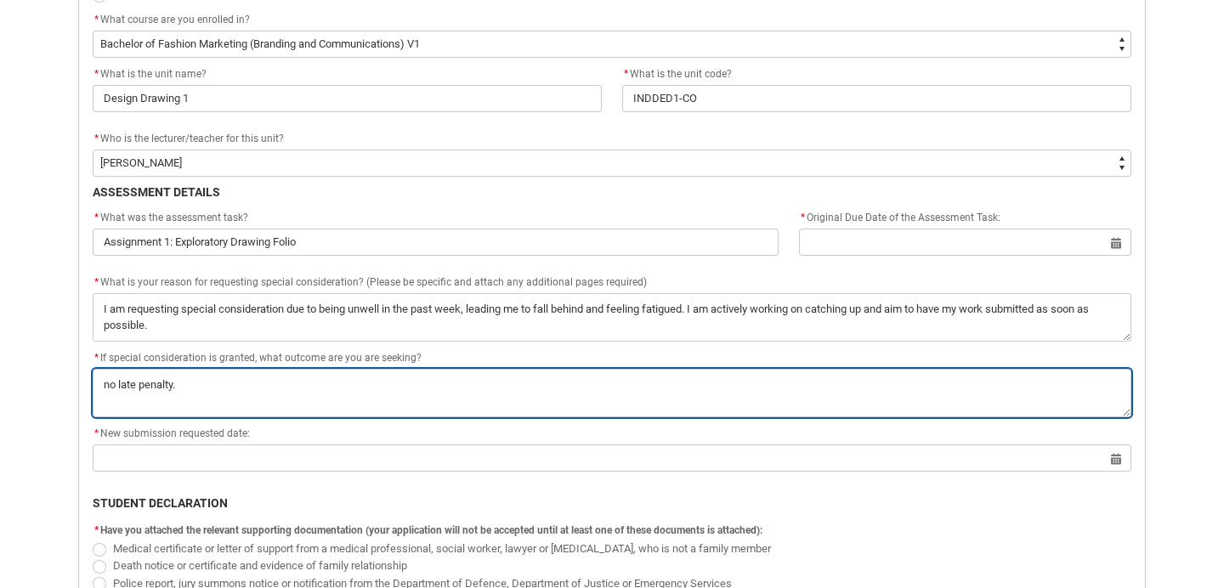
scroll to position [595, 0]
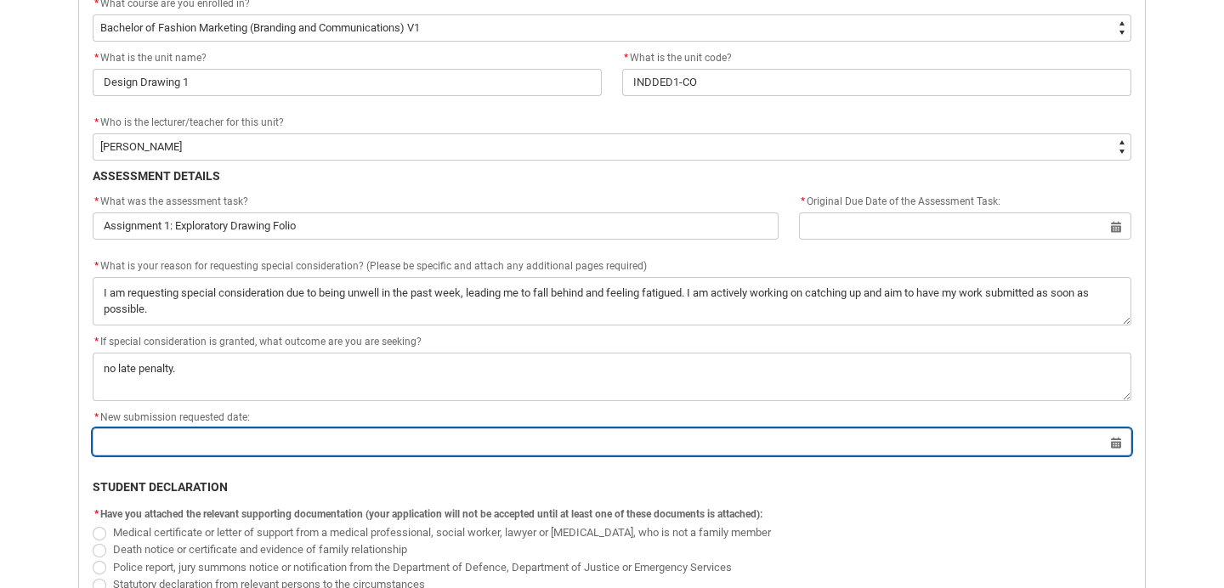
click at [133, 436] on input "Redu_Student_Request flow" at bounding box center [612, 441] width 1038 height 27
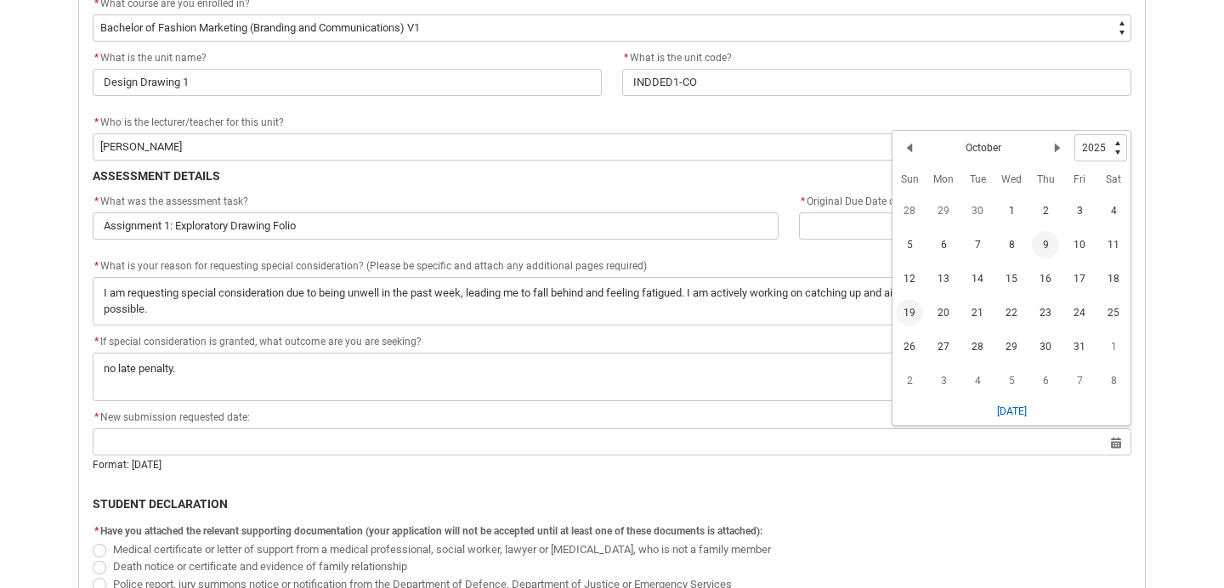
click at [908, 314] on span "19" at bounding box center [909, 312] width 27 height 27
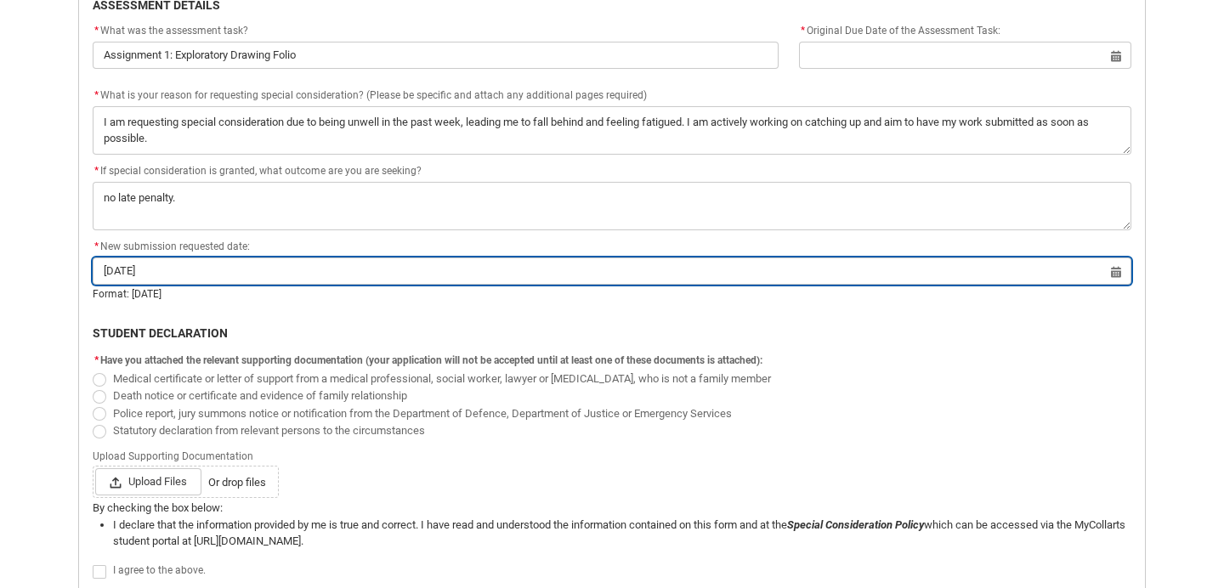
scroll to position [768, 0]
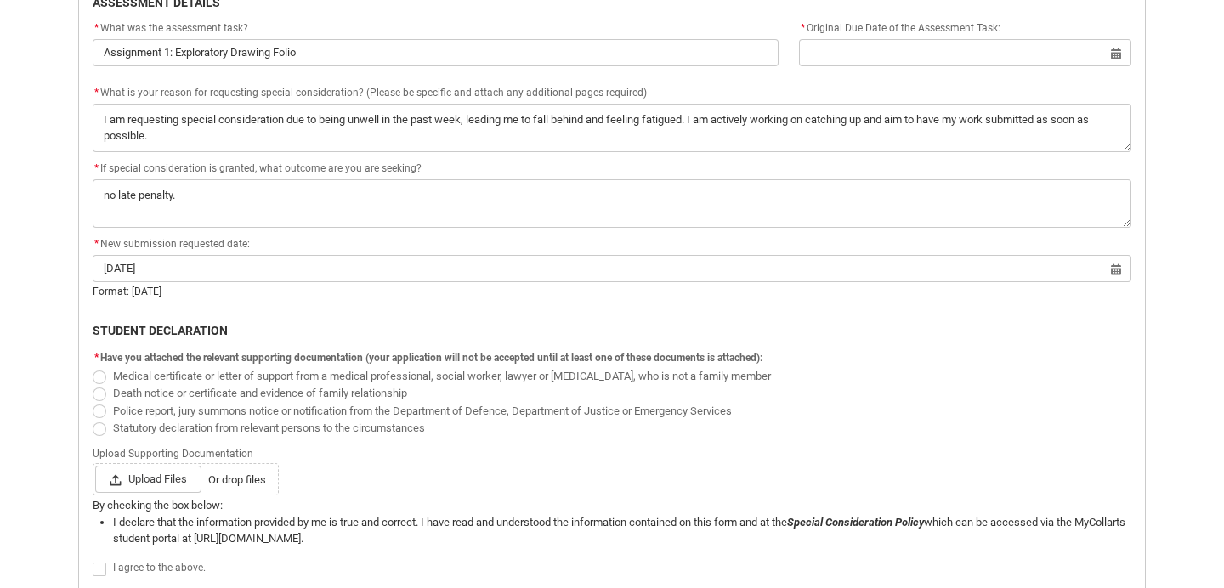
click at [97, 376] on span "Redu_Student_Request flow" at bounding box center [100, 378] width 14 height 14
click at [93, 367] on input "Medical certificate or letter of support from a medical professional, social wo…" at bounding box center [92, 366] width 1 height 1
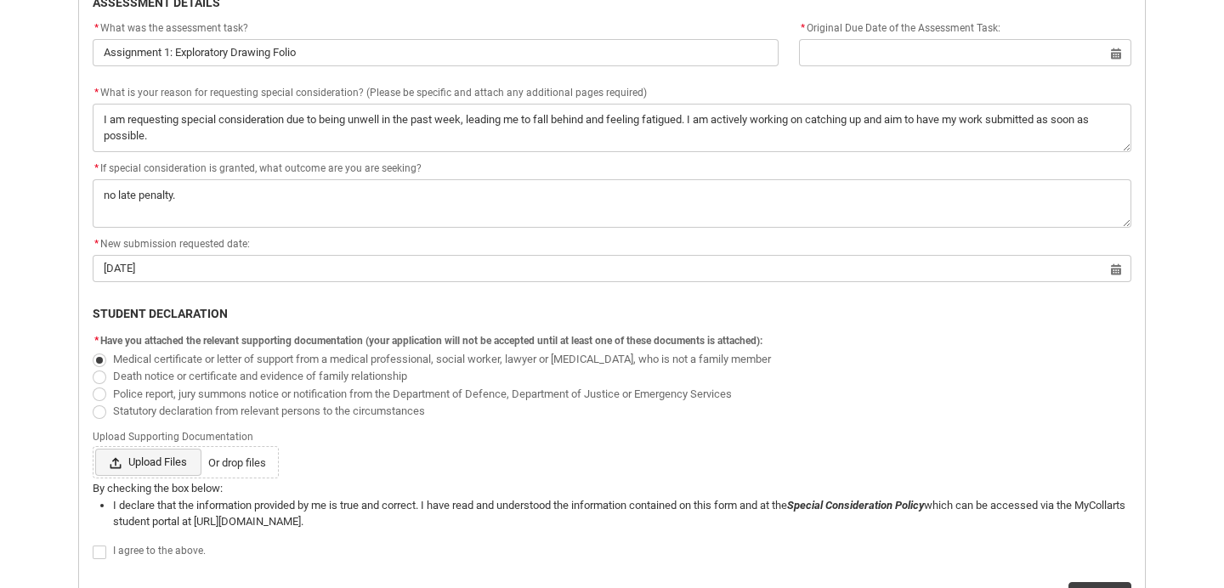
click at [149, 462] on span "Upload Files" at bounding box center [148, 462] width 106 height 27
click at [95, 449] on input "Upload Files Or drop files" at bounding box center [94, 448] width 1 height 1
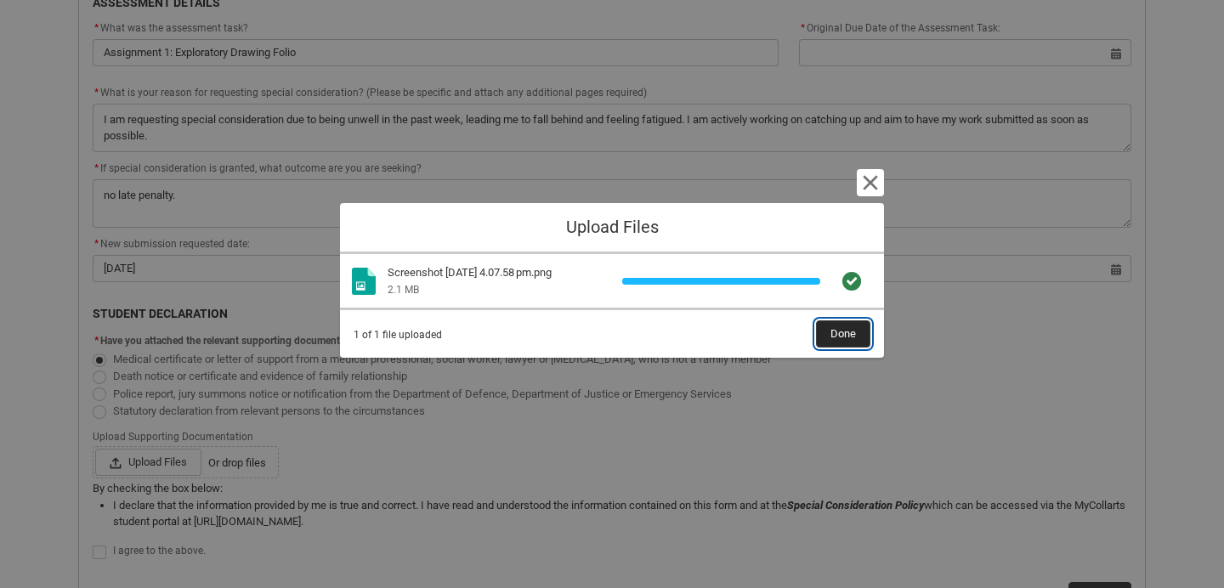
click at [839, 342] on span "Done" at bounding box center [842, 333] width 25 height 25
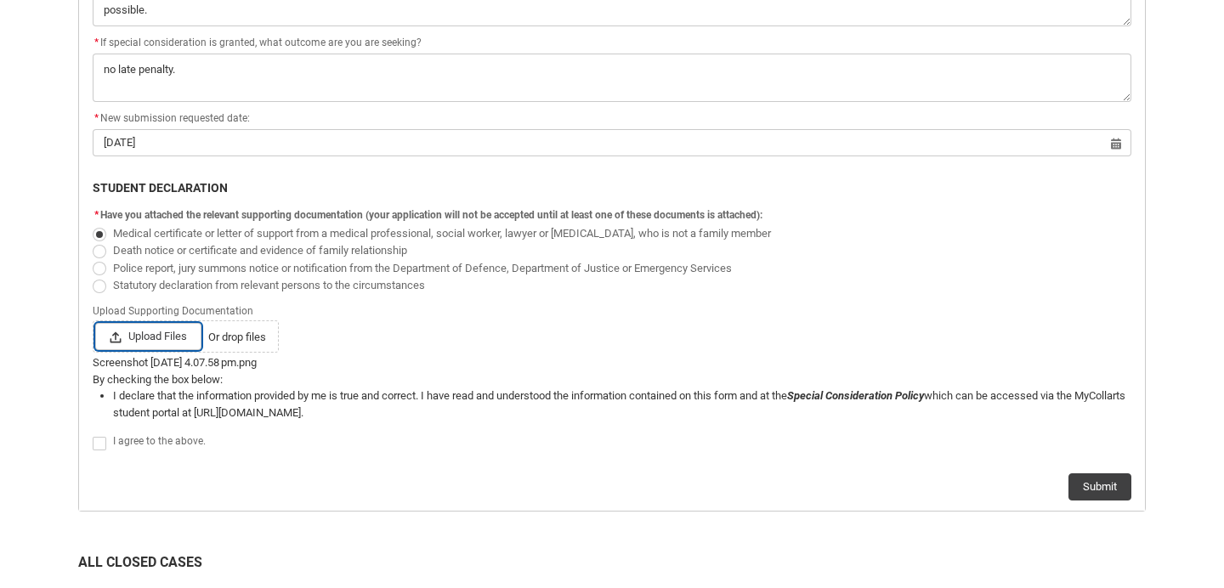
scroll to position [905, 0]
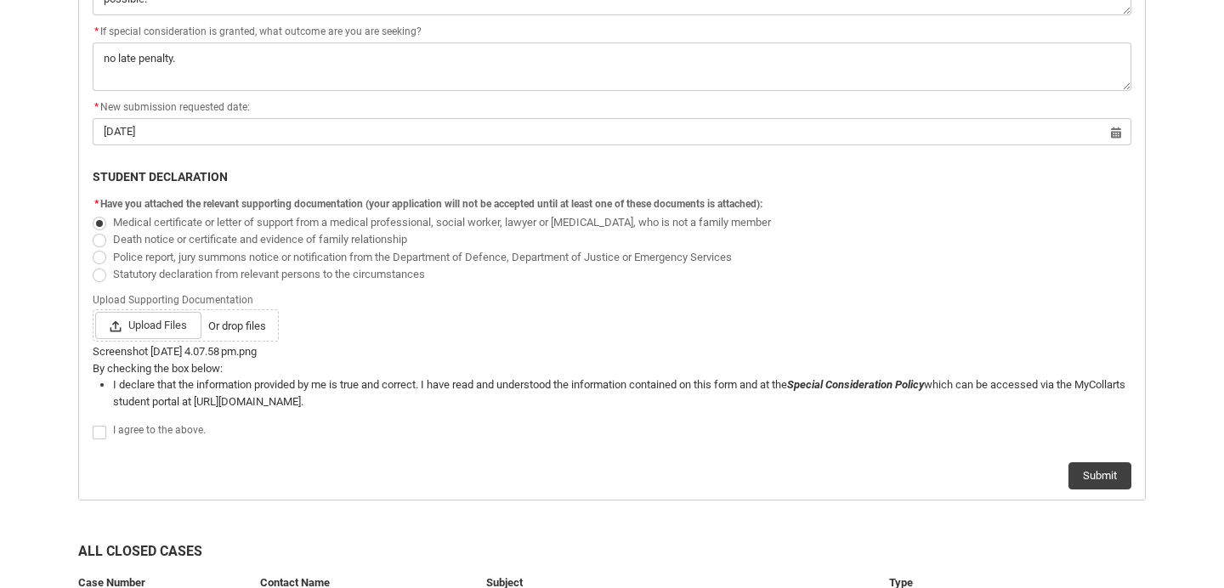
click at [105, 425] on label "Redu_Student_Request flow" at bounding box center [103, 431] width 20 height 13
click at [93, 423] on input "Redu_Student_Request flow" at bounding box center [92, 422] width 1 height 1
click at [1098, 472] on button "Submit" at bounding box center [1099, 475] width 63 height 27
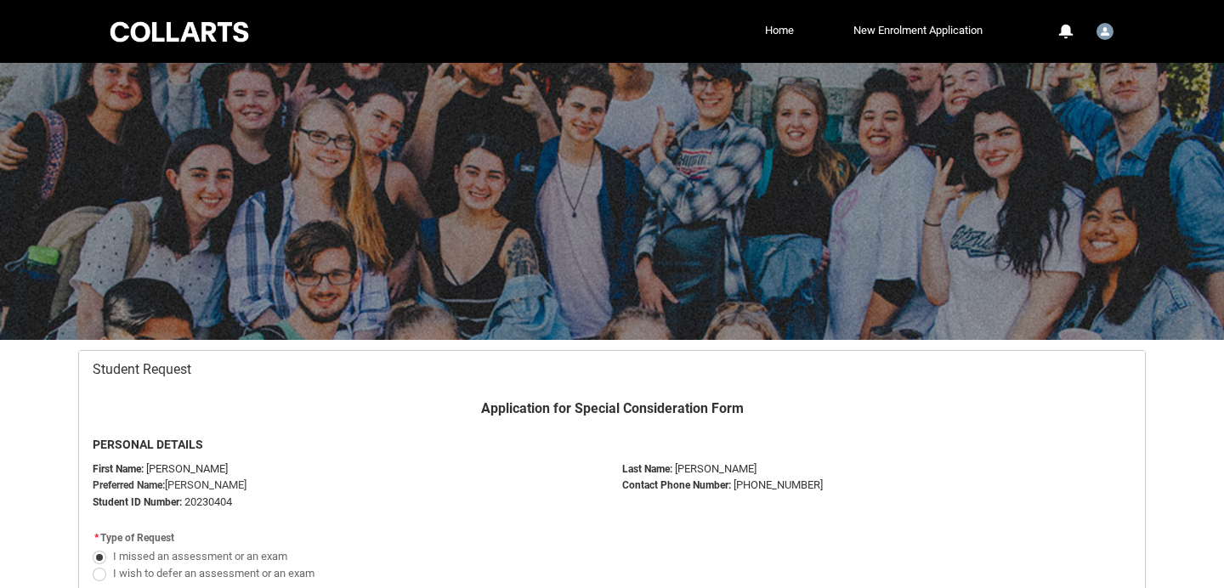
scroll to position [526, 0]
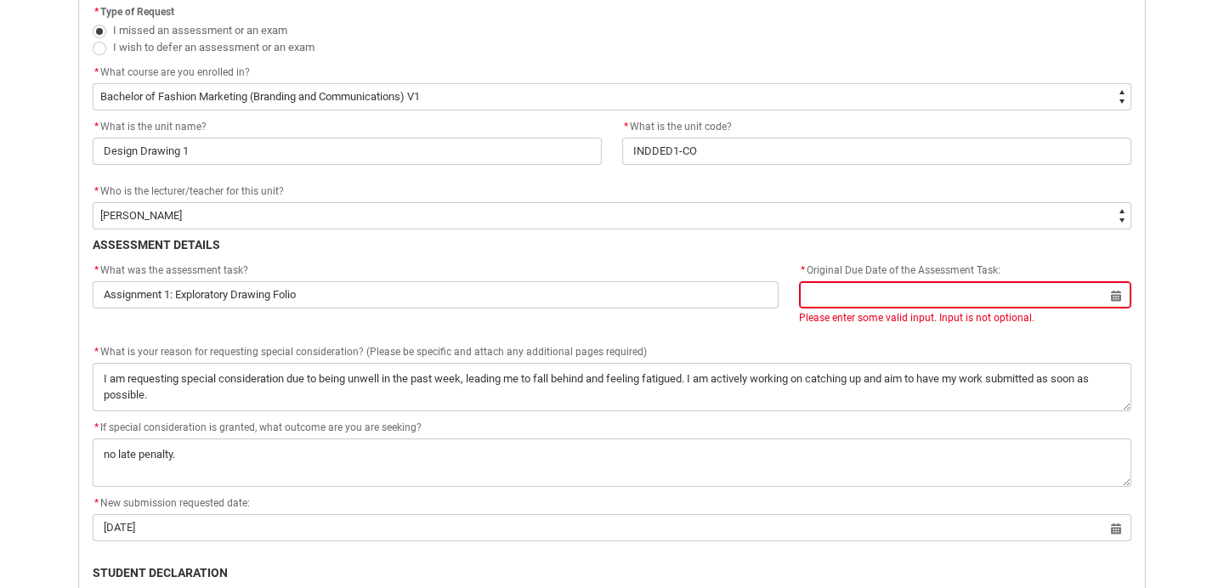
click at [890, 300] on input "Redu_Student_Request flow" at bounding box center [965, 294] width 332 height 27
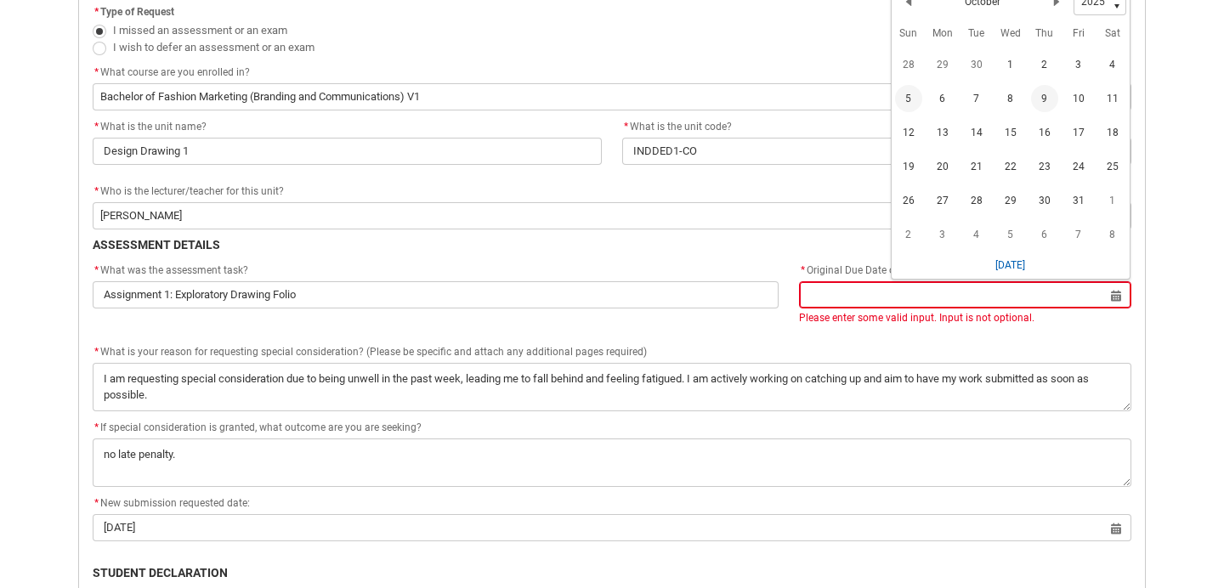
click at [908, 94] on span "5" at bounding box center [908, 98] width 27 height 27
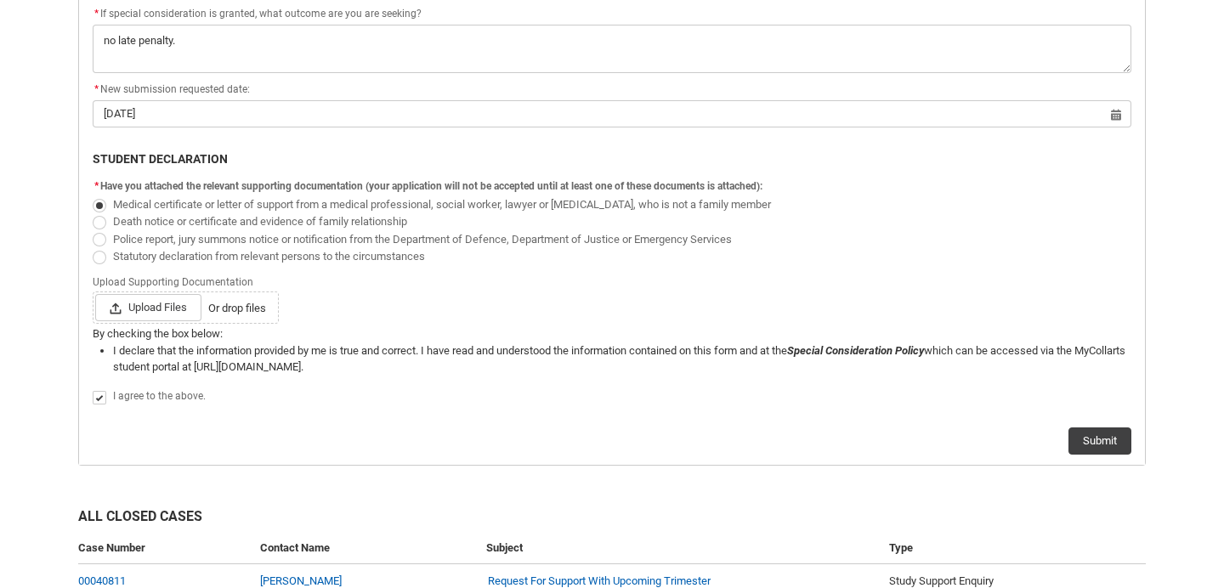
scroll to position [1032, 0]
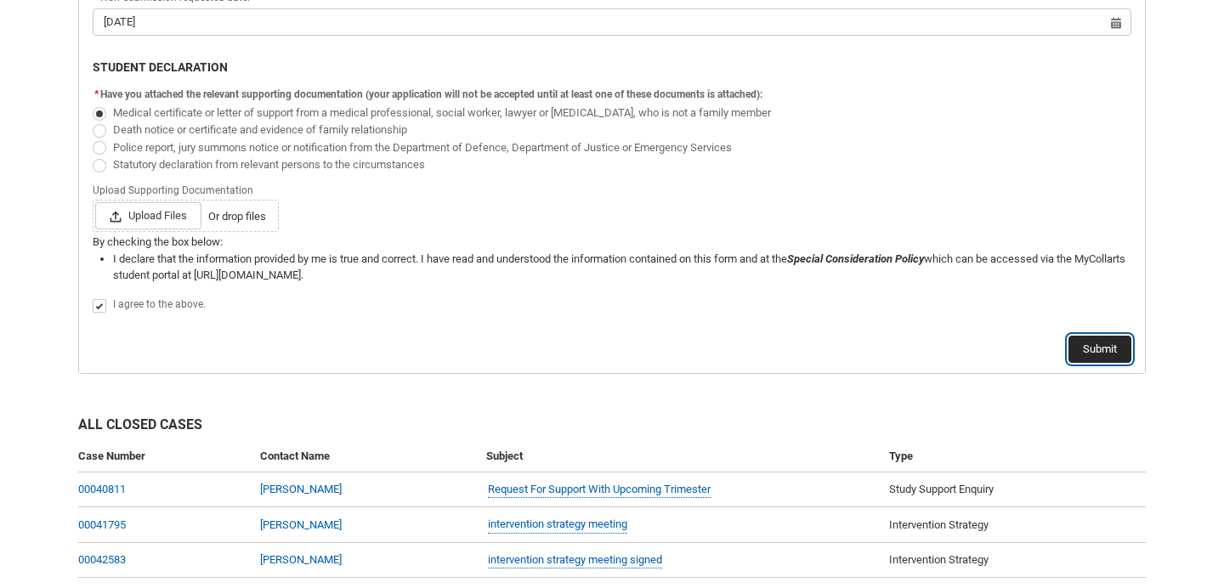
click at [1100, 355] on button "Submit" at bounding box center [1099, 349] width 63 height 27
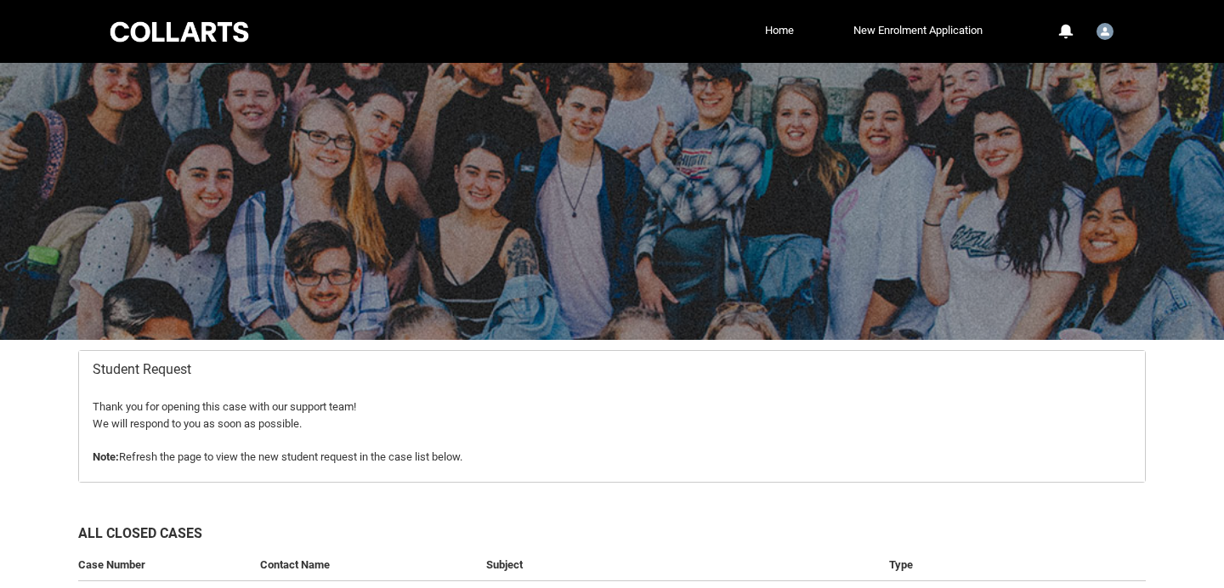
scroll to position [181, 0]
